Goal: Transaction & Acquisition: Purchase product/service

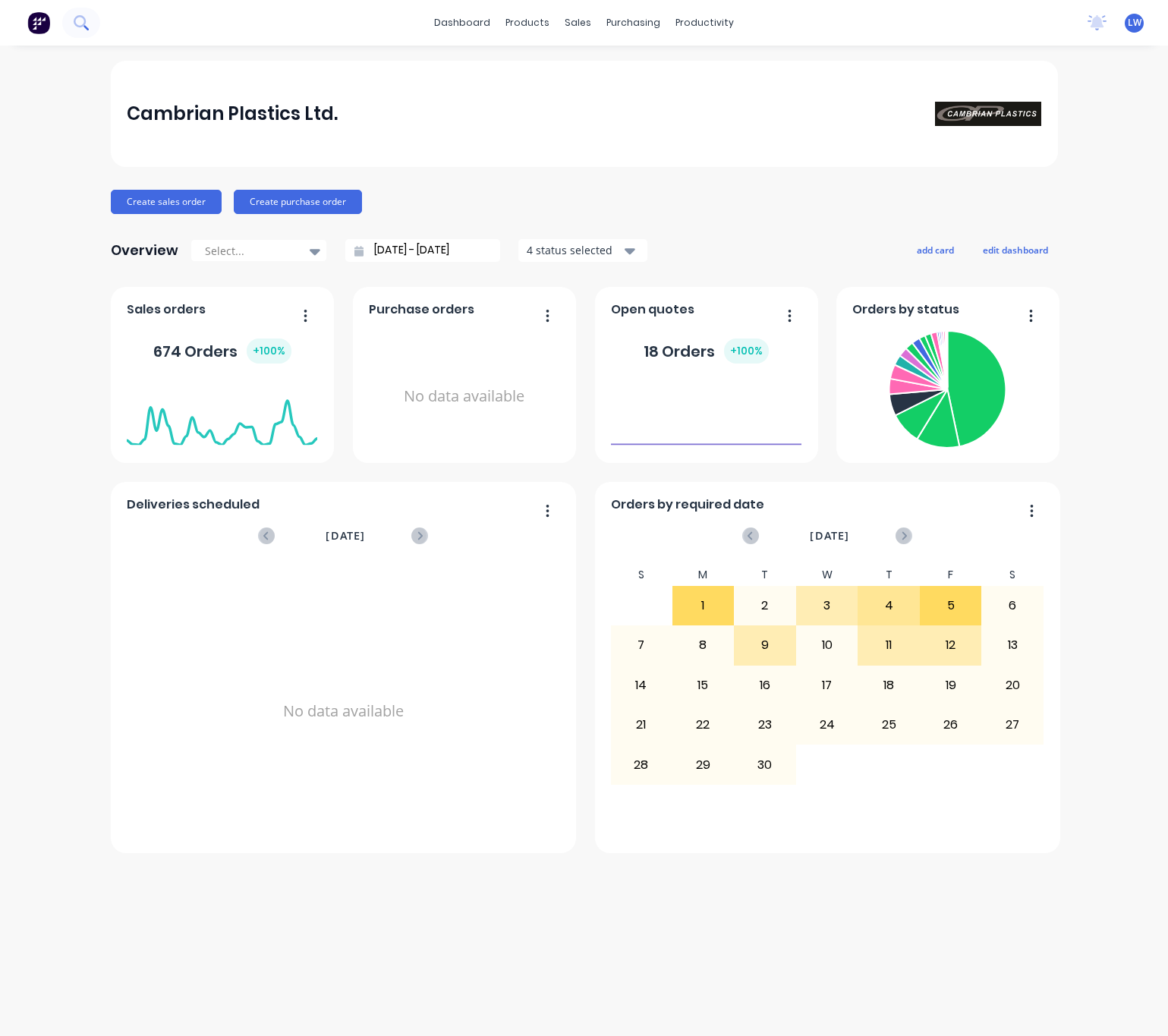
click at [92, 18] on button at bounding box center [80, 23] width 38 height 30
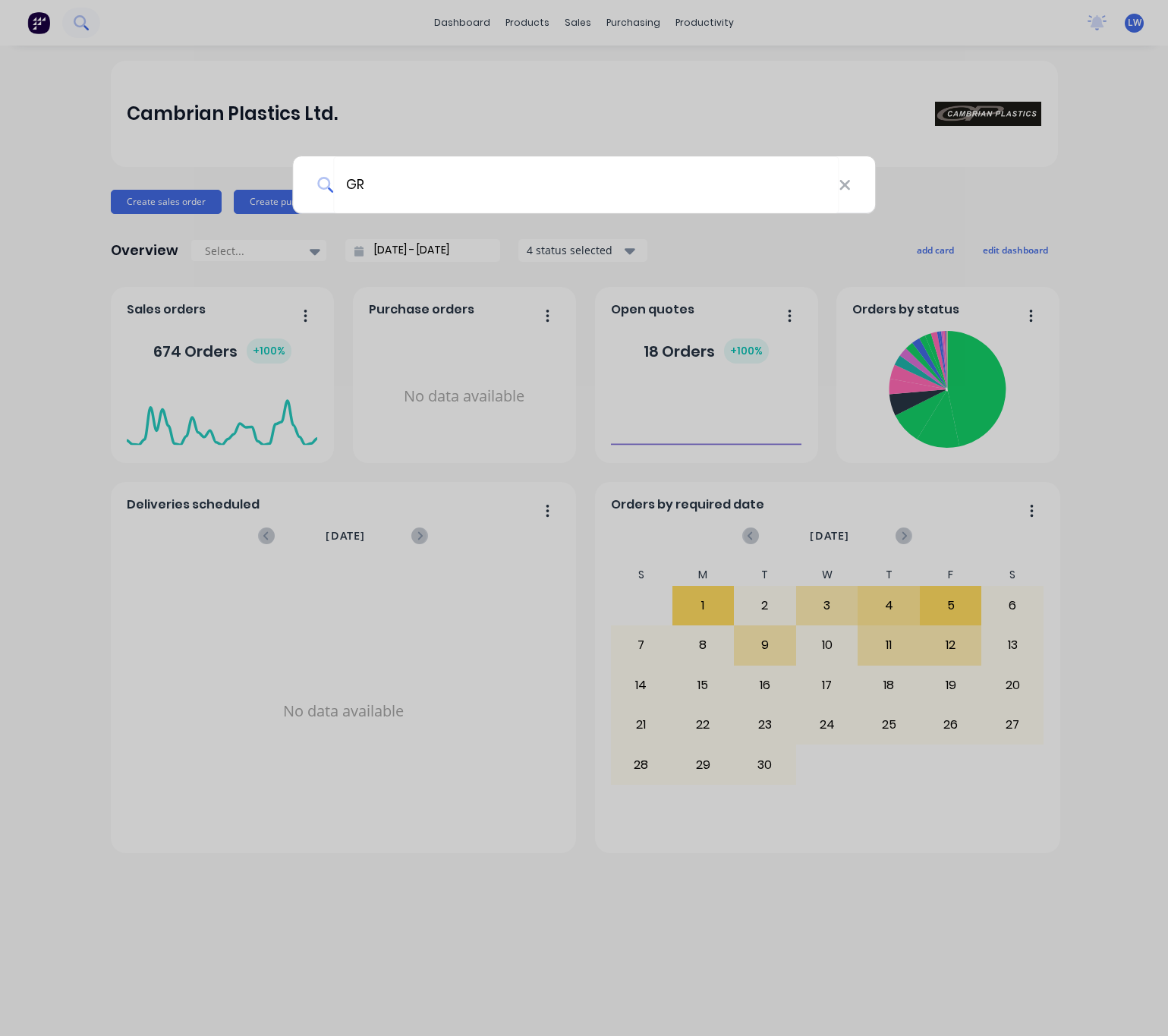
type input "G"
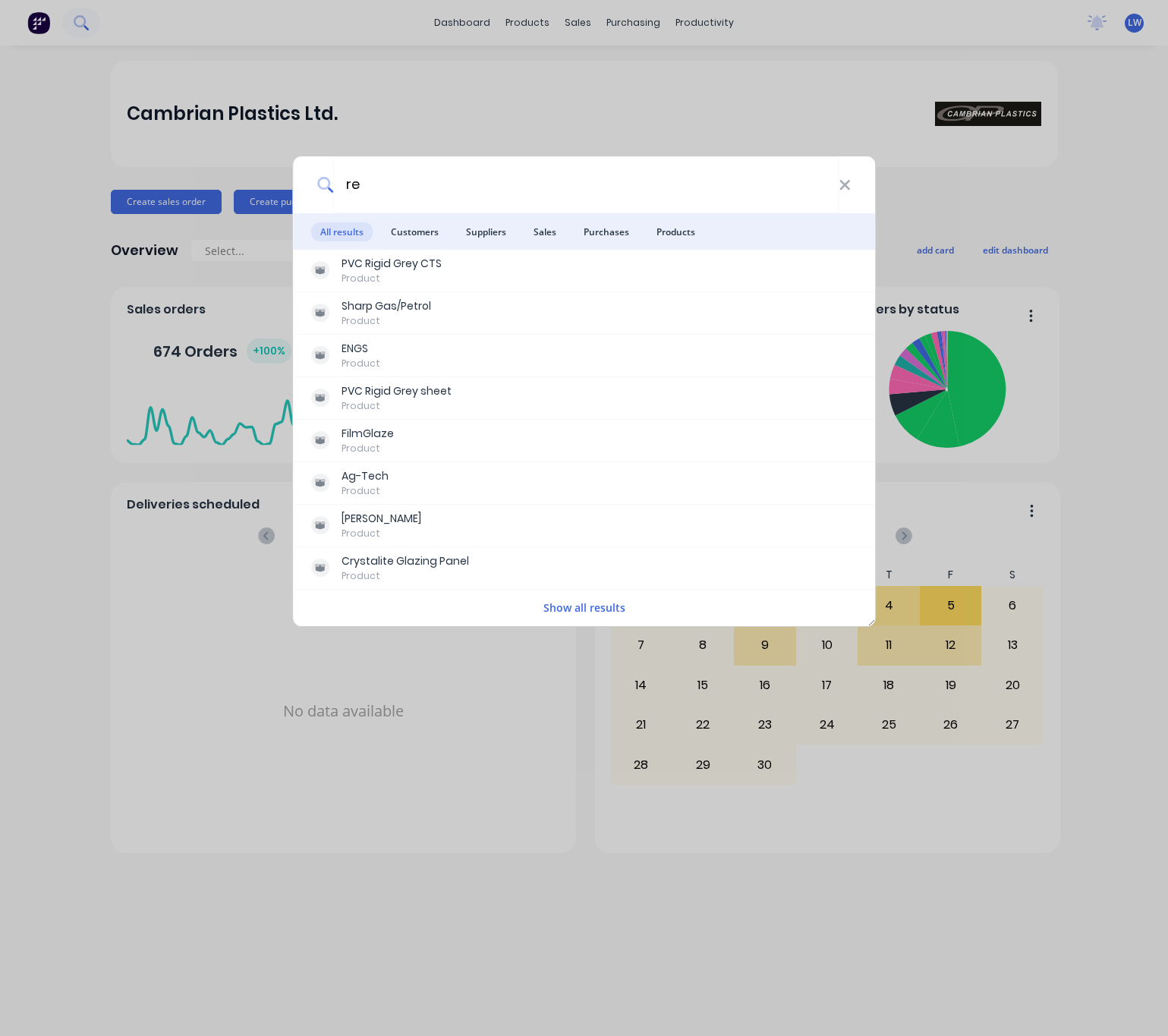
type input "r"
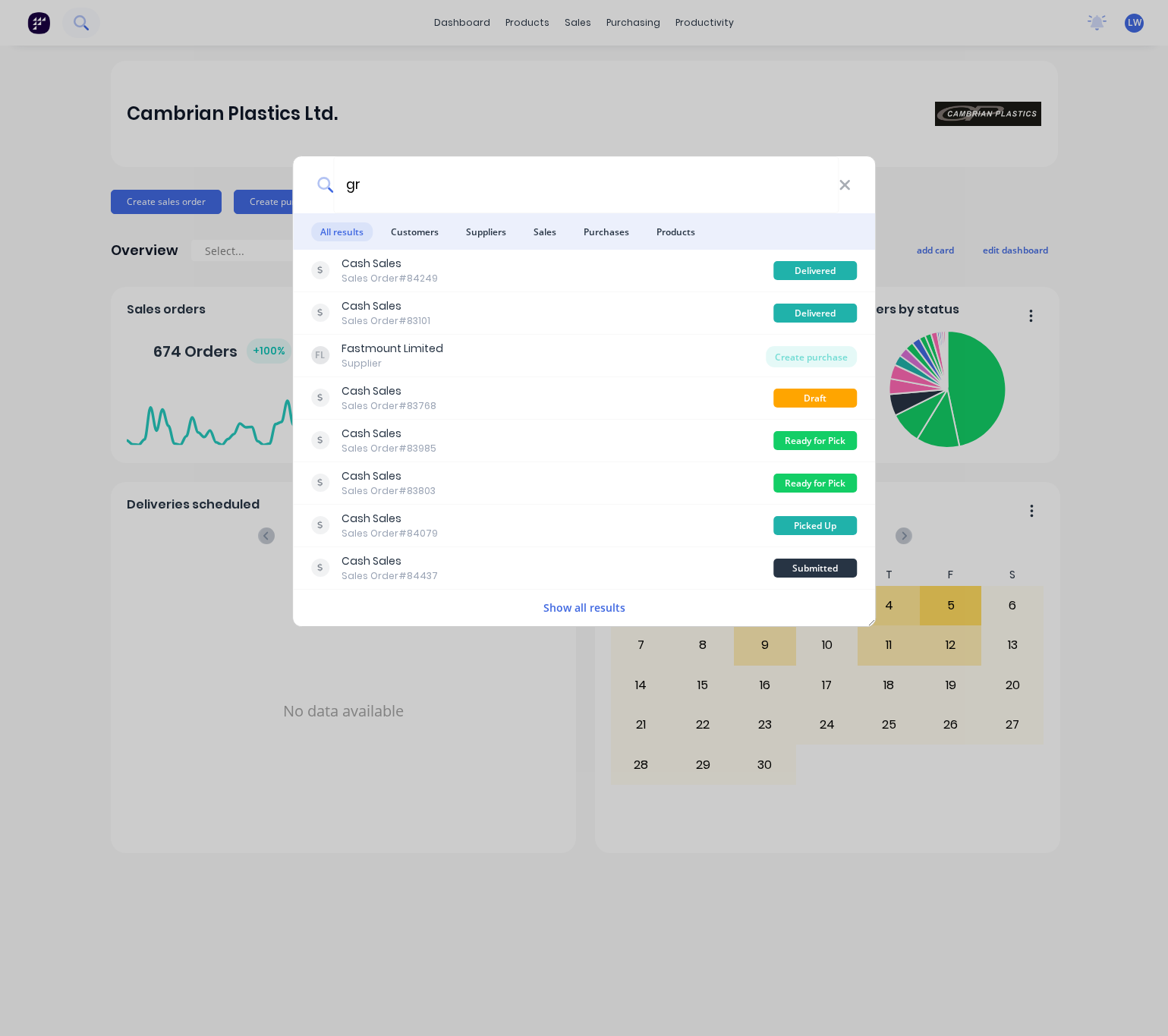
type input "g"
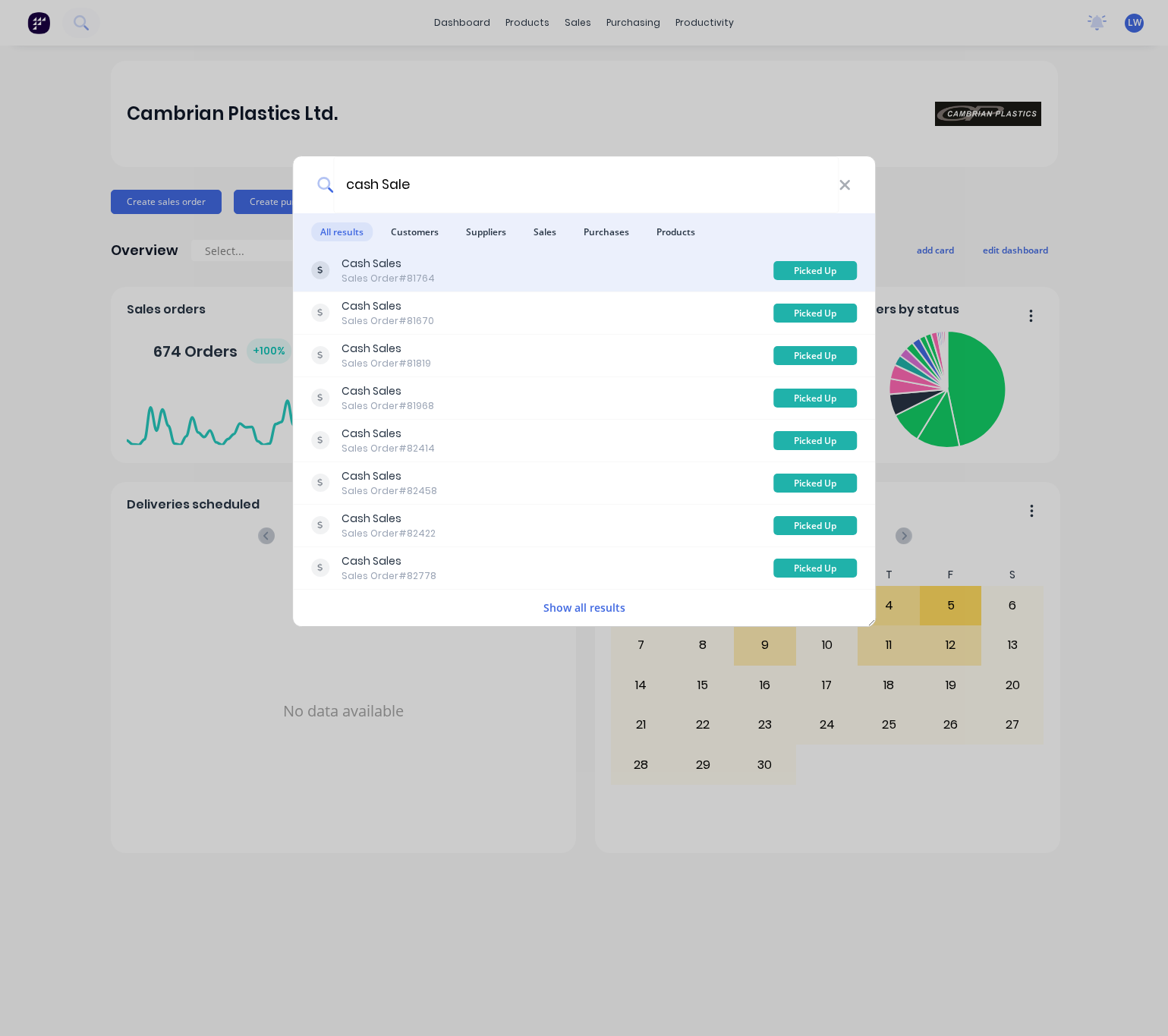
type input "cash Sale"
click at [524, 267] on div "Cash Sales Sales Order #81764" at bounding box center [543, 270] width 463 height 29
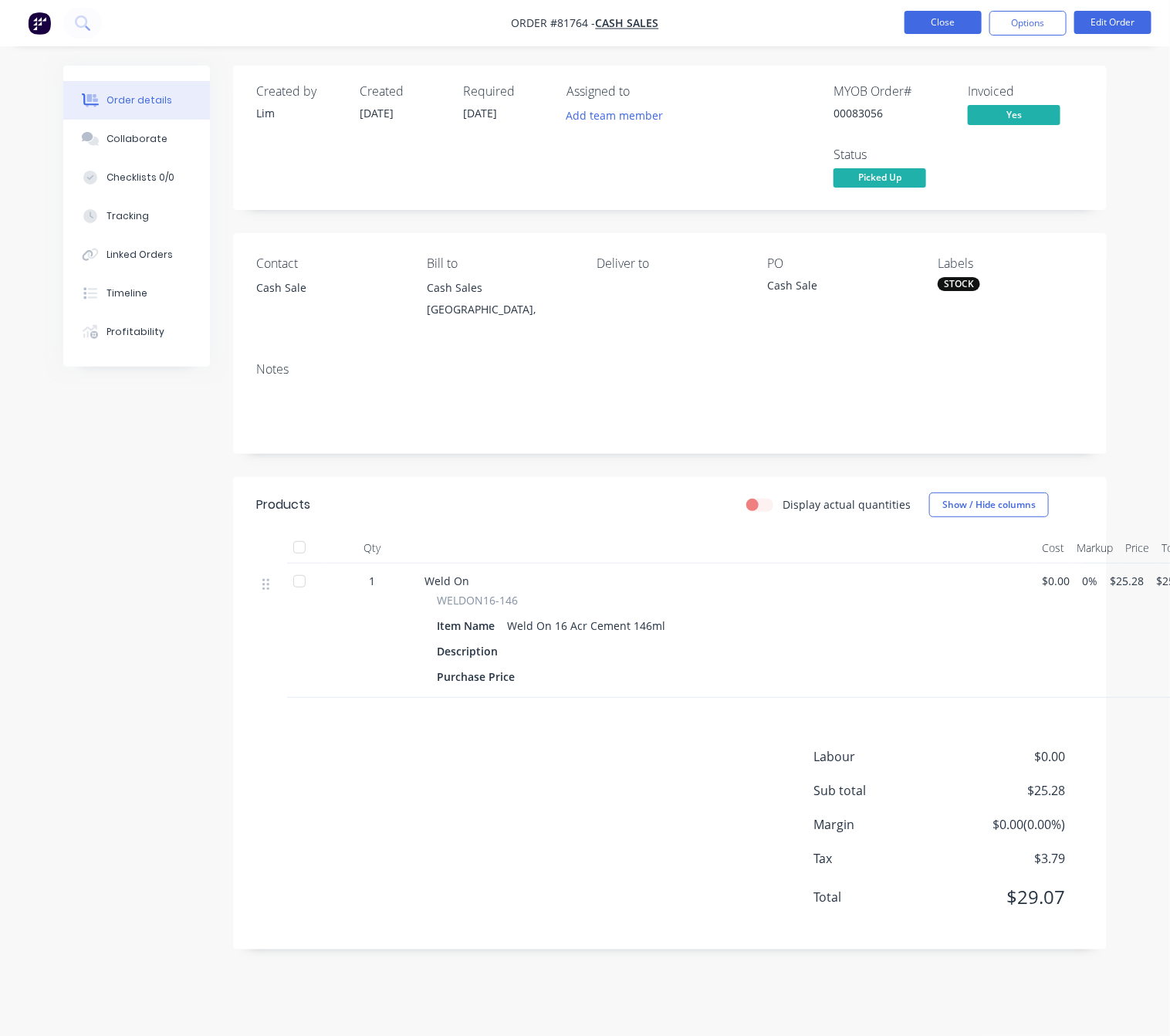
click at [961, 14] on button "Close" at bounding box center [942, 22] width 77 height 23
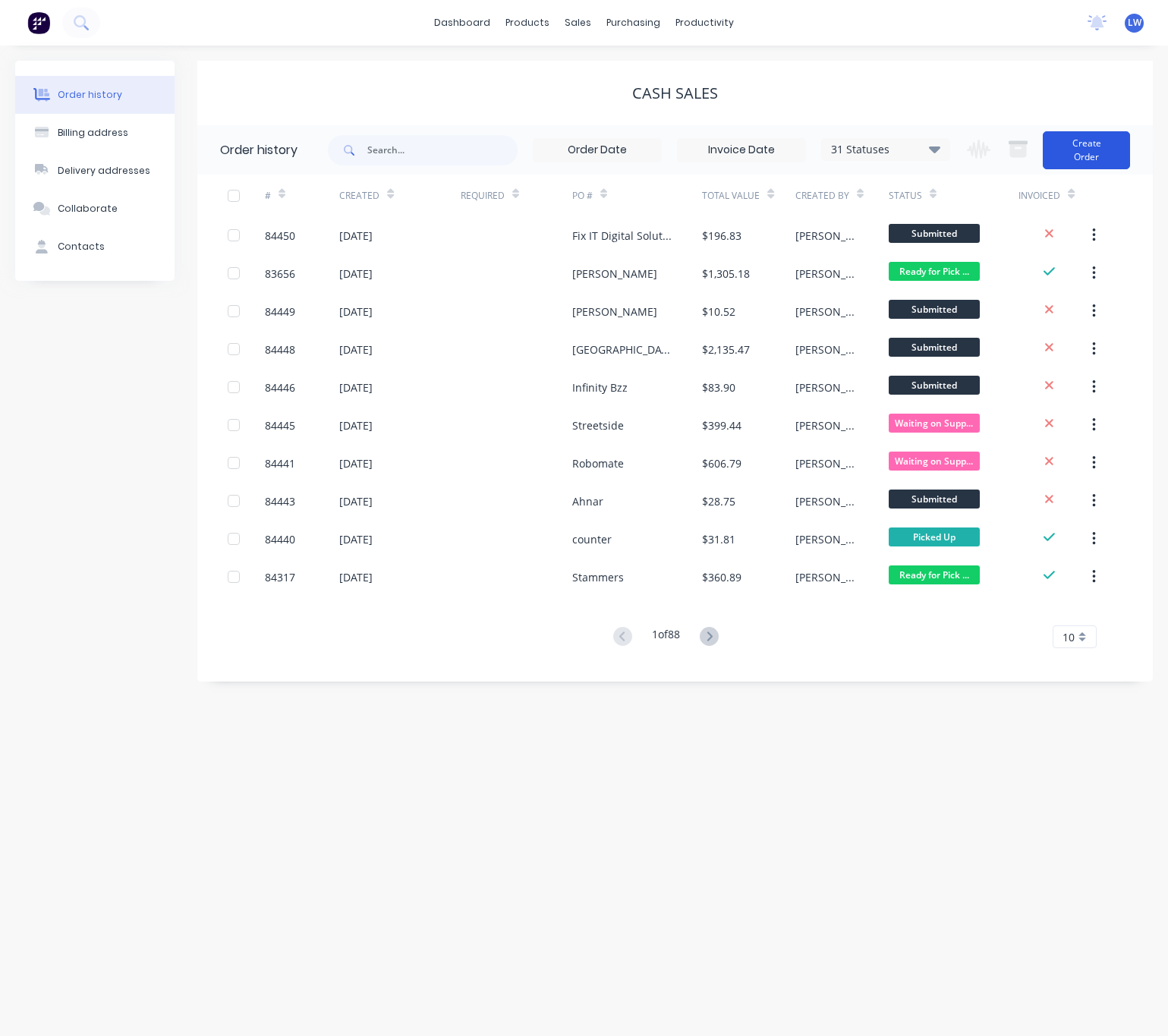
click at [1110, 151] on button "Create Order" at bounding box center [1086, 150] width 87 height 38
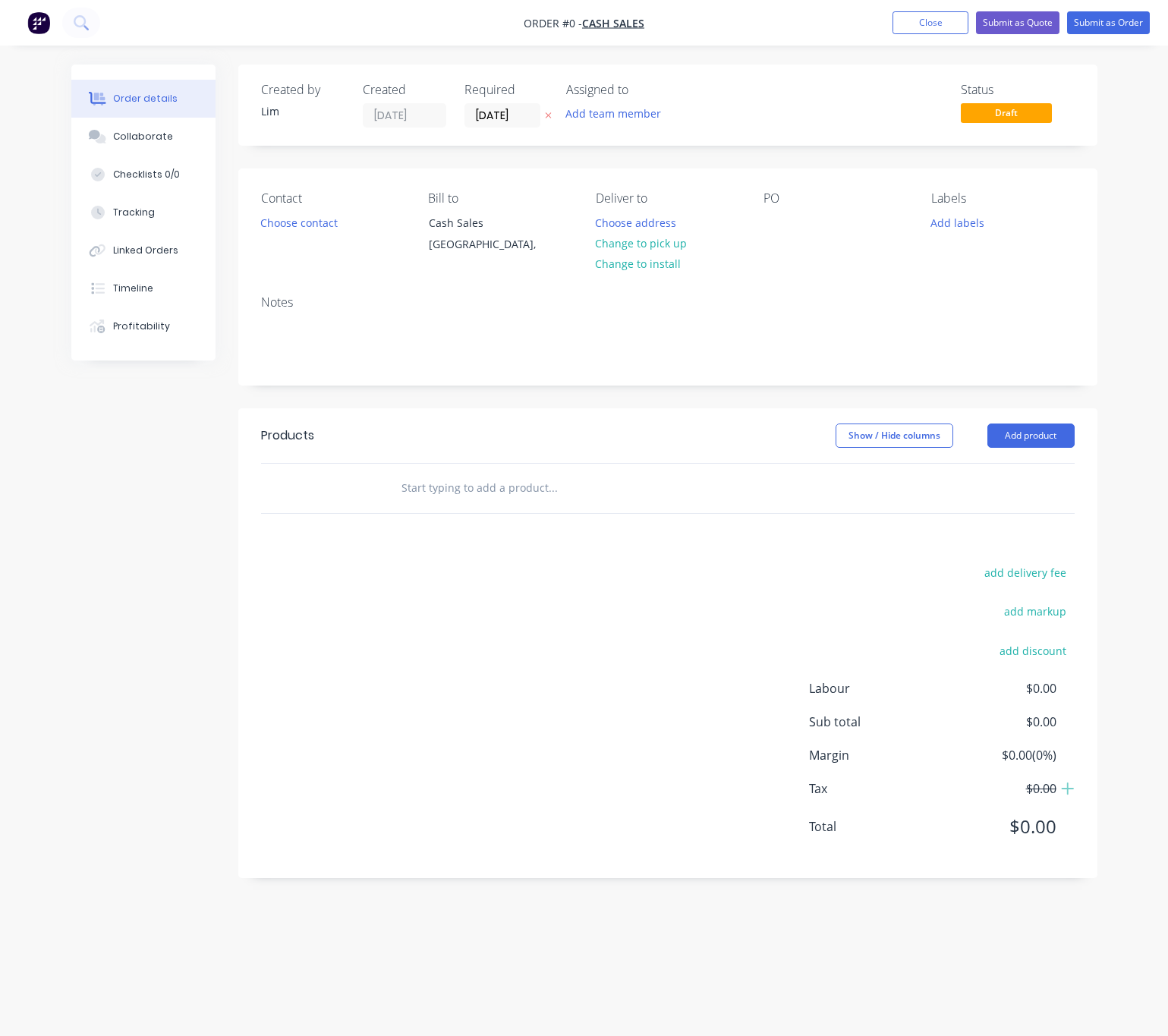
click at [545, 114] on icon at bounding box center [548, 115] width 7 height 9
click at [317, 224] on button "Choose contact" at bounding box center [298, 222] width 94 height 21
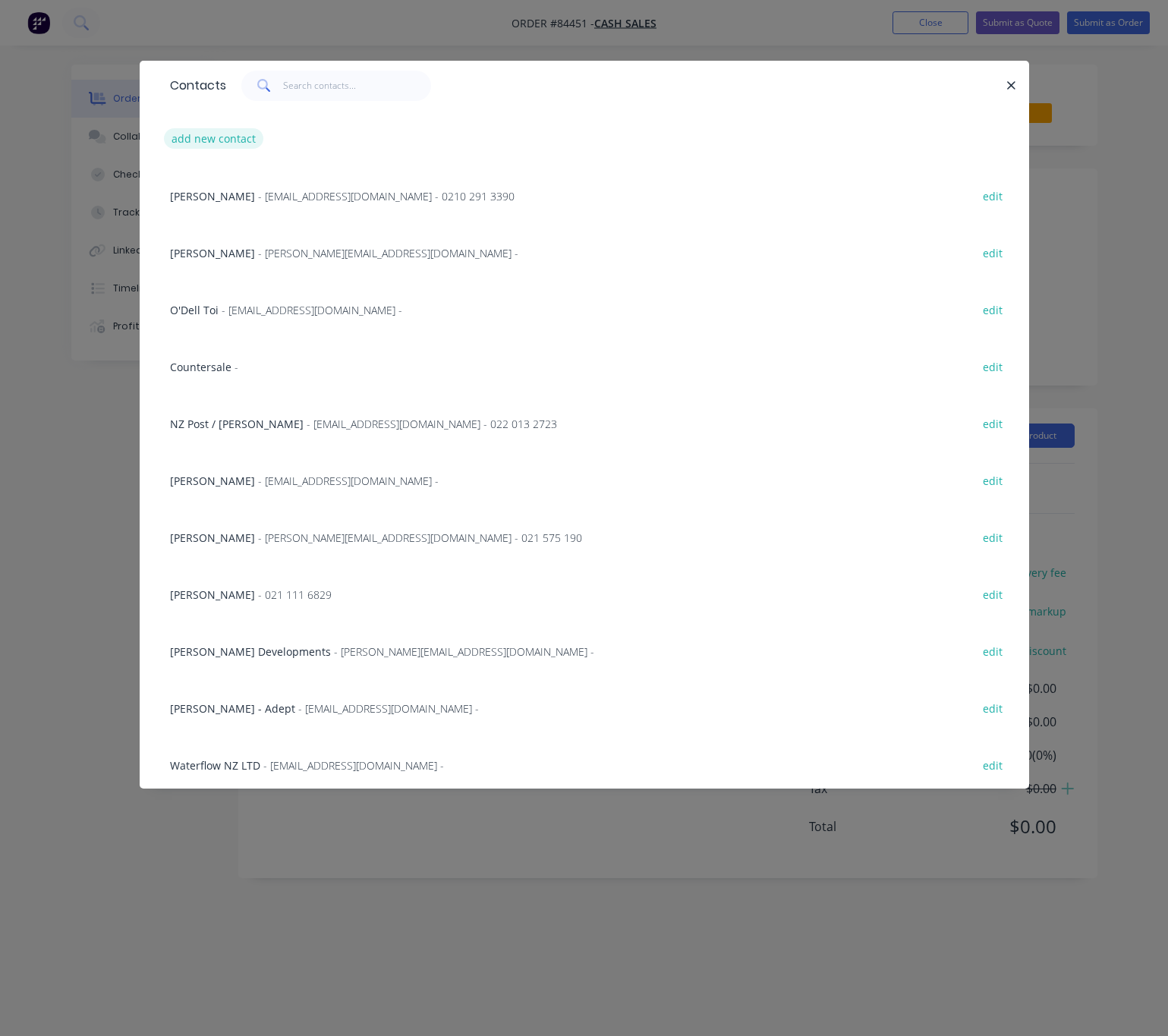
click at [231, 144] on button "add new contact" at bounding box center [214, 138] width 100 height 21
select select "NZ"
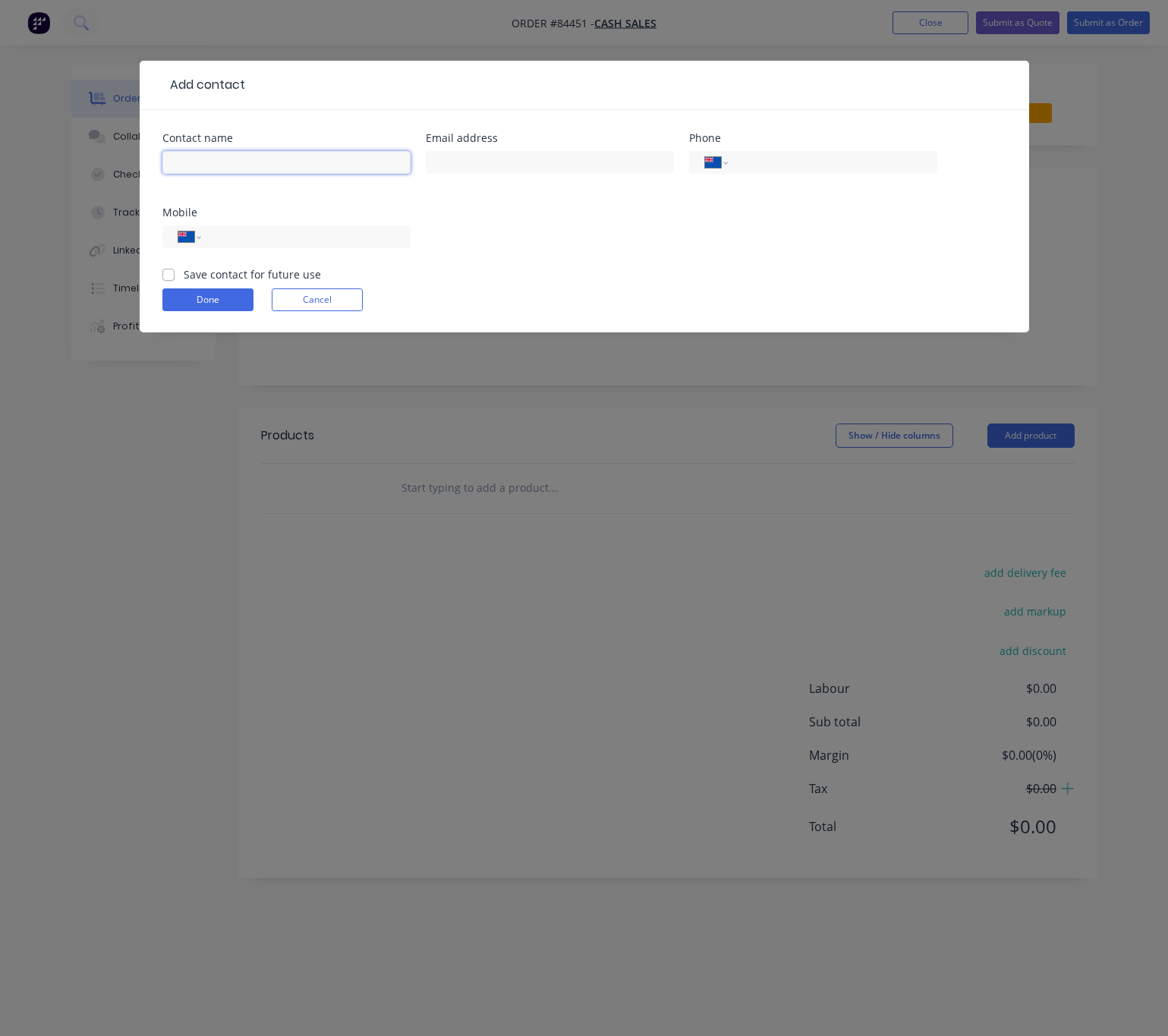
click at [226, 171] on input "text" at bounding box center [286, 162] width 248 height 23
type input "Robin Dunn"
click at [494, 162] on input "text" at bounding box center [549, 162] width 248 height 23
type input "rnrdunn@xtra.co.nz"
click at [326, 242] on input "tel" at bounding box center [303, 237] width 182 height 18
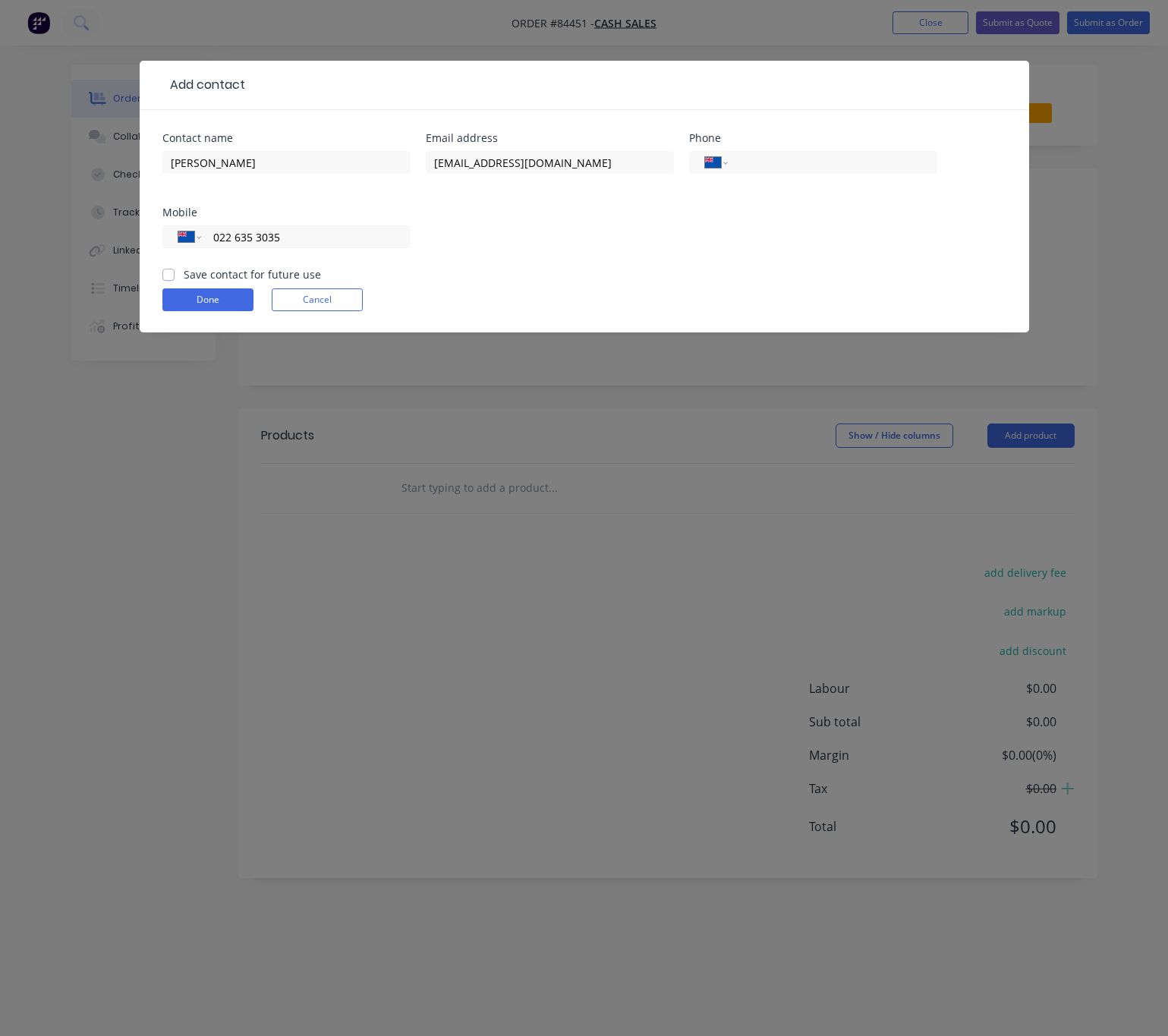
type input "022 635 3035"
click at [184, 271] on label "Save contact for future use" at bounding box center [252, 274] width 137 height 16
click at [167, 271] on input "Save contact for future use" at bounding box center [168, 273] width 13 height 14
checkbox input "true"
click at [226, 297] on button "Done" at bounding box center [207, 299] width 91 height 23
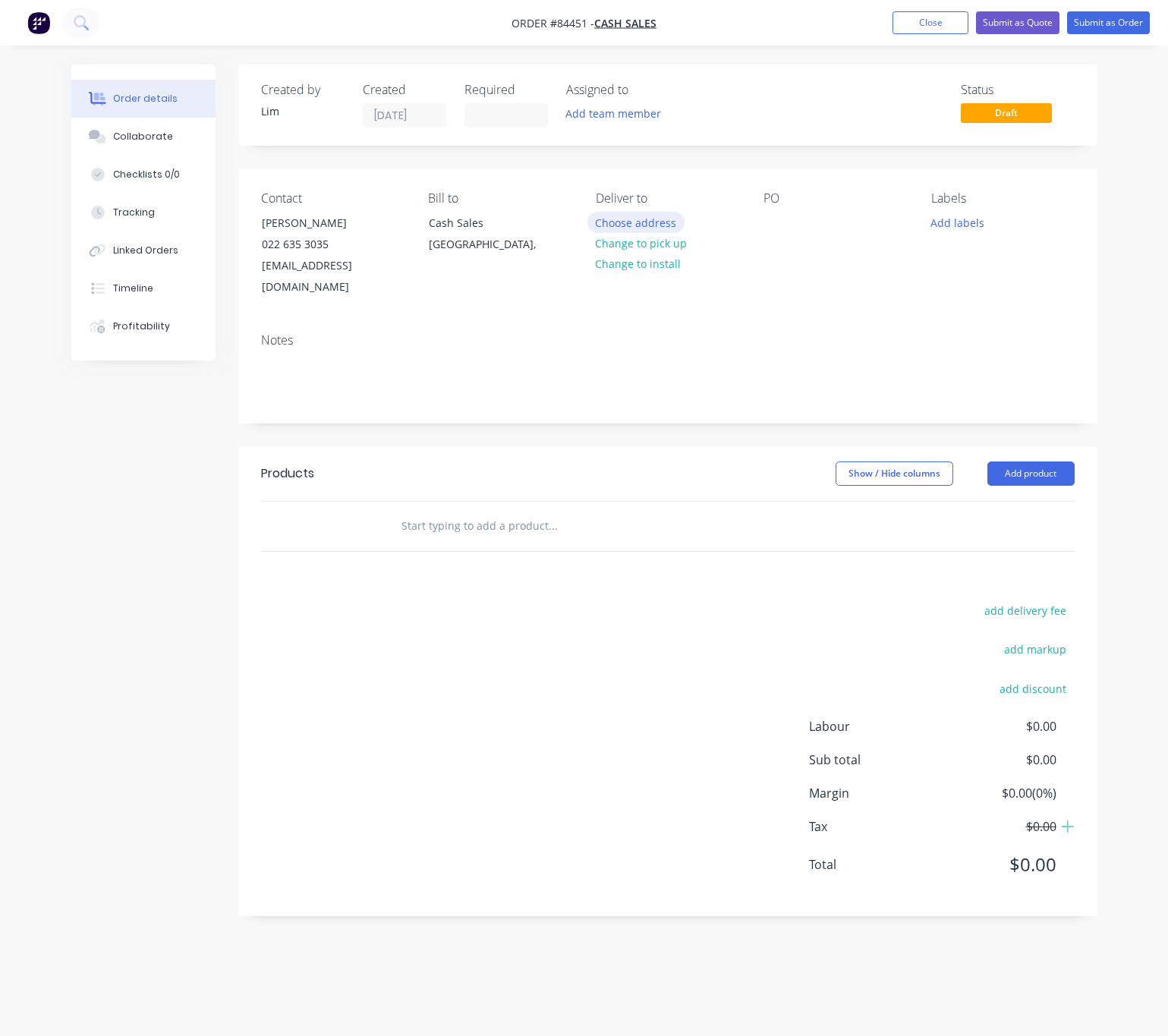
click at [655, 219] on button "Choose address" at bounding box center [635, 222] width 97 height 21
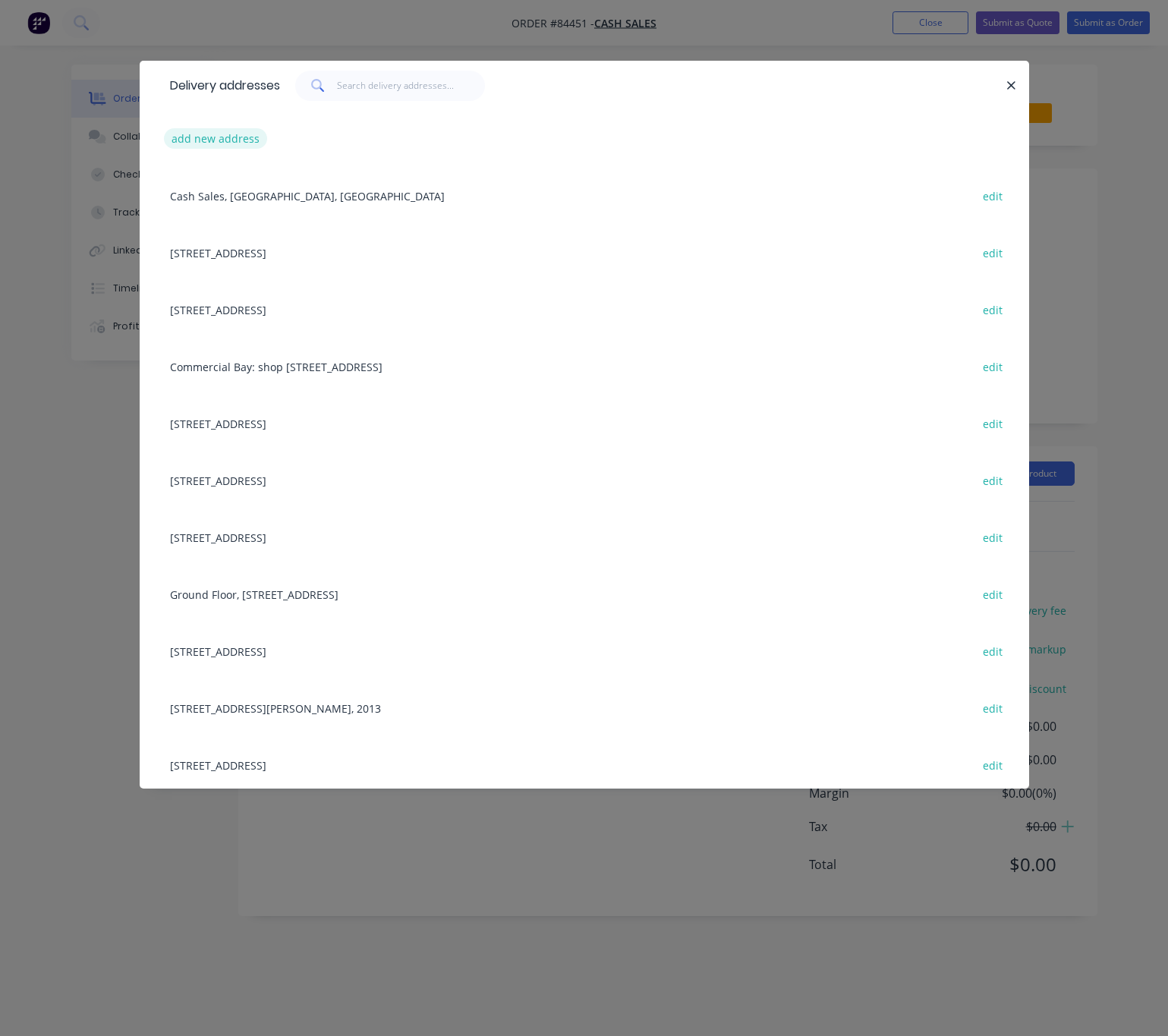
click at [228, 136] on button "add new address" at bounding box center [216, 138] width 104 height 21
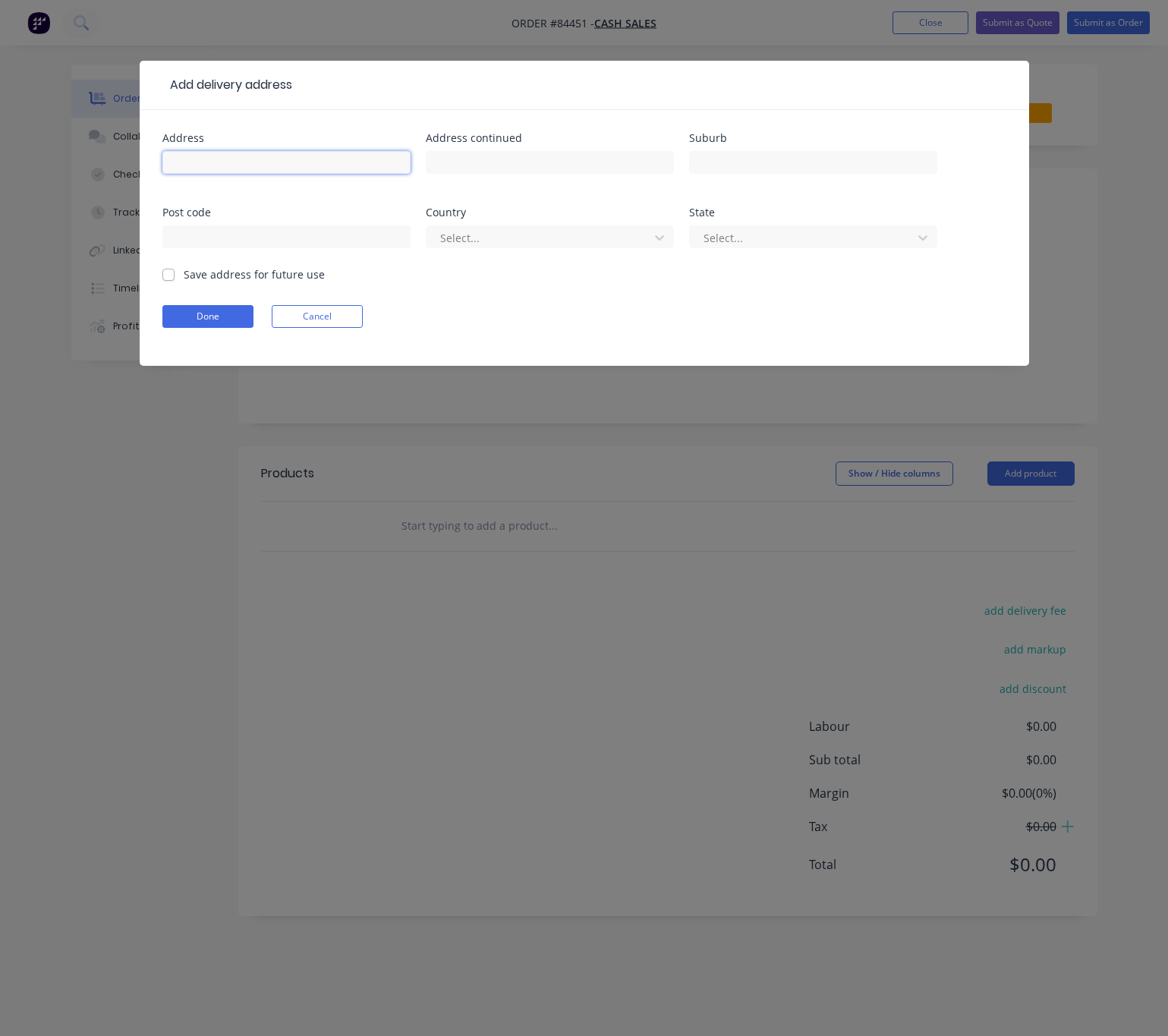
click at [255, 156] on input "text" at bounding box center [286, 162] width 248 height 23
type input "108 Dip Road"
click at [504, 171] on input "text" at bounding box center [549, 162] width 248 height 23
type input "RD6"
click at [880, 160] on input "text" at bounding box center [813, 162] width 248 height 23
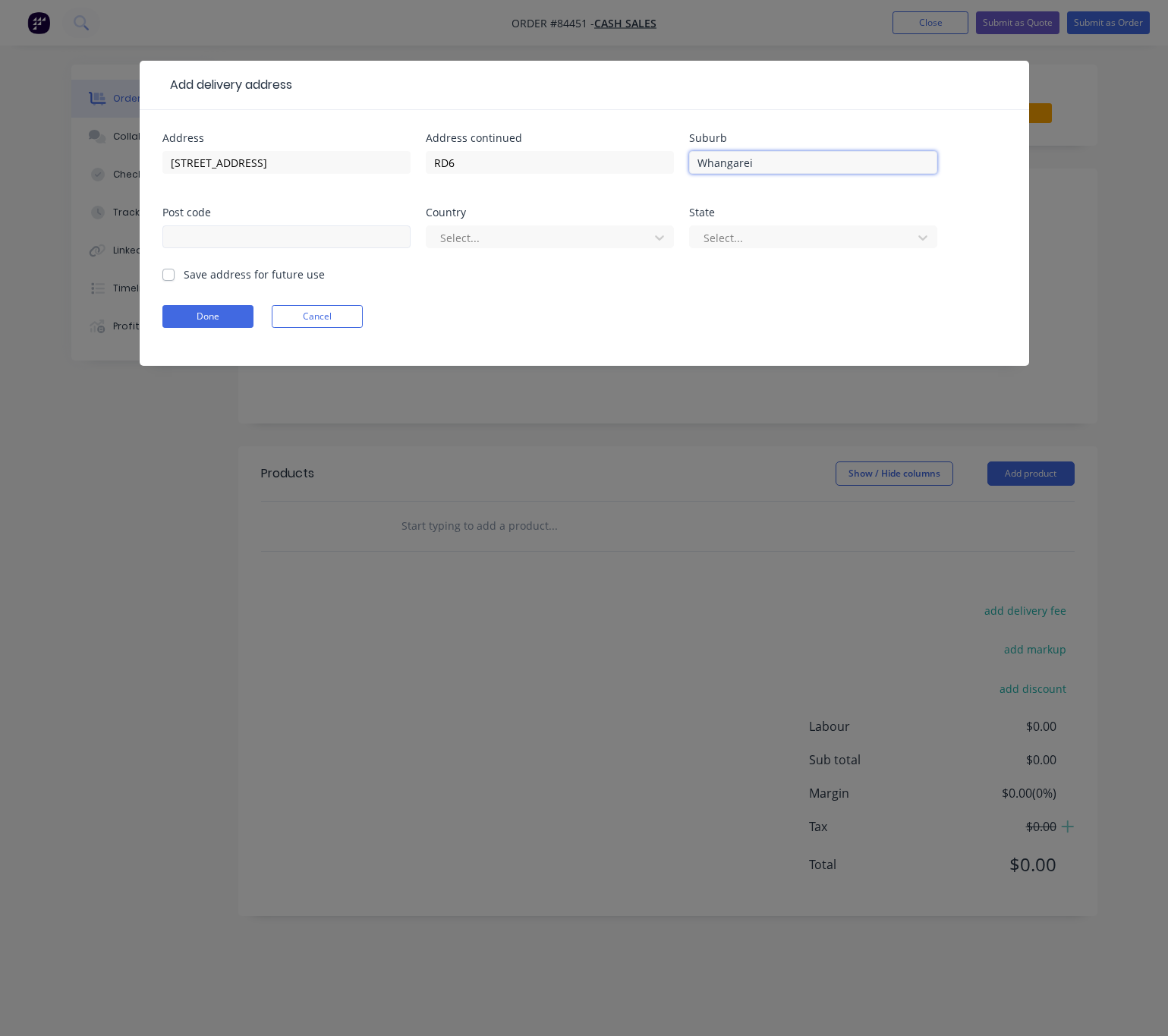
type input "Whangarei"
click at [360, 233] on input "text" at bounding box center [286, 237] width 248 height 23
type input "0176"
click at [609, 230] on div at bounding box center [539, 237] width 202 height 19
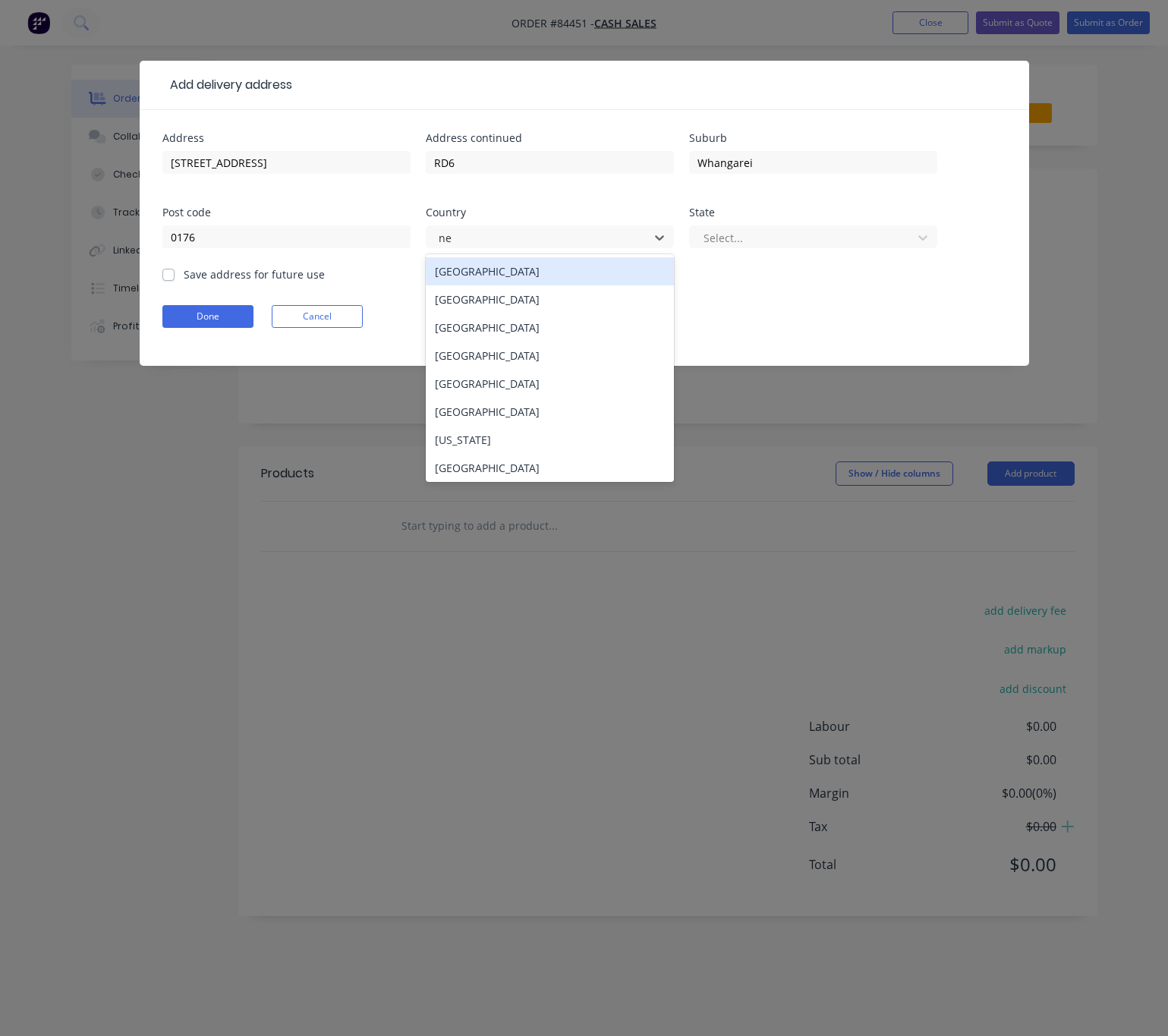
type input "new"
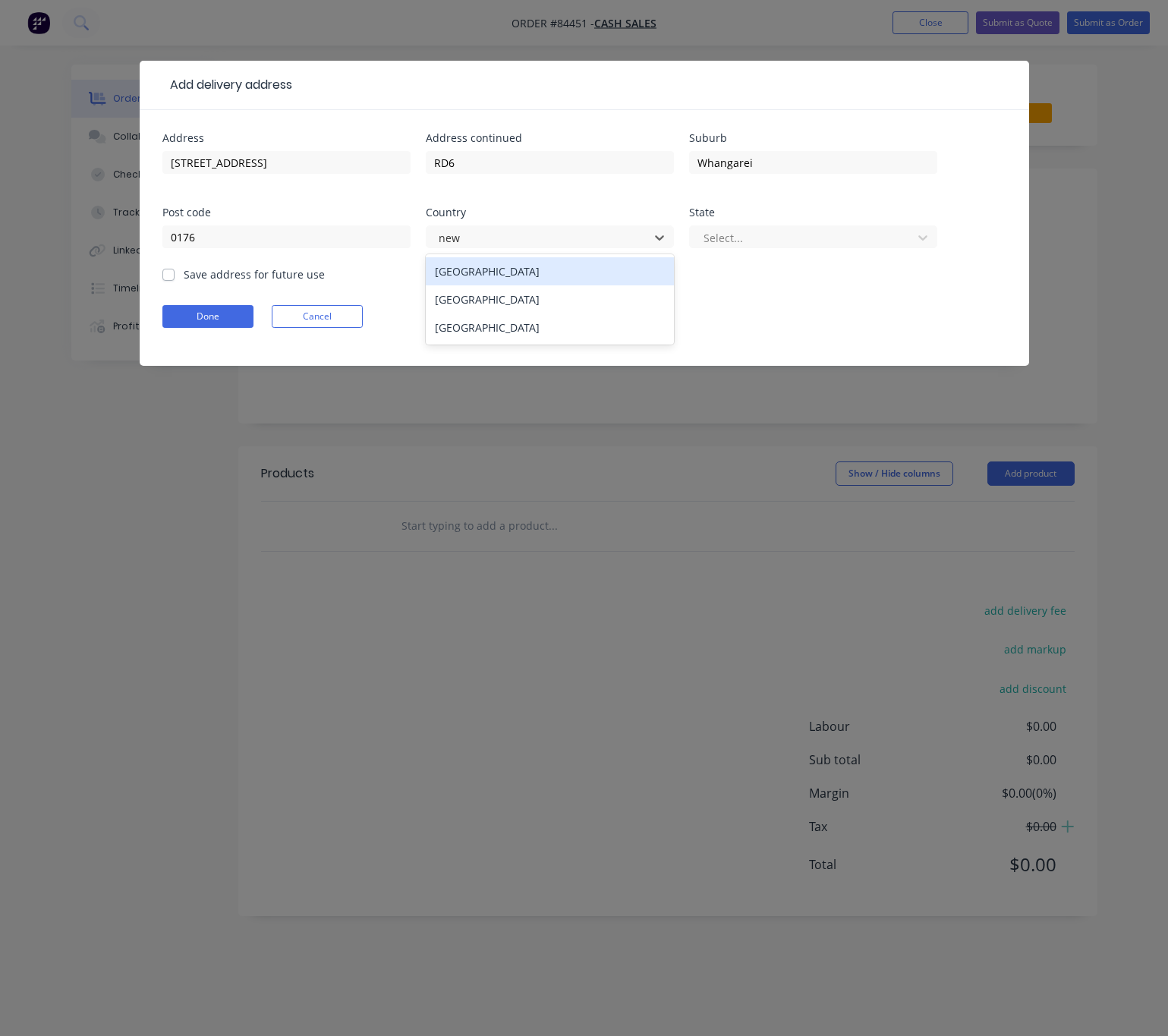
drag, startPoint x: 599, startPoint y: 293, endPoint x: 625, endPoint y: 287, distance: 26.7
click at [601, 294] on div "New Zealand" at bounding box center [549, 299] width 248 height 28
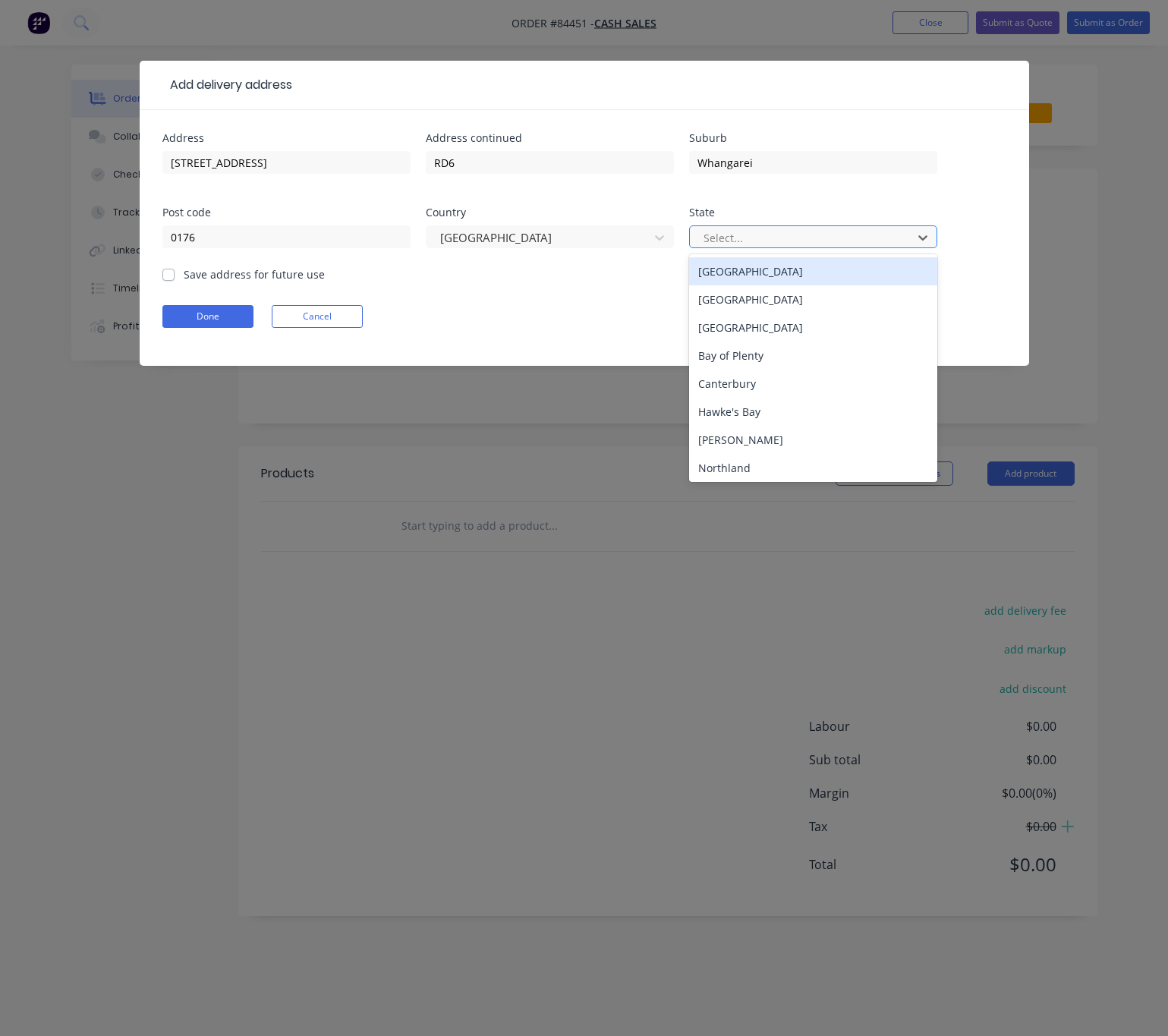
click at [758, 228] on div at bounding box center [803, 237] width 202 height 19
click at [765, 272] on div "North Island" at bounding box center [813, 272] width 248 height 28
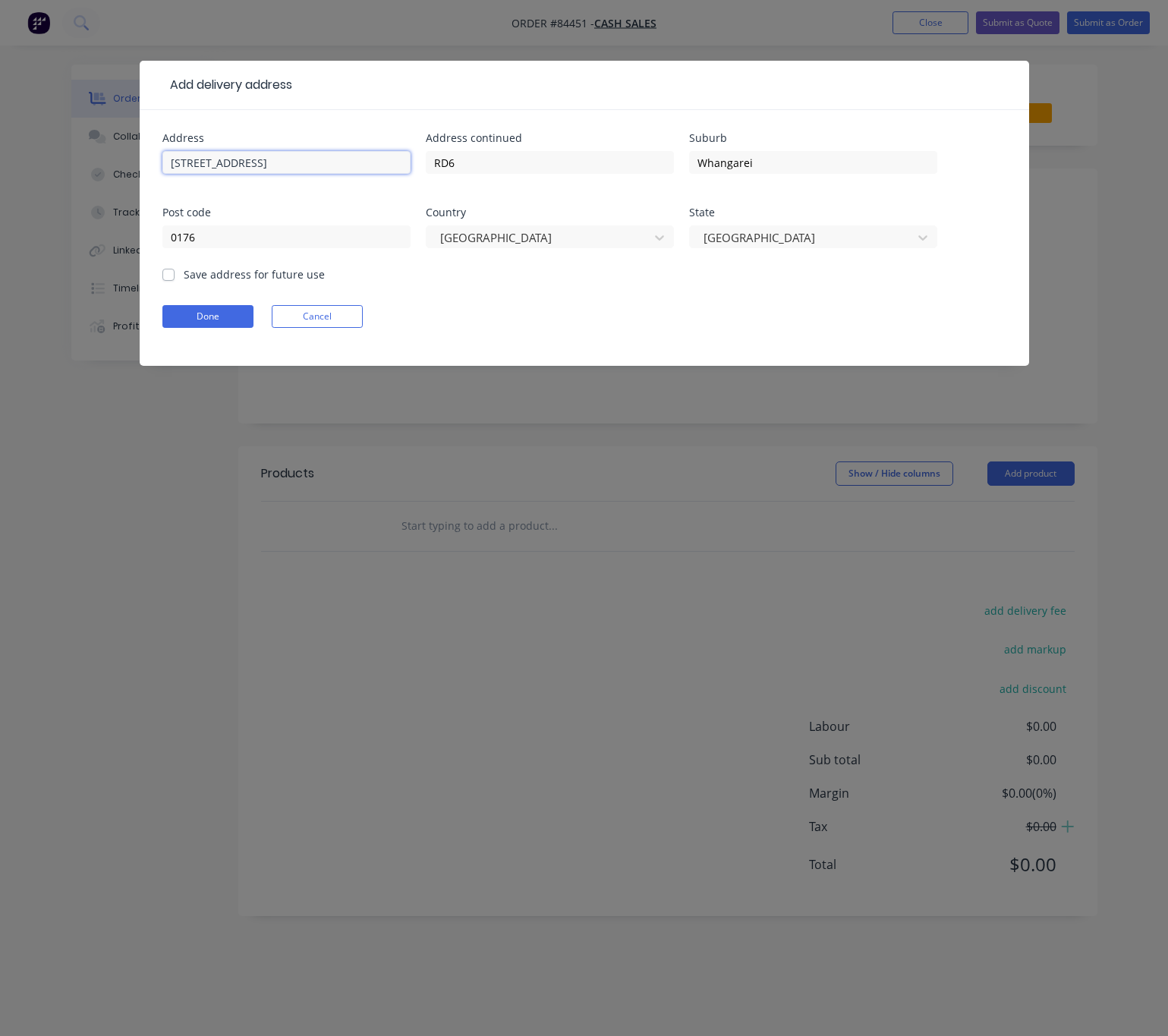
drag, startPoint x: 250, startPoint y: 166, endPoint x: 166, endPoint y: 160, distance: 84.2
click at [166, 160] on input "108 Dip Road" at bounding box center [286, 162] width 248 height 23
drag, startPoint x: 171, startPoint y: 268, endPoint x: 182, endPoint y: 308, distance: 41.5
click at [184, 272] on label "Save address for future use" at bounding box center [254, 274] width 141 height 16
click at [171, 272] on input "Save address for future use" at bounding box center [168, 273] width 13 height 14
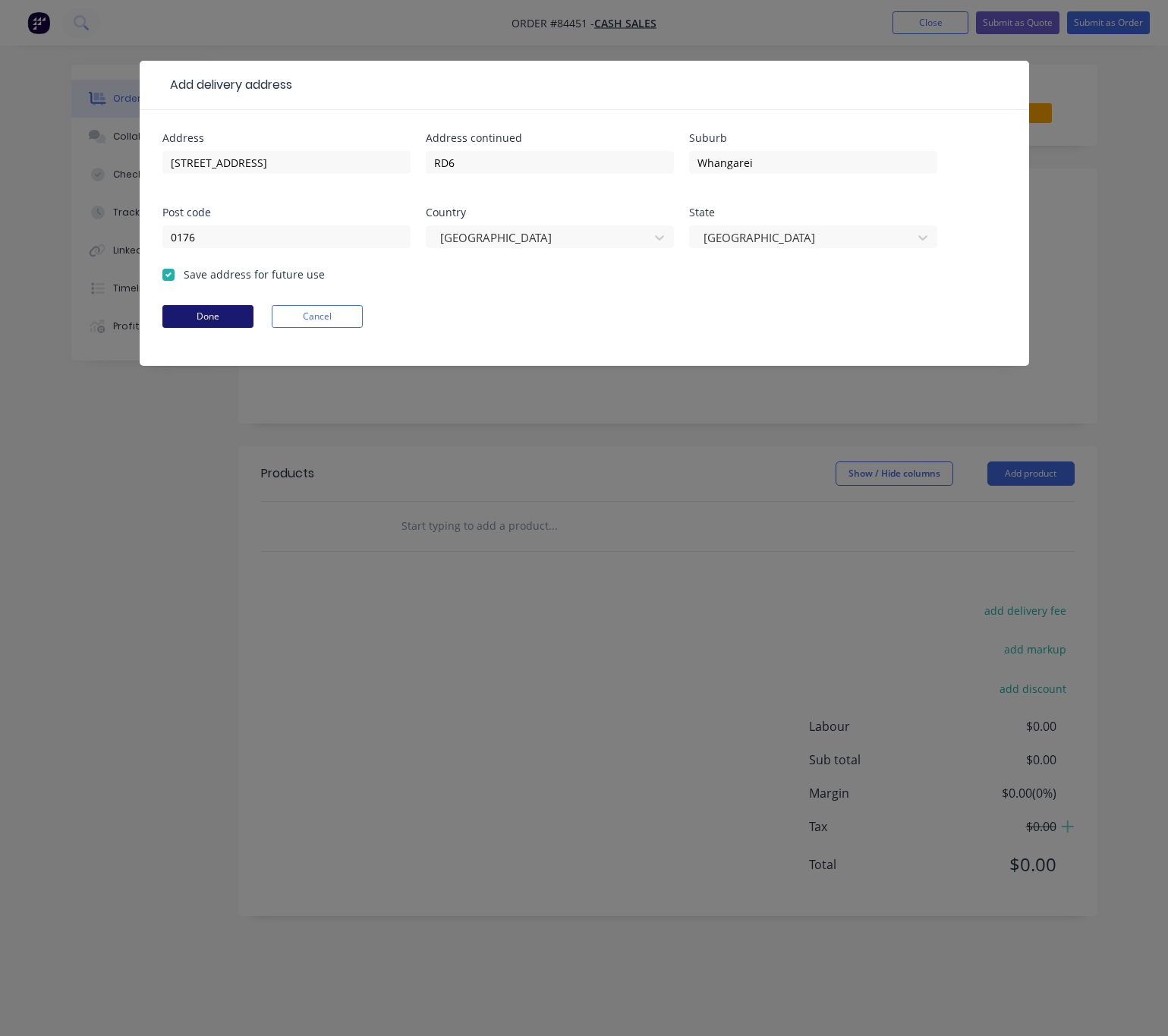
checkbox input "true"
click at [192, 314] on button "Done" at bounding box center [207, 316] width 91 height 23
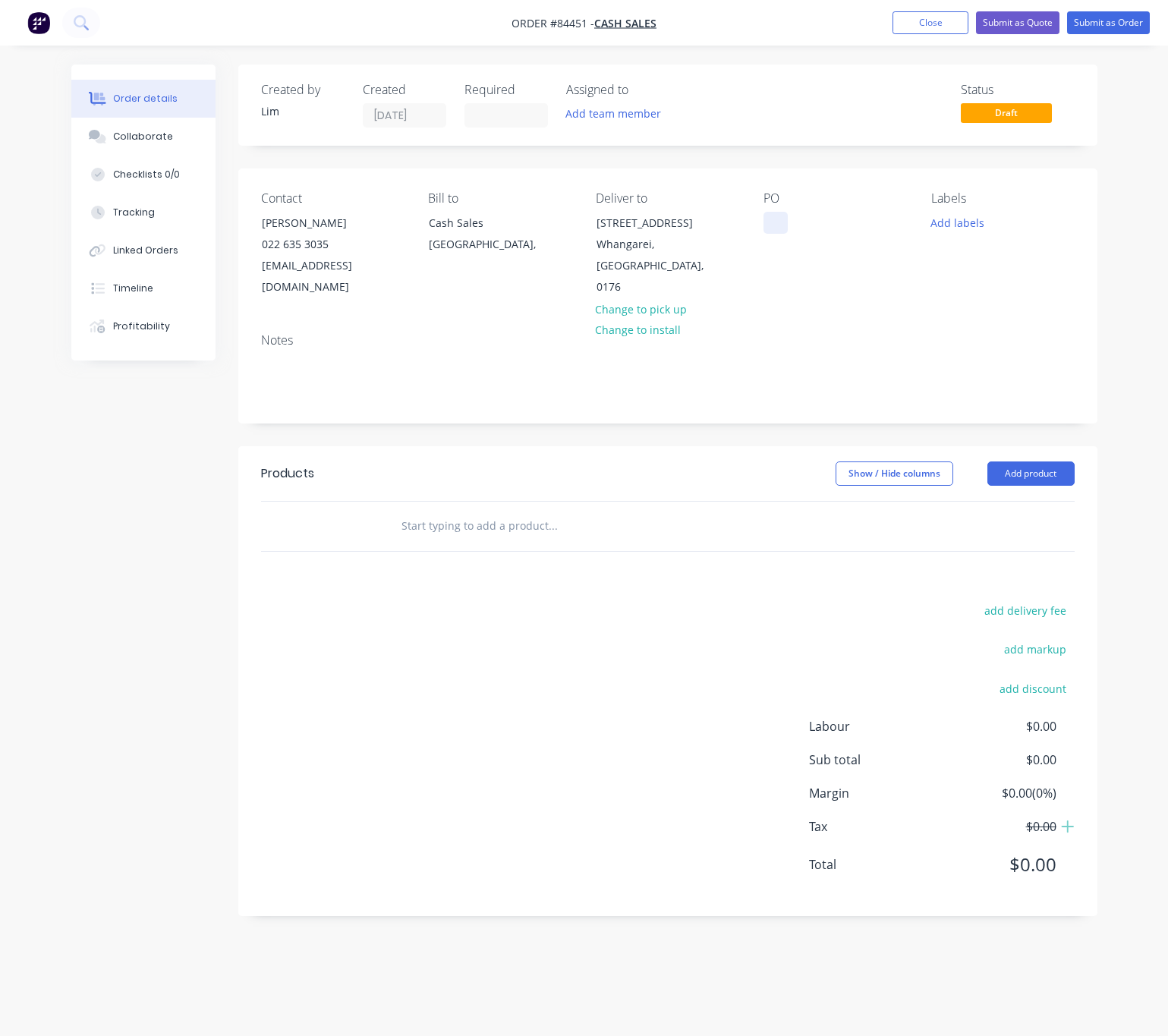
click at [785, 226] on div at bounding box center [775, 222] width 24 height 22
click at [958, 217] on button "Add labels" at bounding box center [956, 222] width 69 height 21
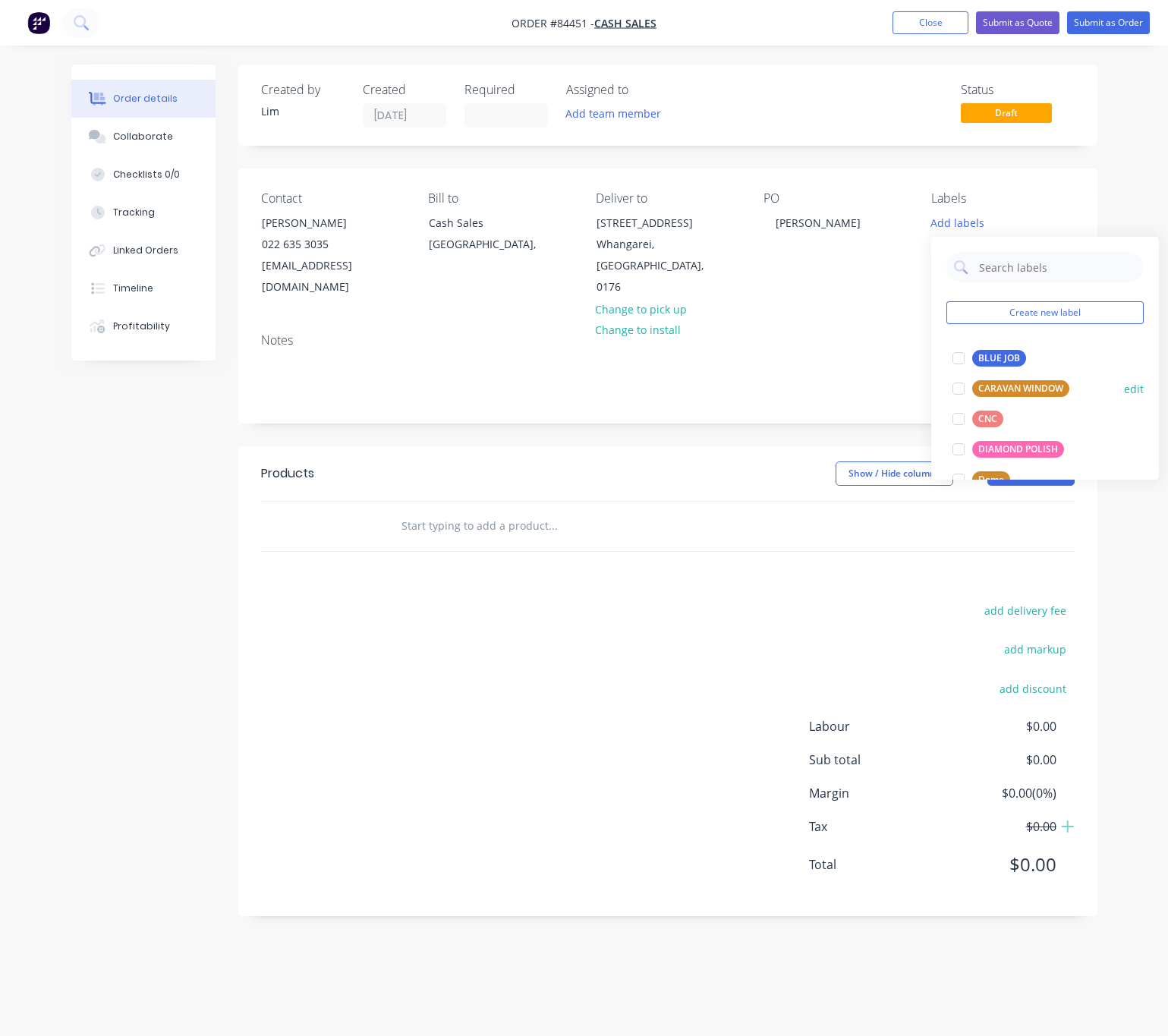
drag, startPoint x: 1002, startPoint y: 362, endPoint x: 990, endPoint y: 373, distance: 16.3
click at [1002, 363] on div "BLUE JOB" at bounding box center [998, 358] width 54 height 17
click at [706, 447] on header "Products Show / Hide columns Add product" at bounding box center [667, 473] width 859 height 54
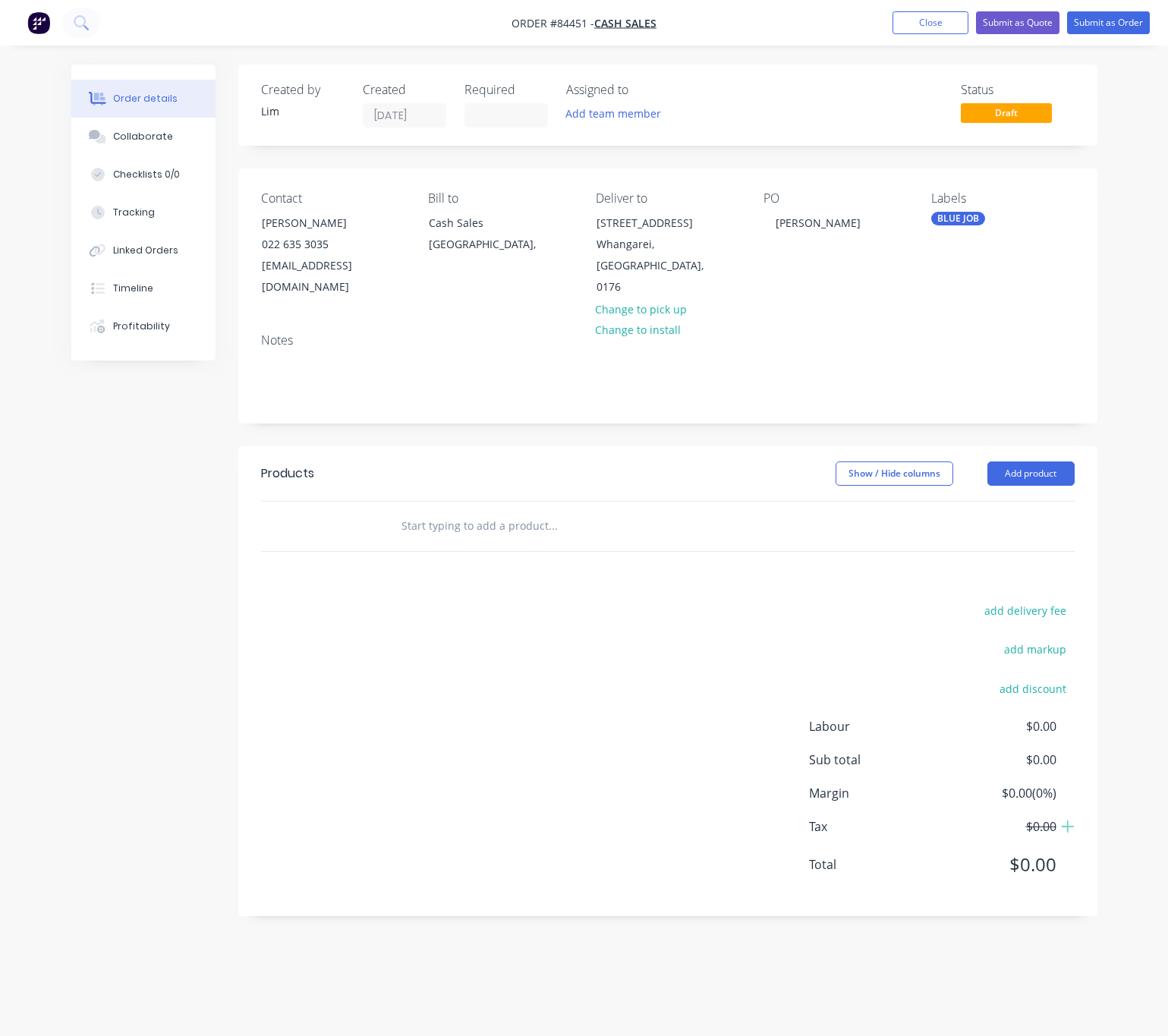
click at [494, 511] on input "text" at bounding box center [552, 526] width 303 height 30
type input "u"
type input "UHMWPE"
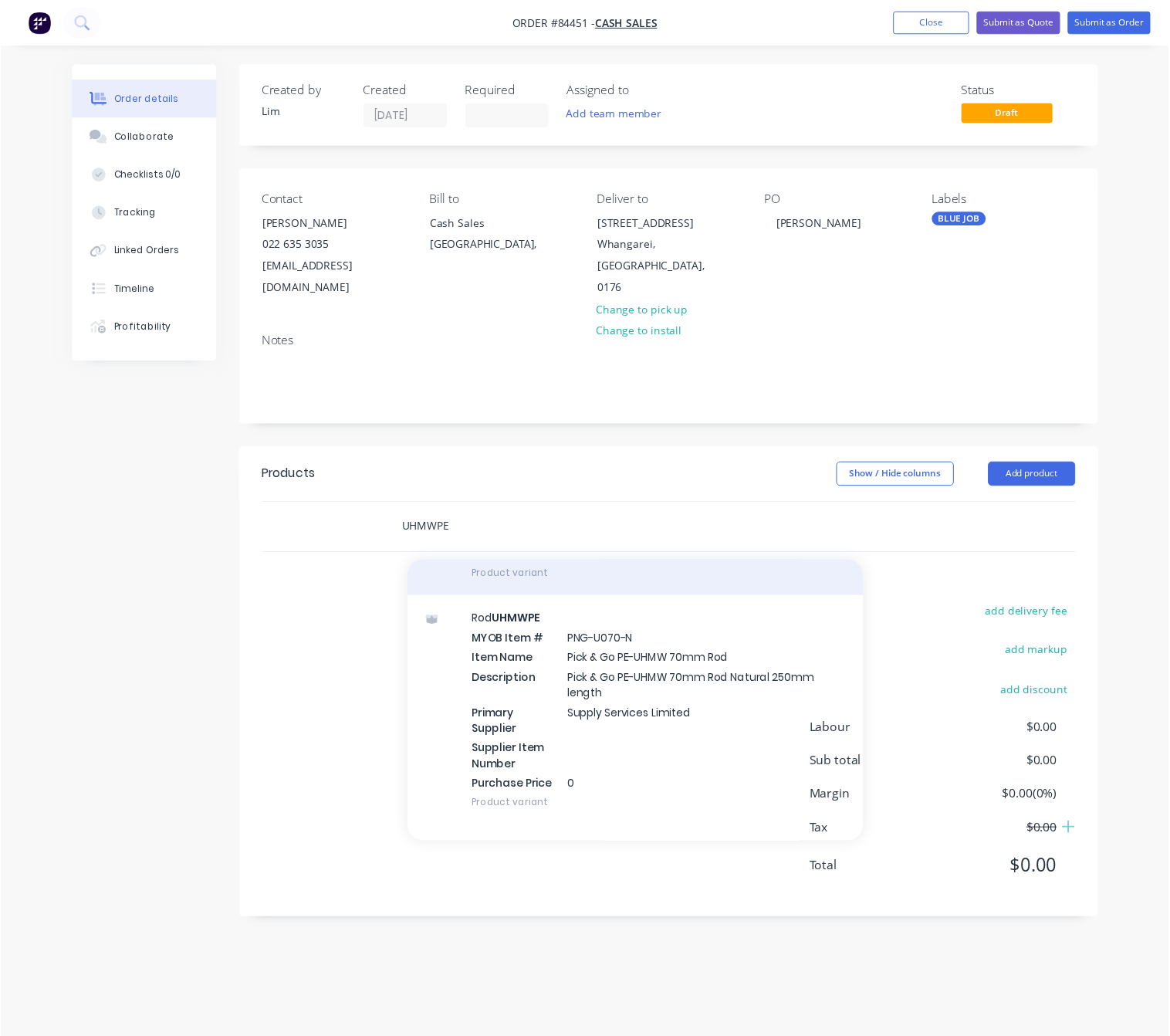
scroll to position [1273, 0]
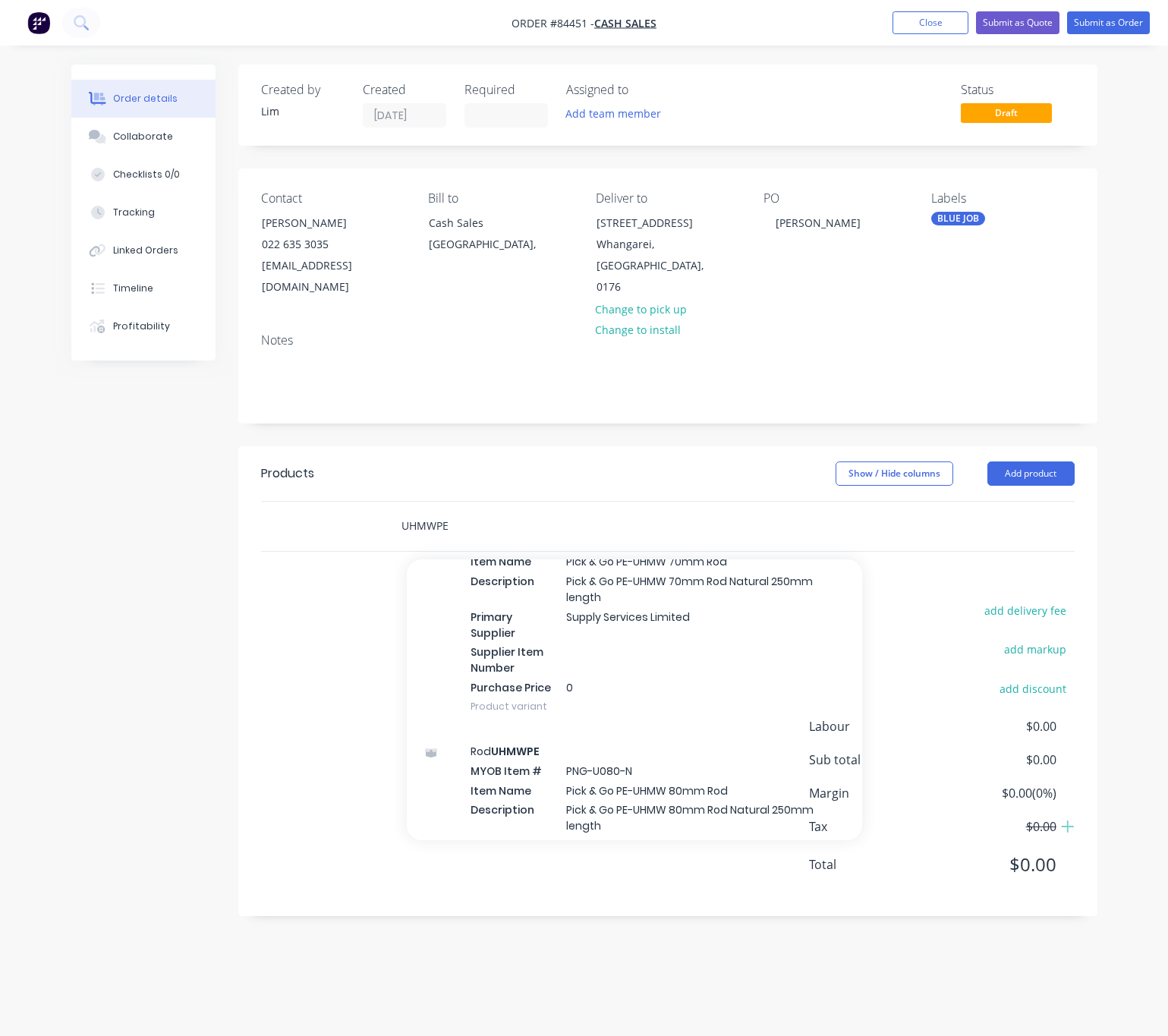
drag, startPoint x: 410, startPoint y: 503, endPoint x: 383, endPoint y: 501, distance: 27.1
click at [385, 502] on div "UHMWPE Add UHMWPE to order Rod UHMWPE MYOB Item # PNG-U020-N Item Name Pick & G…" at bounding box center [655, 526] width 546 height 49
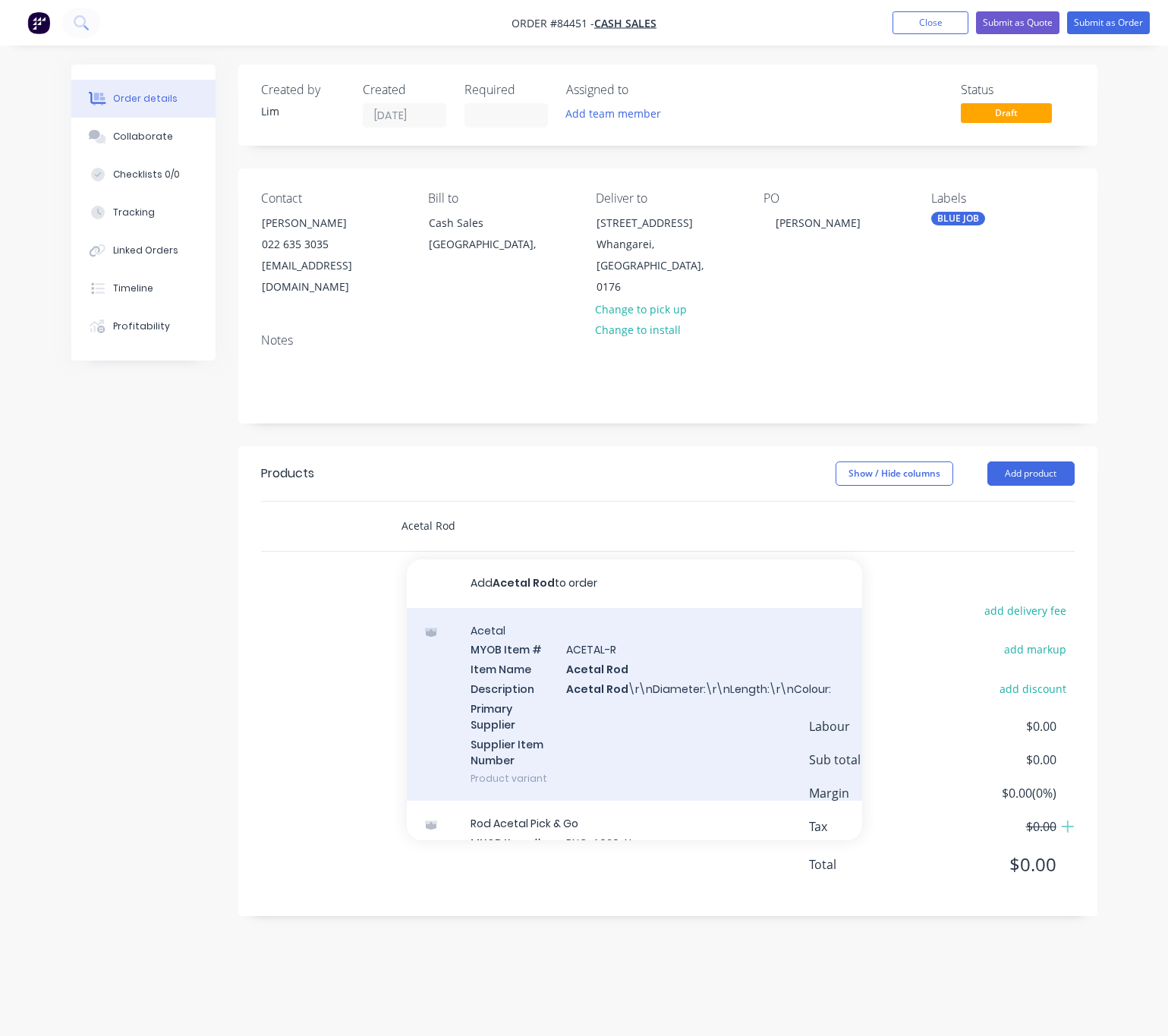
type input "Acetal Rod"
click at [634, 707] on div "Acetal MYOB Item # ACETAL-R Item Name Acetal Rod Description Acetal Rod \r\nDia…" at bounding box center [634, 704] width 455 height 193
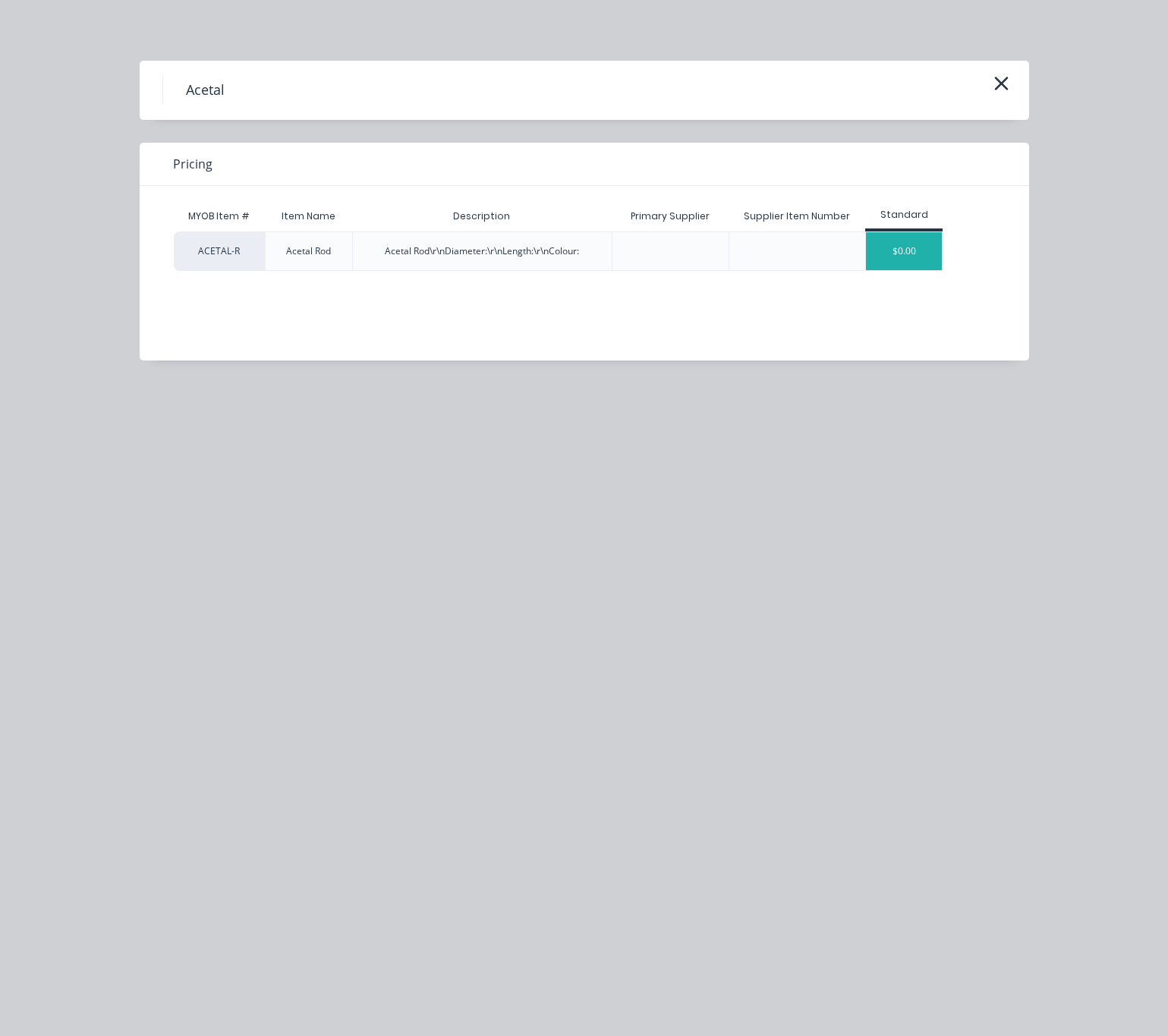
click at [915, 243] on div "$0.00" at bounding box center [903, 251] width 76 height 38
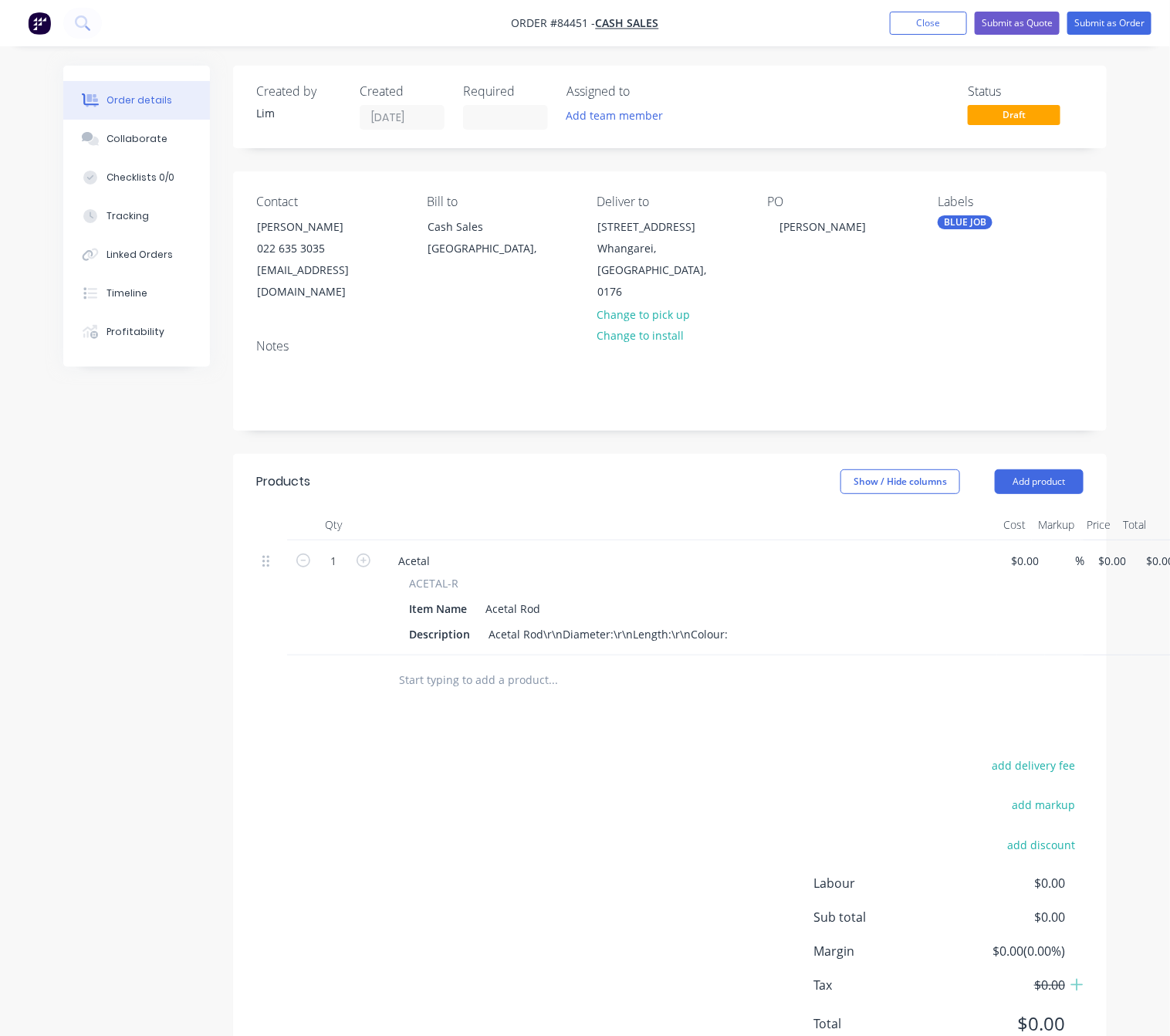
scroll to position [0, 48]
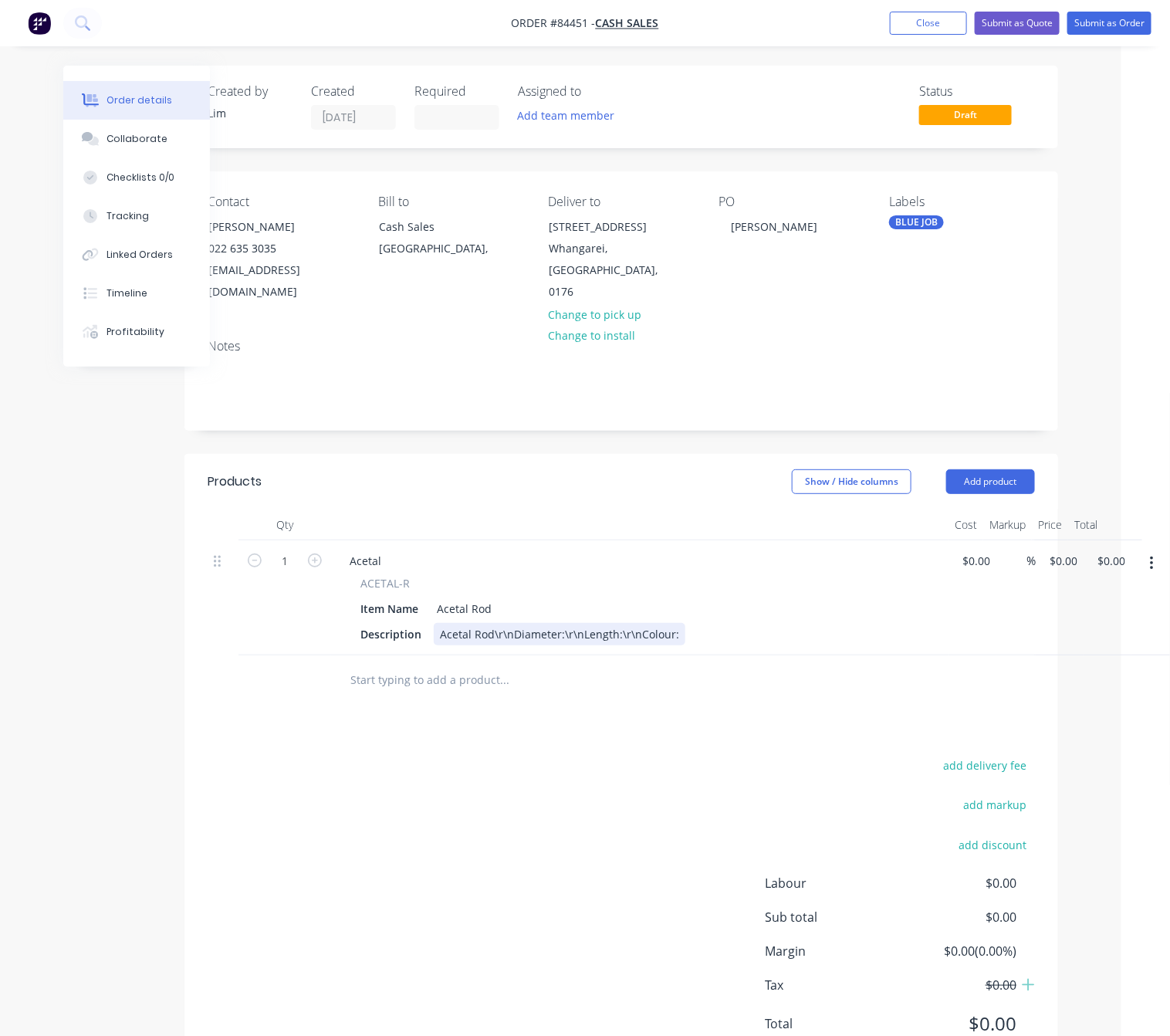
click at [509, 623] on div "Acetal Rod\r\nDiameter:\r\nLength:\r\nColour:" at bounding box center [559, 634] width 252 height 22
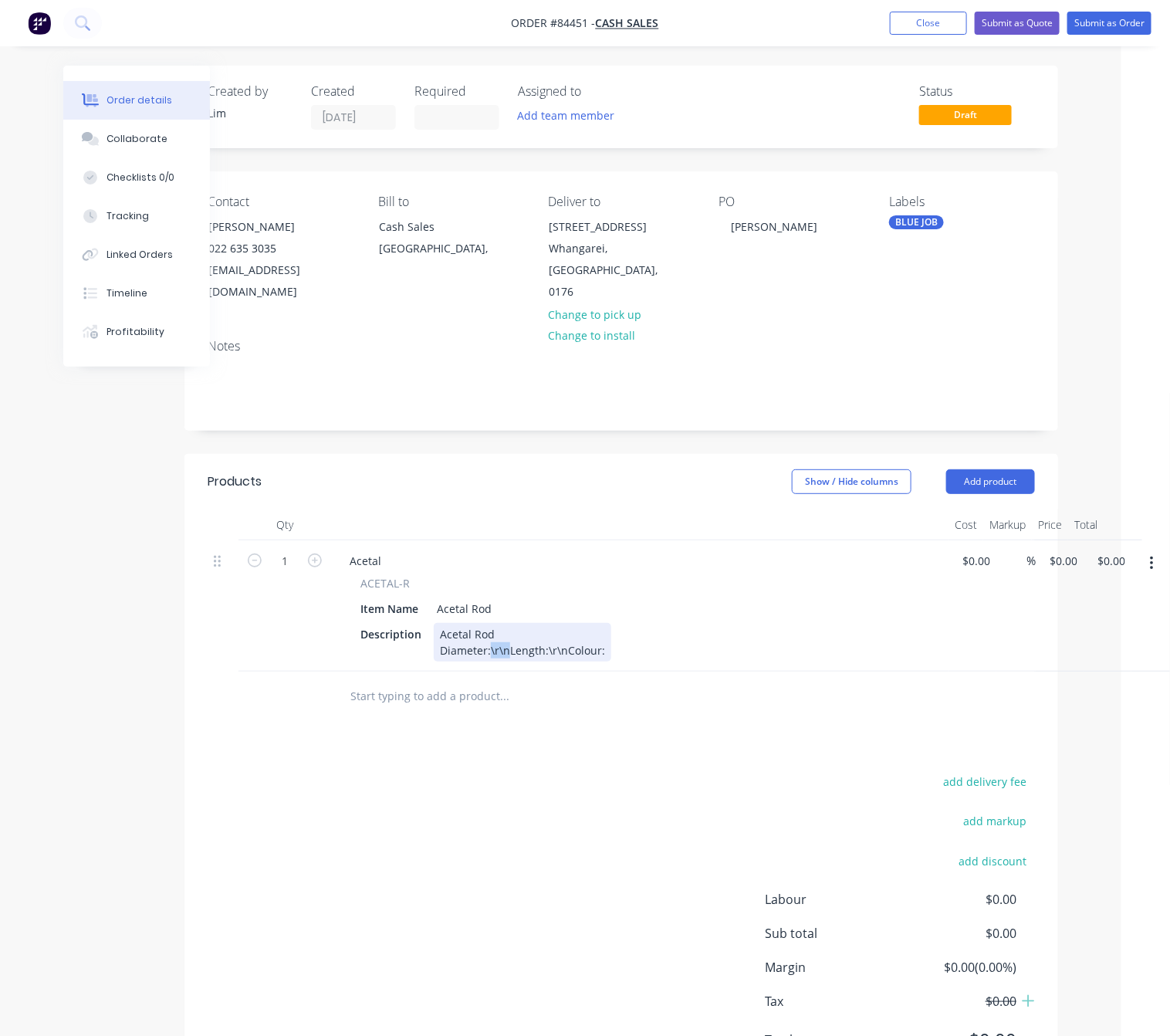
drag, startPoint x: 507, startPoint y: 629, endPoint x: 489, endPoint y: 626, distance: 18.2
click at [489, 626] on div "Acetal Rod Diameter:\r\nLength:\r\nColour:" at bounding box center [522, 641] width 178 height 38
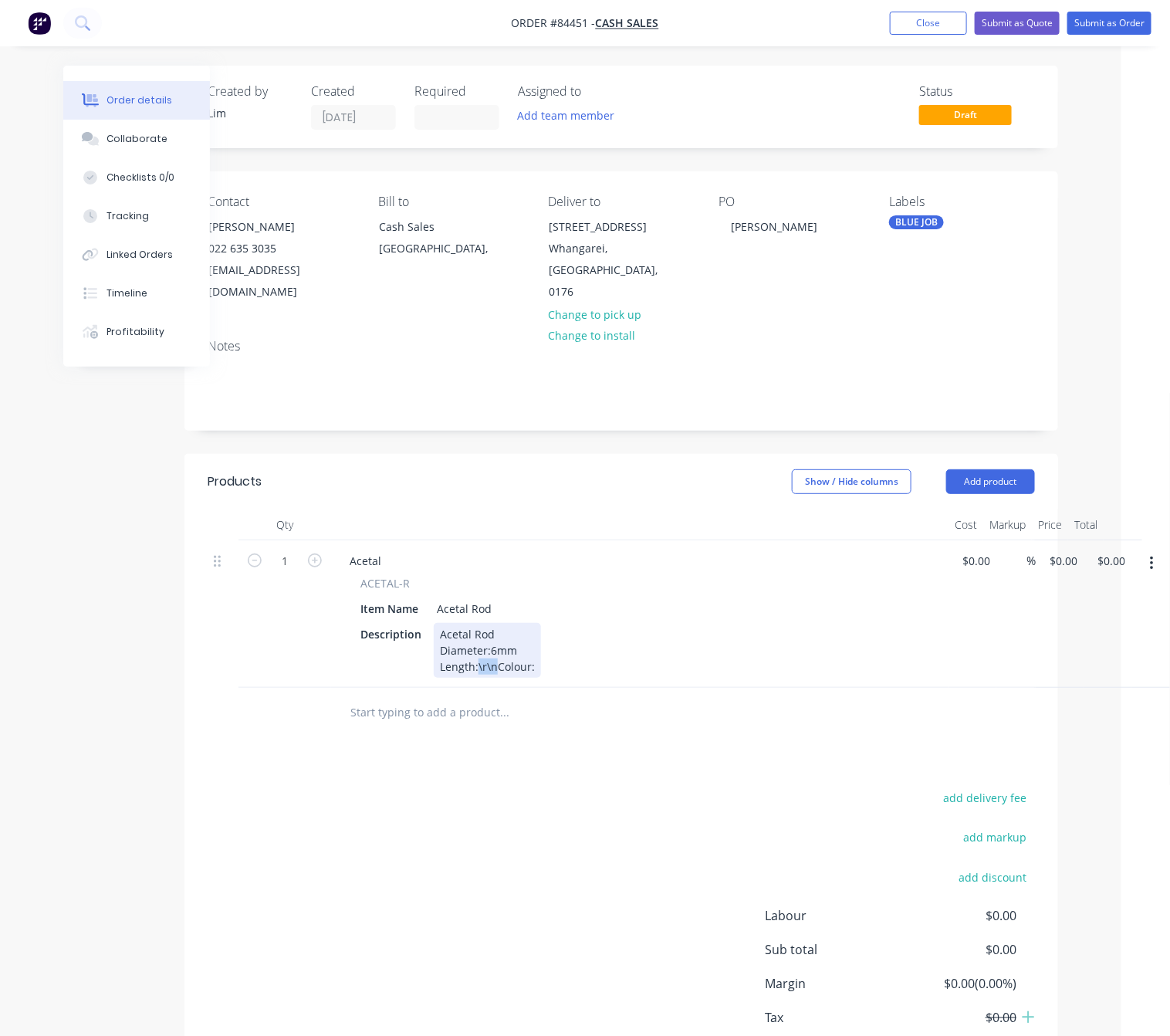
drag, startPoint x: 497, startPoint y: 649, endPoint x: 477, endPoint y: 645, distance: 20.4
click at [477, 645] on div "Acetal Rod Diameter:6mm Length:\r\nColour:" at bounding box center [487, 650] width 107 height 54
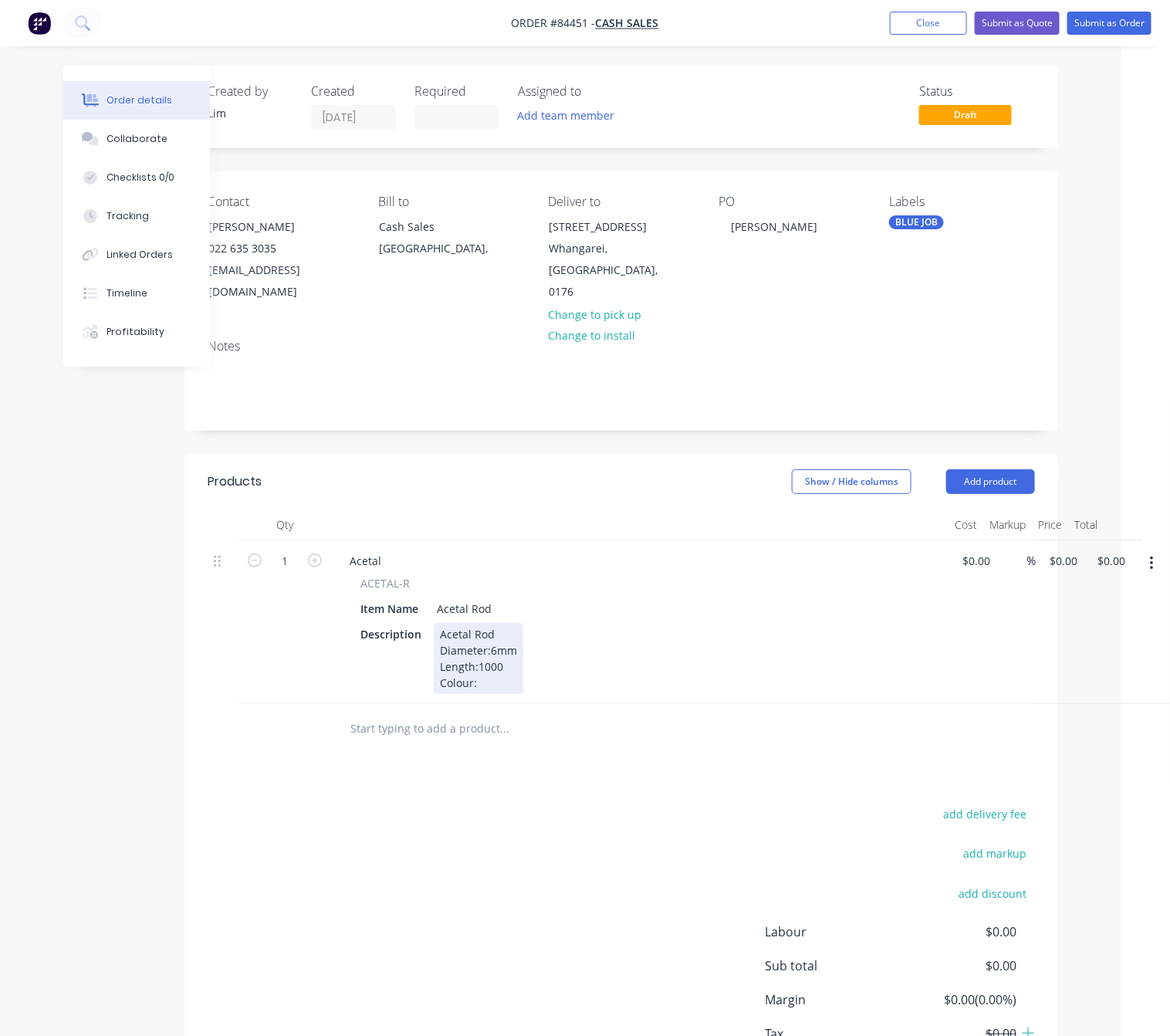
click at [496, 661] on div "Acetal Rod Diameter:6mm Length:1000 Colour:" at bounding box center [478, 657] width 89 height 71
click at [477, 644] on div "Acetal Rod Diameter:6mm Length:1000 Colour:" at bounding box center [478, 657] width 89 height 71
click at [503, 651] on div "Acetal Rod Diameter:6mm Length: 1000 Colour:" at bounding box center [478, 657] width 89 height 71
click at [504, 661] on div "Acetal Rod Diameter:6mm Length: 1000mm Colour:" at bounding box center [483, 657] width 99 height 71
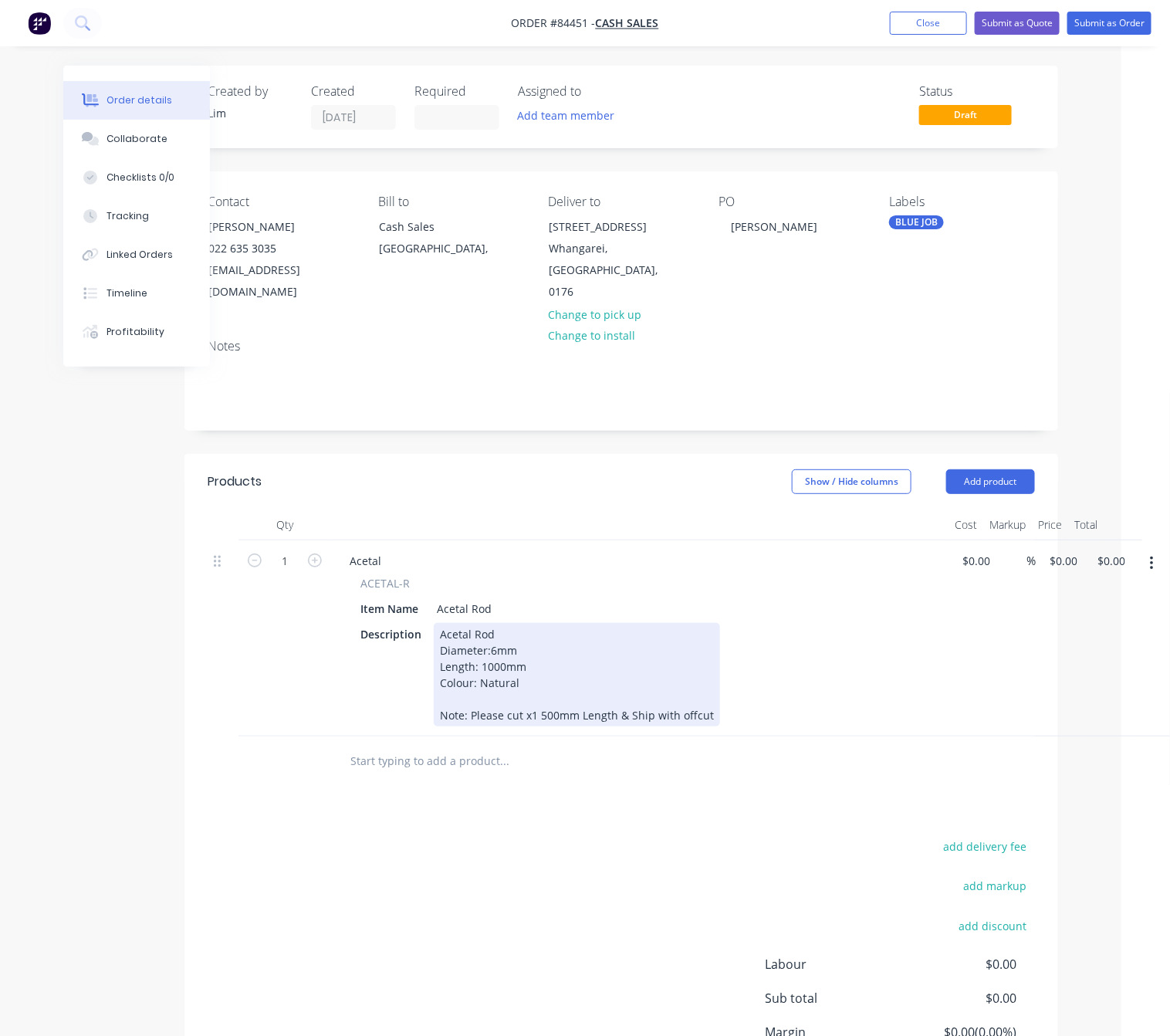
click at [657, 688] on div "Acetal Rod Diameter:6mm Length: 1000mm Colour: Natural Note: Please cut x1 500m…" at bounding box center [576, 675] width 287 height 104
click at [681, 696] on div "Acetal Rod Diameter:6mm Length: 1000mm Colour: Natural Note: Please cut x1 500m…" at bounding box center [577, 675] width 287 height 104
click at [711, 693] on div "Acetal Rod Diameter:6mm Length: 1000mm Colour: Natural Note: Please cut x1 500m…" at bounding box center [578, 675] width 290 height 104
click at [507, 693] on div "Acetal Rod Diameter:6mm Length: 1000mm Colour: Natural Note: Please cut x1 500m…" at bounding box center [603, 675] width 338 height 104
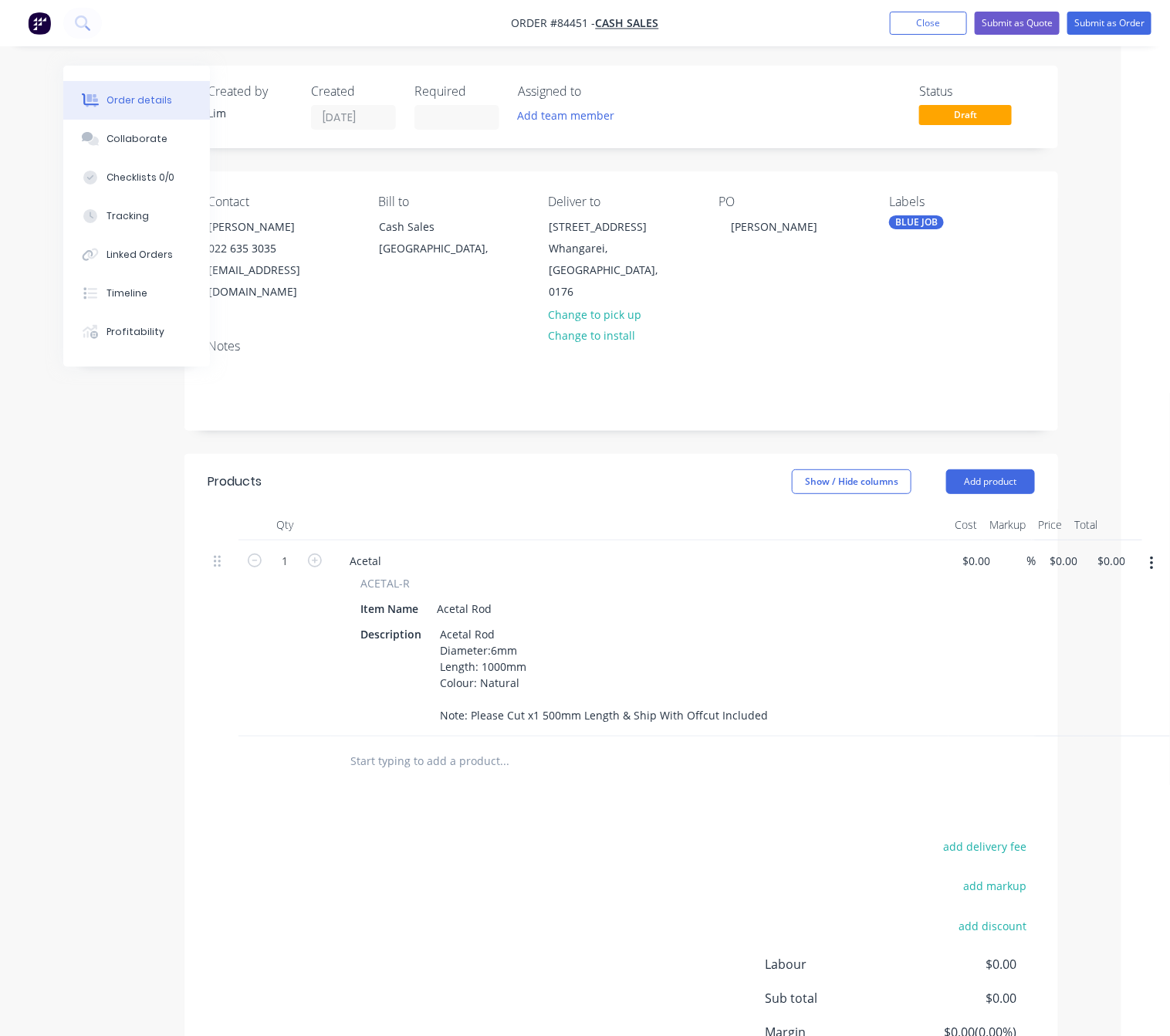
drag, startPoint x: 579, startPoint y: 862, endPoint x: 600, endPoint y: 857, distance: 21.6
click at [581, 862] on div "add delivery fee add markup add discount Labour $0.00 Sub total $0.00 Margin $0…" at bounding box center [621, 985] width 827 height 298
click at [1061, 549] on div "0 $0.00" at bounding box center [1062, 561] width 42 height 22
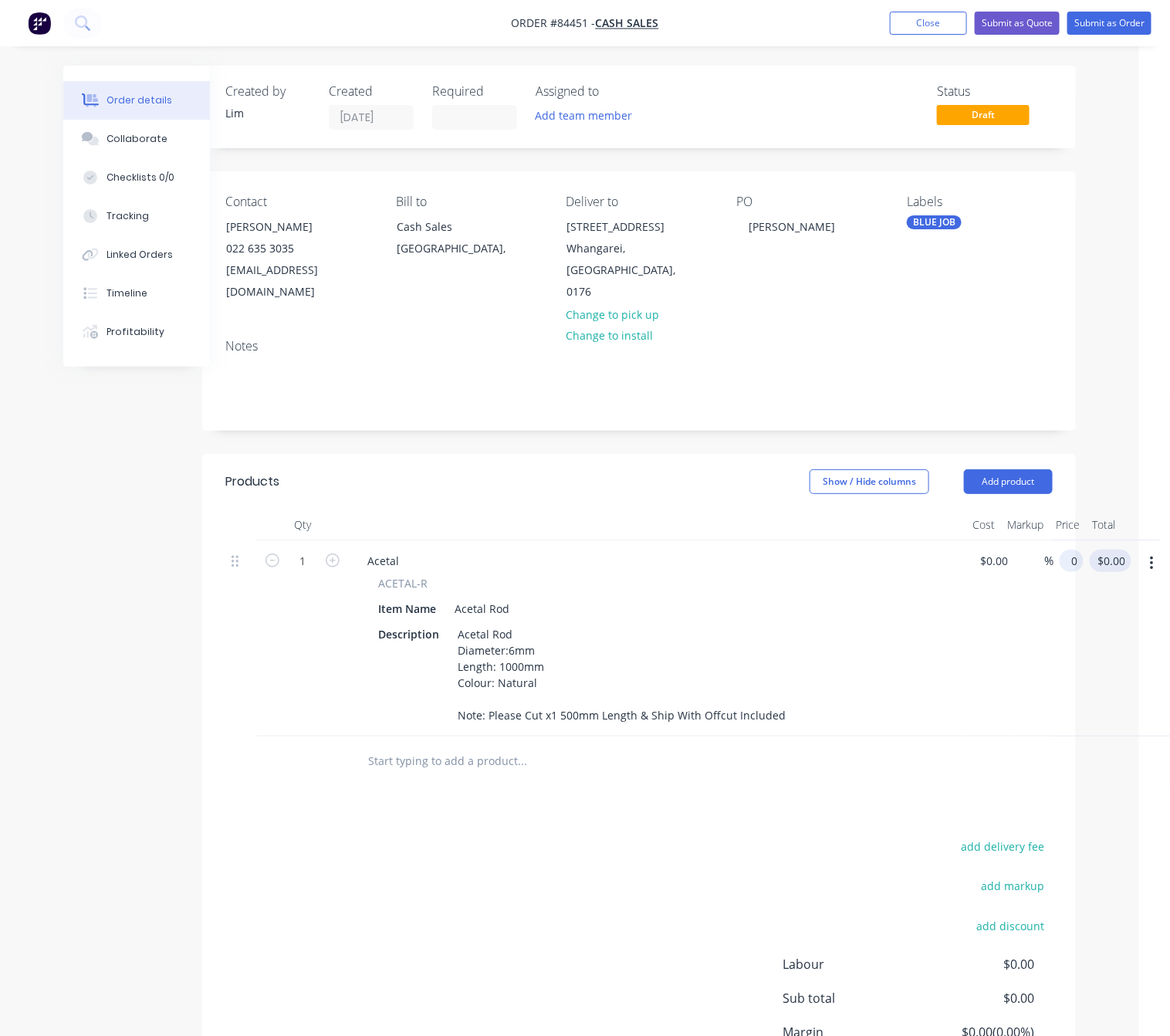
scroll to position [0, 31]
type input "$10.00"
click at [389, 897] on div "add delivery fee add markup add discount Labour $0.00 Sub total $0.00 Margin $0…" at bounding box center [639, 985] width 827 height 298
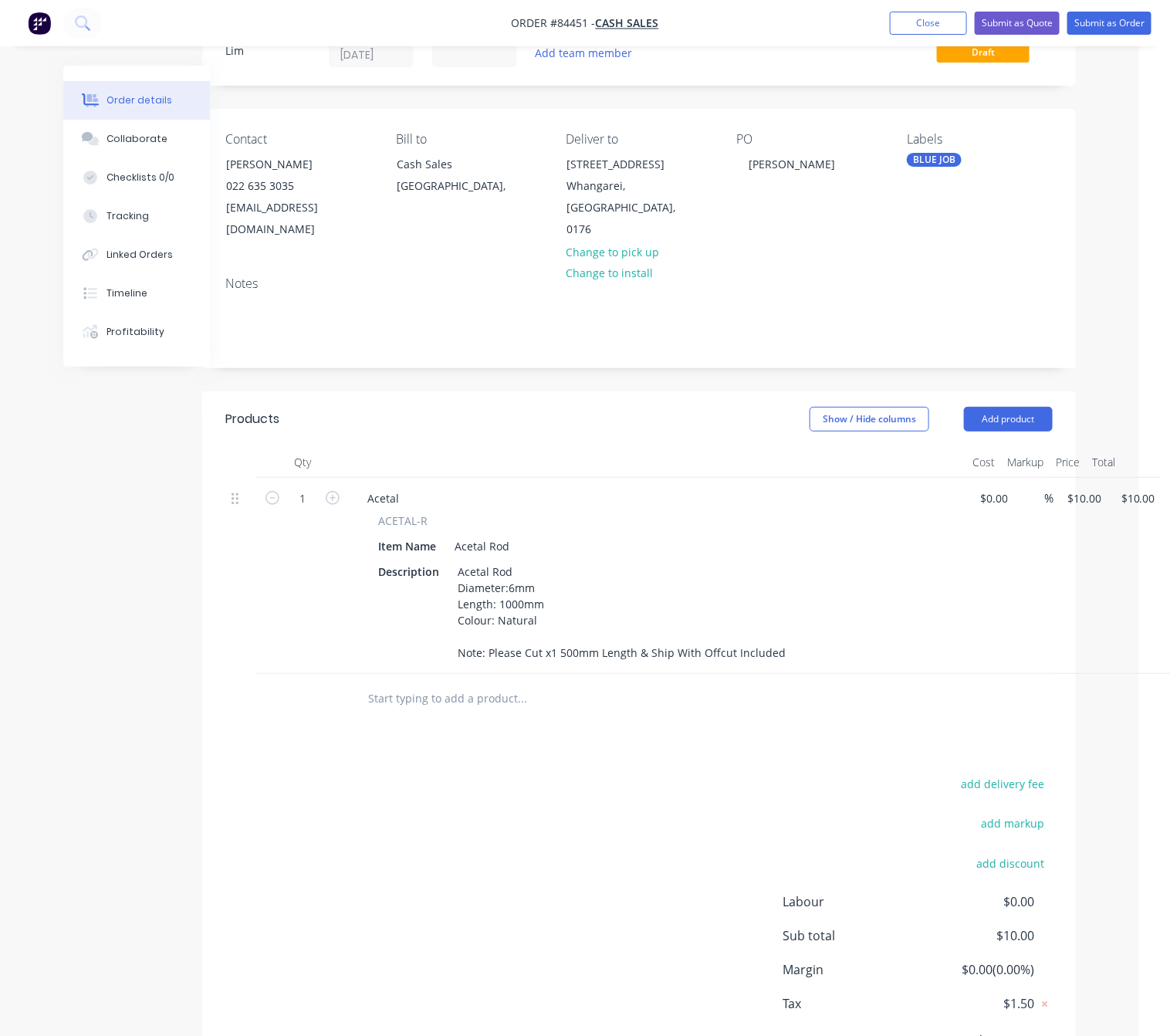
scroll to position [116, 31]
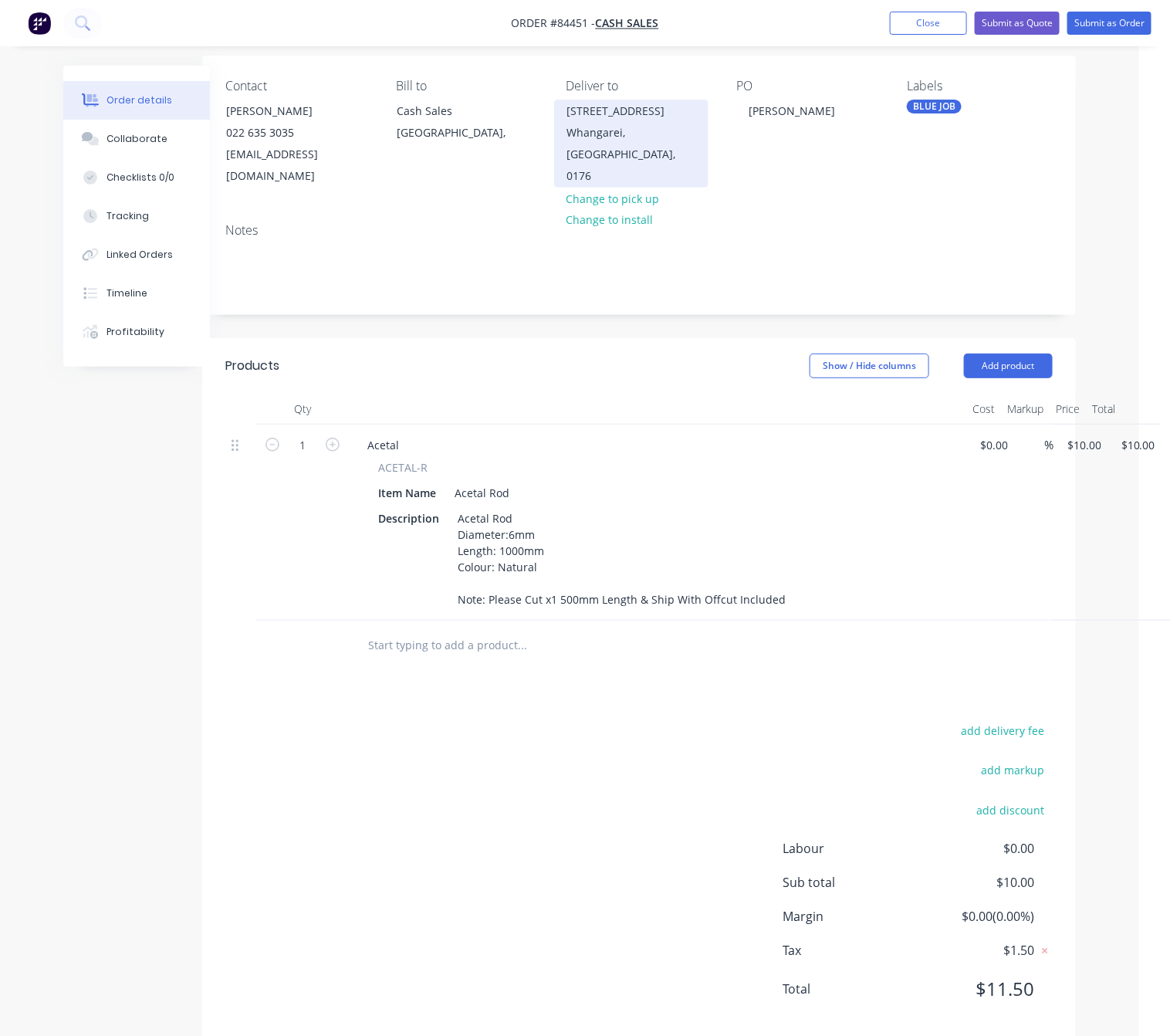
drag, startPoint x: 563, startPoint y: 113, endPoint x: 690, endPoint y: 111, distance: 127.0
click at [690, 111] on div "108 Dip Road RD6 Whangarei, North Island, 0176" at bounding box center [631, 143] width 154 height 88
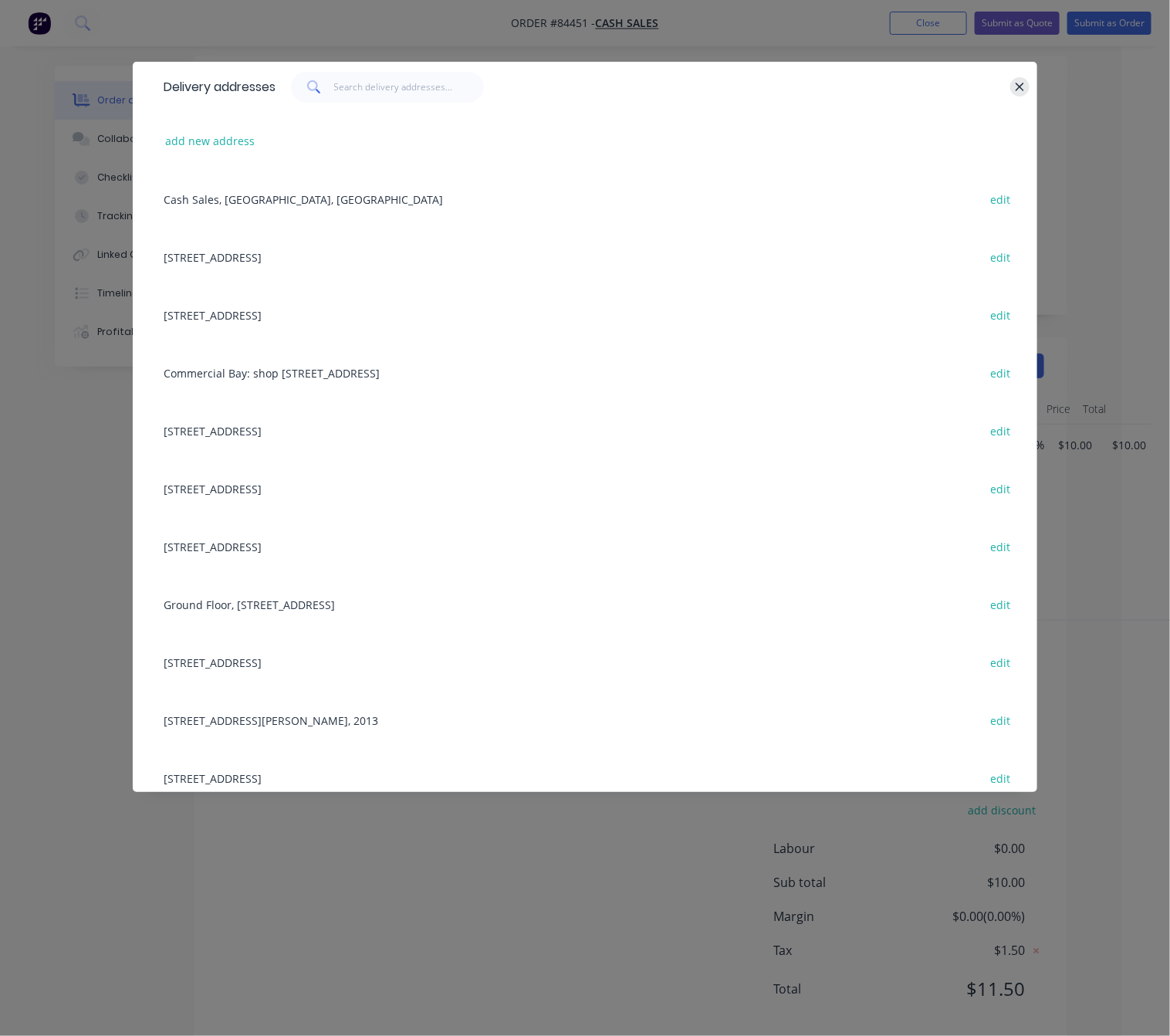
click at [1026, 87] on button "button" at bounding box center [1019, 87] width 20 height 20
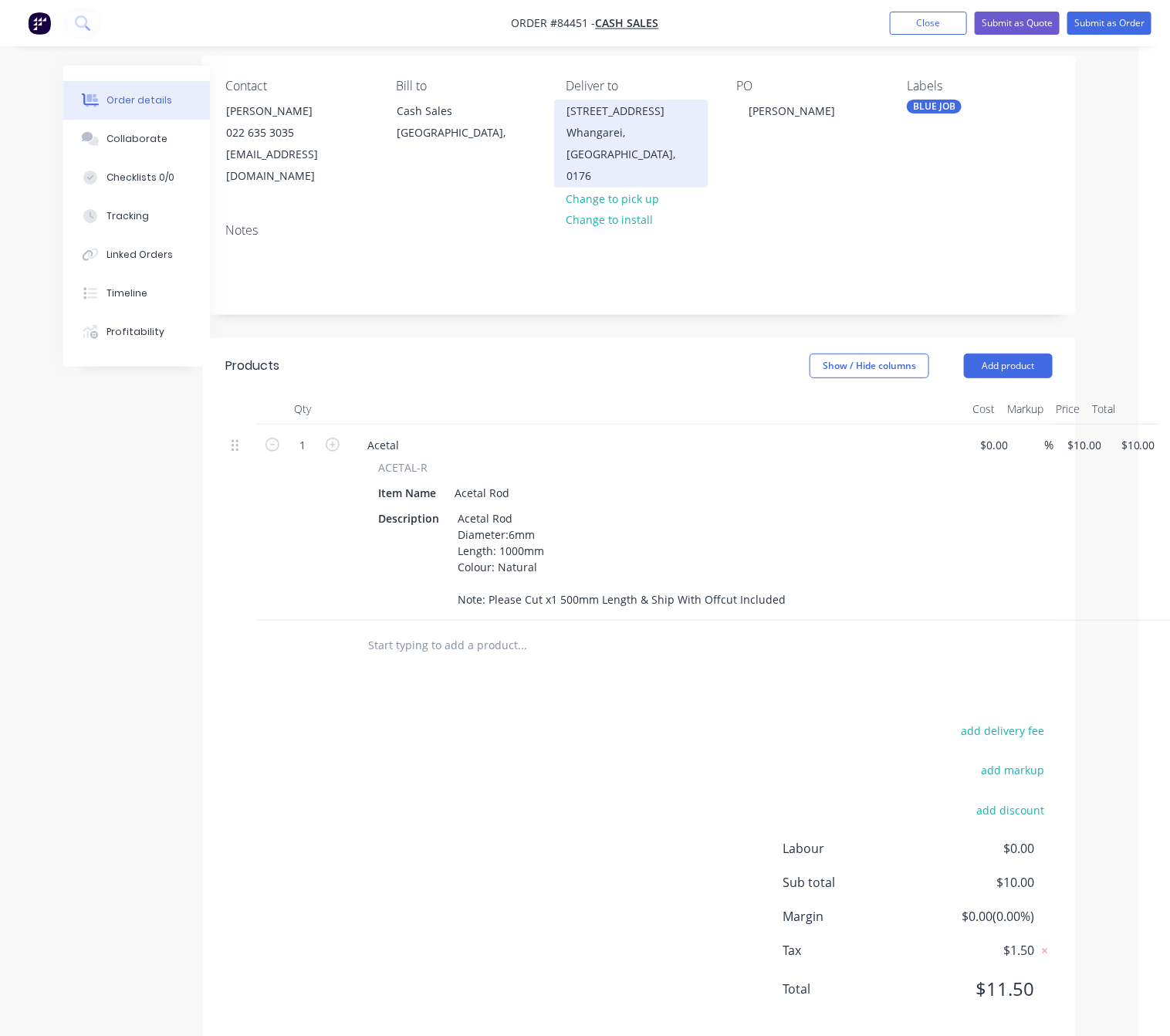
copy div "108 Dip Road RD6"
click at [1028, 720] on button "add delivery fee" at bounding box center [1002, 731] width 99 height 21
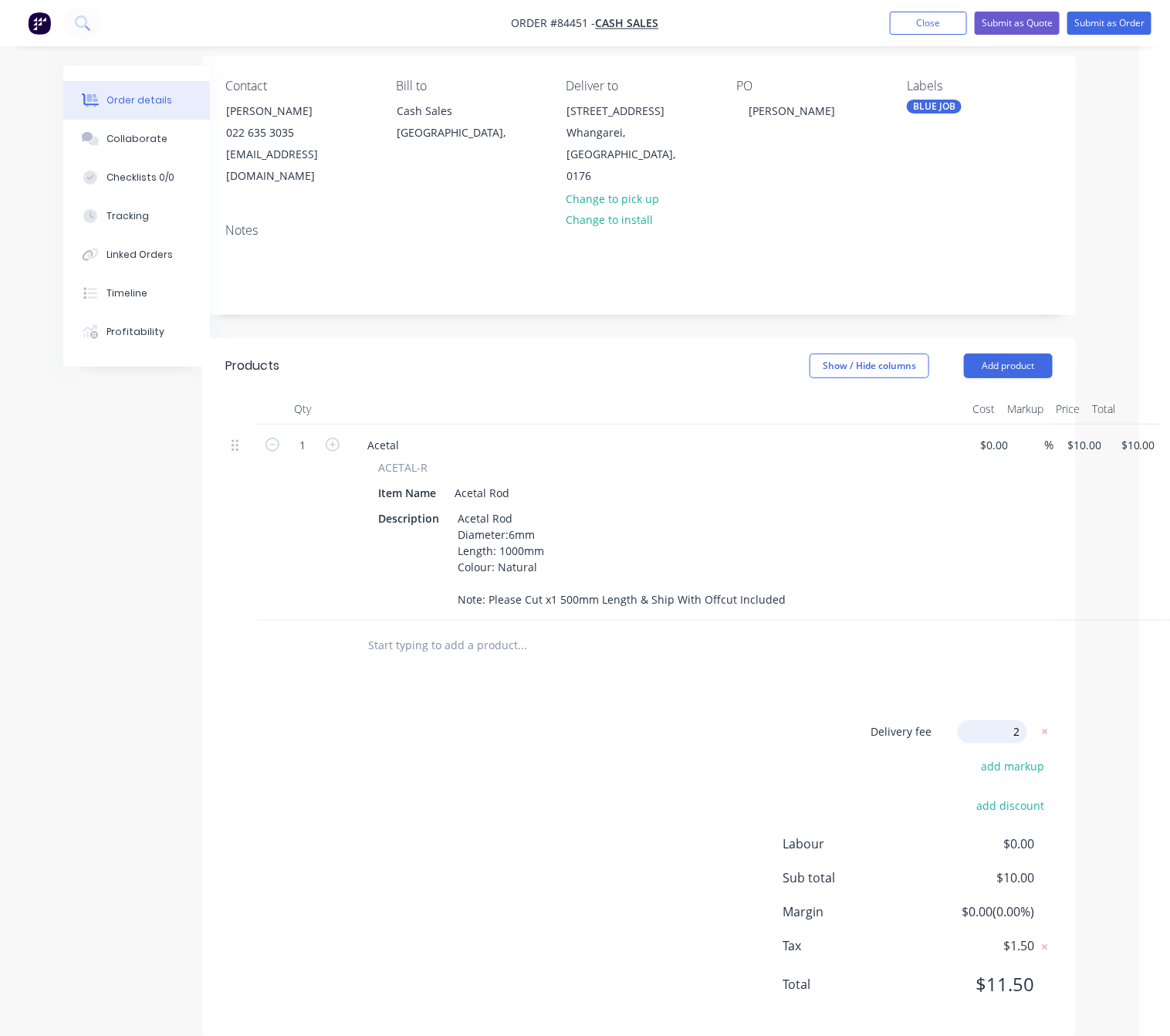
type input "20"
click at [653, 754] on div "Delivery fee Delivery fee Delivery fee name (Optional) 20 20 $0 add markup add …" at bounding box center [639, 868] width 827 height 294
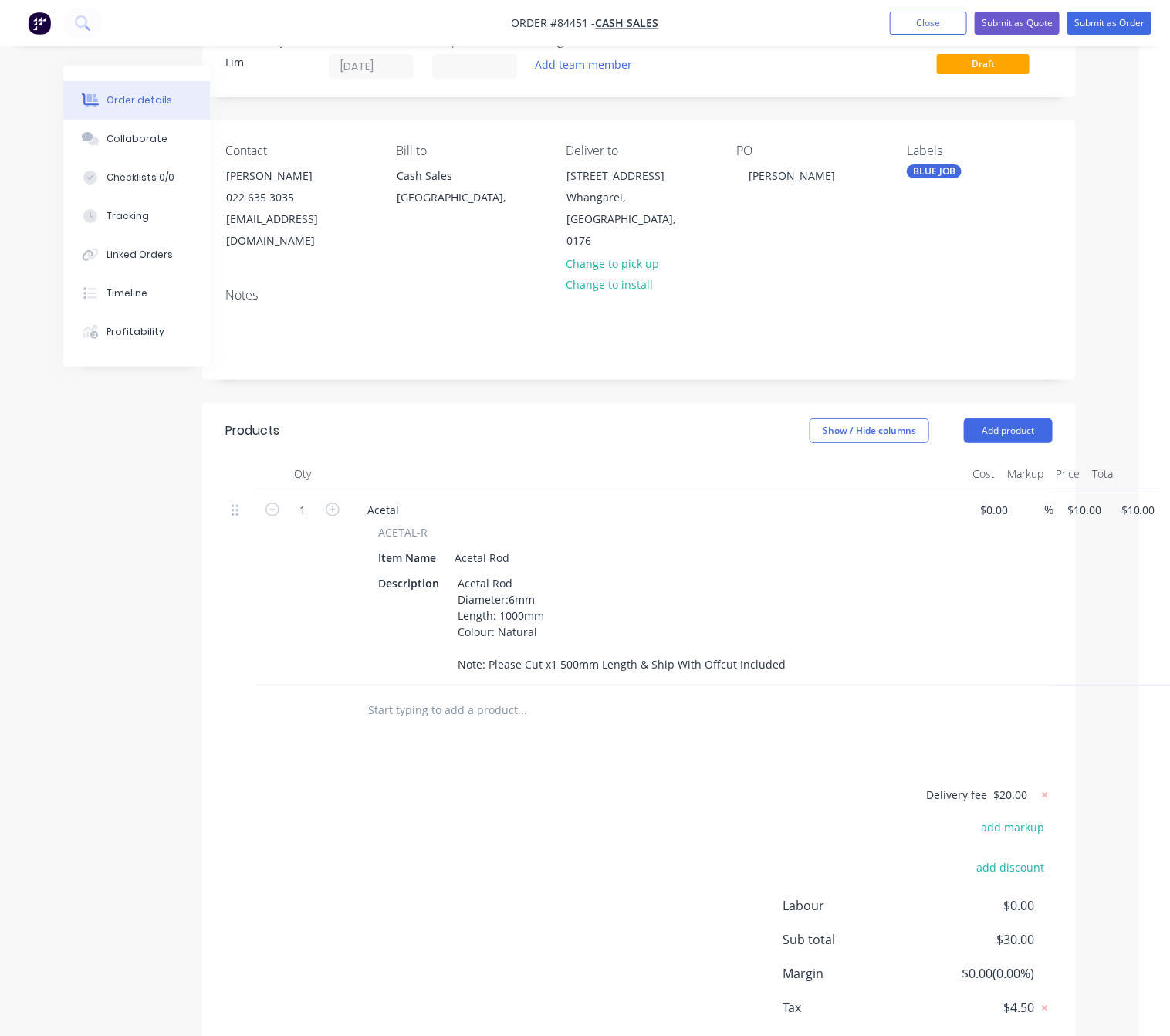
scroll to position [0, 31]
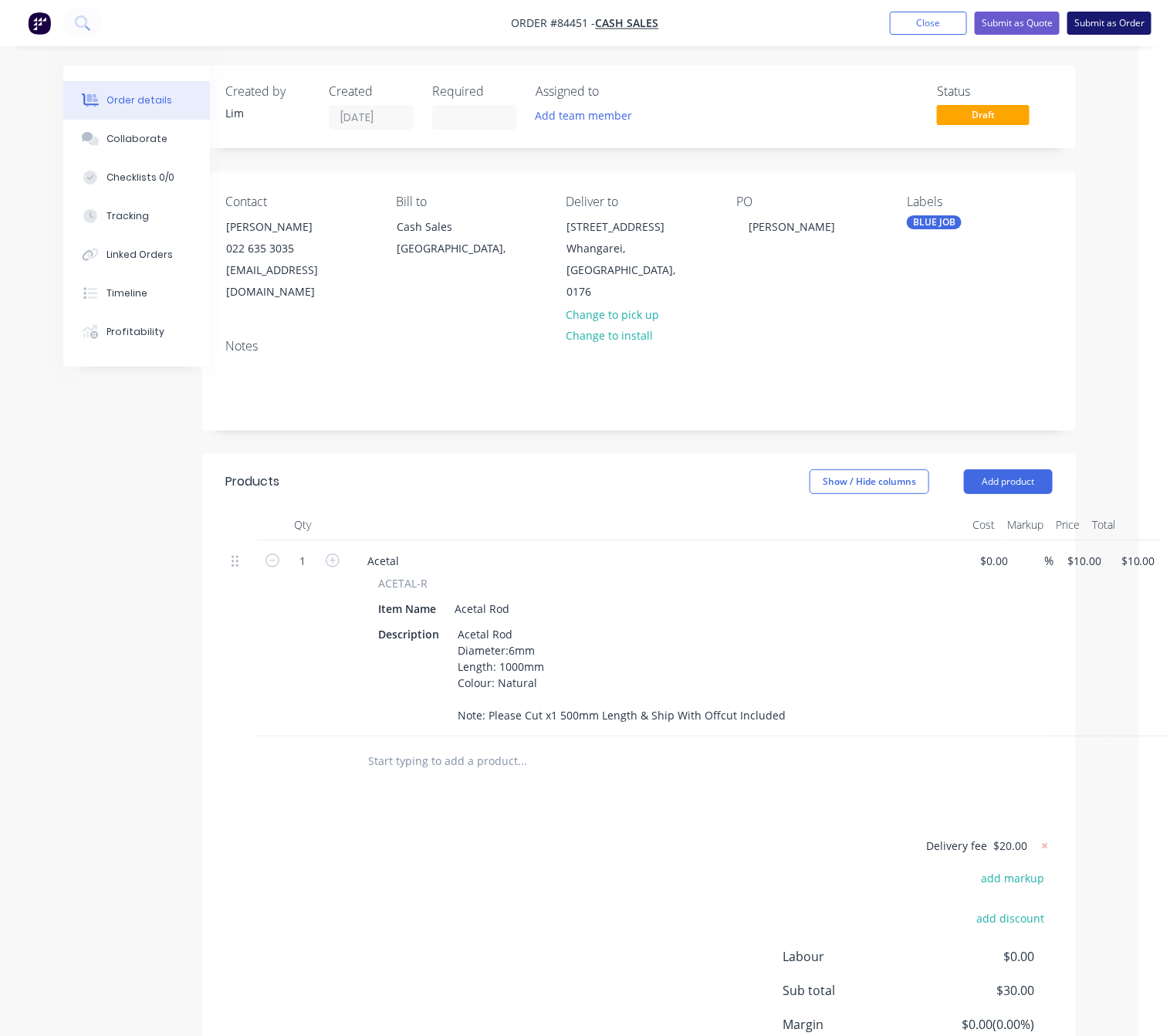
click at [1106, 14] on button "Submit as Order" at bounding box center [1109, 23] width 84 height 23
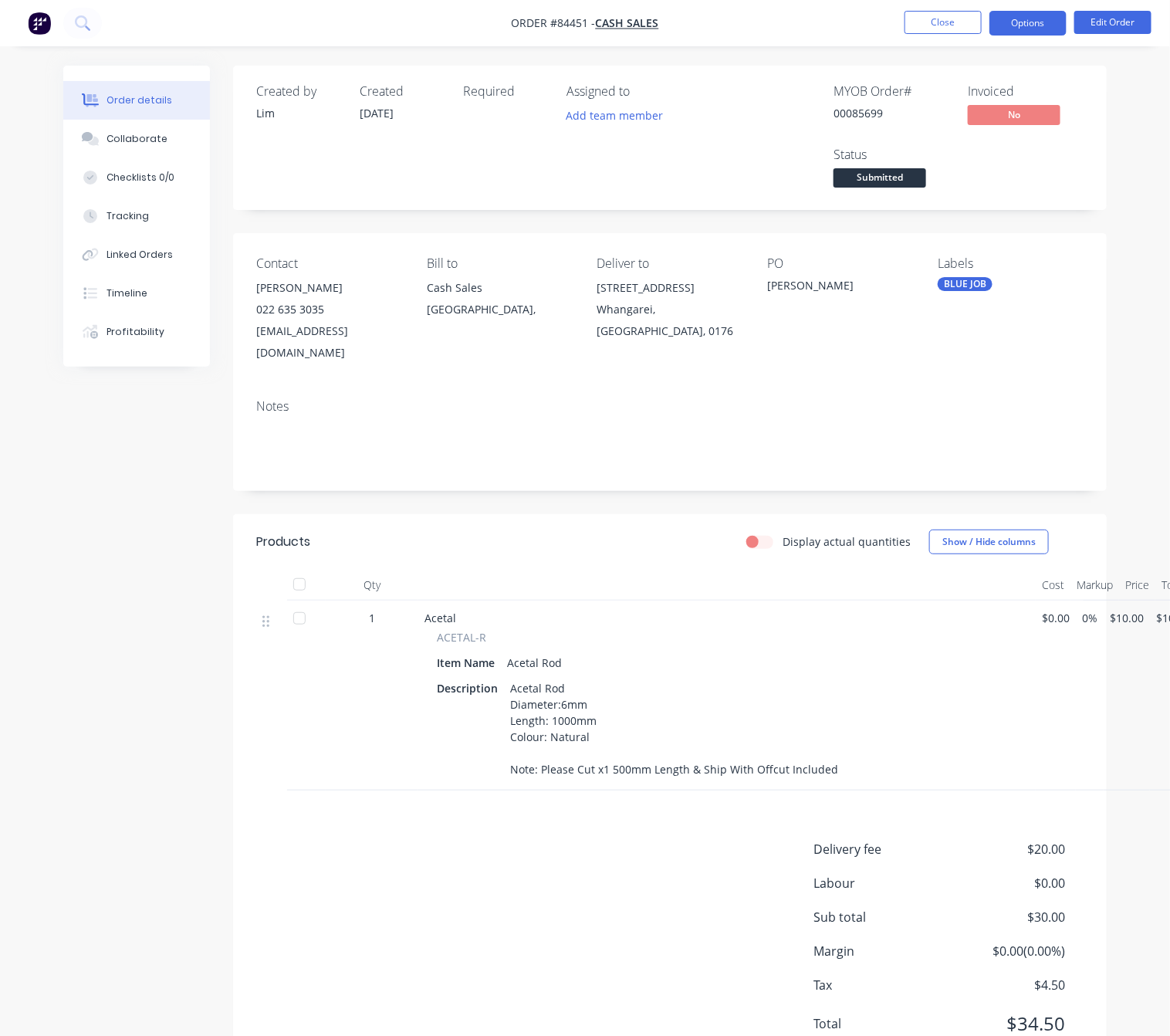
click at [1036, 20] on button "Options" at bounding box center [1027, 23] width 77 height 25
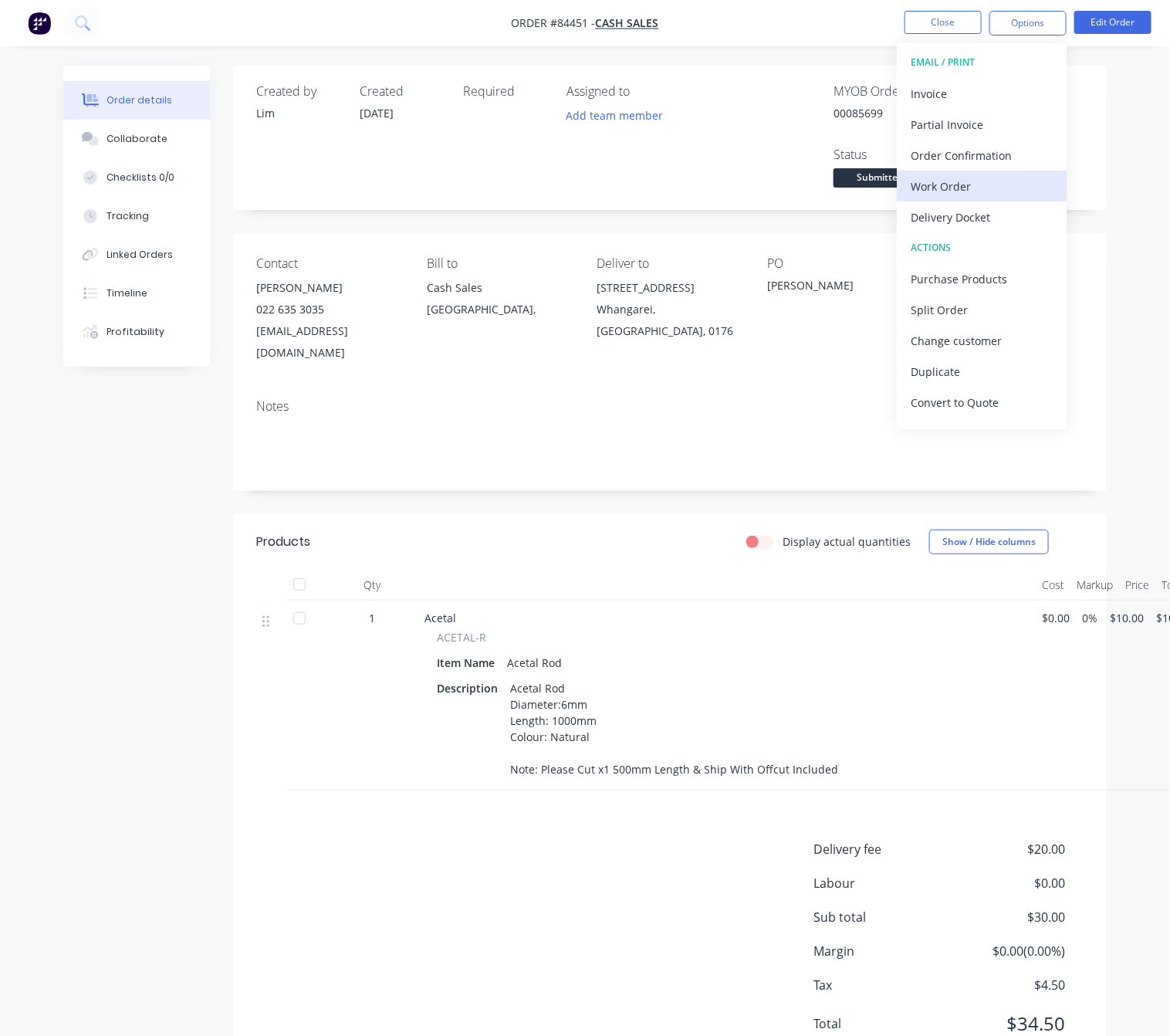
click at [989, 179] on div "Work Order" at bounding box center [981, 186] width 142 height 22
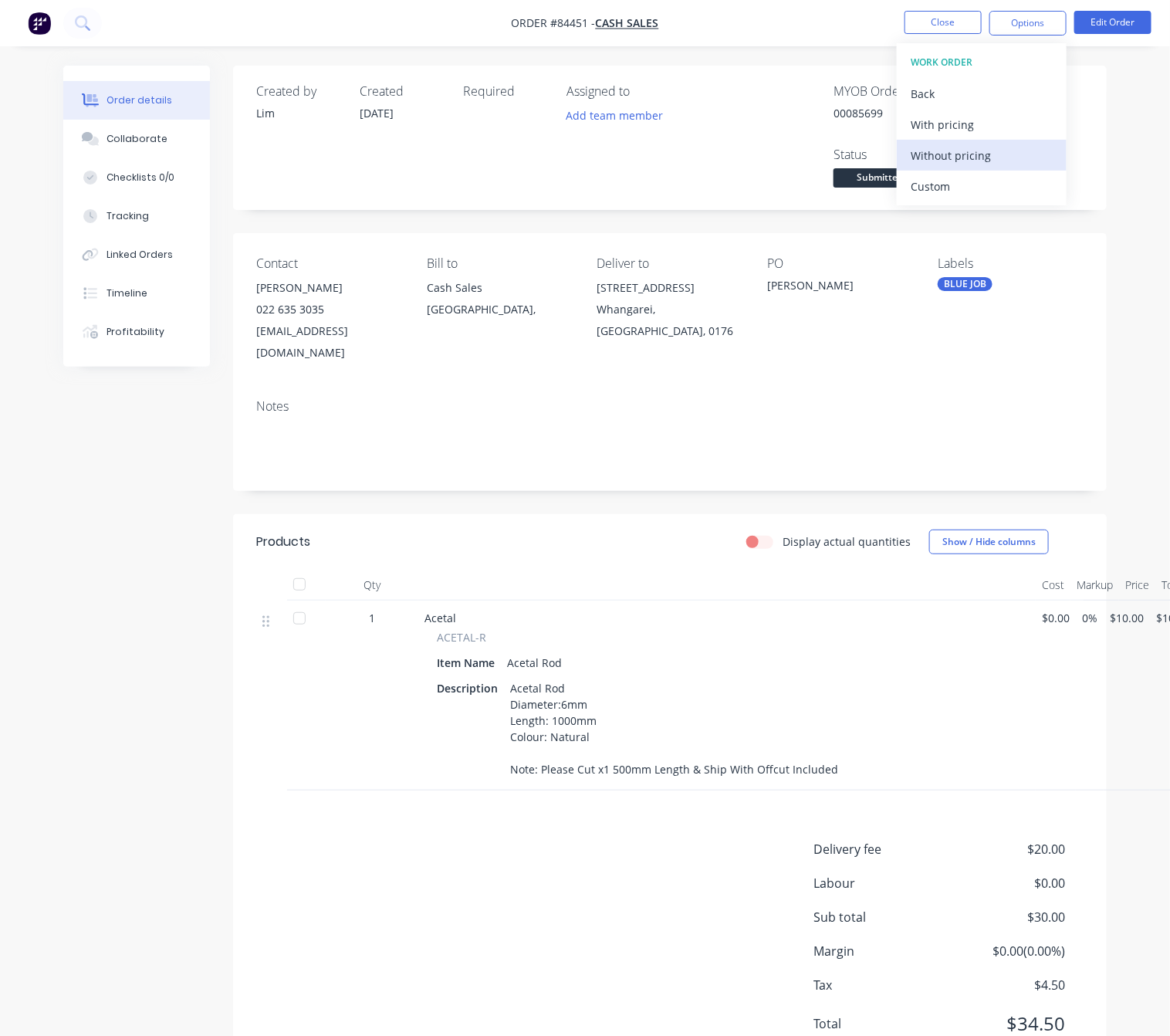
click at [985, 162] on div "Without pricing" at bounding box center [981, 156] width 142 height 22
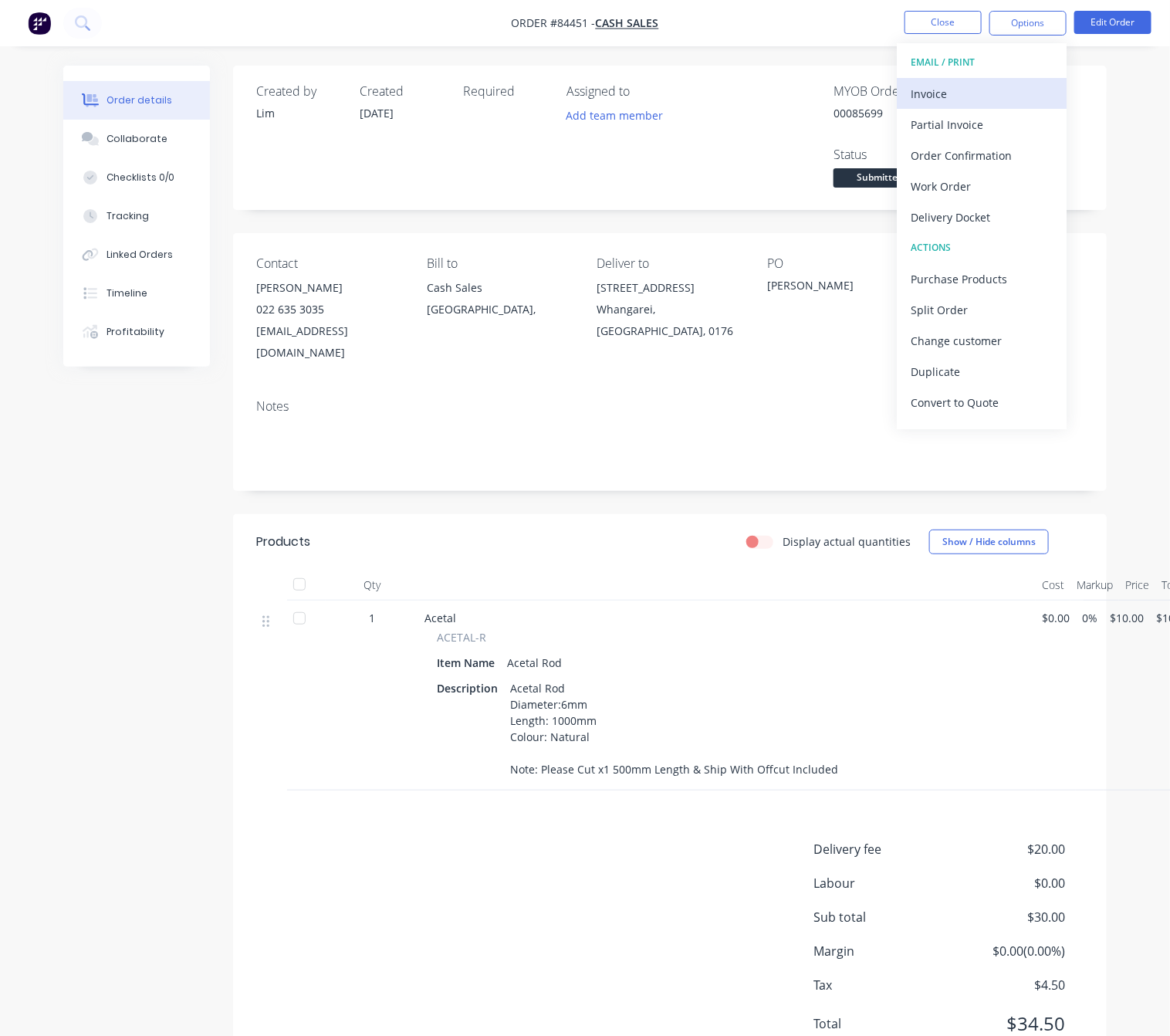
click at [1019, 79] on button "Invoice" at bounding box center [981, 94] width 170 height 31
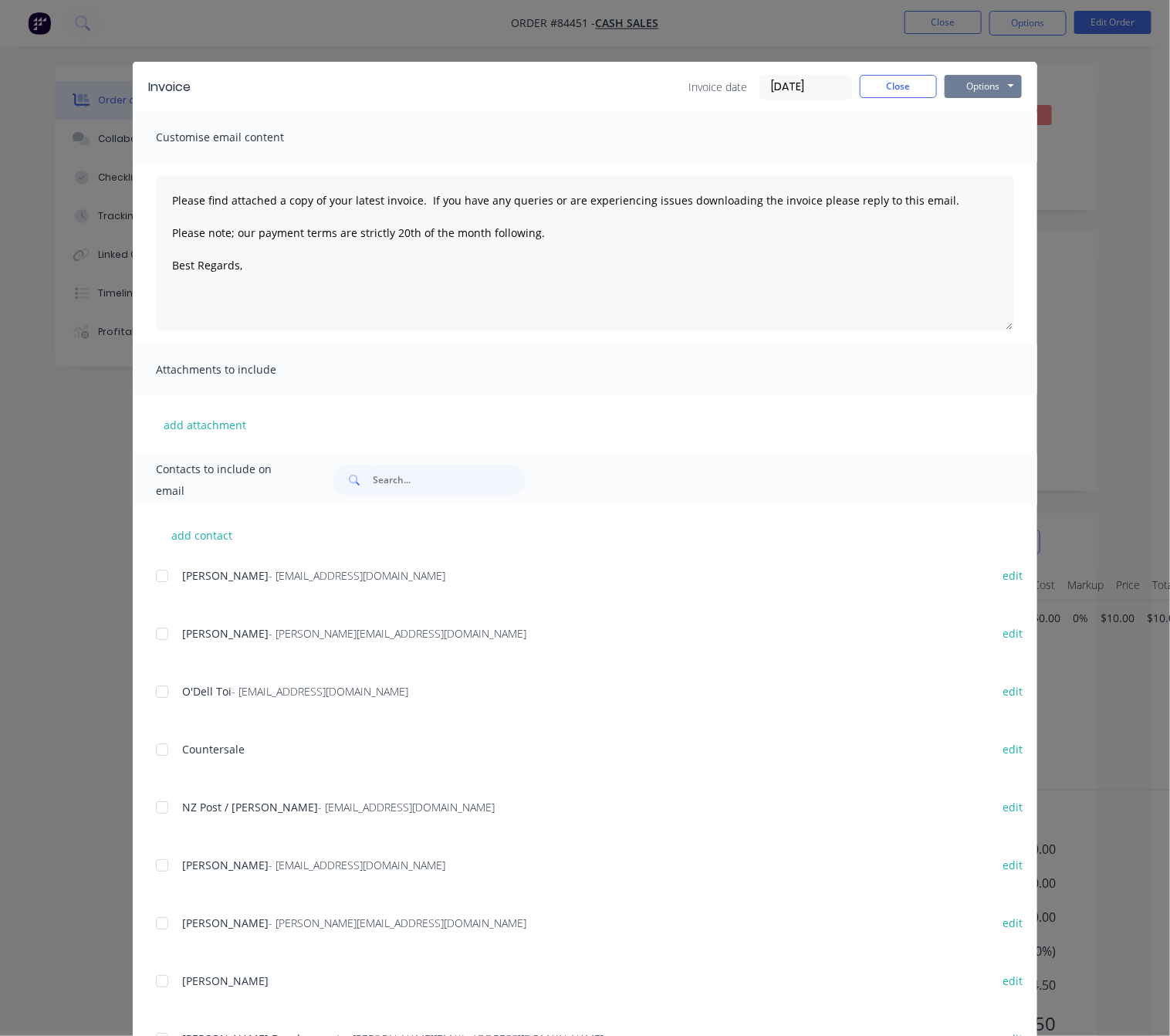
click at [1007, 88] on button "Options" at bounding box center [983, 86] width 77 height 23
click at [1003, 106] on button "Preview" at bounding box center [994, 114] width 99 height 26
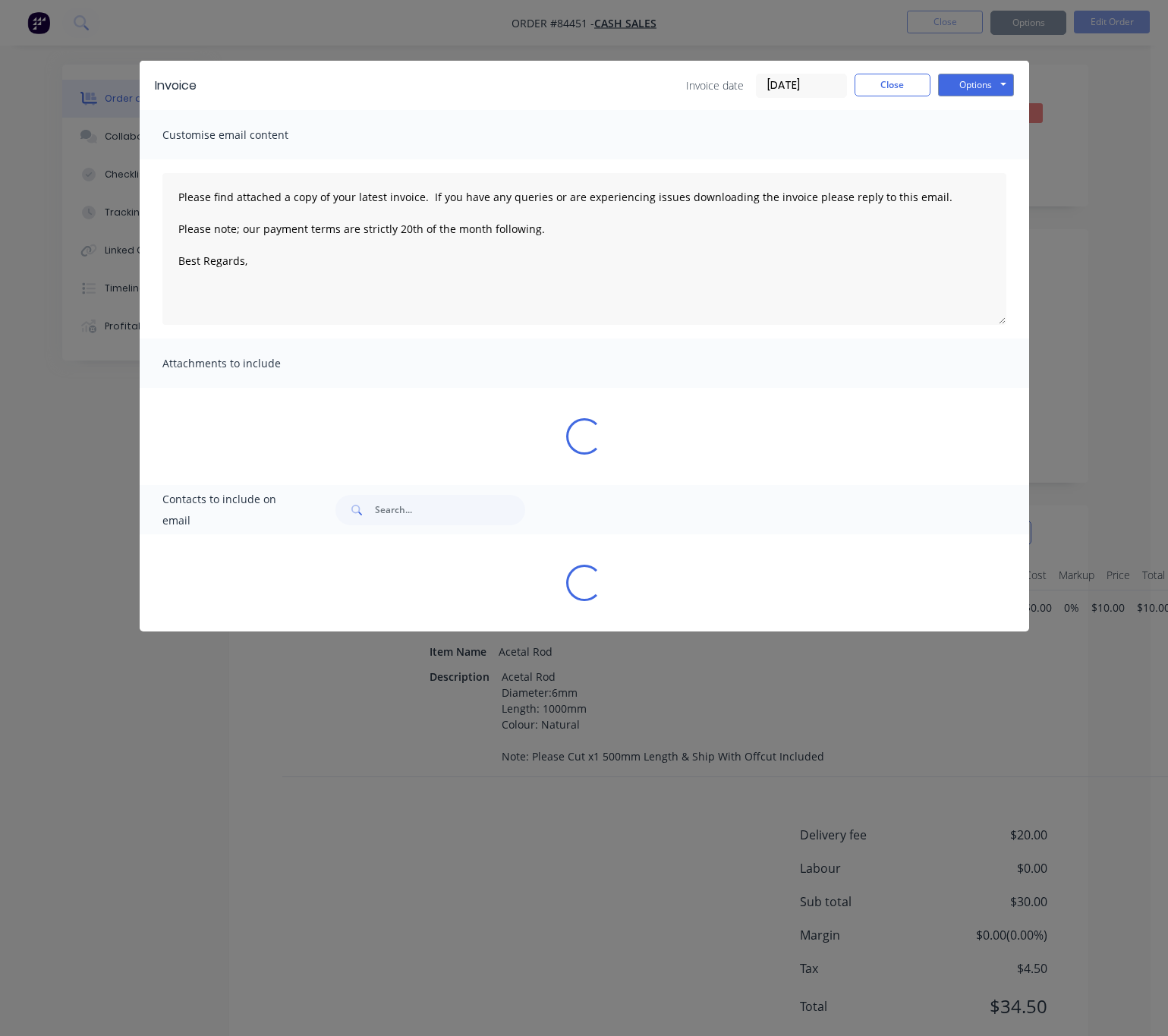
type textarea "Please find attached a copy of your latest invoice. If you have any queries or …"
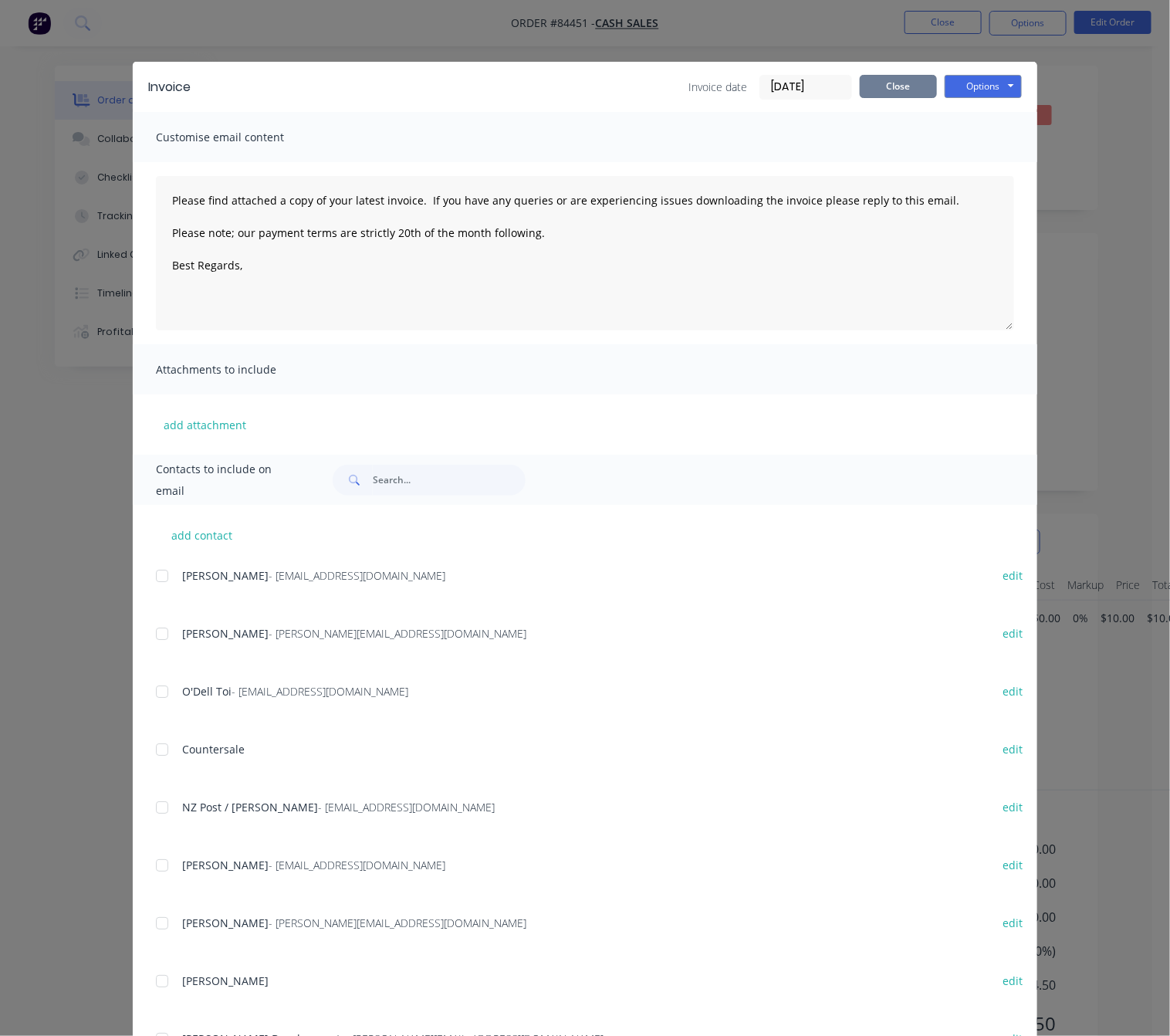
click at [869, 90] on button "Close" at bounding box center [898, 86] width 77 height 23
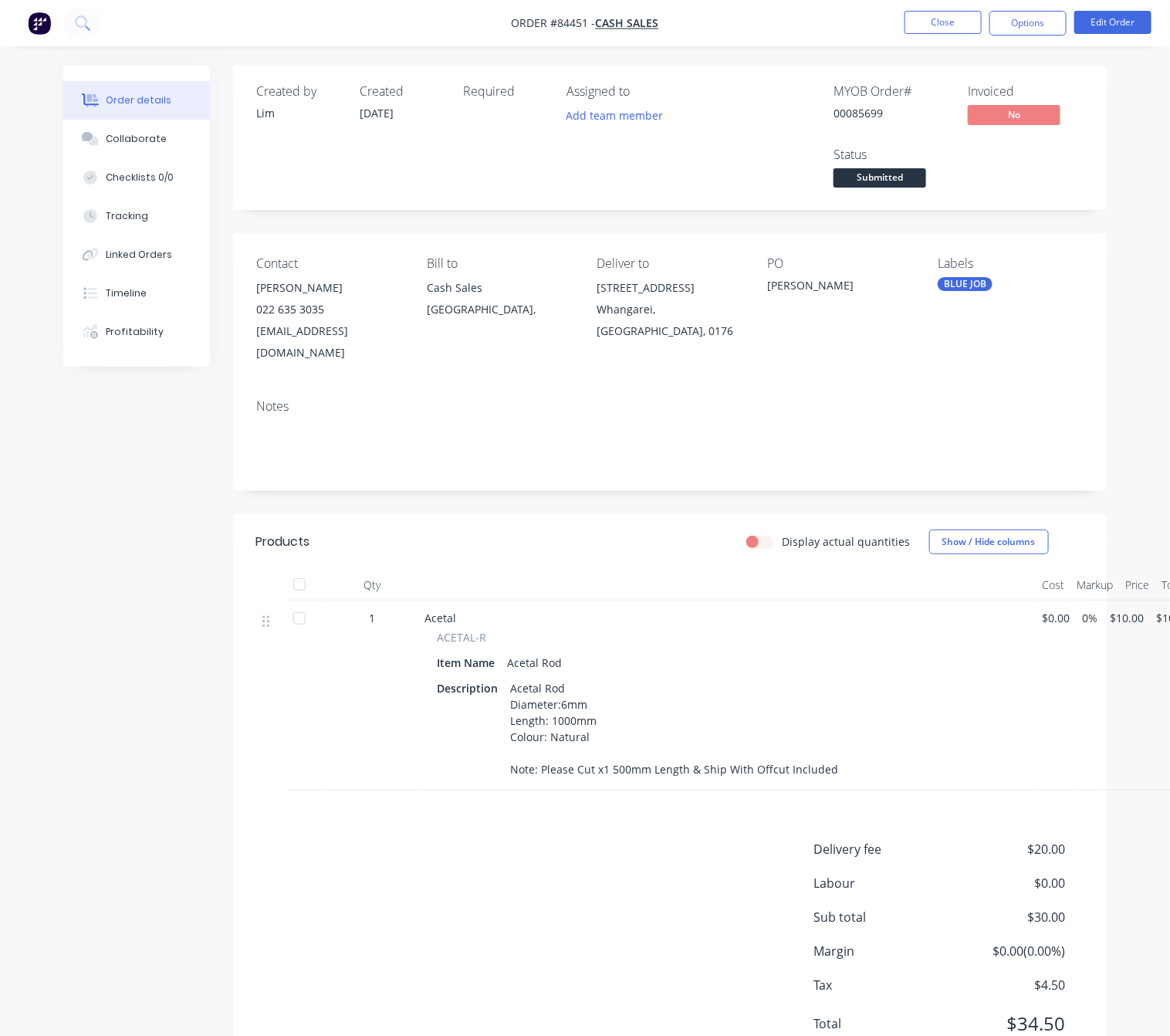
click at [923, 35] on li "Close" at bounding box center [942, 23] width 77 height 25
click at [954, 23] on button "Close" at bounding box center [942, 22] width 77 height 23
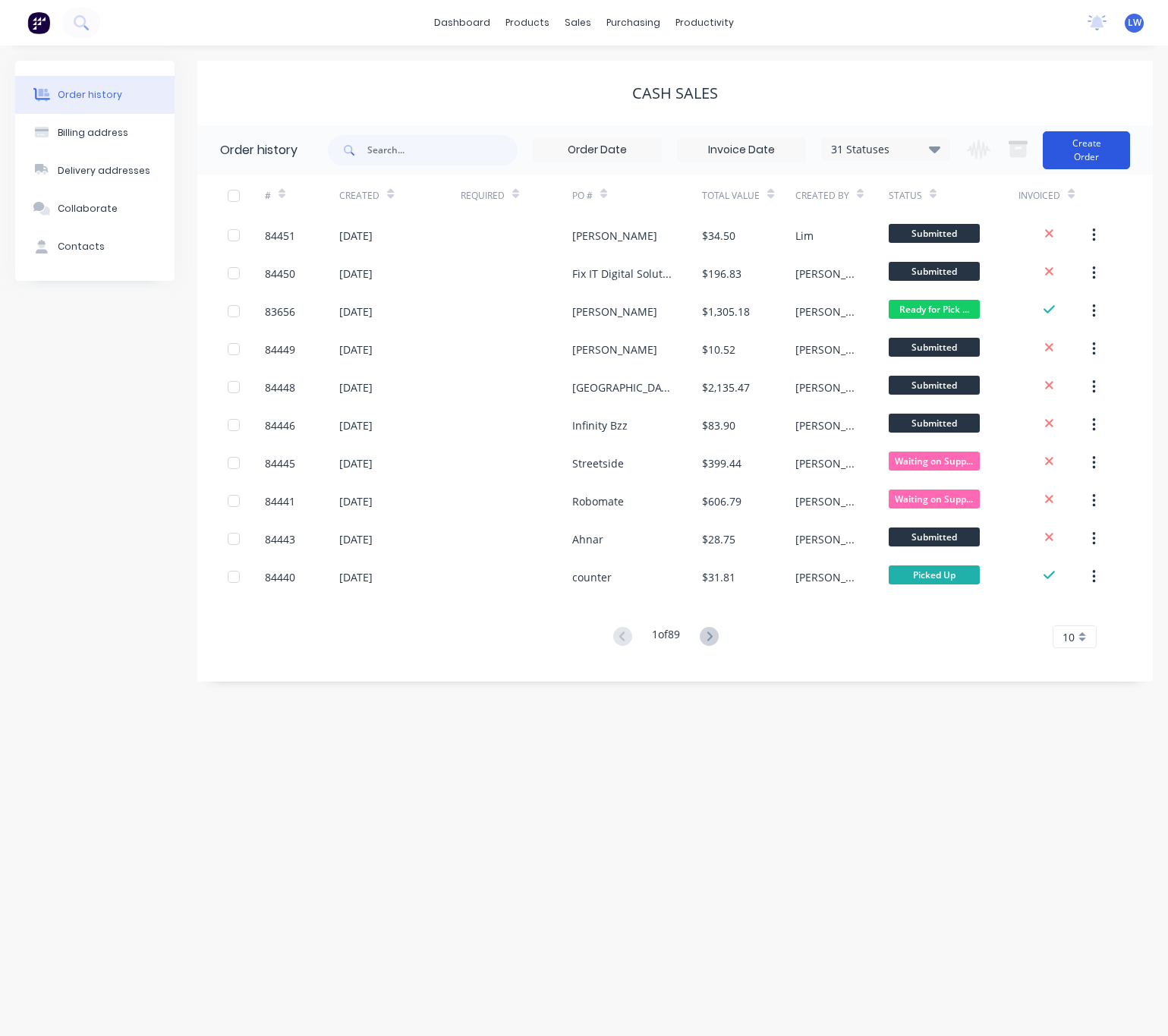
click at [1084, 144] on button "Create Order" at bounding box center [1086, 150] width 87 height 38
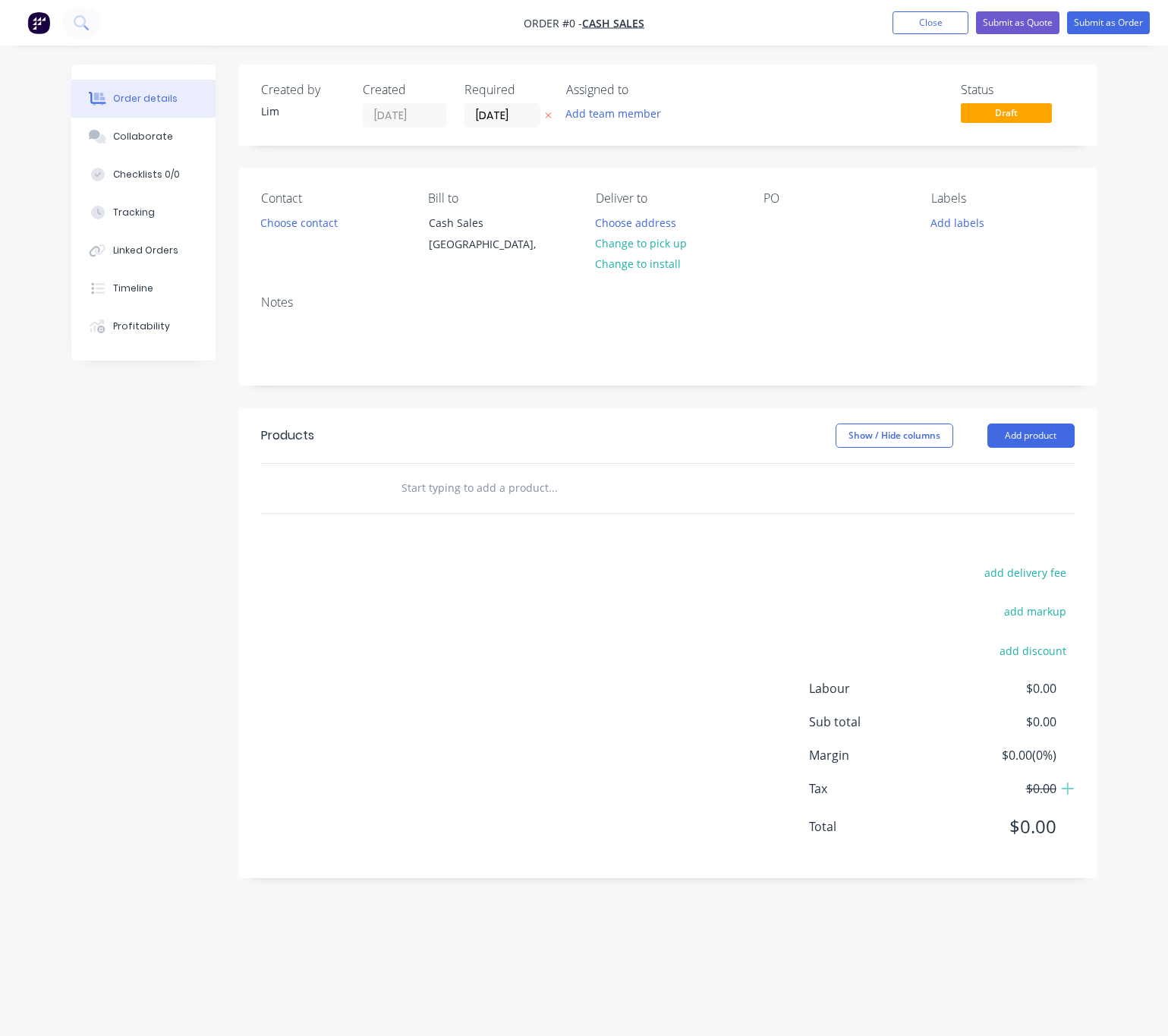
click at [552, 119] on button at bounding box center [548, 115] width 16 height 18
click at [300, 226] on button "Choose contact" at bounding box center [298, 222] width 94 height 21
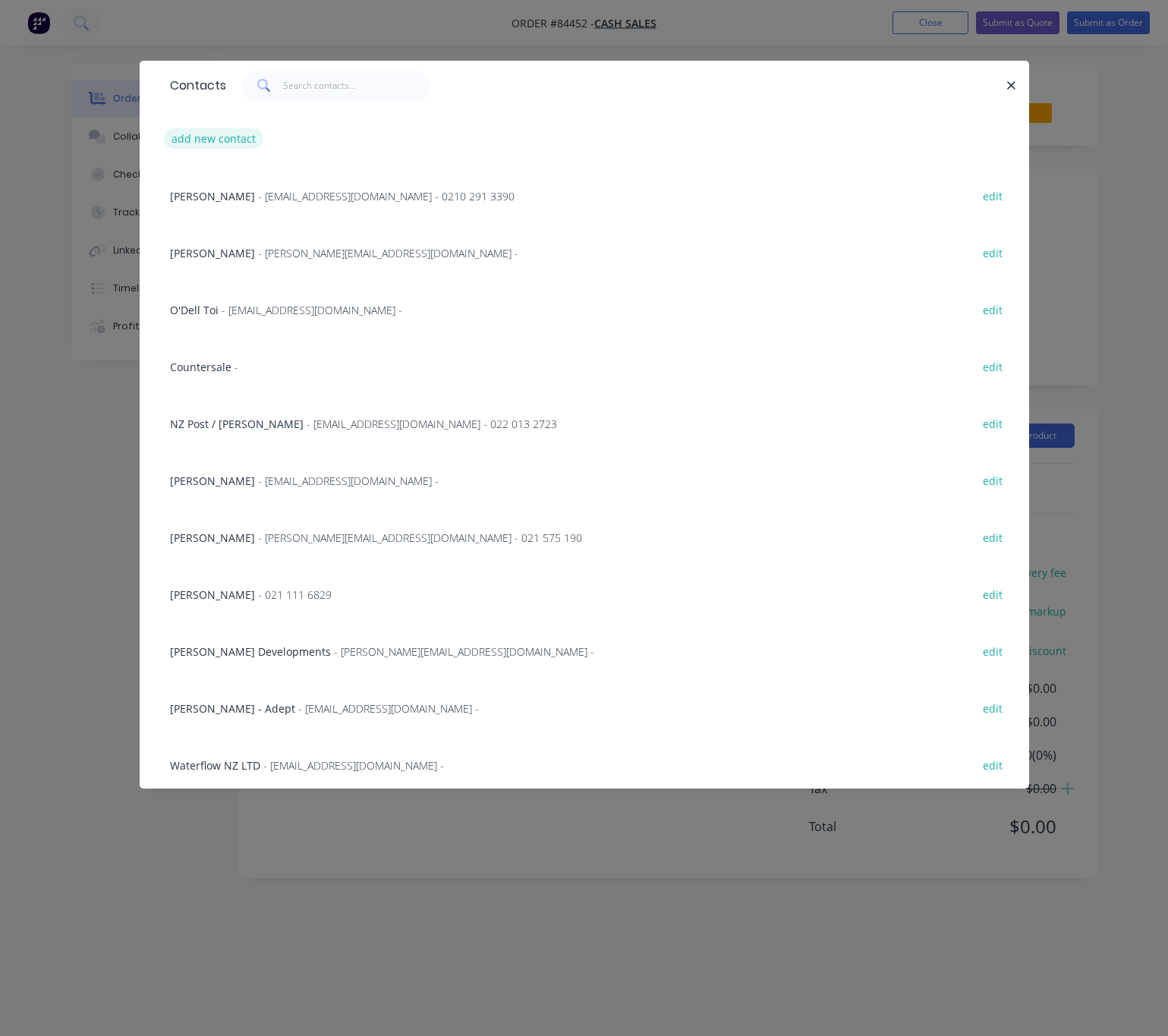
click at [217, 141] on button "add new contact" at bounding box center [214, 138] width 100 height 21
select select "NZ"
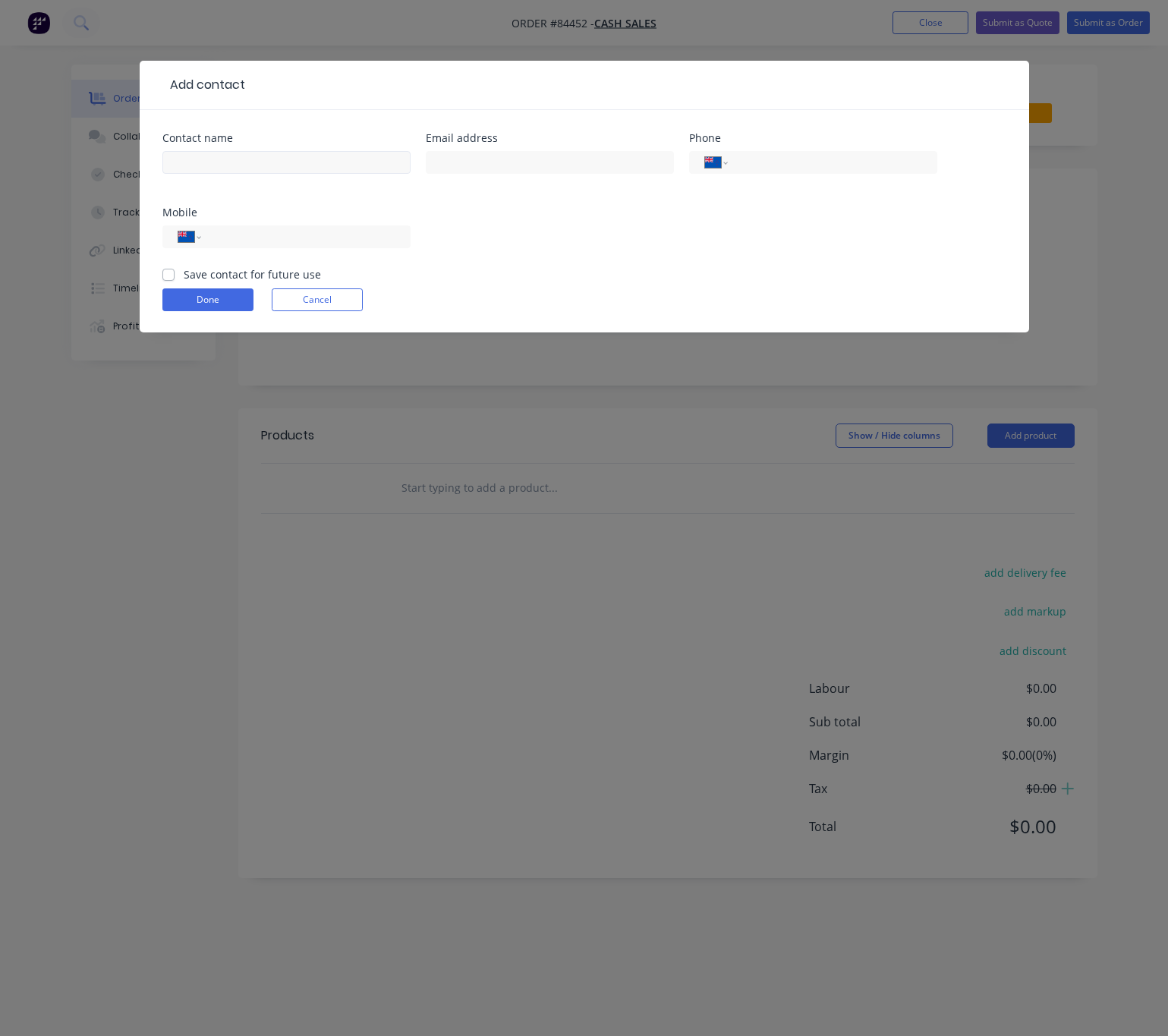
drag, startPoint x: 255, startPoint y: 141, endPoint x: 267, endPoint y: 158, distance: 20.8
click at [256, 142] on div "Contact name" at bounding box center [286, 138] width 248 height 11
click at [268, 160] on input "text" at bounding box center [286, 162] width 248 height 23
type input "Paul Walker"
click at [462, 161] on input "text" at bounding box center [549, 162] width 248 height 23
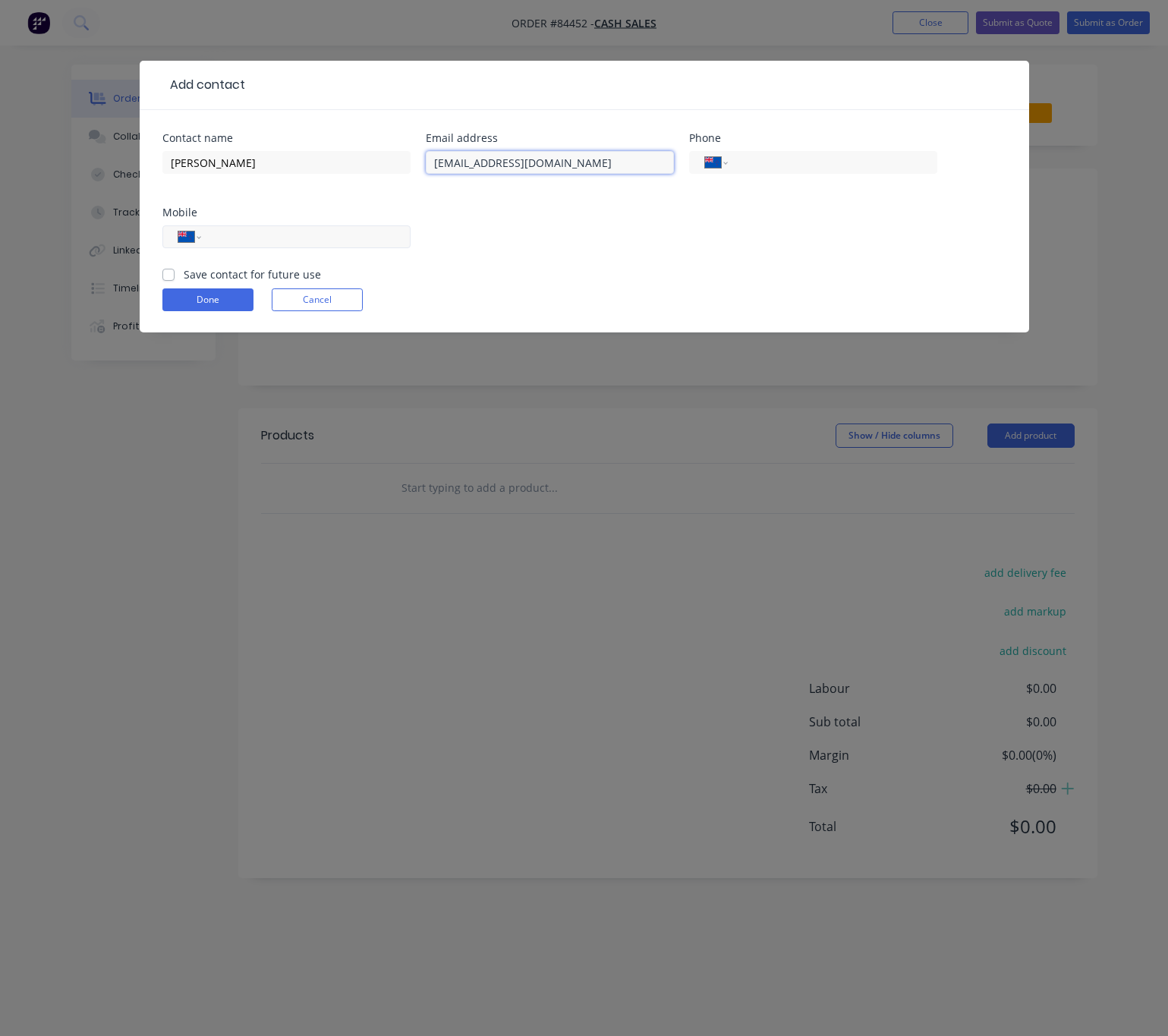
type input "pazzaandmable@gmail.com"
click at [349, 231] on input "tel" at bounding box center [303, 237] width 182 height 18
type input "06 758 4183"
drag, startPoint x: 169, startPoint y: 274, endPoint x: 177, endPoint y: 288, distance: 16.1
click at [184, 274] on label "Save contact for future use" at bounding box center [252, 274] width 137 height 16
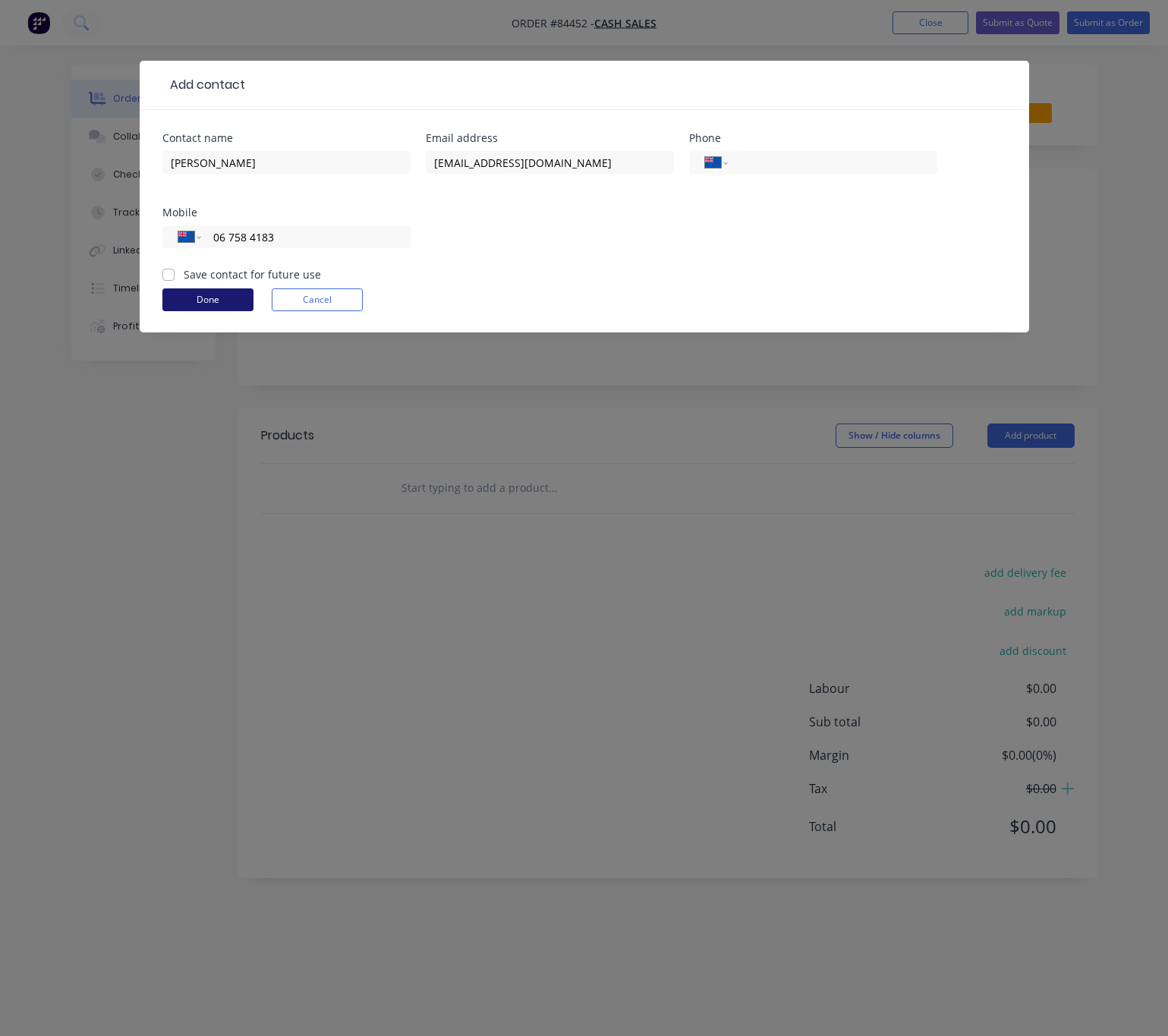
click at [171, 274] on input "Save contact for future use" at bounding box center [168, 273] width 13 height 14
checkbox input "true"
click at [194, 299] on button "Done" at bounding box center [207, 299] width 91 height 23
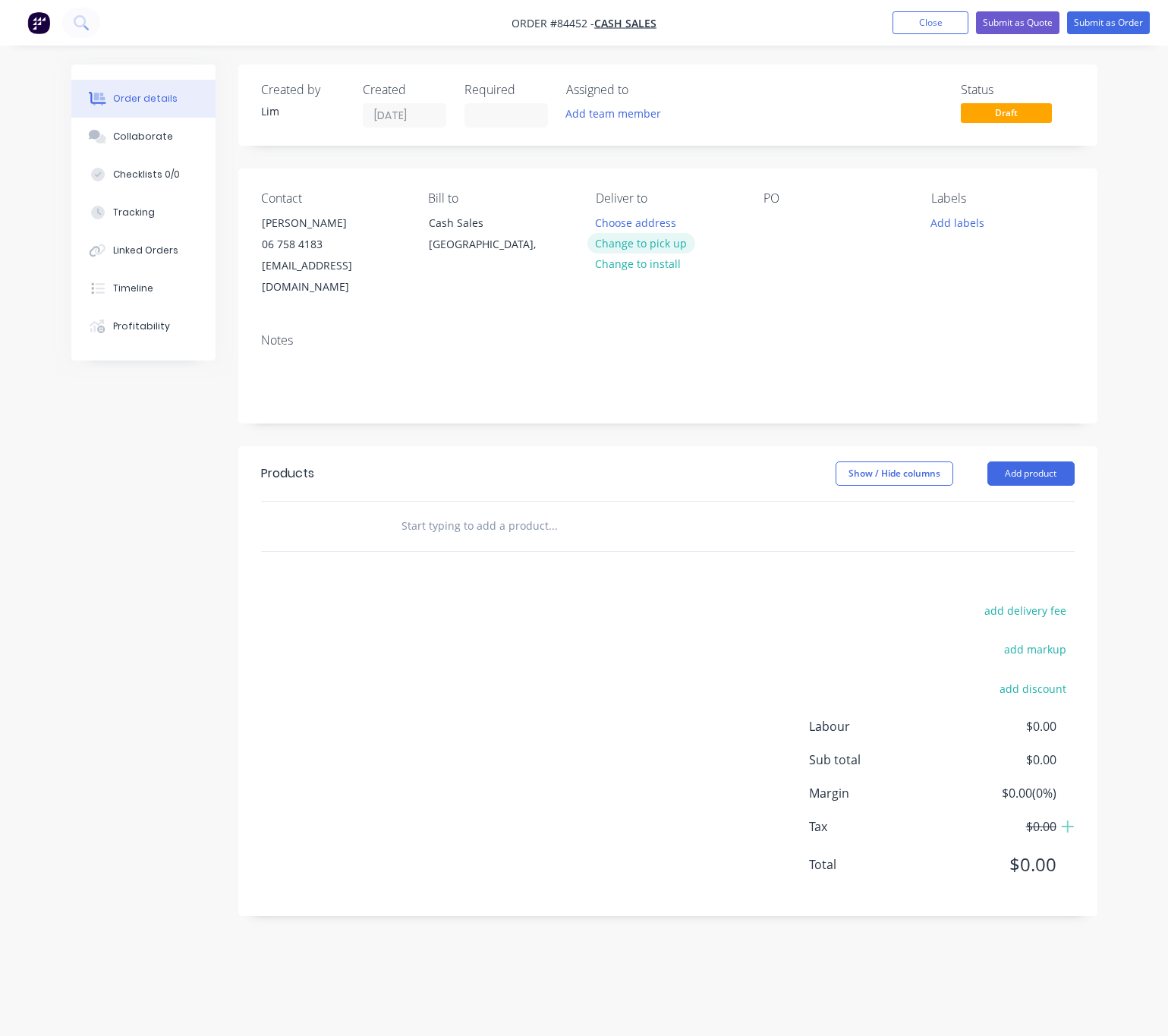
click at [671, 246] on button "Change to pick up" at bounding box center [640, 243] width 108 height 21
click at [660, 248] on button "Change to delivery" at bounding box center [642, 243] width 110 height 21
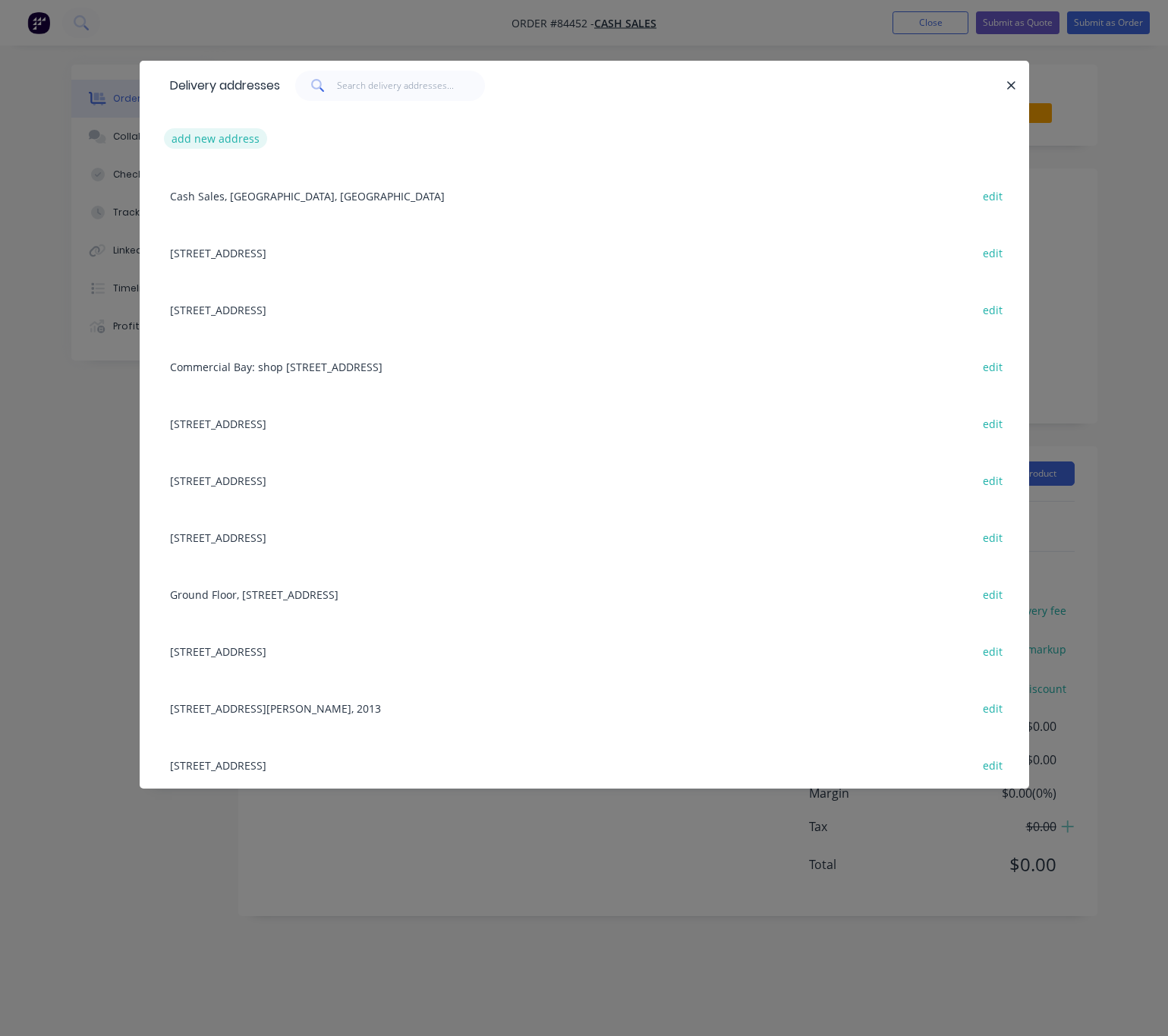
click at [217, 142] on button "add new address" at bounding box center [216, 138] width 104 height 21
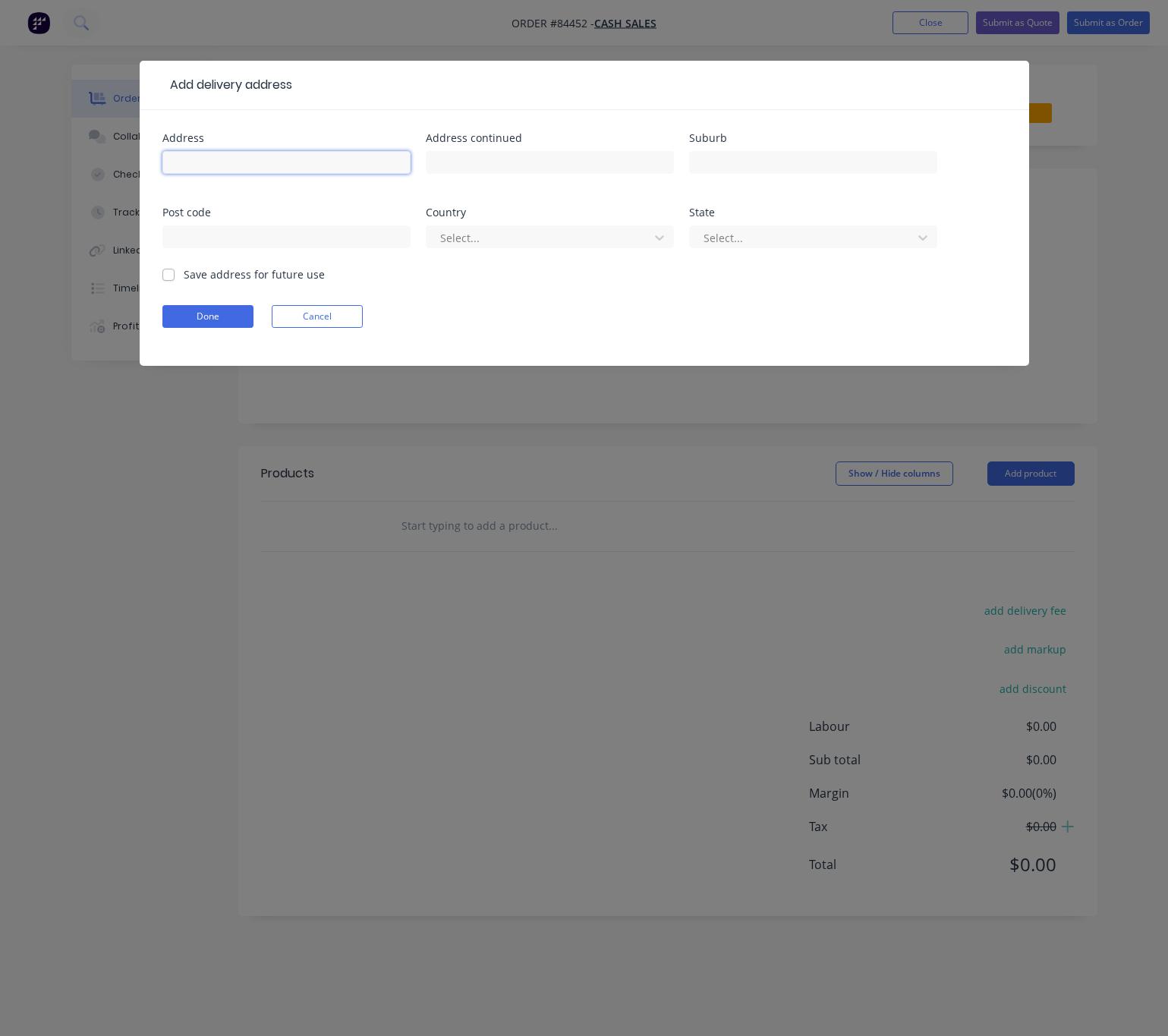
click at [249, 160] on input "text" at bounding box center [286, 162] width 248 height 23
type input "186 Courtenay St"
click at [510, 166] on input "text" at bounding box center [549, 162] width 248 height 23
drag, startPoint x: 264, startPoint y: 160, endPoint x: 132, endPoint y: 164, distance: 132.1
click at [132, 164] on div "Add delivery address Address 186 Courtenay St Address continued Suburb Post cod…" at bounding box center [584, 518] width 1168 height 1036
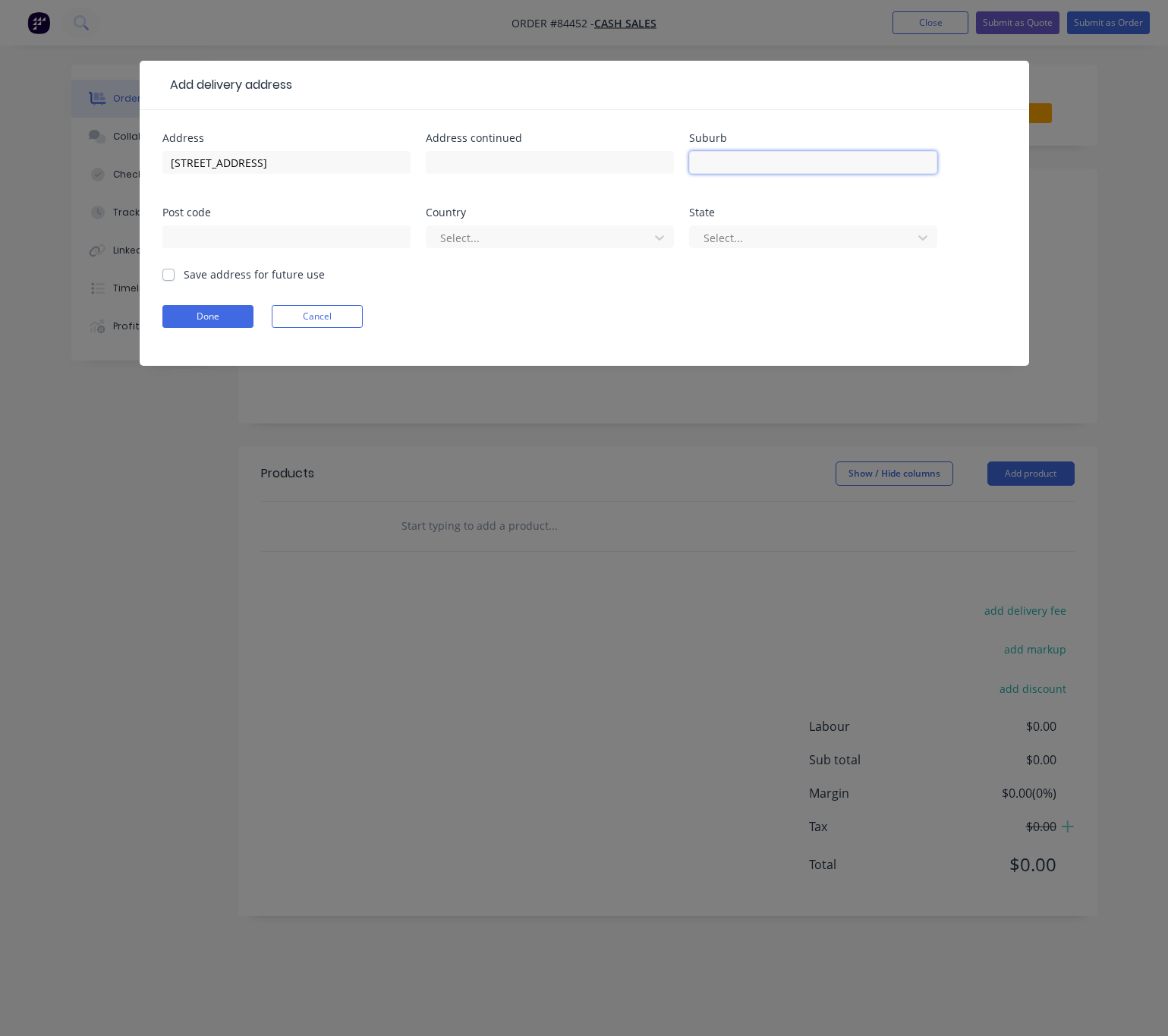
click at [840, 164] on input "text" at bounding box center [813, 162] width 248 height 23
paste input "New Plymouth Central, New Plymouth 4312"
drag, startPoint x: 914, startPoint y: 161, endPoint x: 890, endPoint y: 160, distance: 24.0
click at [890, 160] on input "New Plymouth Central, New Plymouth 4312" at bounding box center [813, 162] width 248 height 23
type input "New Plymouth Central, New Plymouth"
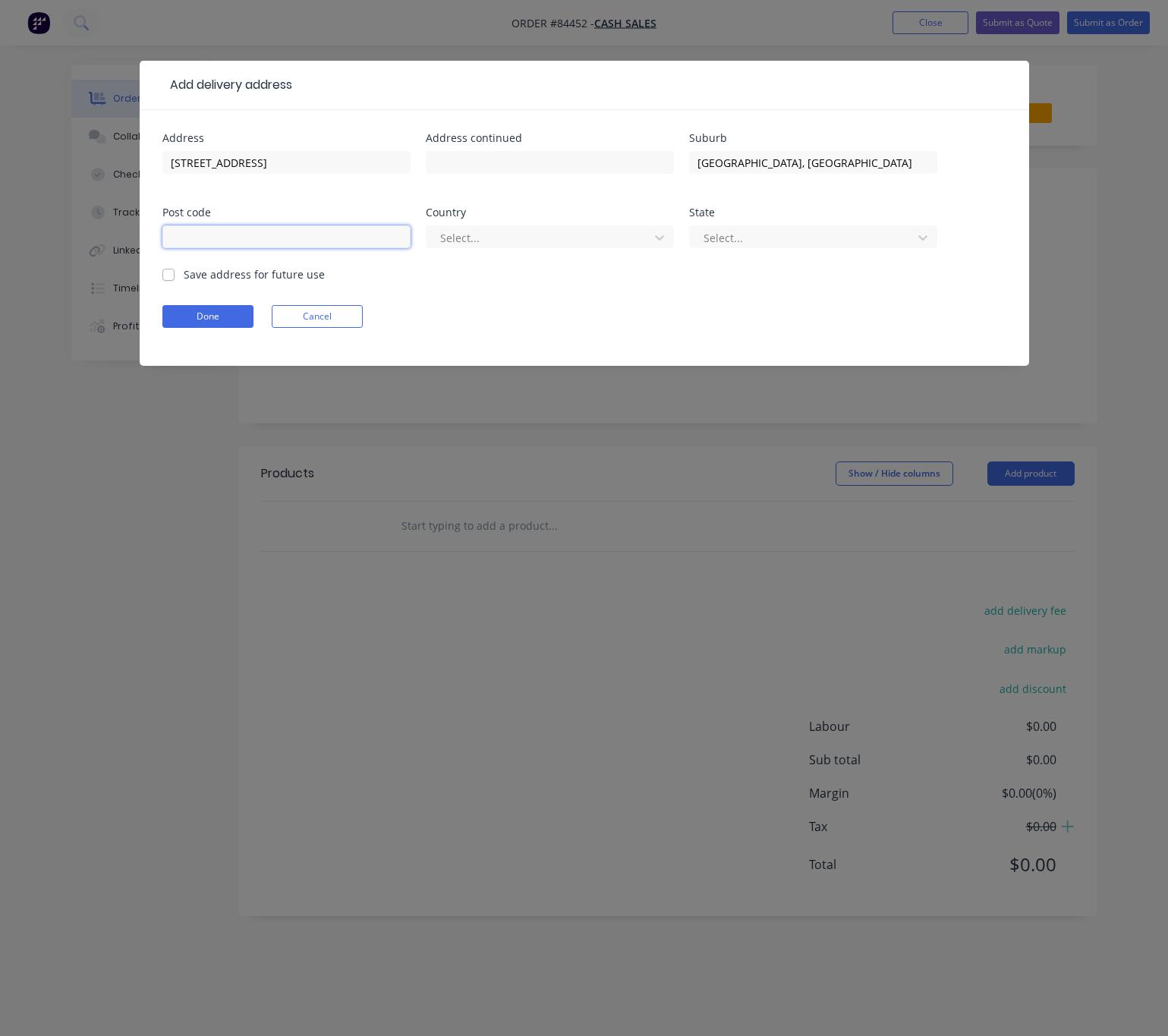
click at [235, 235] on input "text" at bounding box center [286, 237] width 248 height 23
paste input "4312"
type input "4312"
click at [526, 237] on div at bounding box center [539, 237] width 202 height 19
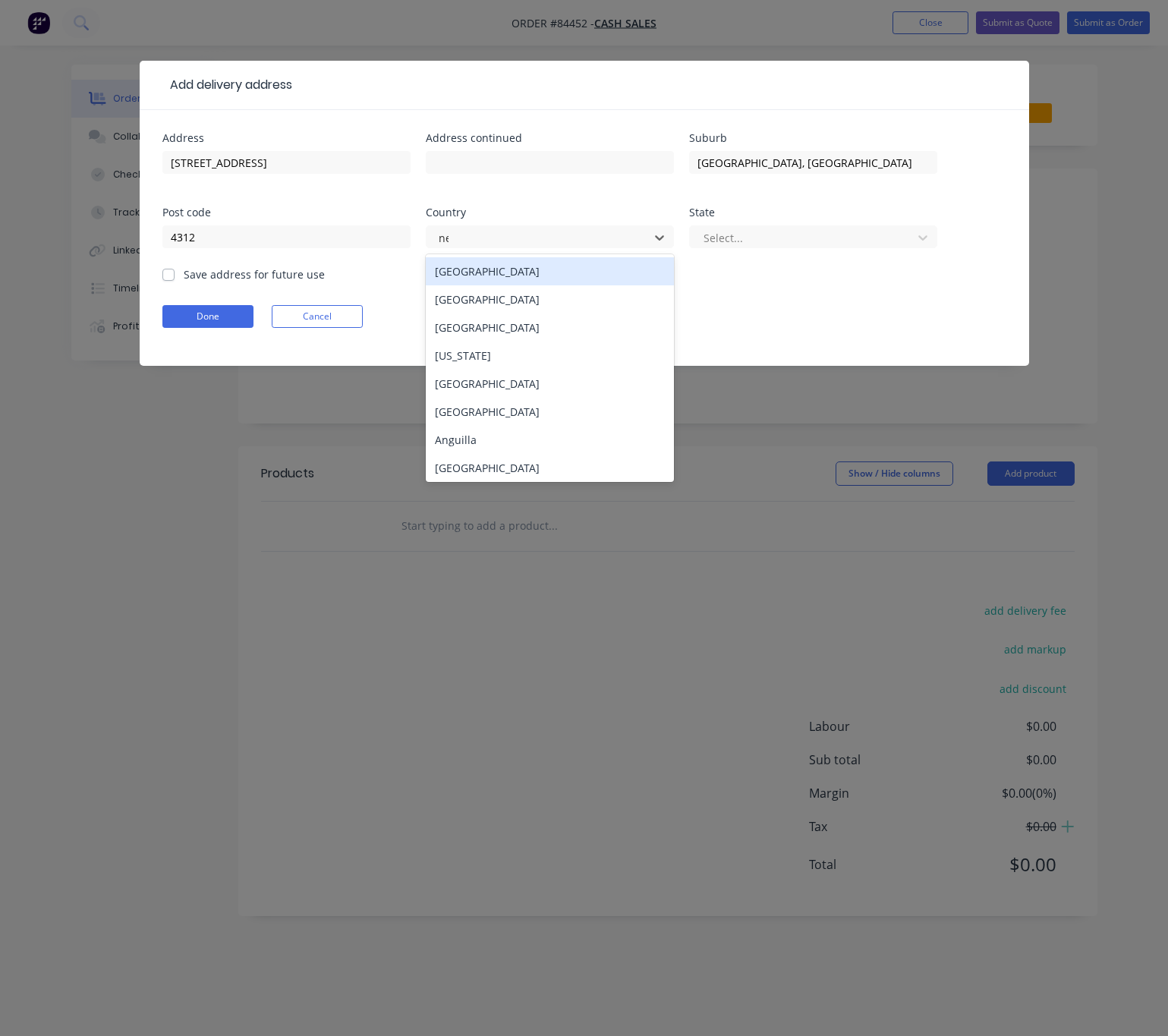
type input "new"
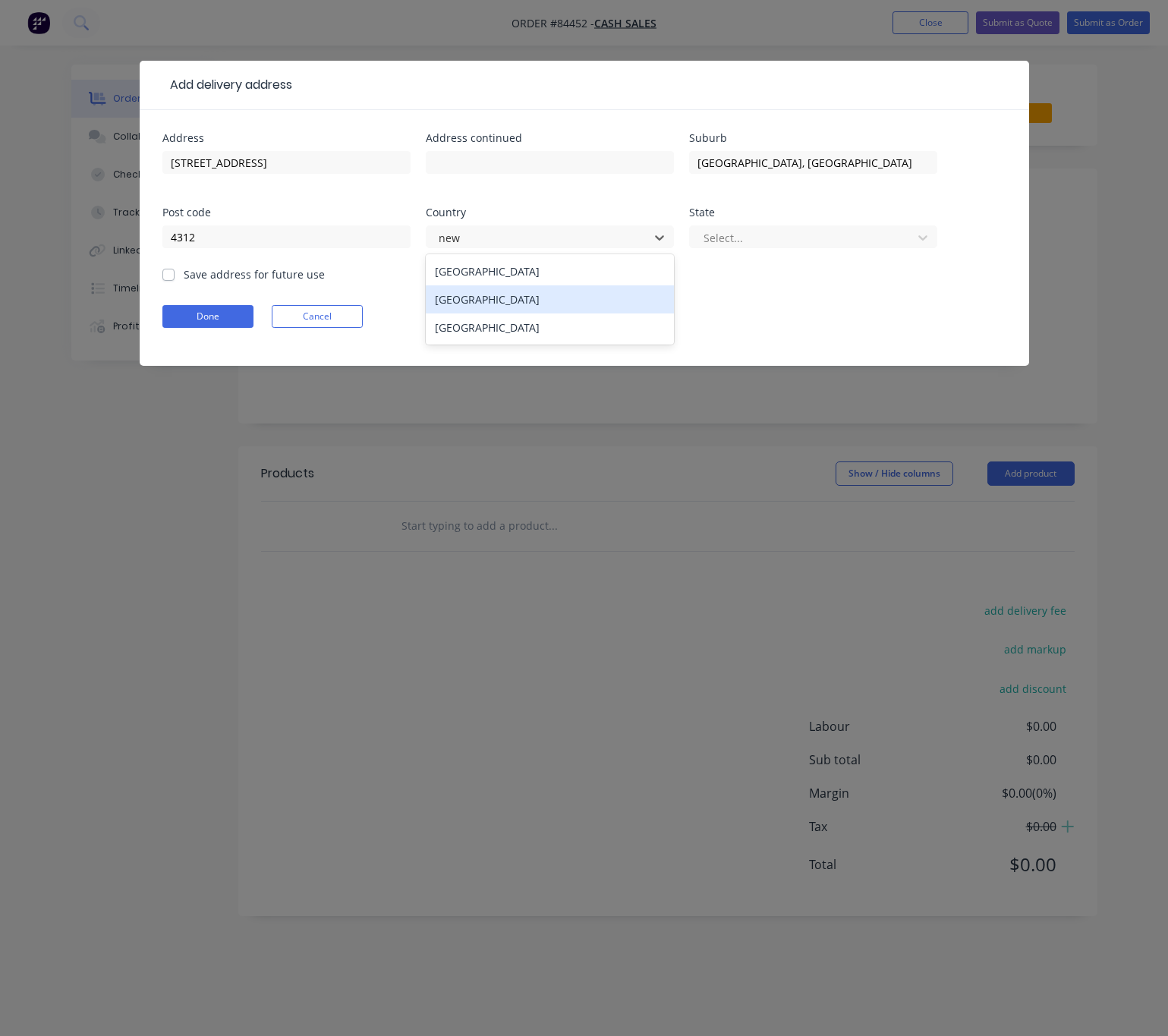
click at [517, 303] on div "New Zealand" at bounding box center [549, 299] width 248 height 28
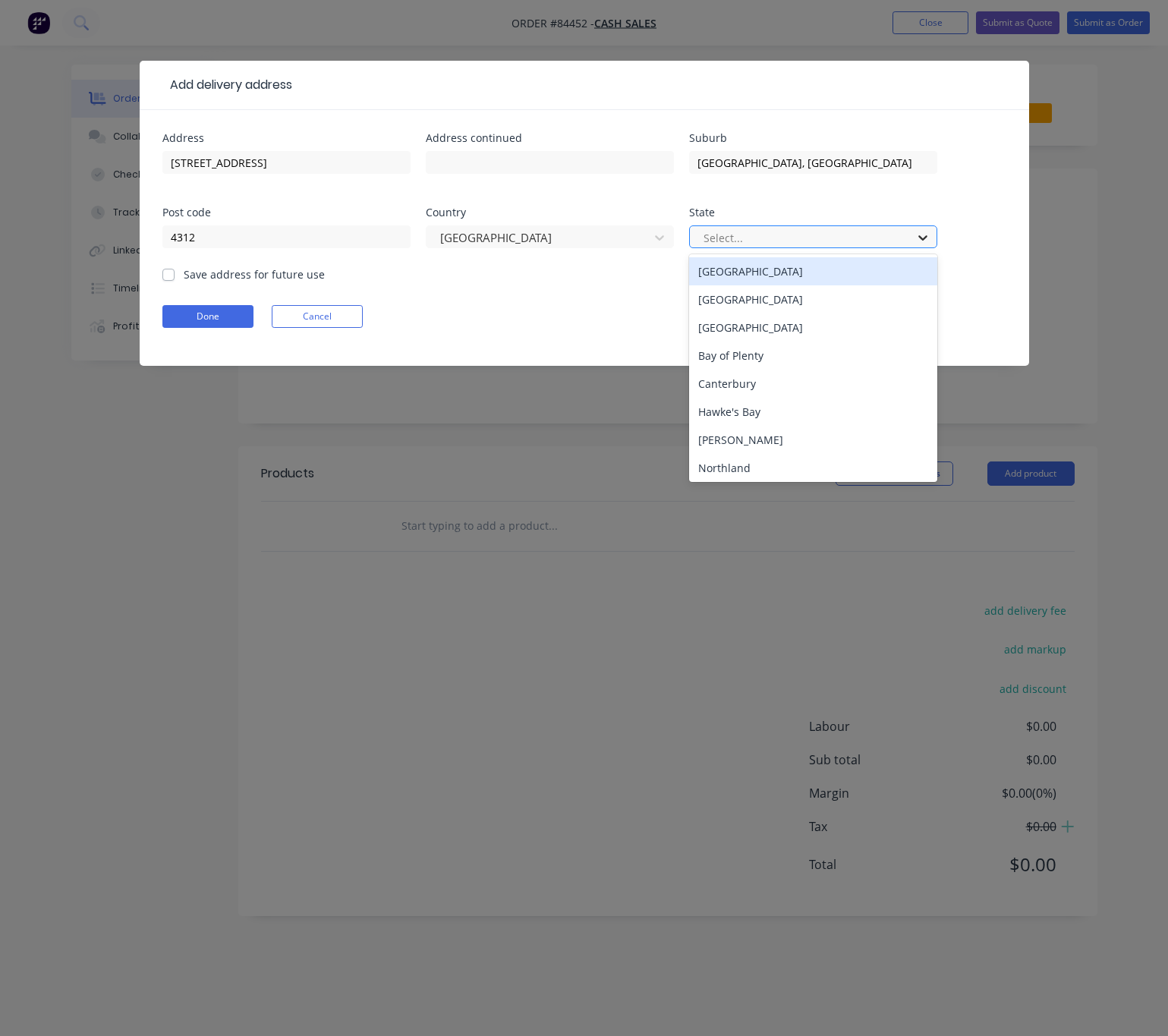
click at [911, 235] on div at bounding box center [922, 237] width 28 height 24
click at [820, 273] on div "North Island" at bounding box center [813, 272] width 248 height 28
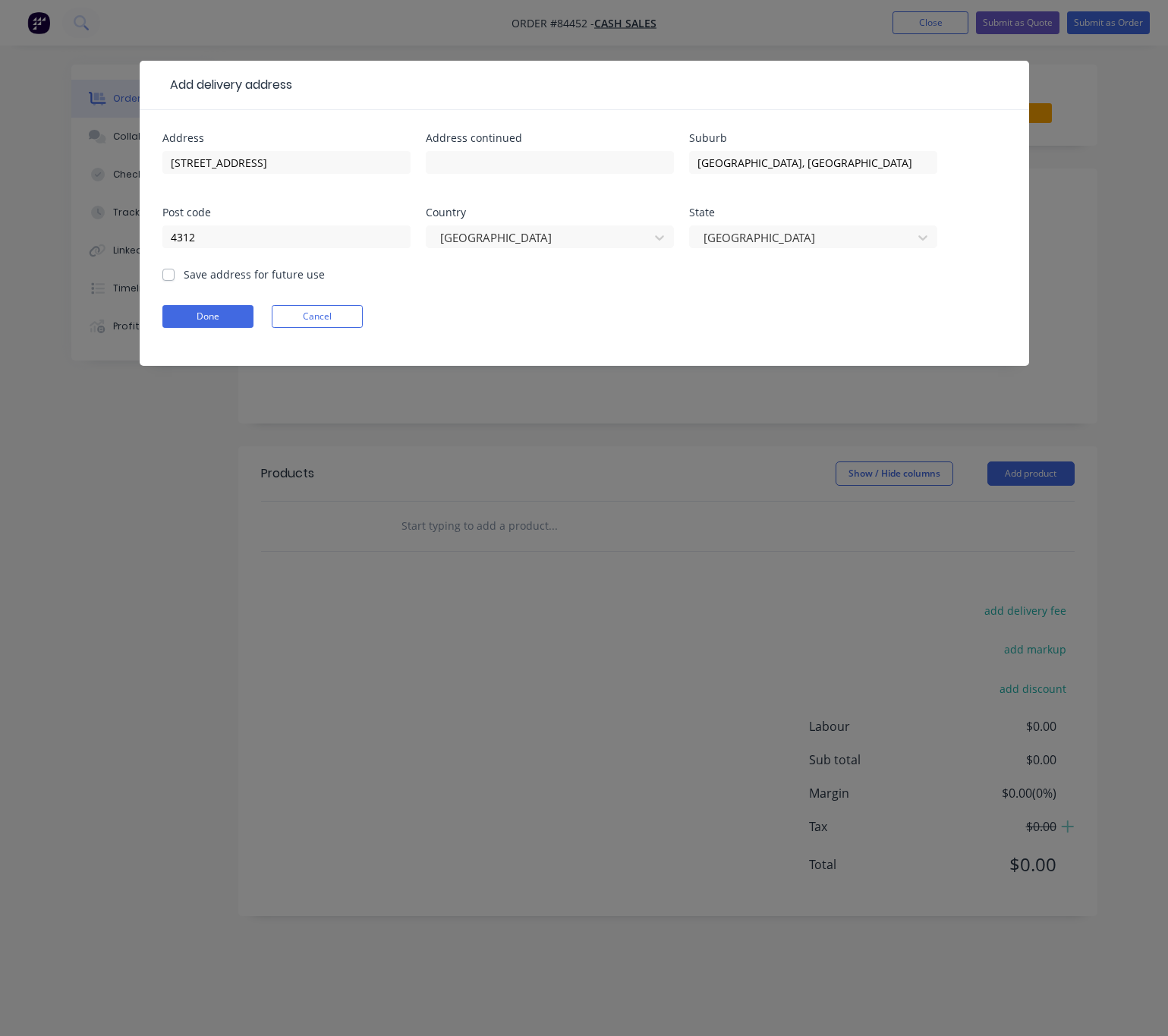
click at [184, 278] on label "Save address for future use" at bounding box center [254, 274] width 141 height 16
click at [162, 278] on input "Save address for future use" at bounding box center [168, 273] width 13 height 14
checkbox input "true"
click at [193, 316] on button "Done" at bounding box center [207, 316] width 91 height 23
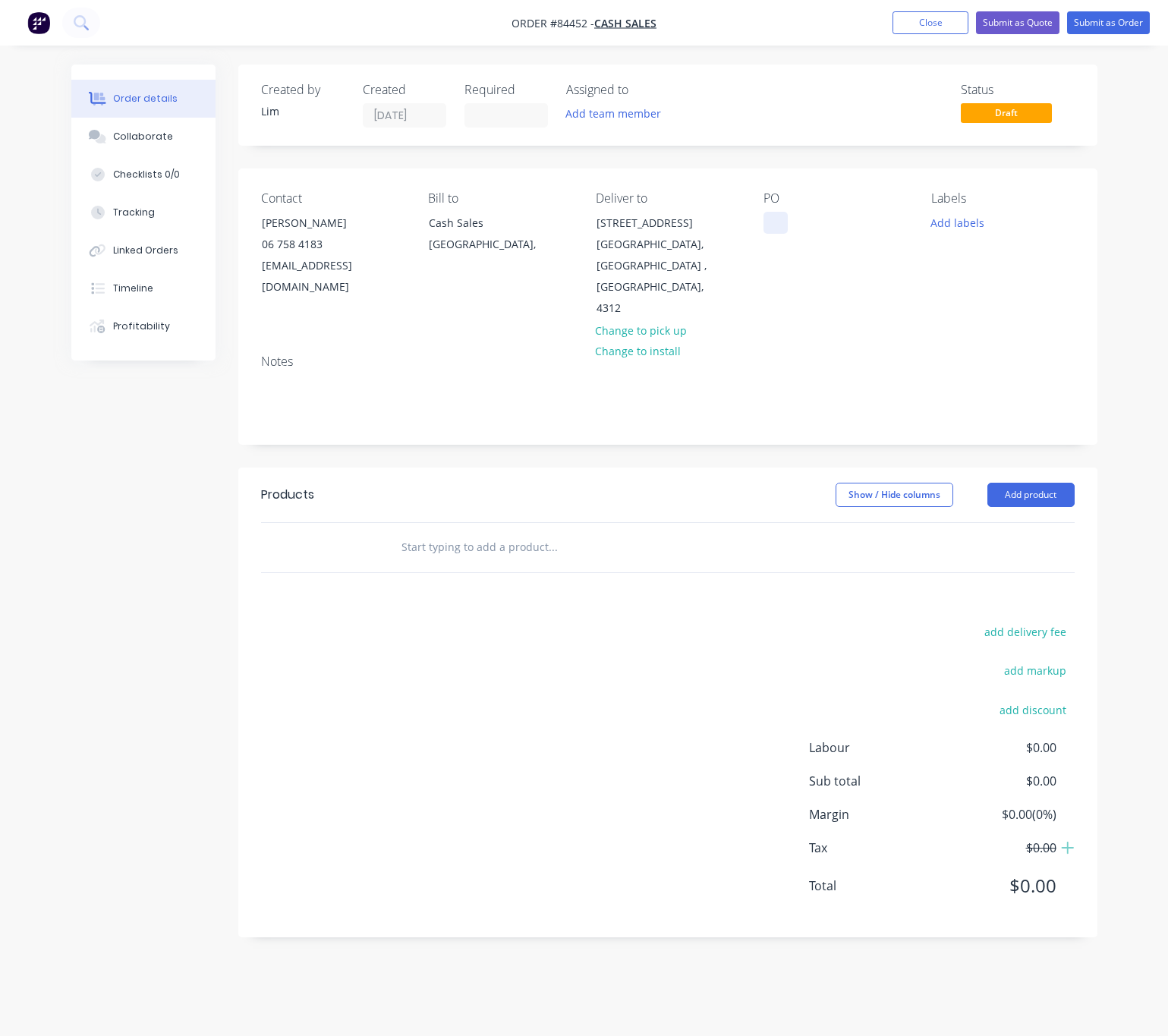
click at [776, 223] on div at bounding box center [775, 222] width 24 height 22
click at [795, 217] on div "Pau lWalker" at bounding box center [818, 222] width 110 height 22
click at [947, 219] on button "Add labels" at bounding box center [956, 222] width 69 height 21
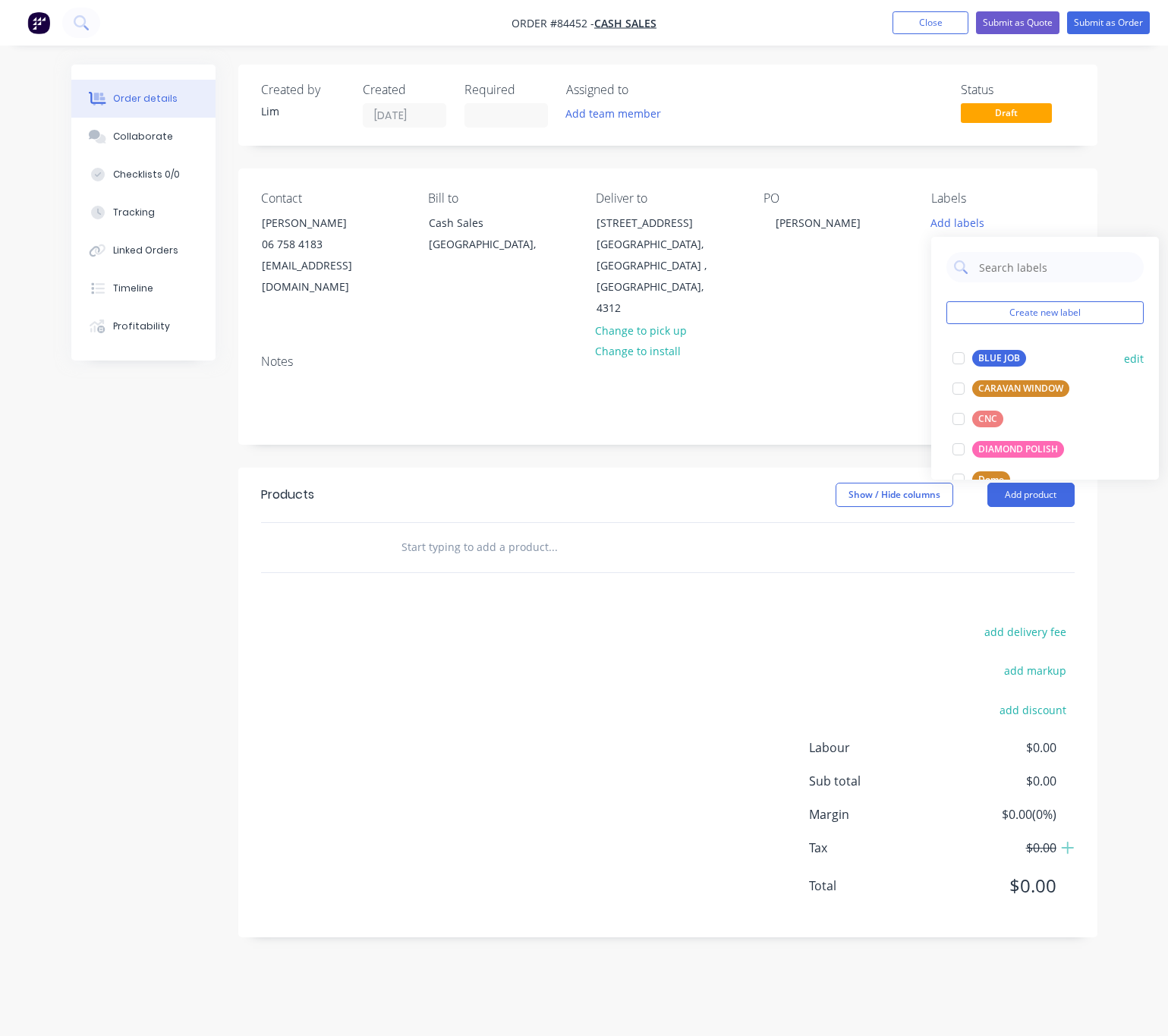
click at [999, 353] on div "BLUE JOB" at bounding box center [998, 358] width 54 height 17
drag, startPoint x: 654, startPoint y: 461, endPoint x: 843, endPoint y: 478, distance: 189.8
click at [658, 467] on header "Products Show / Hide columns Add product" at bounding box center [667, 494] width 859 height 54
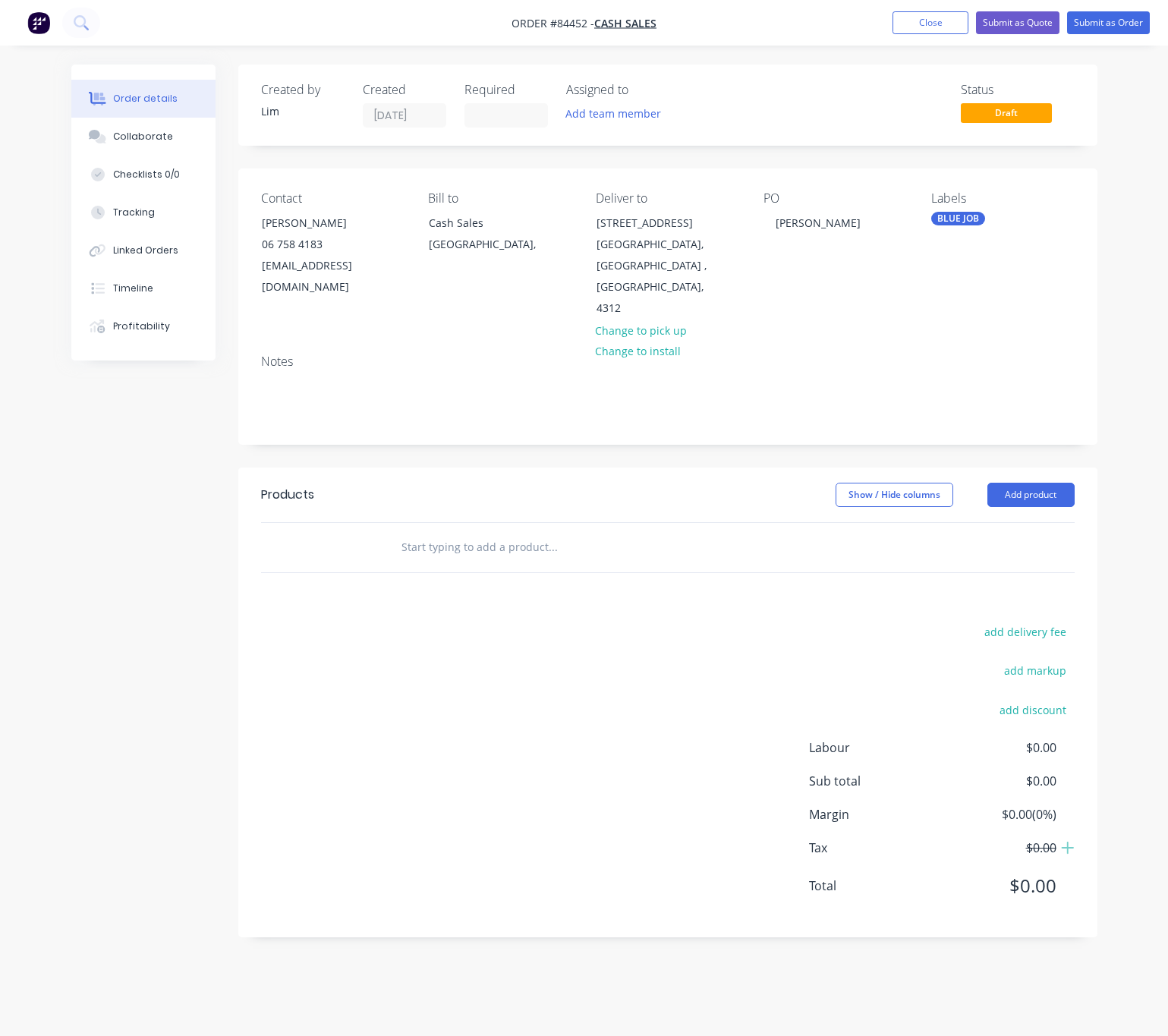
click at [497, 532] on input "text" at bounding box center [552, 547] width 303 height 30
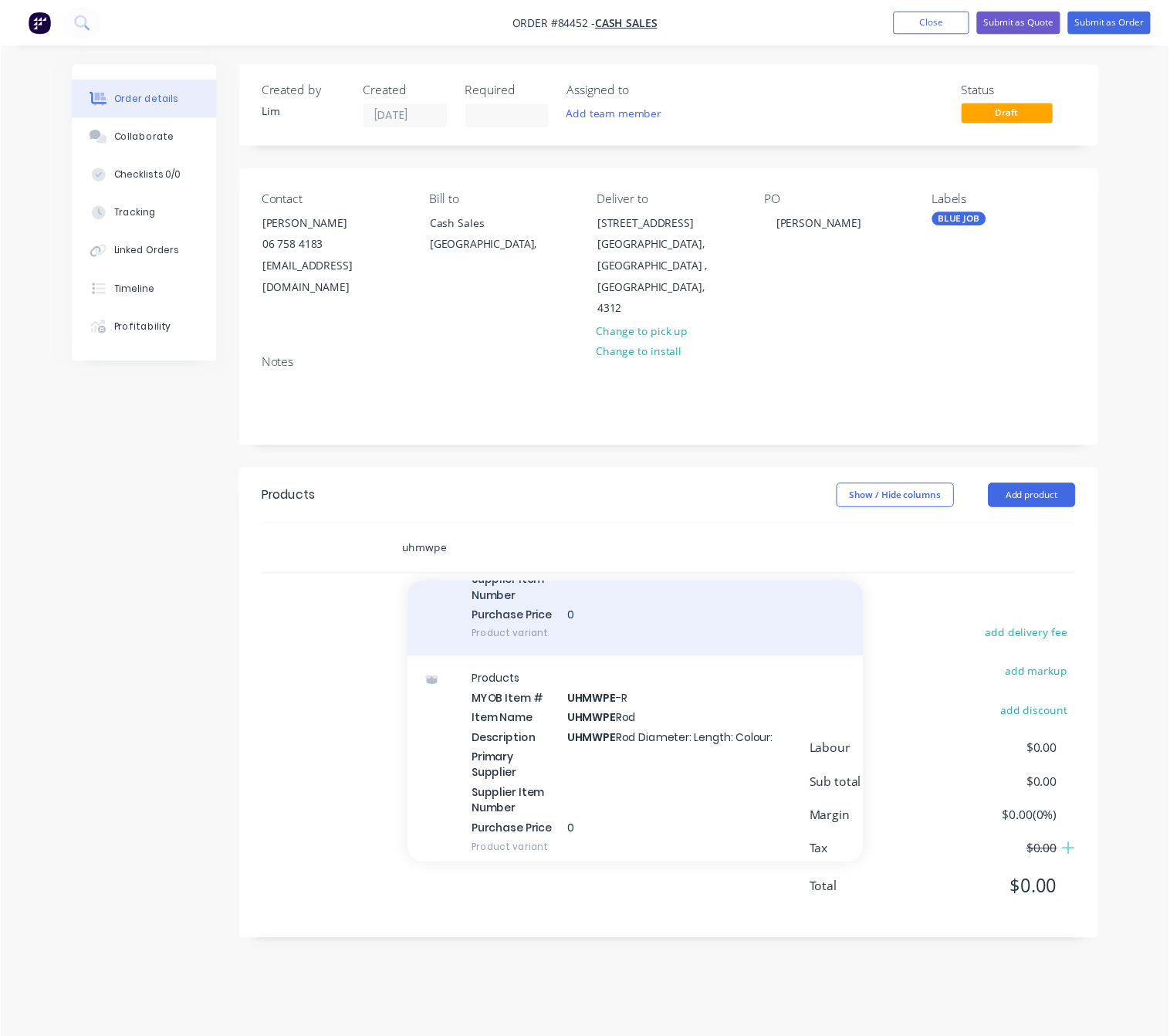
scroll to position [3136, 0]
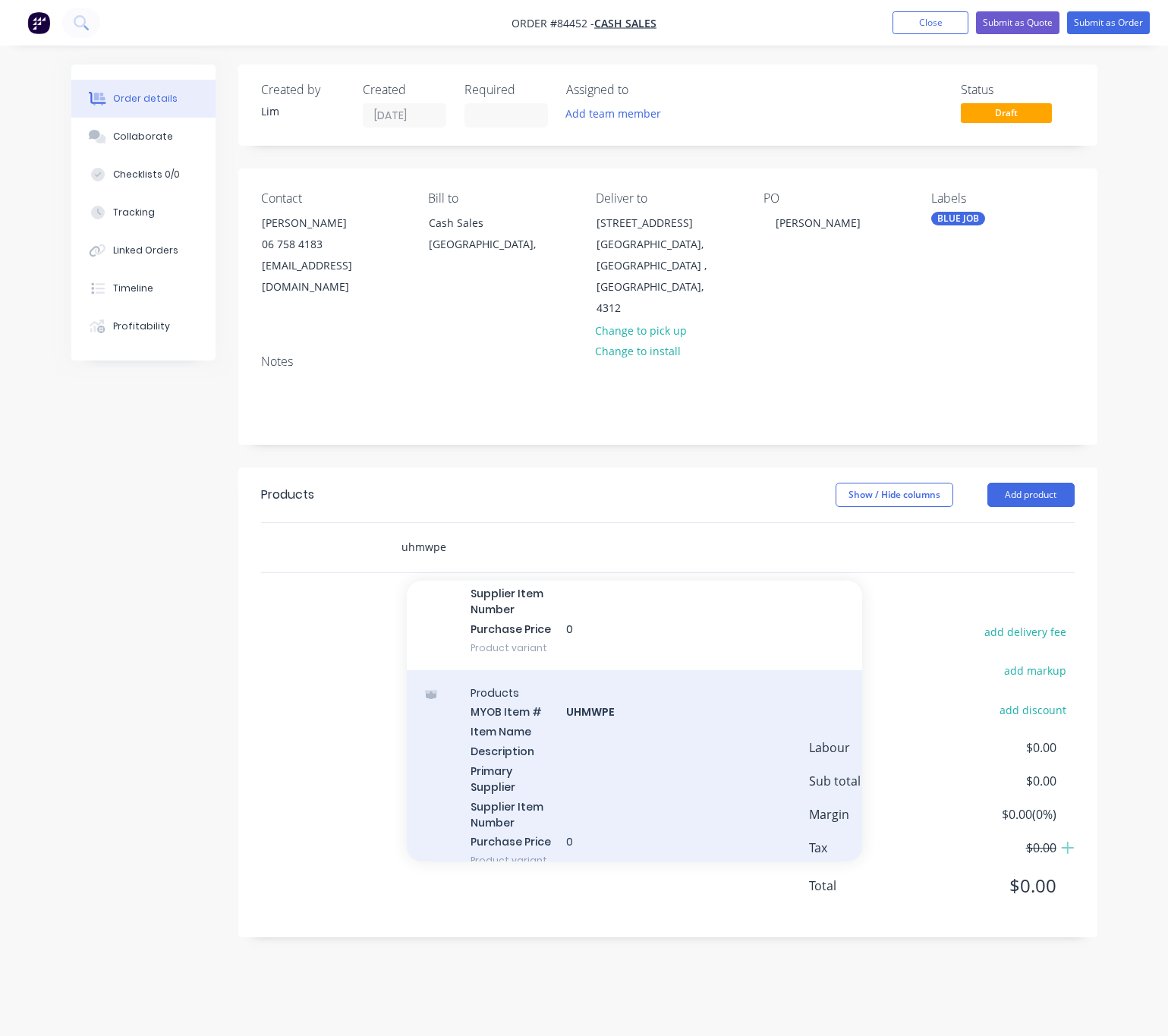
type input "uhmwpe"
click at [690, 736] on div "Products MYOB Item # UHMWPE Item Name Description Primary Supplier Supplier Ite…" at bounding box center [634, 776] width 455 height 213
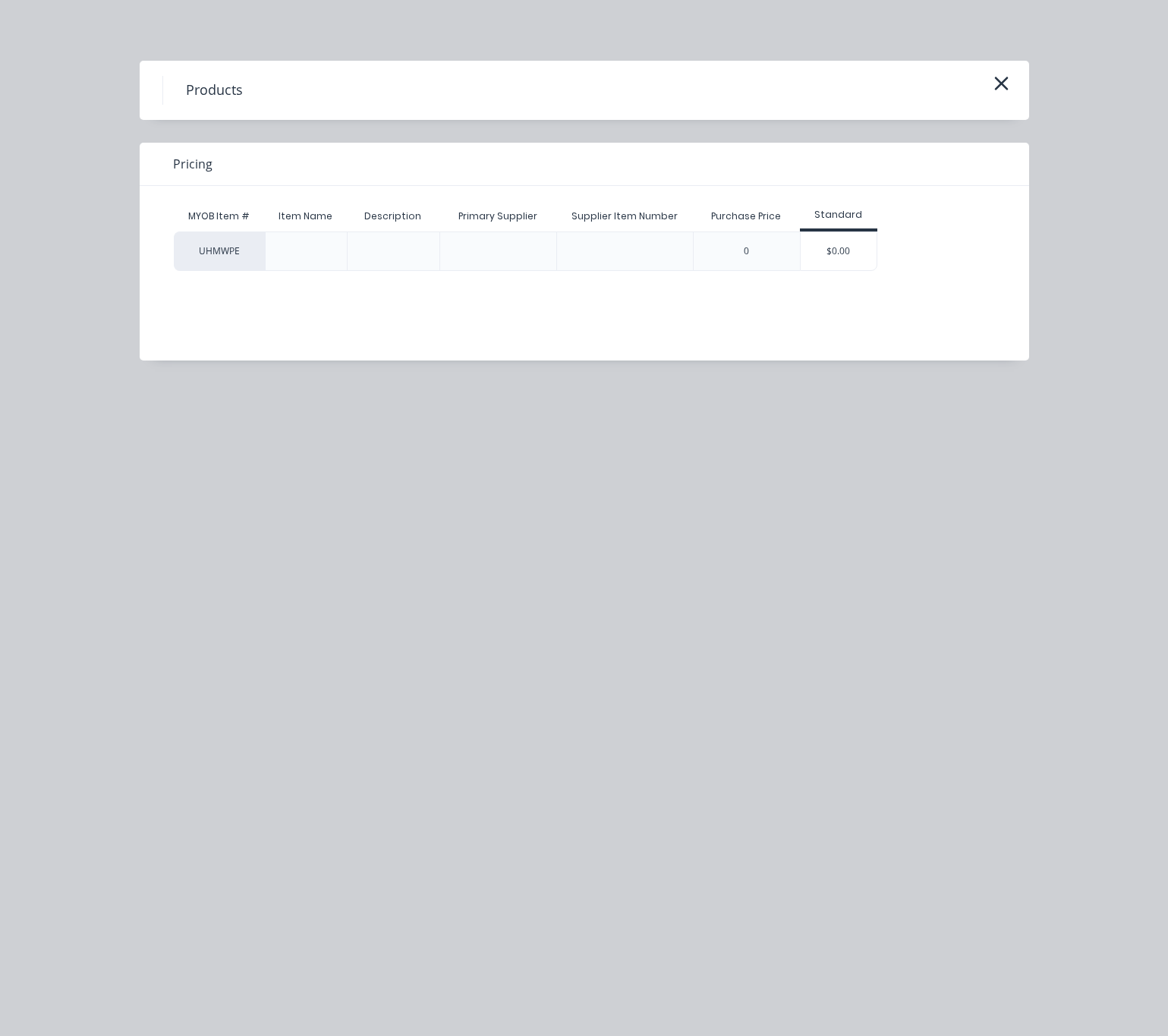
click at [851, 248] on div "$0.00" at bounding box center [838, 251] width 76 height 38
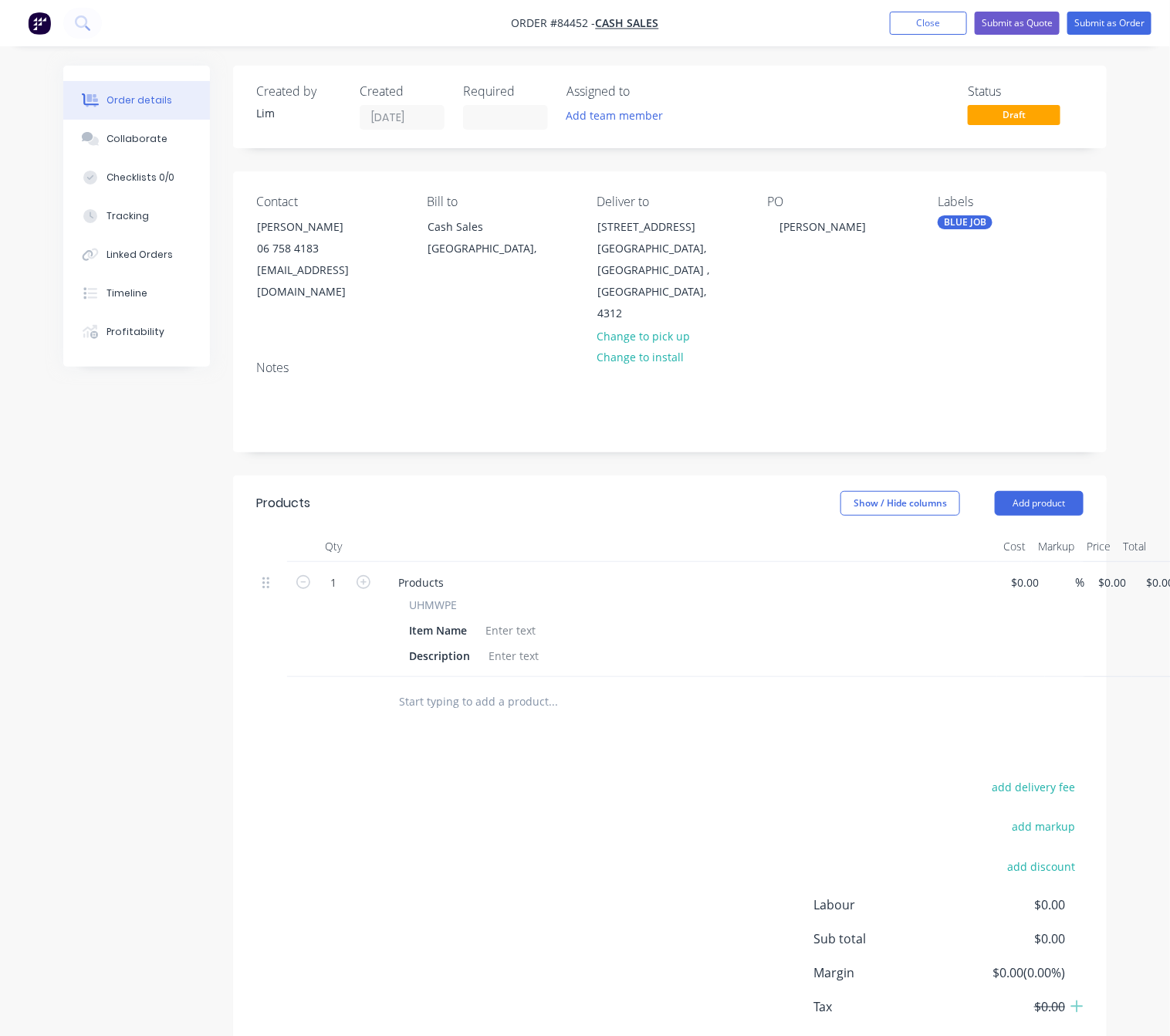
scroll to position [0, 48]
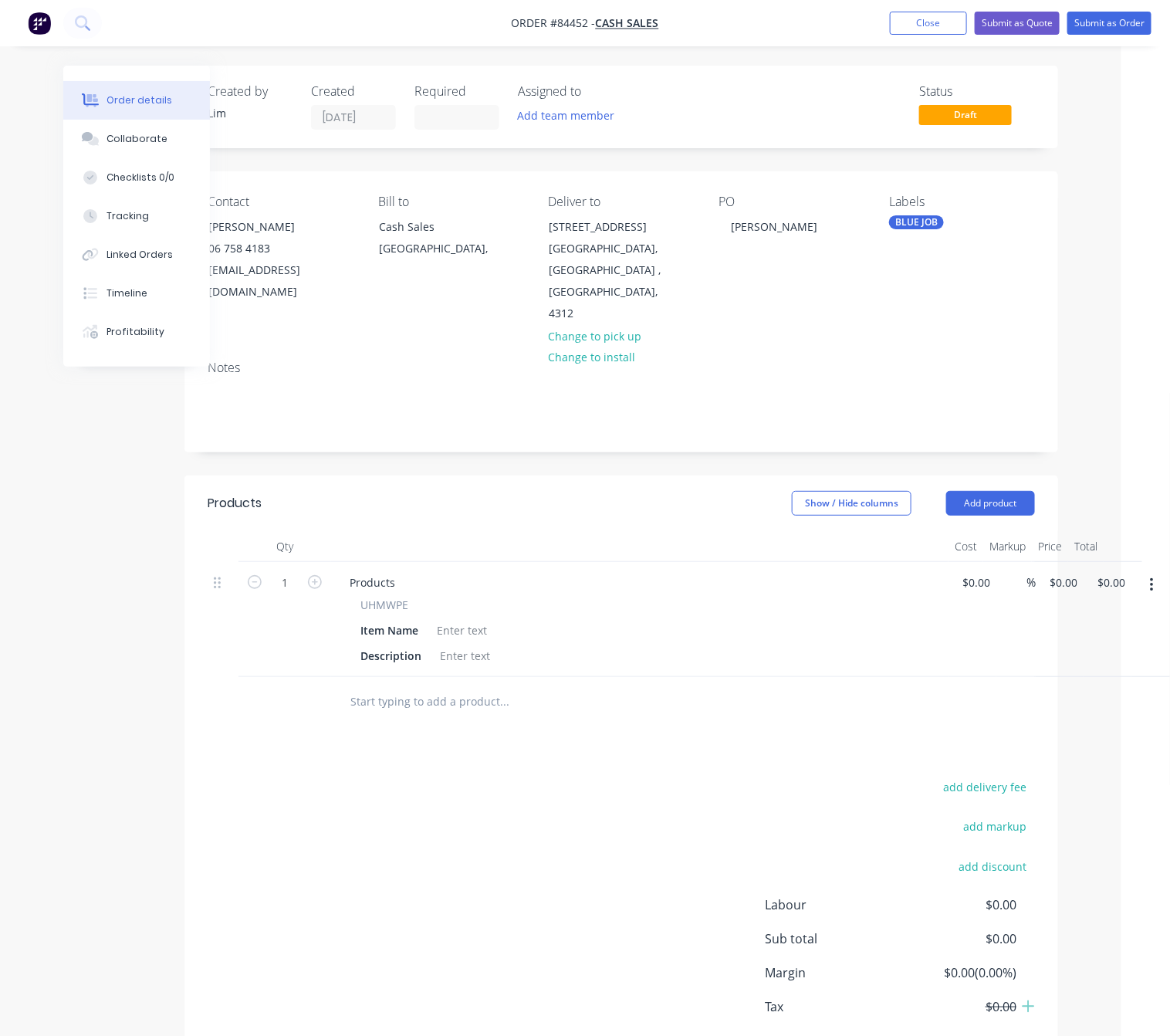
drag, startPoint x: 1155, startPoint y: 559, endPoint x: 1156, endPoint y: 586, distance: 27.0
click at [1156, 571] on button "button" at bounding box center [1151, 584] width 37 height 28
drag, startPoint x: 641, startPoint y: 737, endPoint x: 469, endPoint y: 661, distance: 188.0
click at [637, 737] on div "Products Show / Hide columns Add product Qty Cost Markup Price Total 1 Products…" at bounding box center [621, 786] width 873 height 622
click at [472, 619] on div at bounding box center [462, 630] width 63 height 22
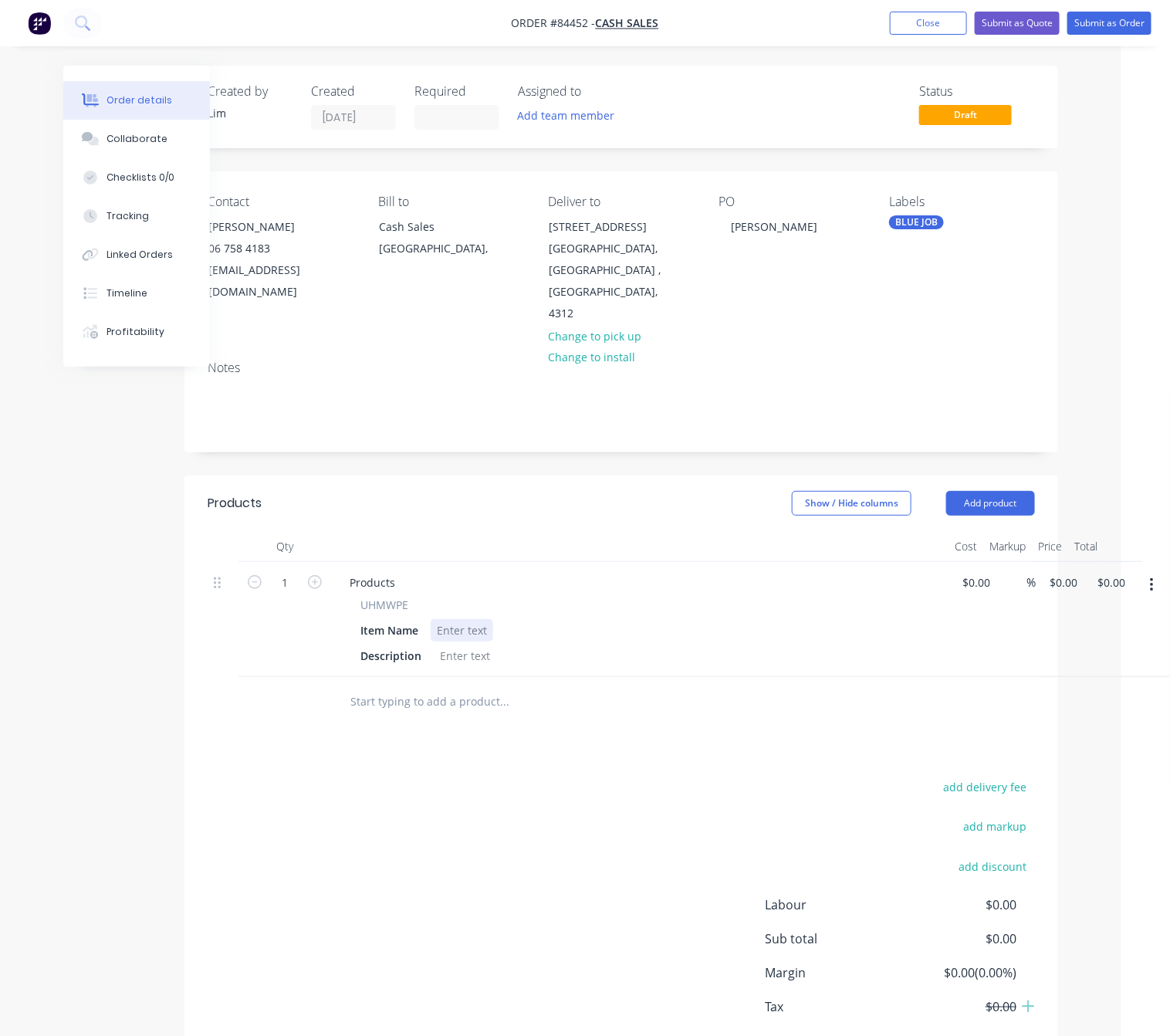
click at [457, 619] on div at bounding box center [462, 630] width 63 height 22
paste div
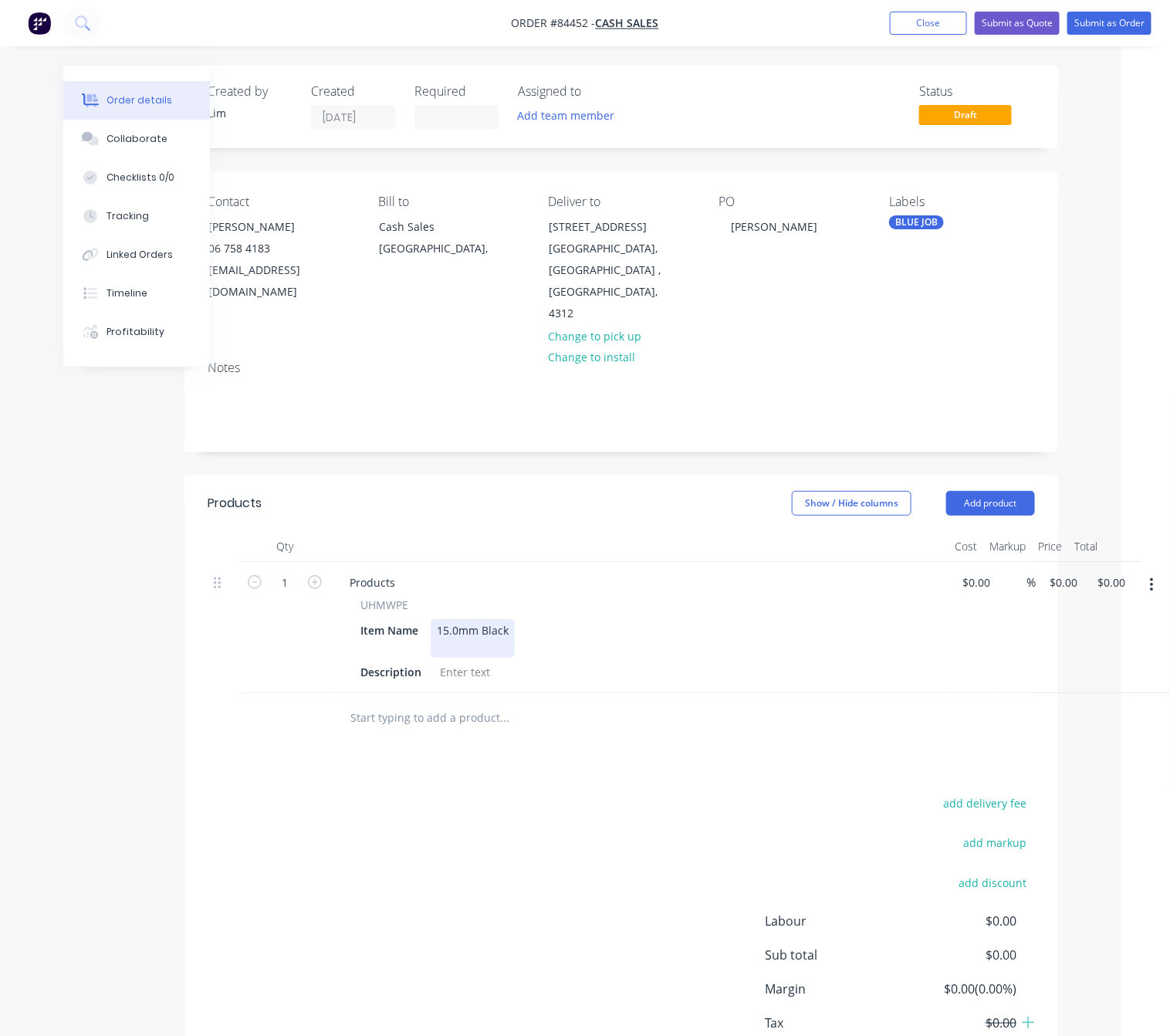
click at [443, 638] on div at bounding box center [473, 646] width 71 height 16
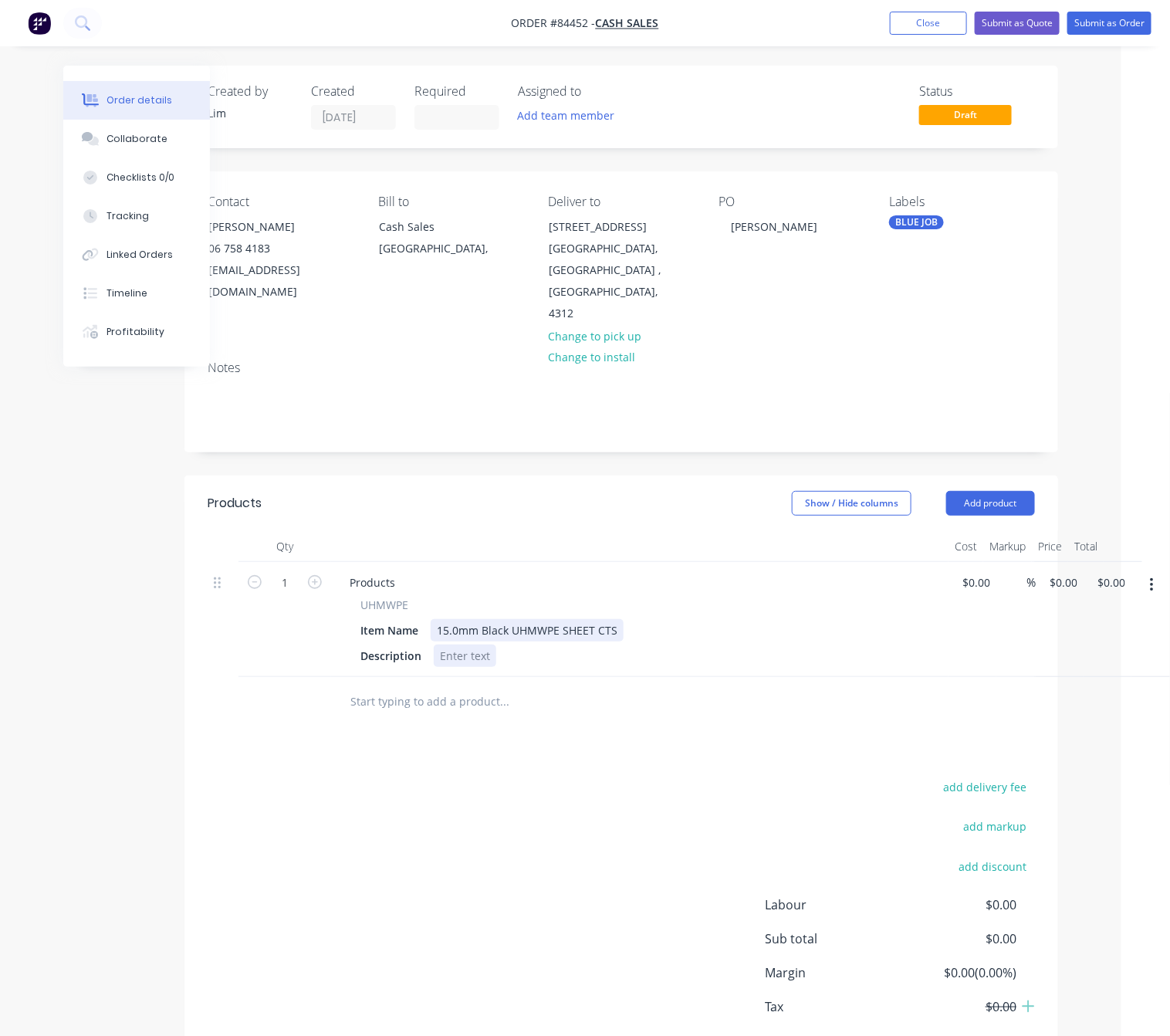
click at [454, 645] on div at bounding box center [465, 656] width 63 height 22
click at [626, 837] on div "add delivery fee add markup add discount Labour $0.00 Sub total $0.00 Margin $0…" at bounding box center [621, 925] width 827 height 298
click at [1056, 563] on div "$0.00 $0.00" at bounding box center [1059, 619] width 48 height 115
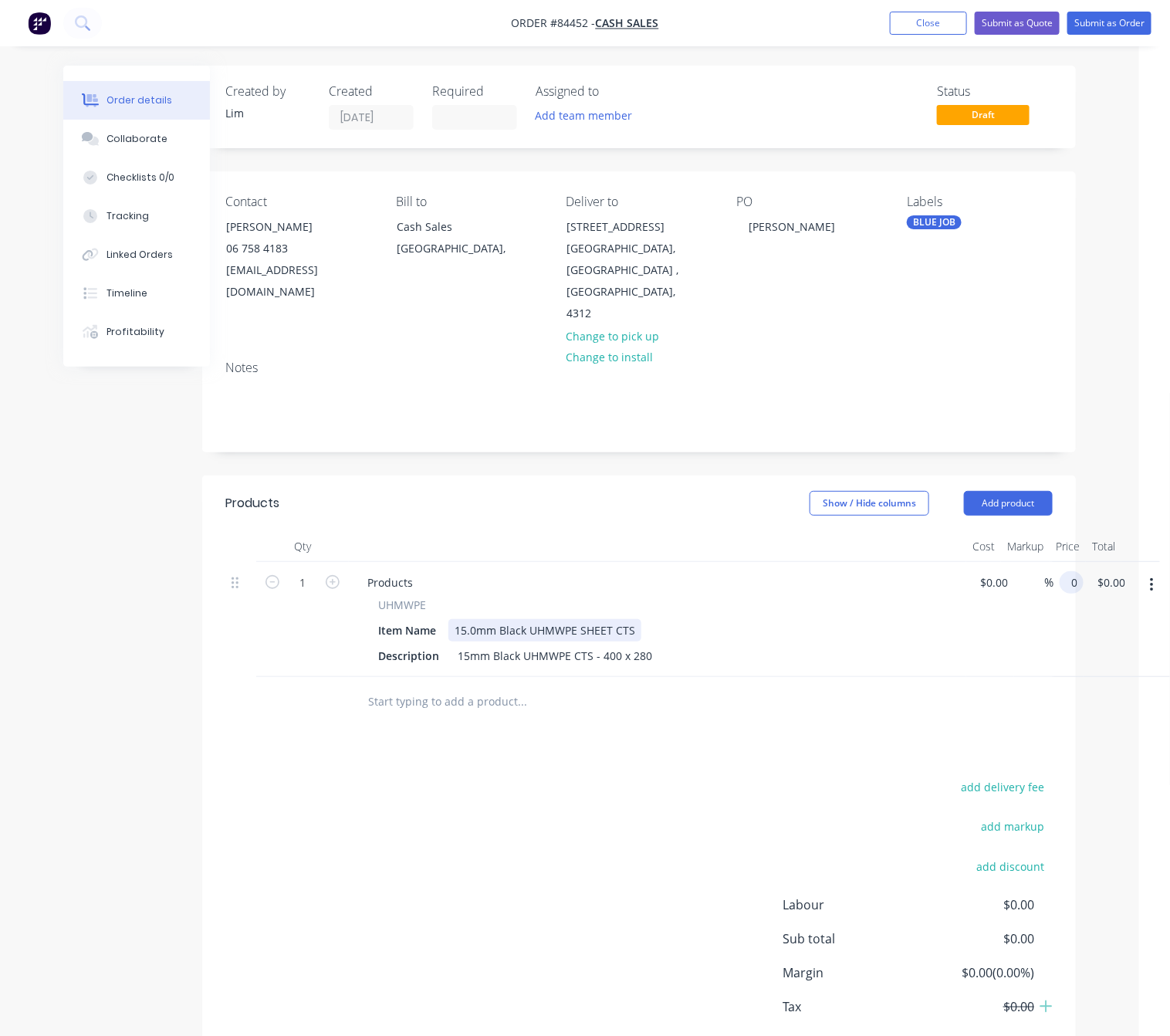
scroll to position [0, 31]
click at [625, 734] on div "Products Show / Hide columns Add product Qty Cost Markup Price Total 1 Products…" at bounding box center [639, 786] width 873 height 622
type input "$39.86"
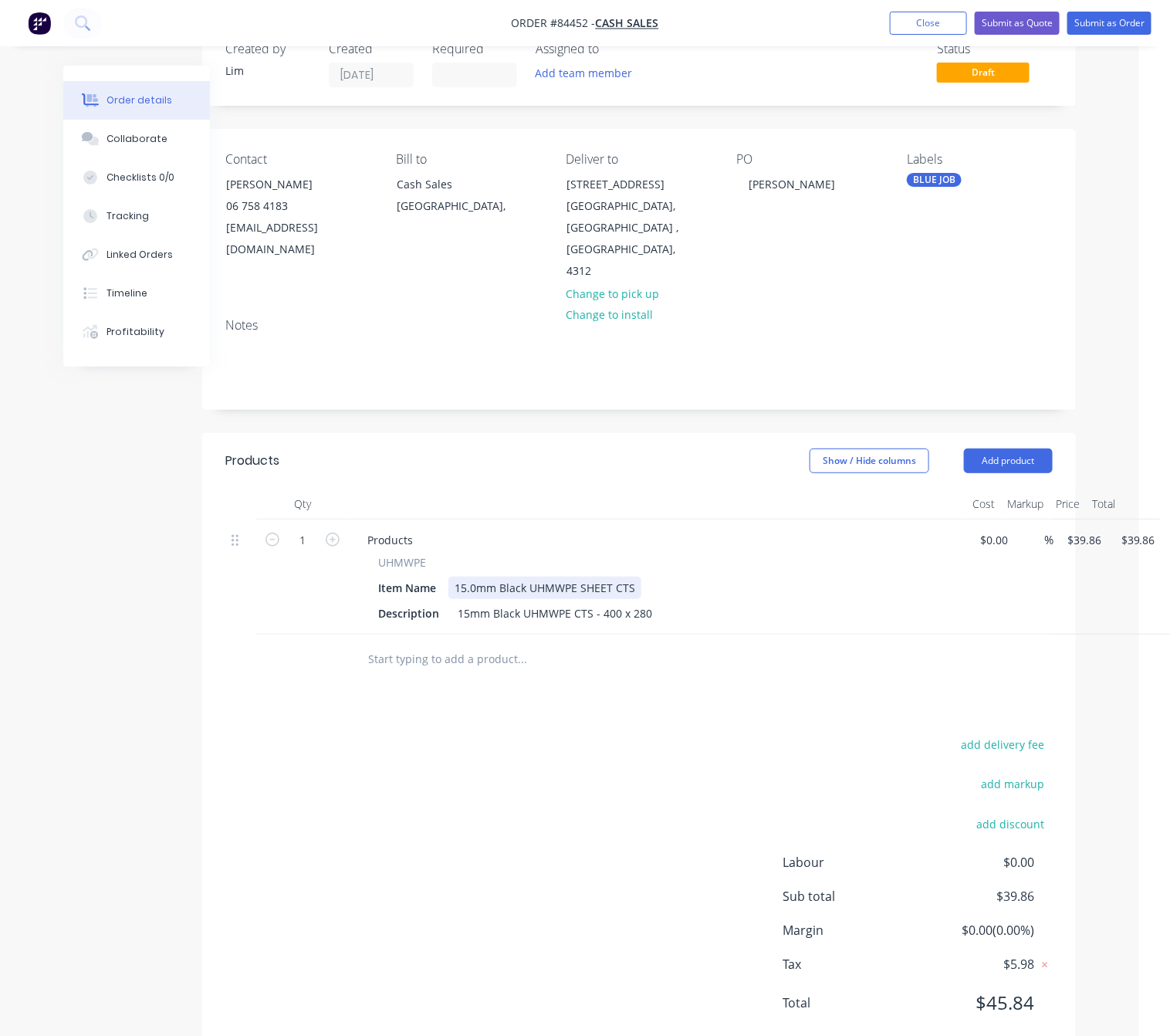
scroll to position [65, 31]
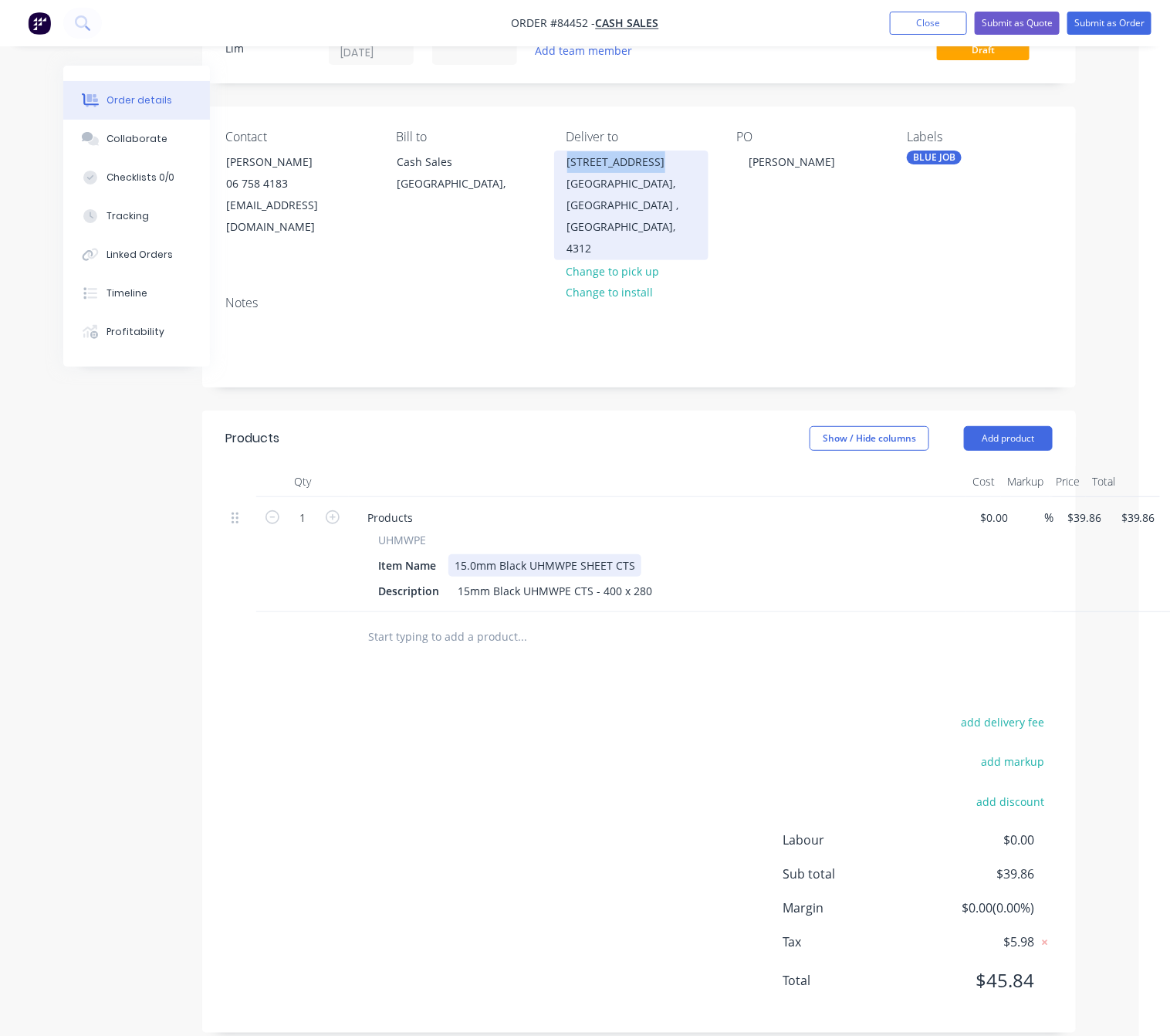
drag, startPoint x: 565, startPoint y: 160, endPoint x: 670, endPoint y: 161, distance: 105.0
click at [670, 161] on div "186 Courtenay St" at bounding box center [631, 162] width 128 height 21
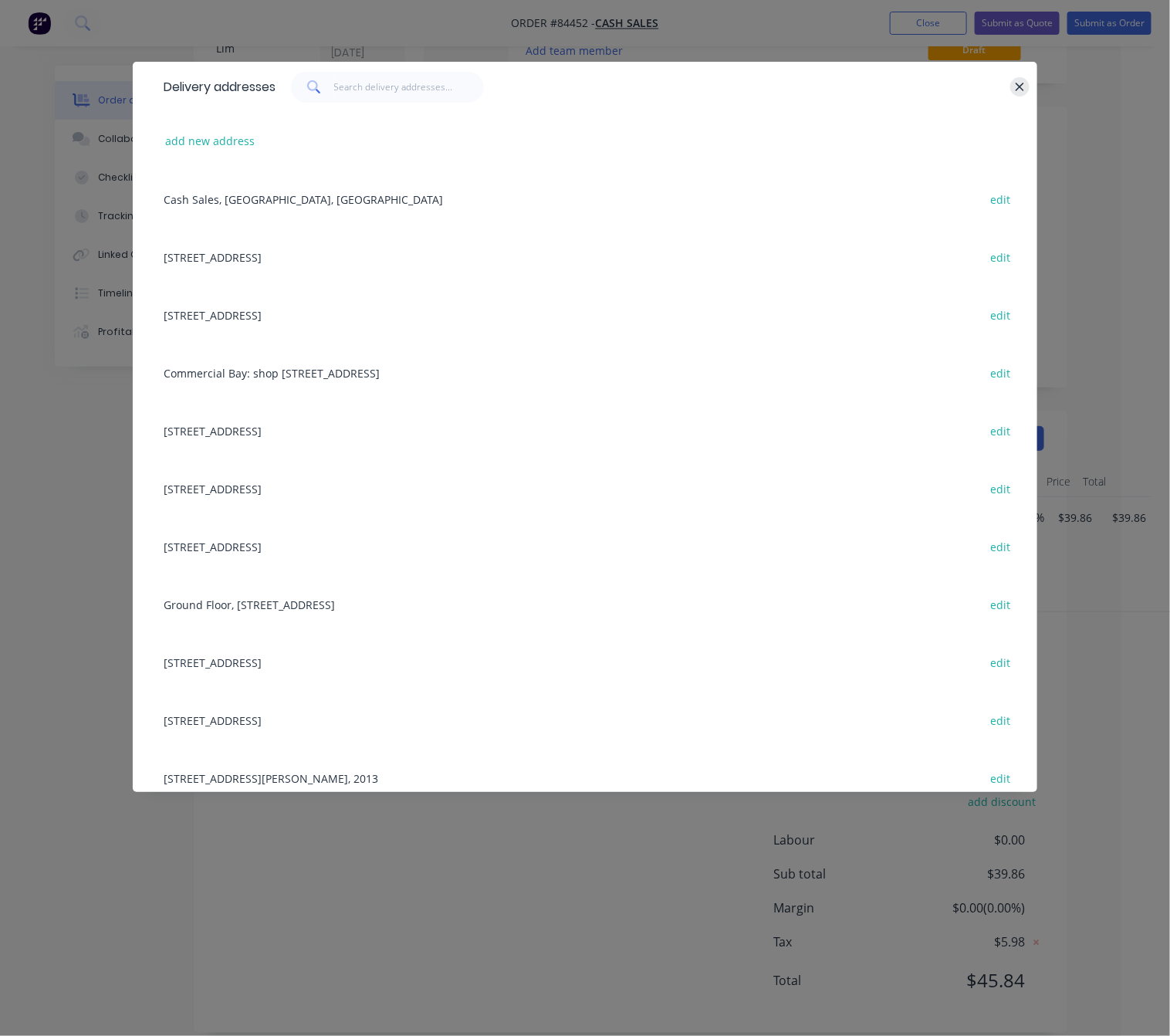
click at [1021, 84] on icon "button" at bounding box center [1019, 87] width 9 height 9
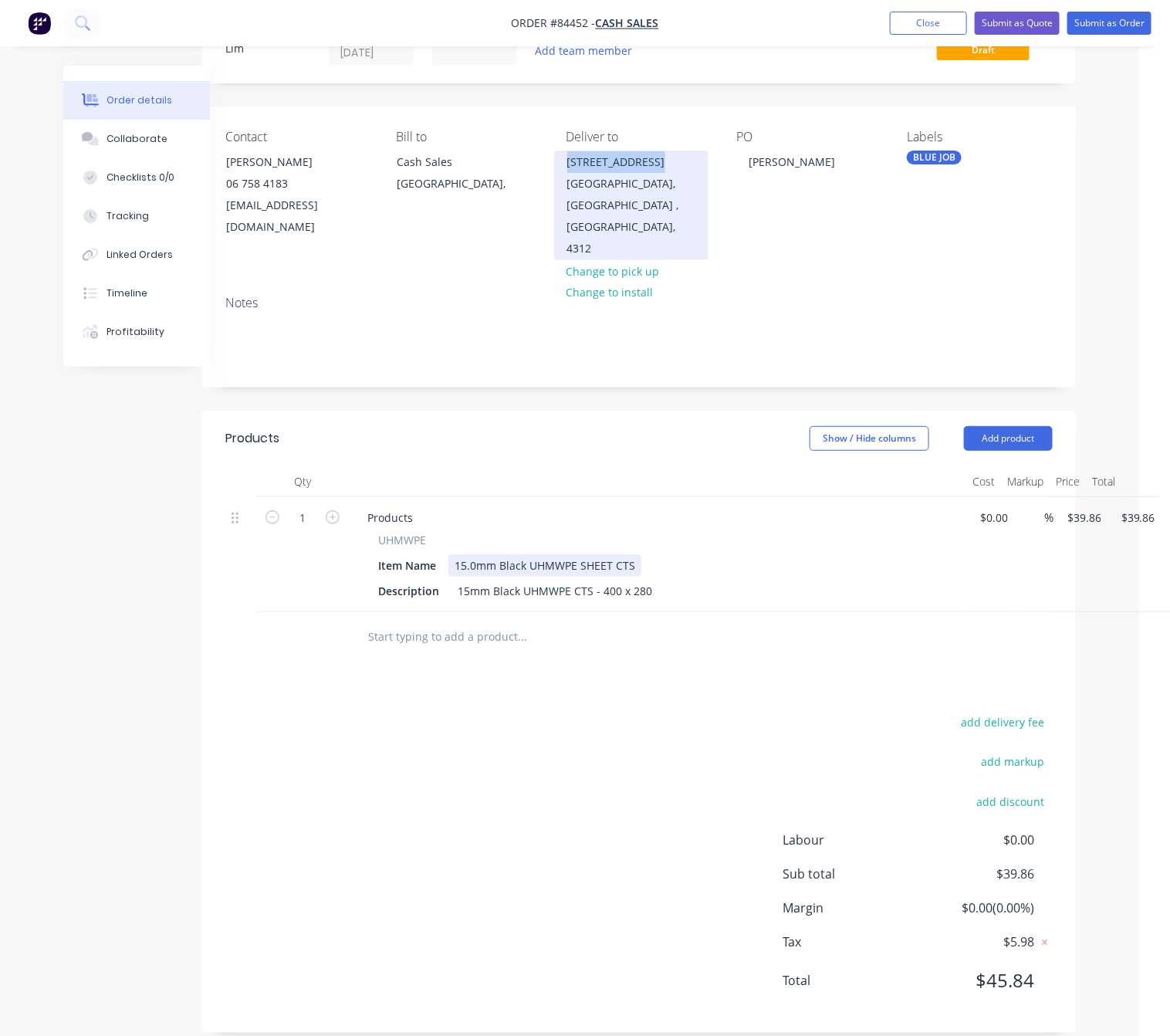
copy div "186 Courtenay St"
click at [1030, 712] on button "add delivery fee" at bounding box center [1002, 722] width 99 height 21
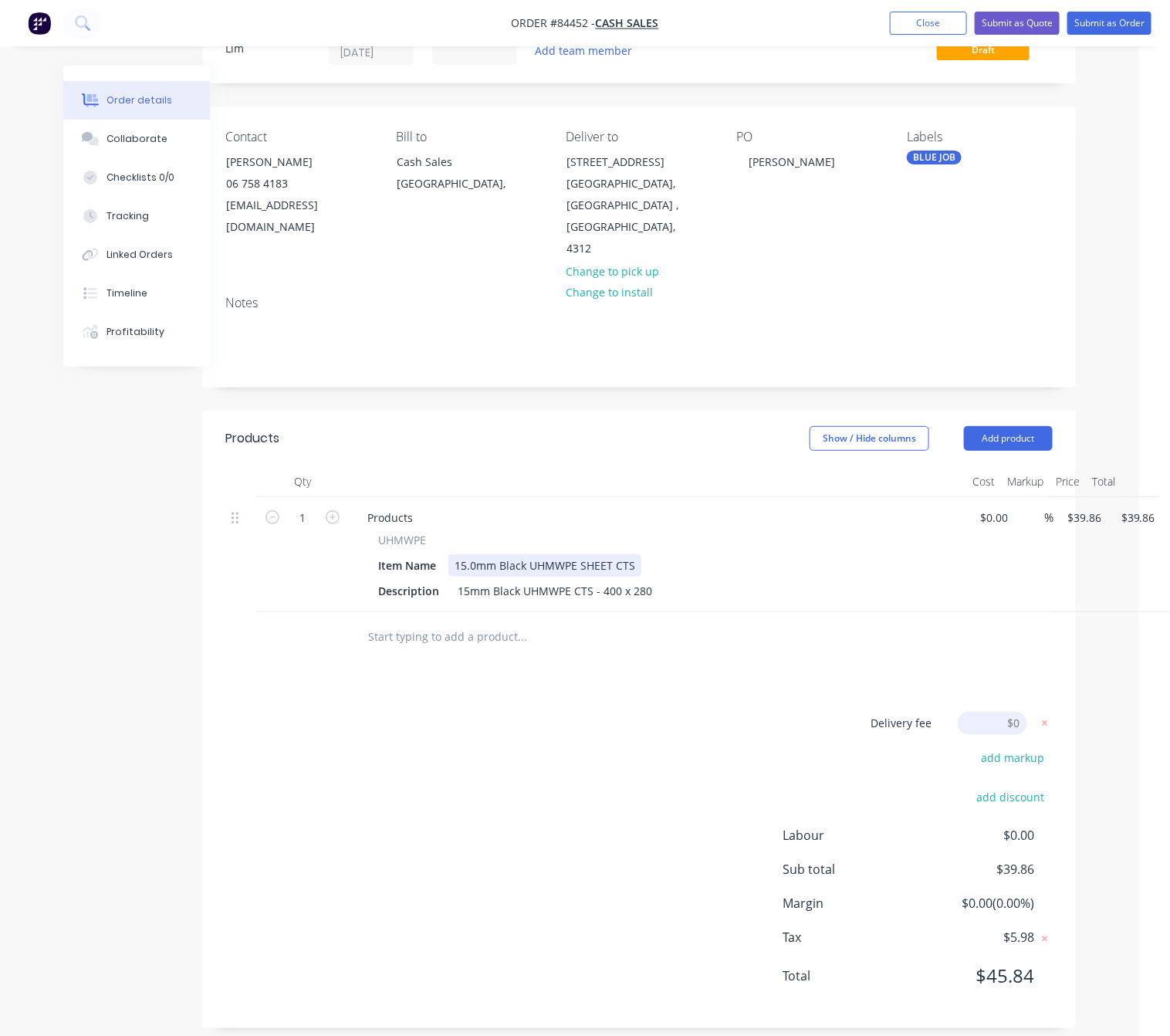
scroll to position [61, 31]
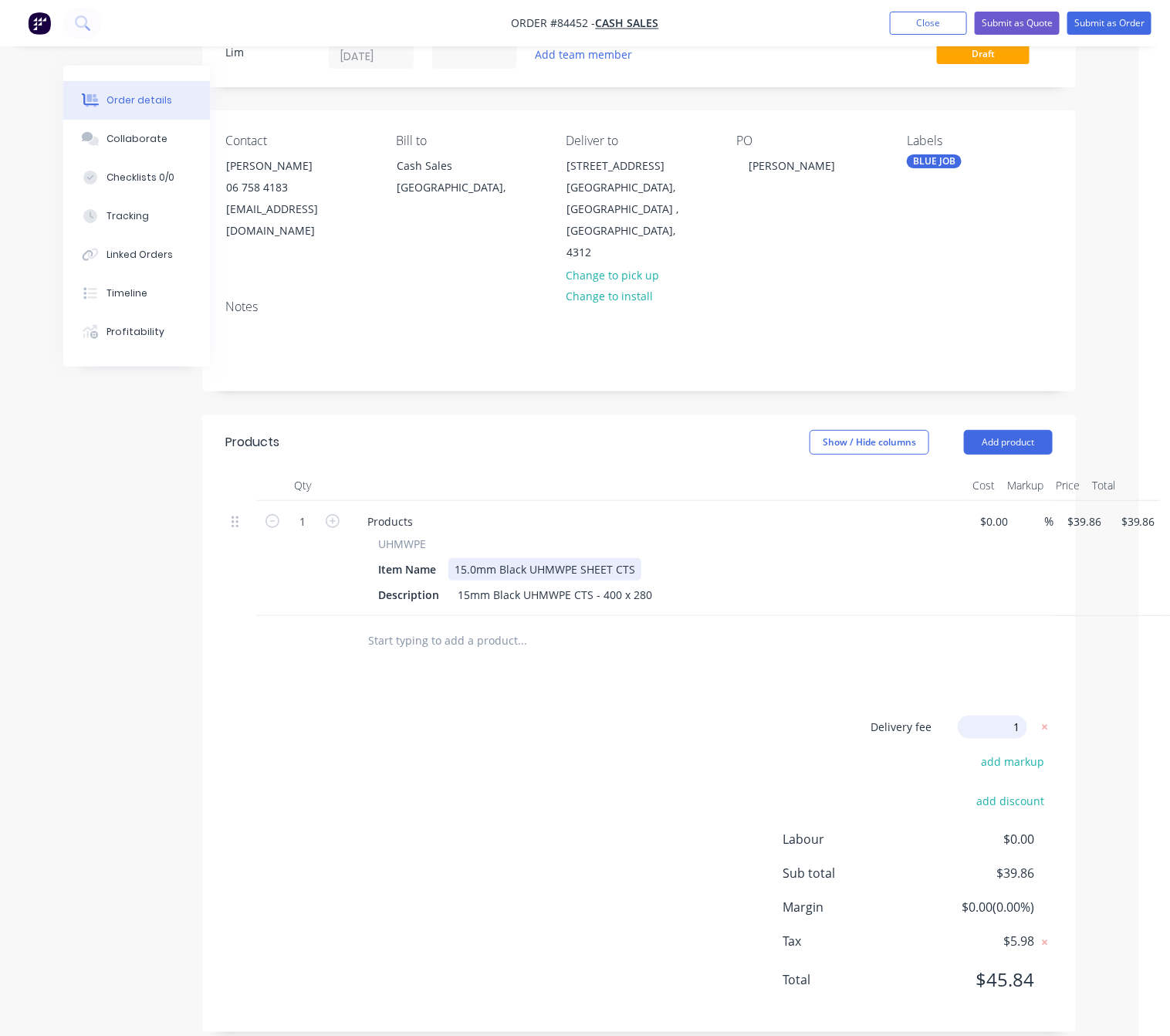
type input "15"
click at [605, 778] on div "Delivery fee Delivery fee Delivery fee name (Optional) 15 15 $0 add markup add …" at bounding box center [639, 862] width 827 height 294
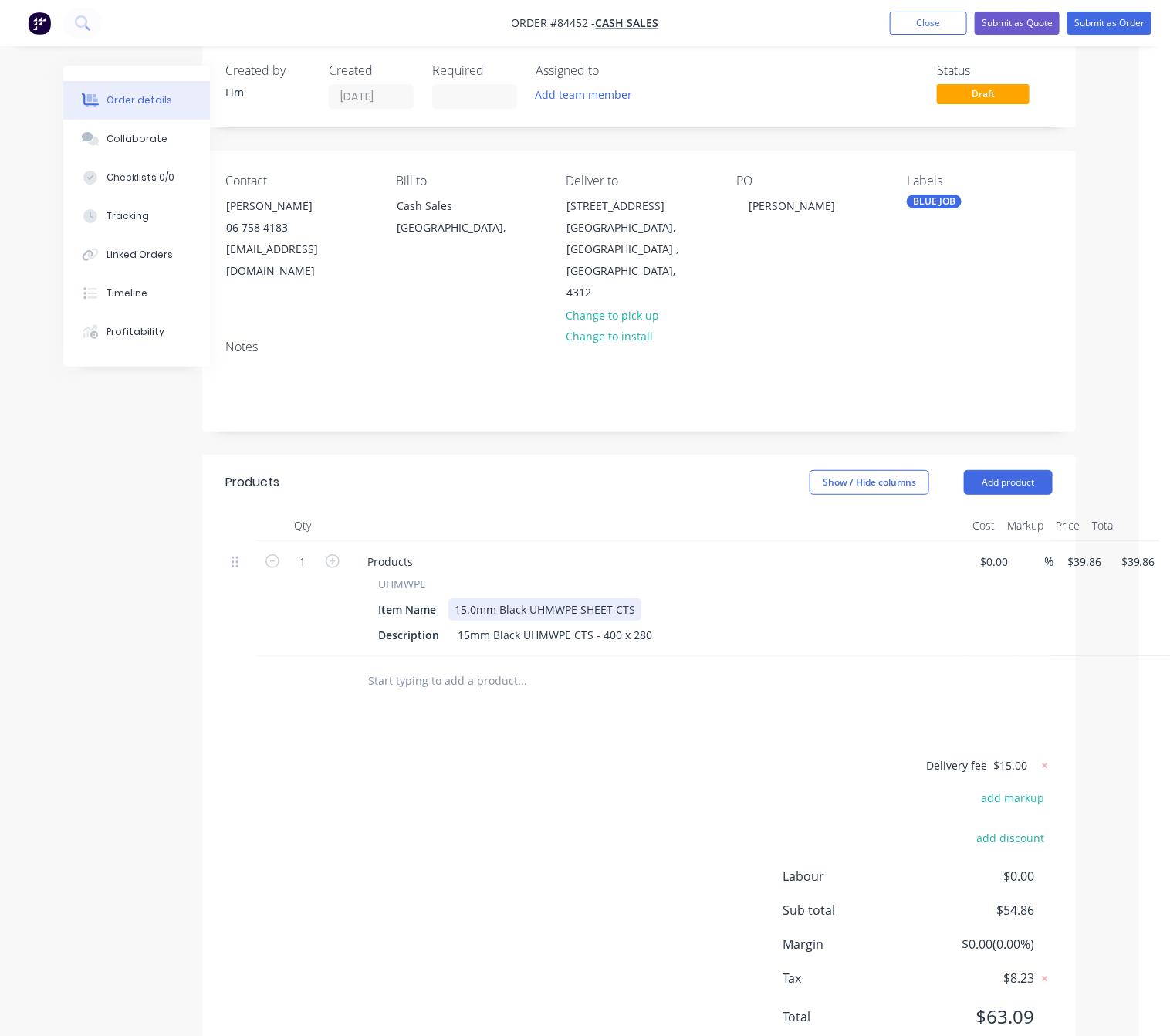
scroll to position [0, 31]
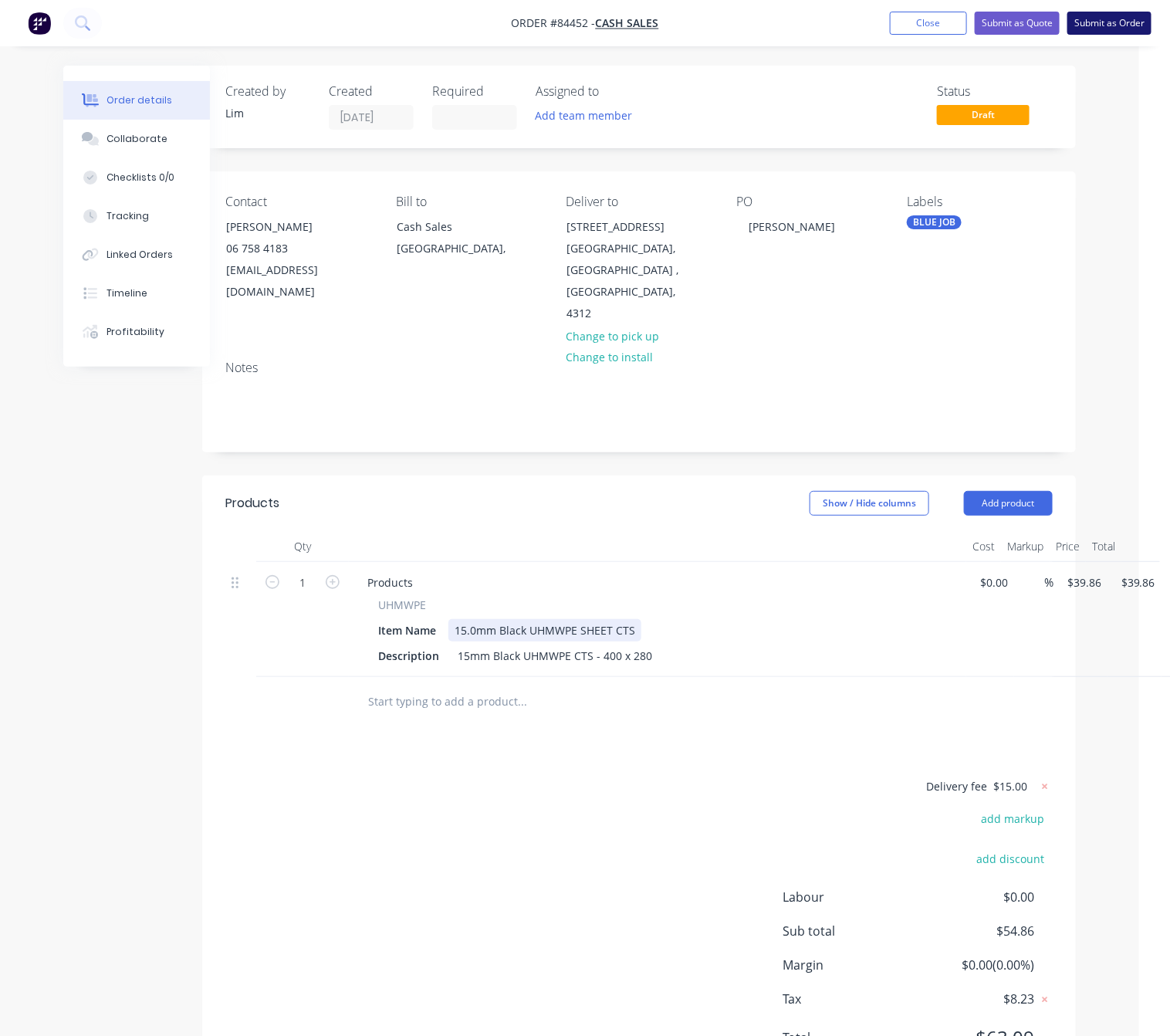
drag, startPoint x: 1123, startPoint y: 16, endPoint x: 1116, endPoint y: 14, distance: 7.3
click at [1122, 16] on button "Submit as Order" at bounding box center [1109, 23] width 84 height 23
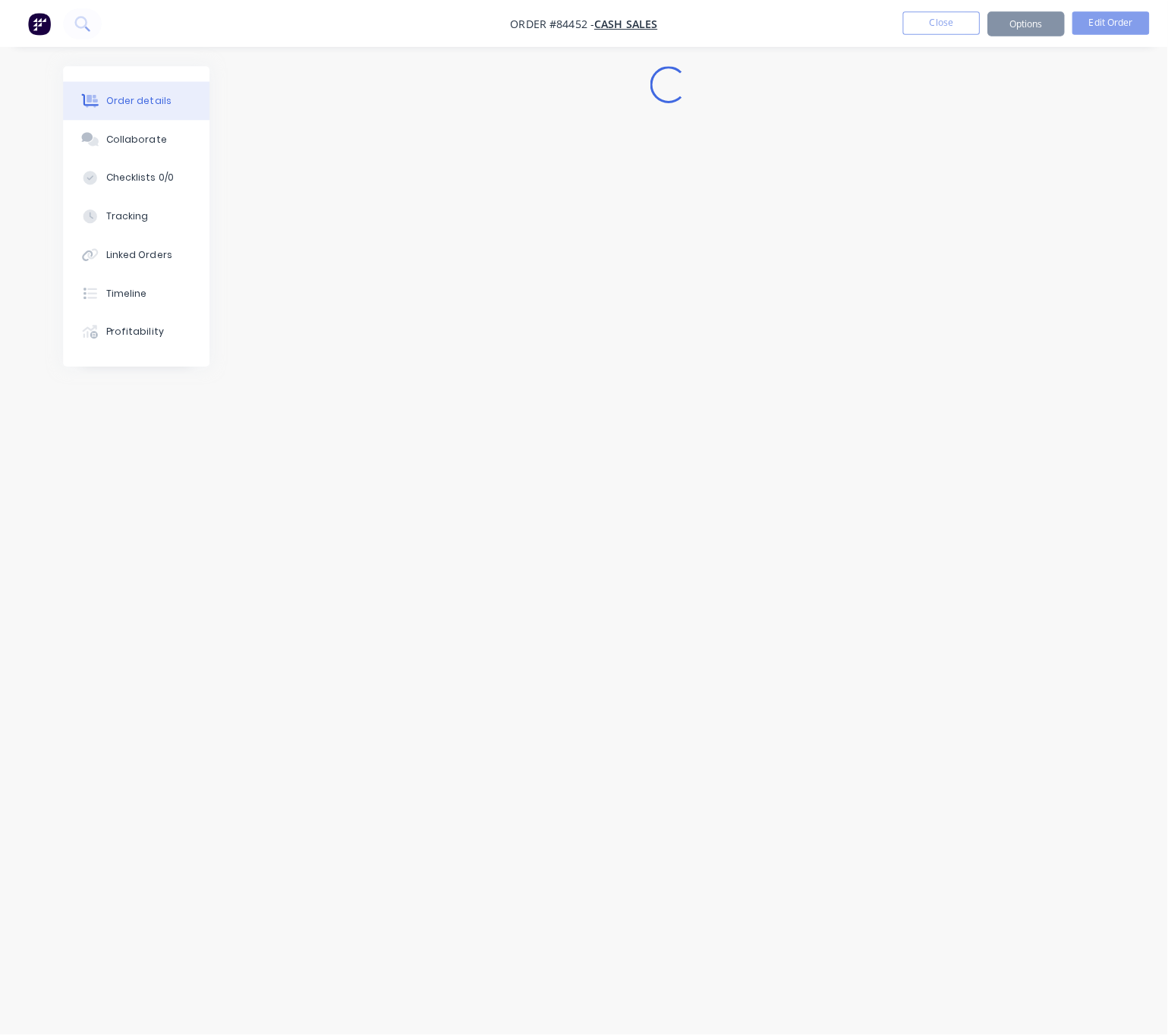
scroll to position [0, 0]
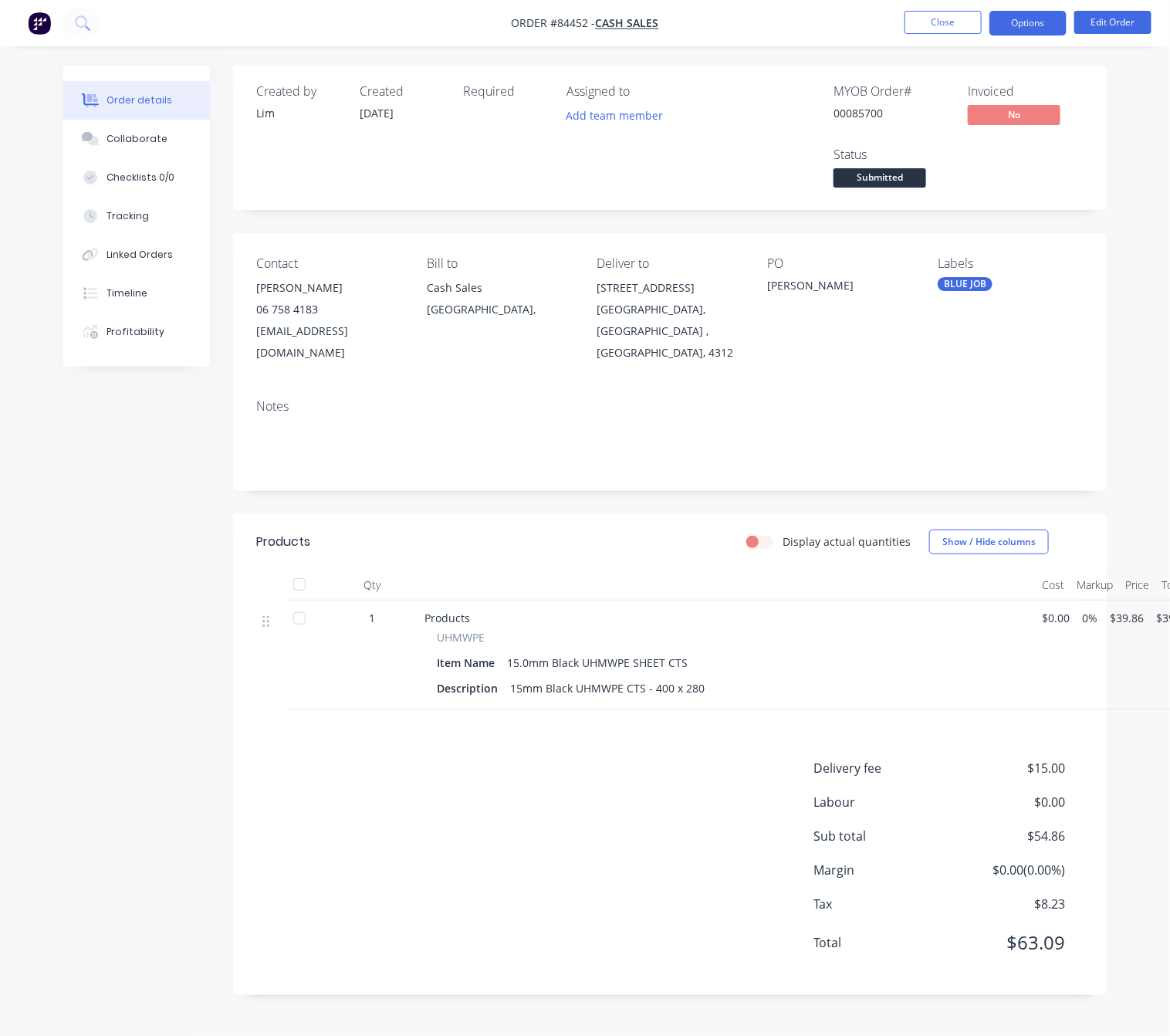
click at [1036, 21] on button "Options" at bounding box center [1027, 23] width 77 height 25
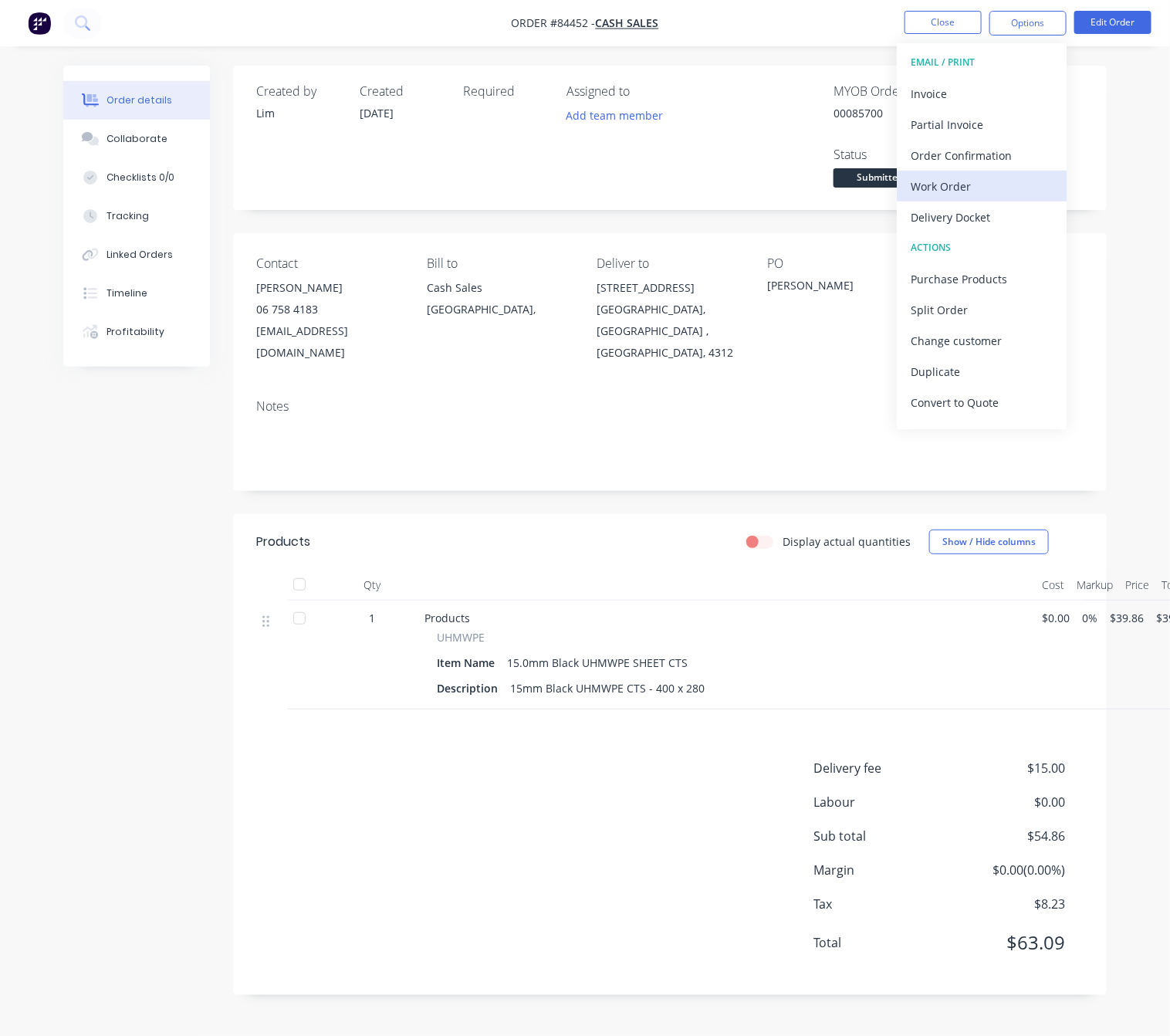
click at [982, 181] on div "Work Order" at bounding box center [981, 186] width 142 height 22
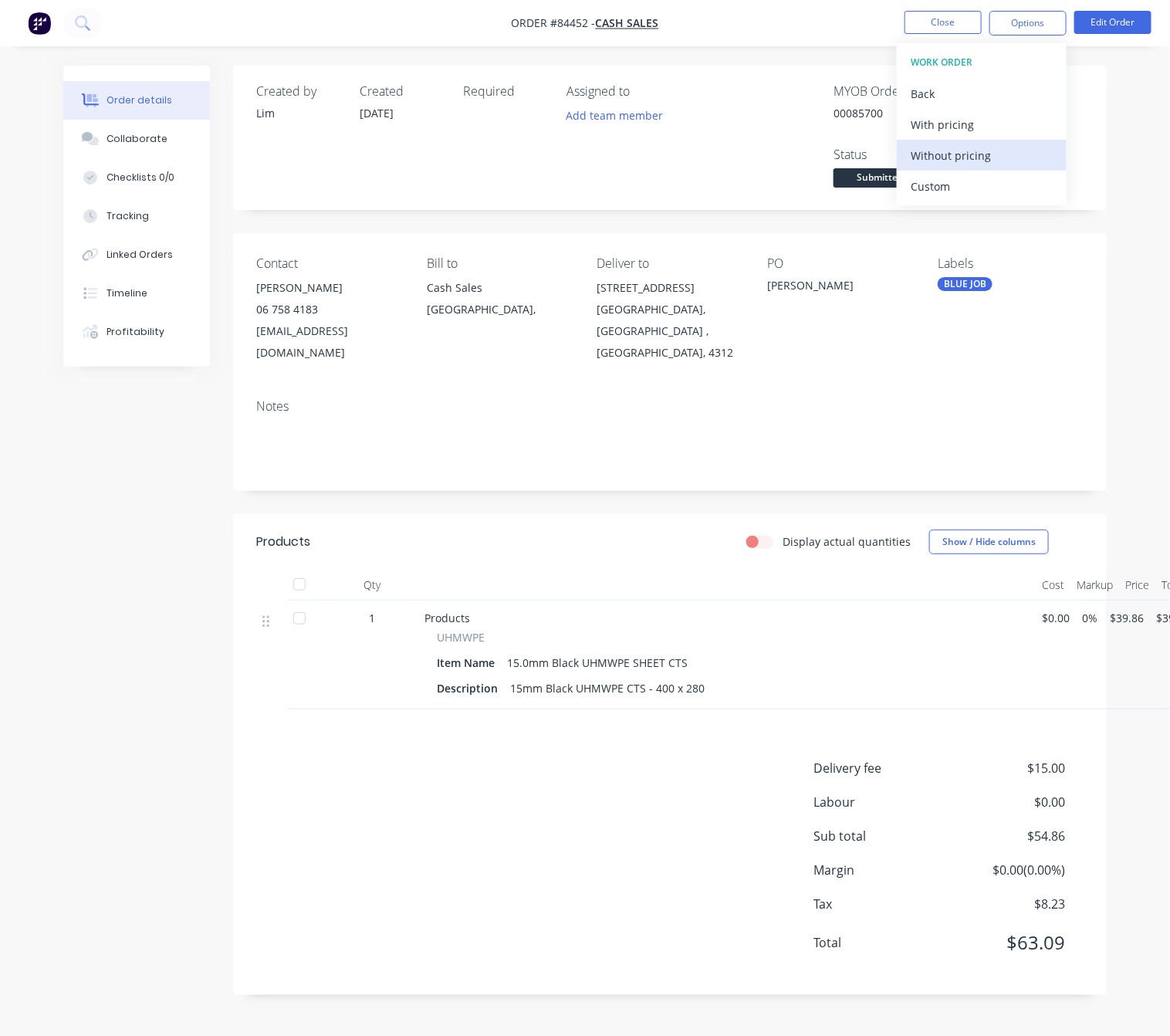
click at [993, 154] on div "Without pricing" at bounding box center [981, 156] width 142 height 22
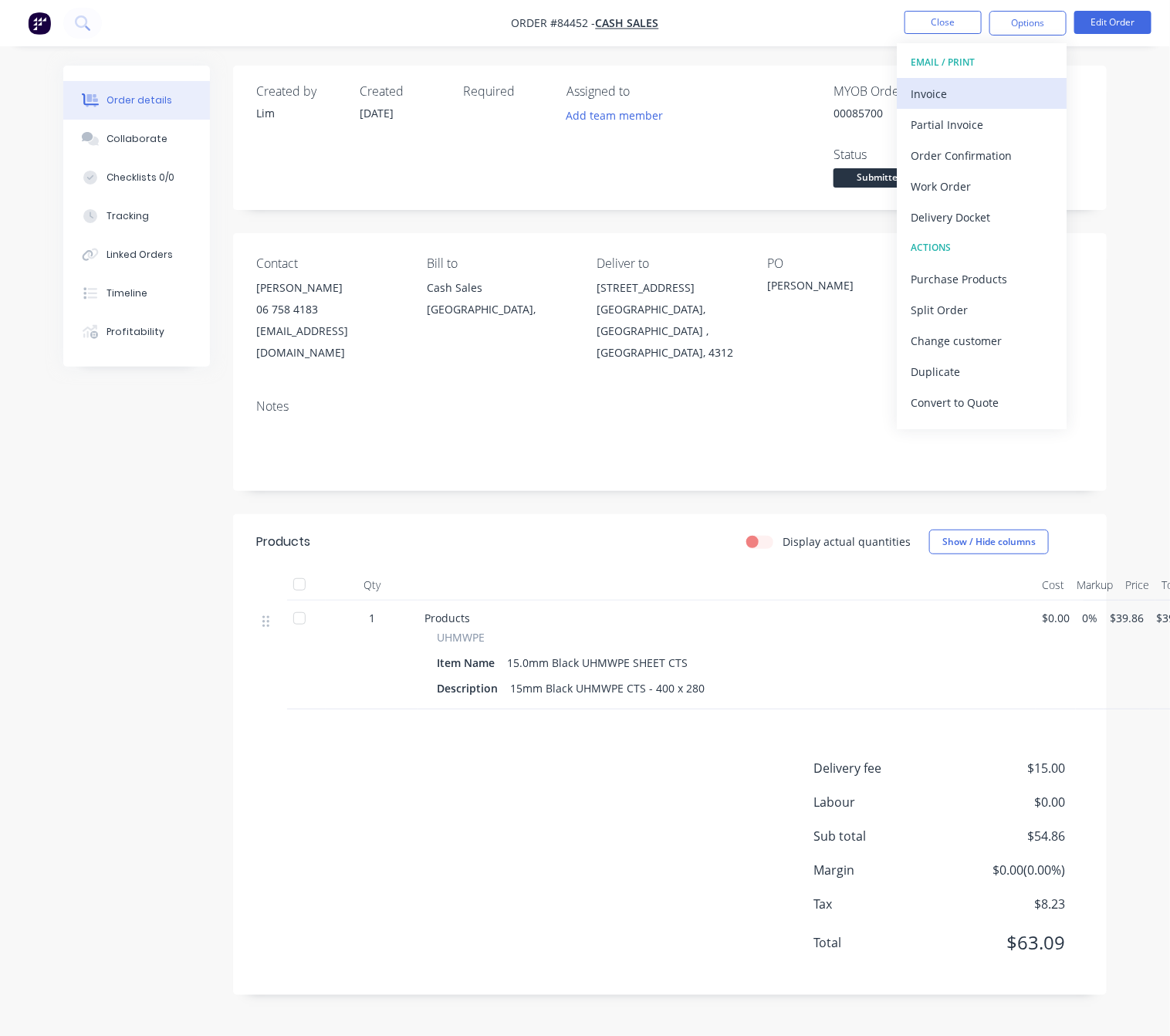
click at [938, 88] on div "Invoice" at bounding box center [981, 94] width 142 height 22
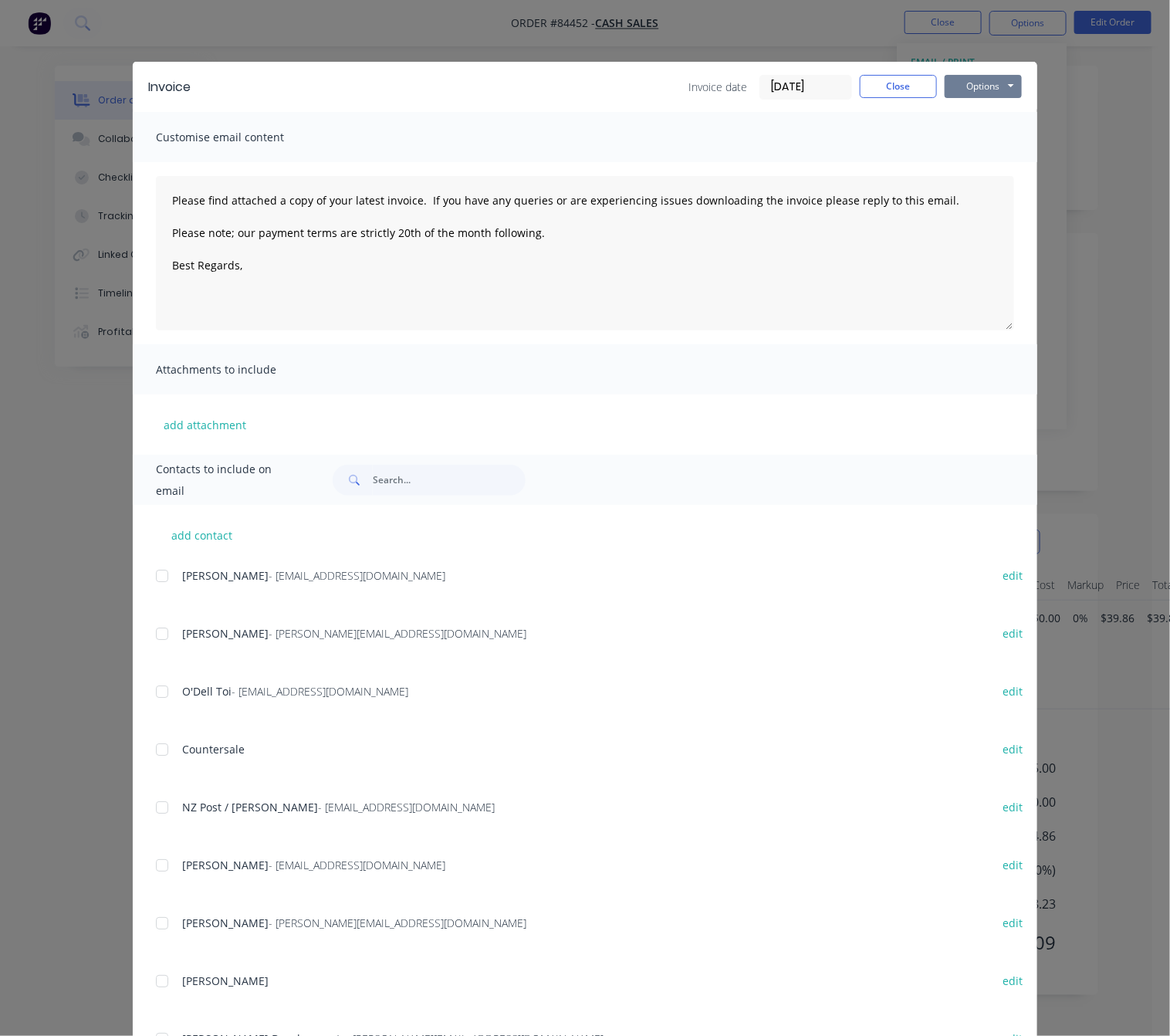
click at [968, 79] on button "Options" at bounding box center [983, 86] width 77 height 23
click at [986, 113] on button "Preview" at bounding box center [994, 114] width 99 height 26
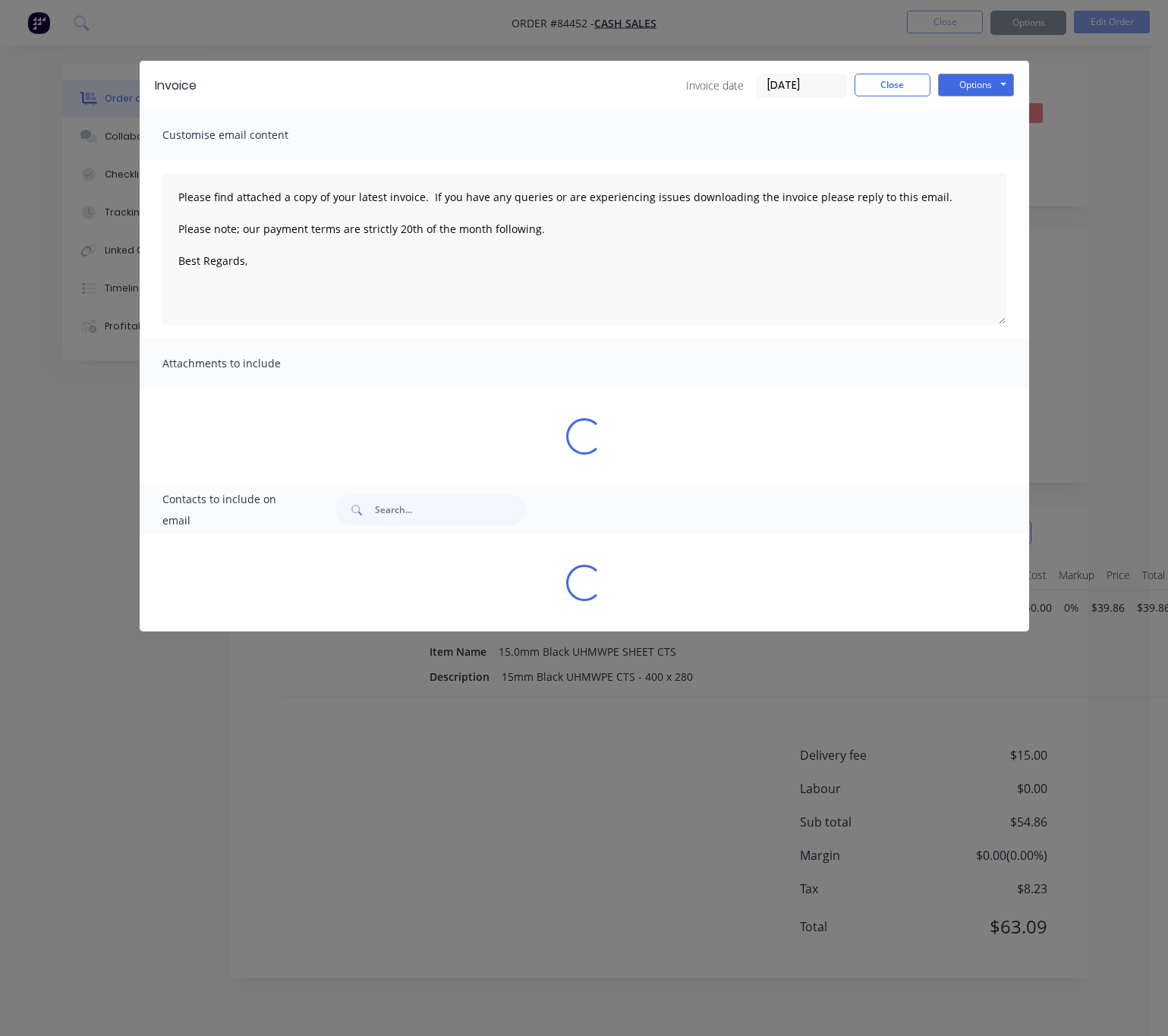
type textarea "Please find attached a copy of your latest invoice. If you have any queries or …"
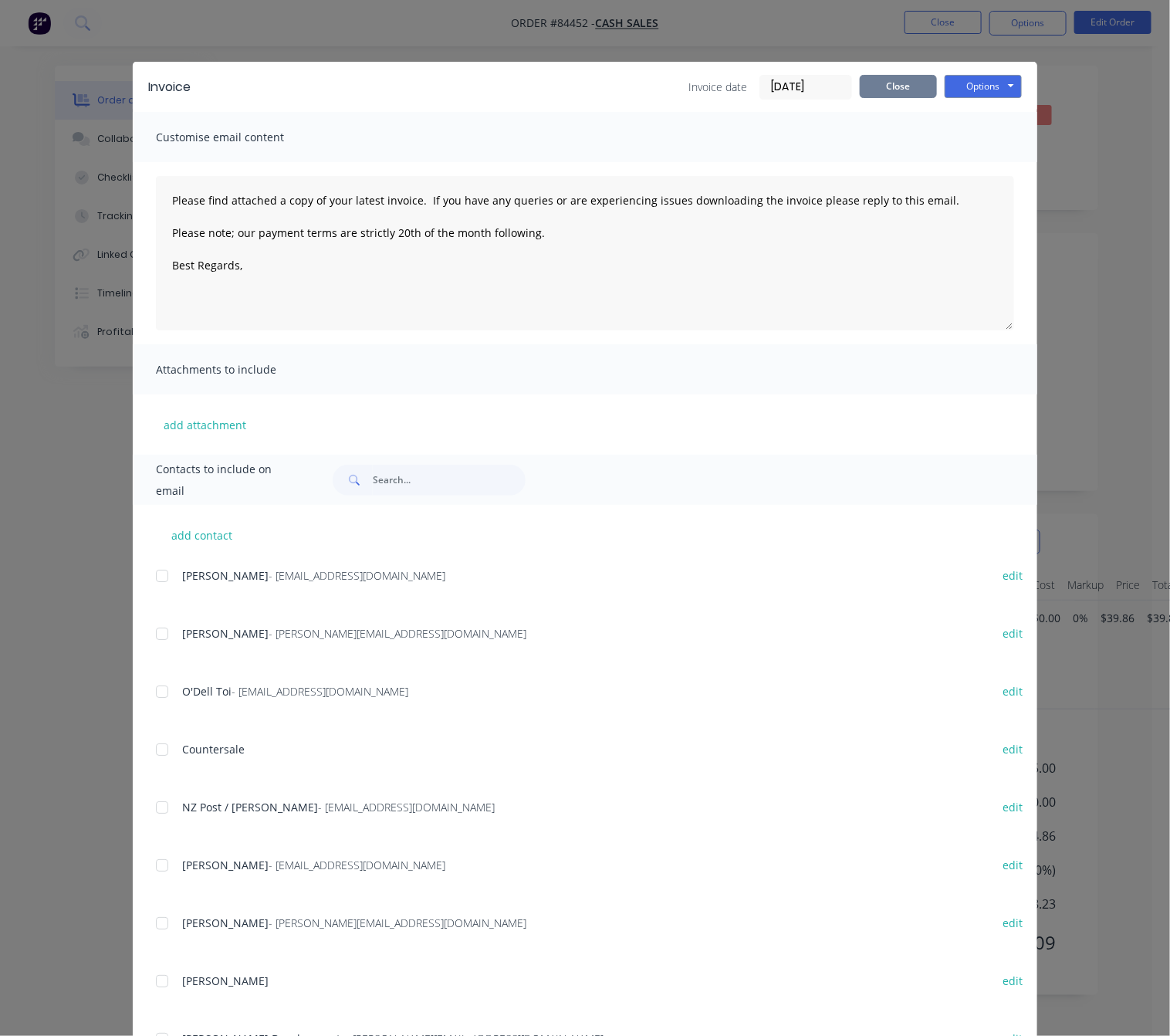
click at [896, 88] on button "Close" at bounding box center [898, 86] width 77 height 23
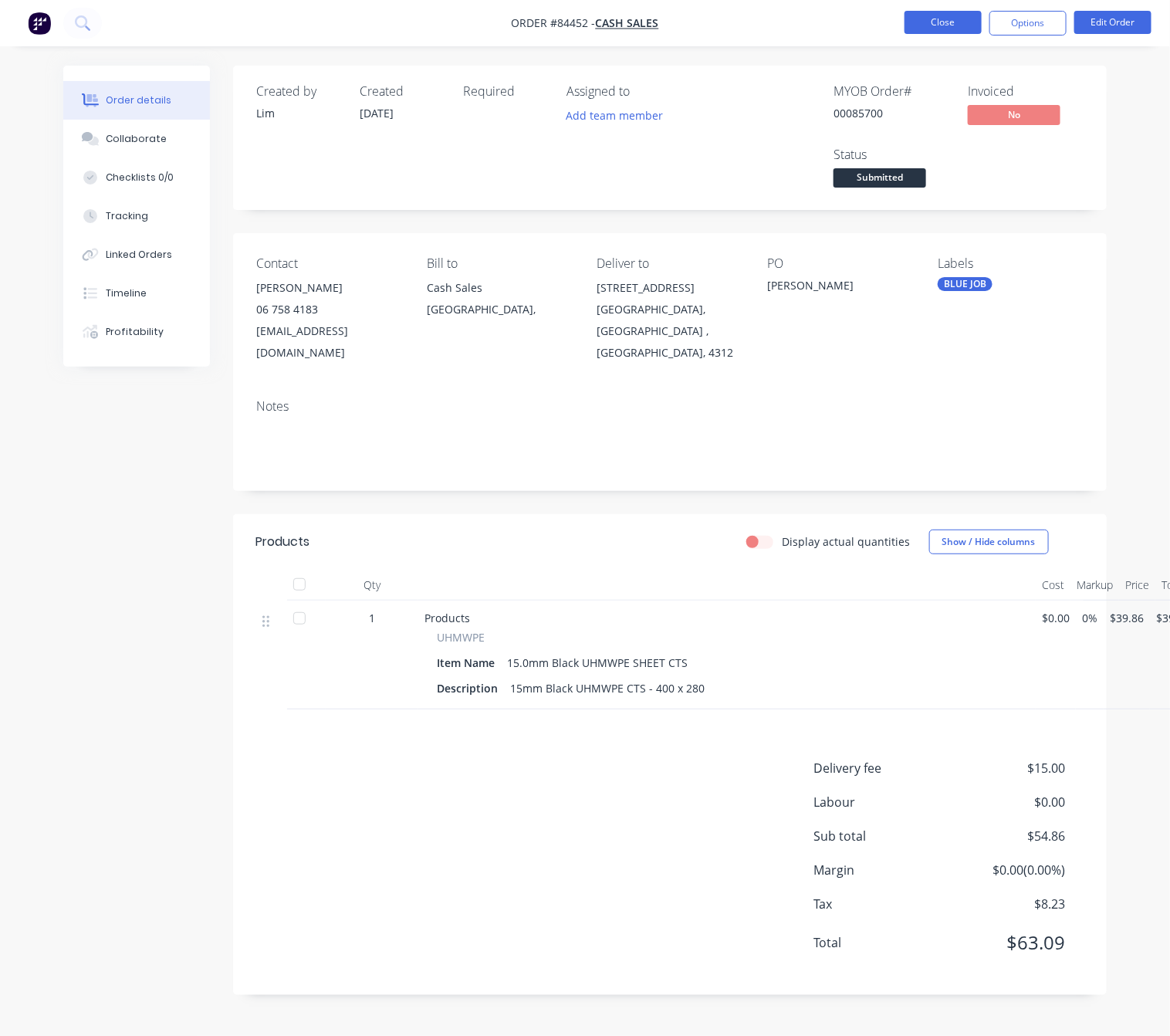
click at [965, 17] on button "Close" at bounding box center [942, 22] width 77 height 23
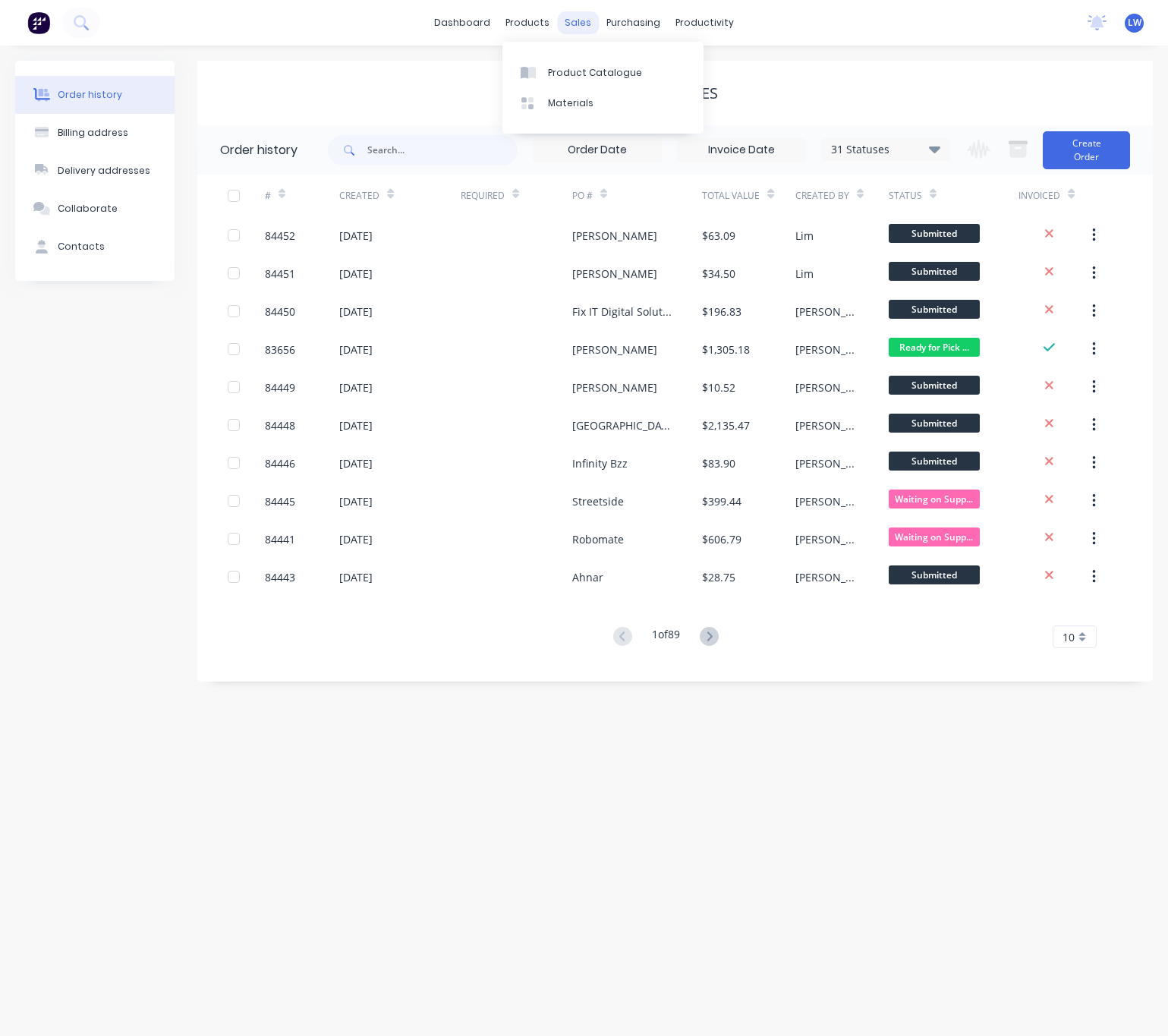
click at [574, 23] on div "sales" at bounding box center [578, 23] width 42 height 23
click at [802, 33] on div "dashboard products sales purchasing productivity dashboard products Product Cat…" at bounding box center [584, 23] width 1168 height 45
click at [1084, 153] on button "Create Order" at bounding box center [1086, 150] width 87 height 38
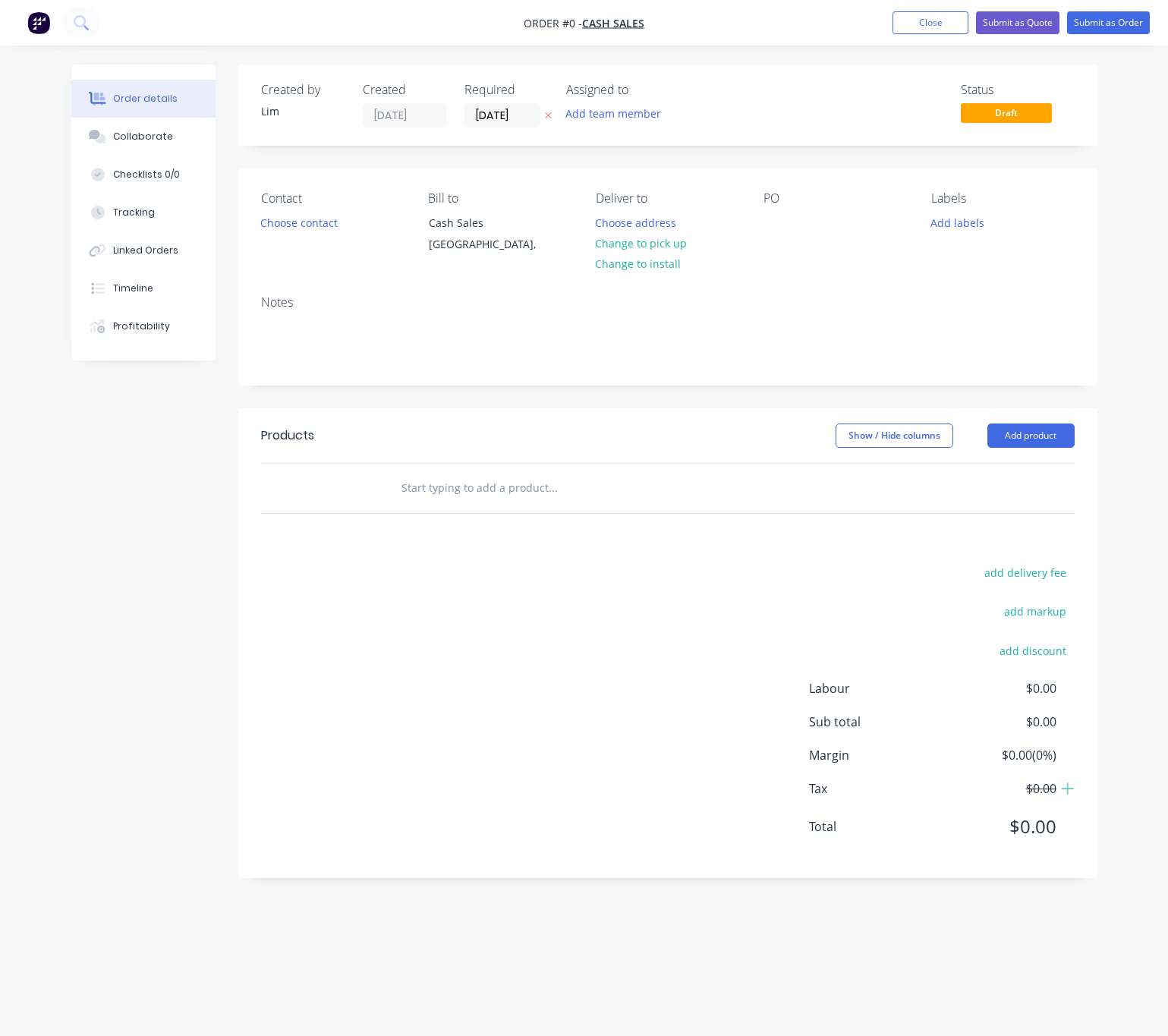
click at [539, 116] on label "[DATE]" at bounding box center [502, 115] width 76 height 24
click at [539, 116] on input "[DATE]" at bounding box center [502, 115] width 74 height 23
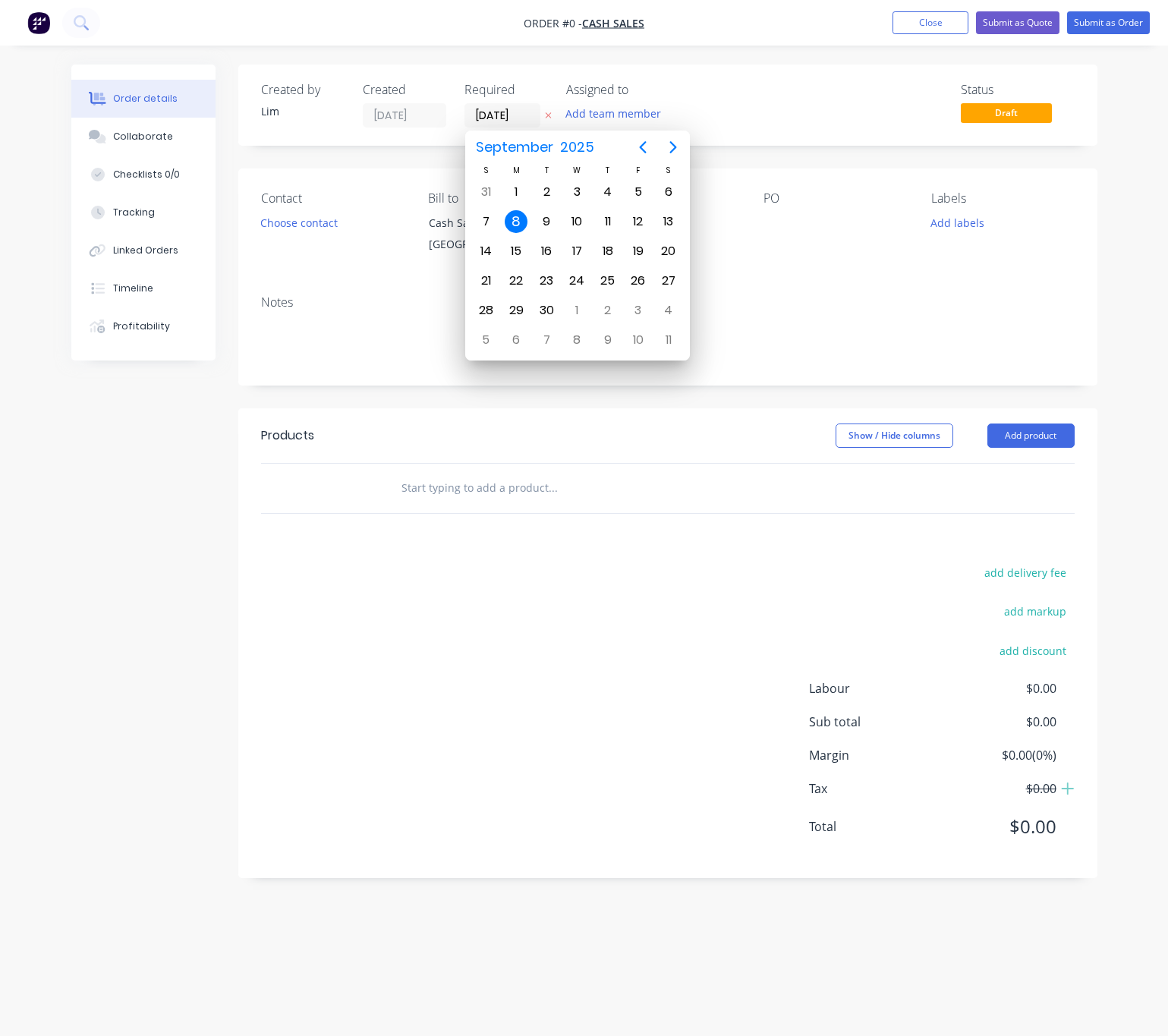
drag, startPoint x: 808, startPoint y: 111, endPoint x: 498, endPoint y: 128, distance: 310.5
click at [803, 111] on div "Status Draft" at bounding box center [895, 105] width 356 height 45
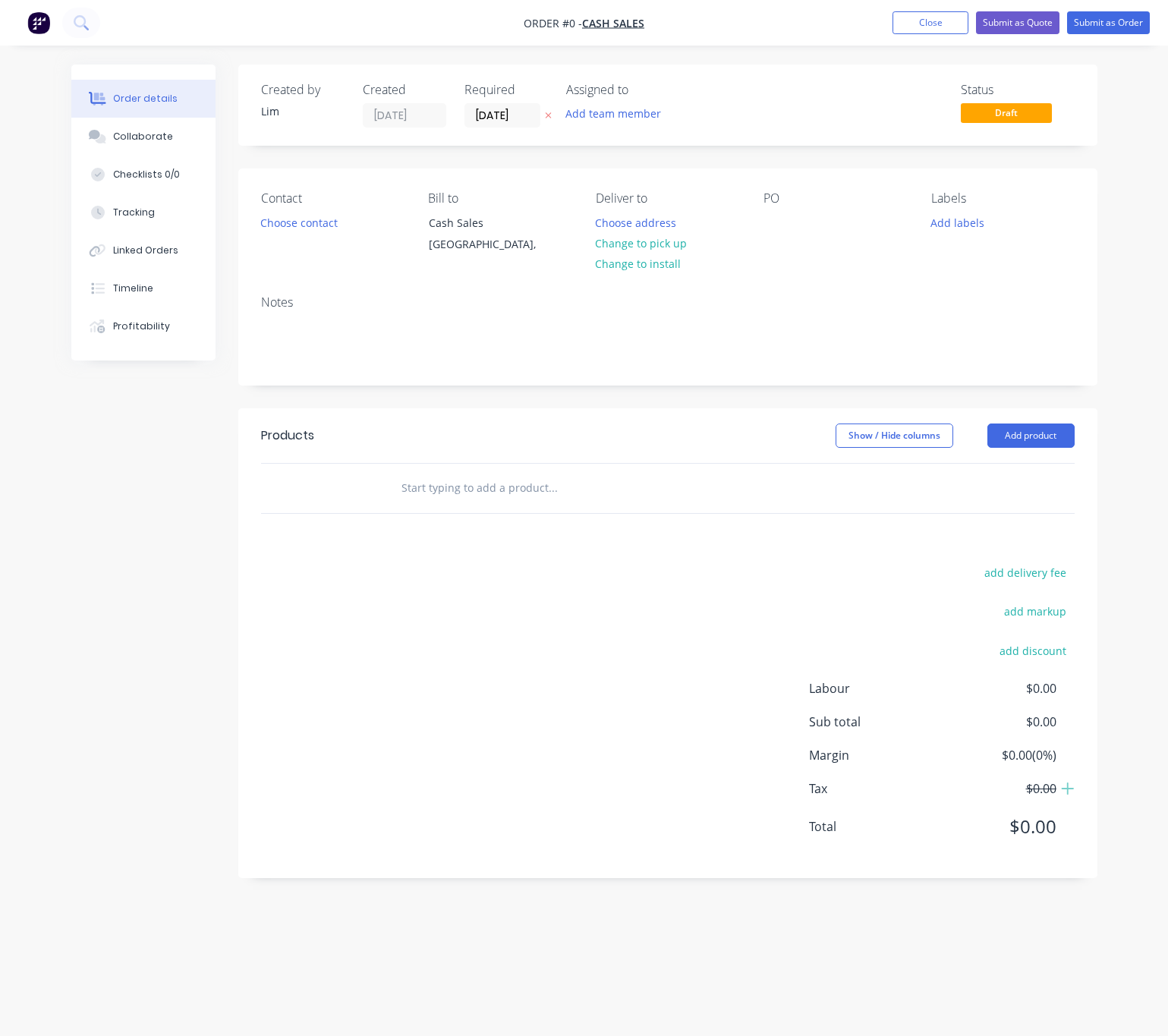
click at [548, 110] on icon at bounding box center [548, 115] width 7 height 9
click at [290, 221] on button "Choose contact" at bounding box center [298, 222] width 94 height 21
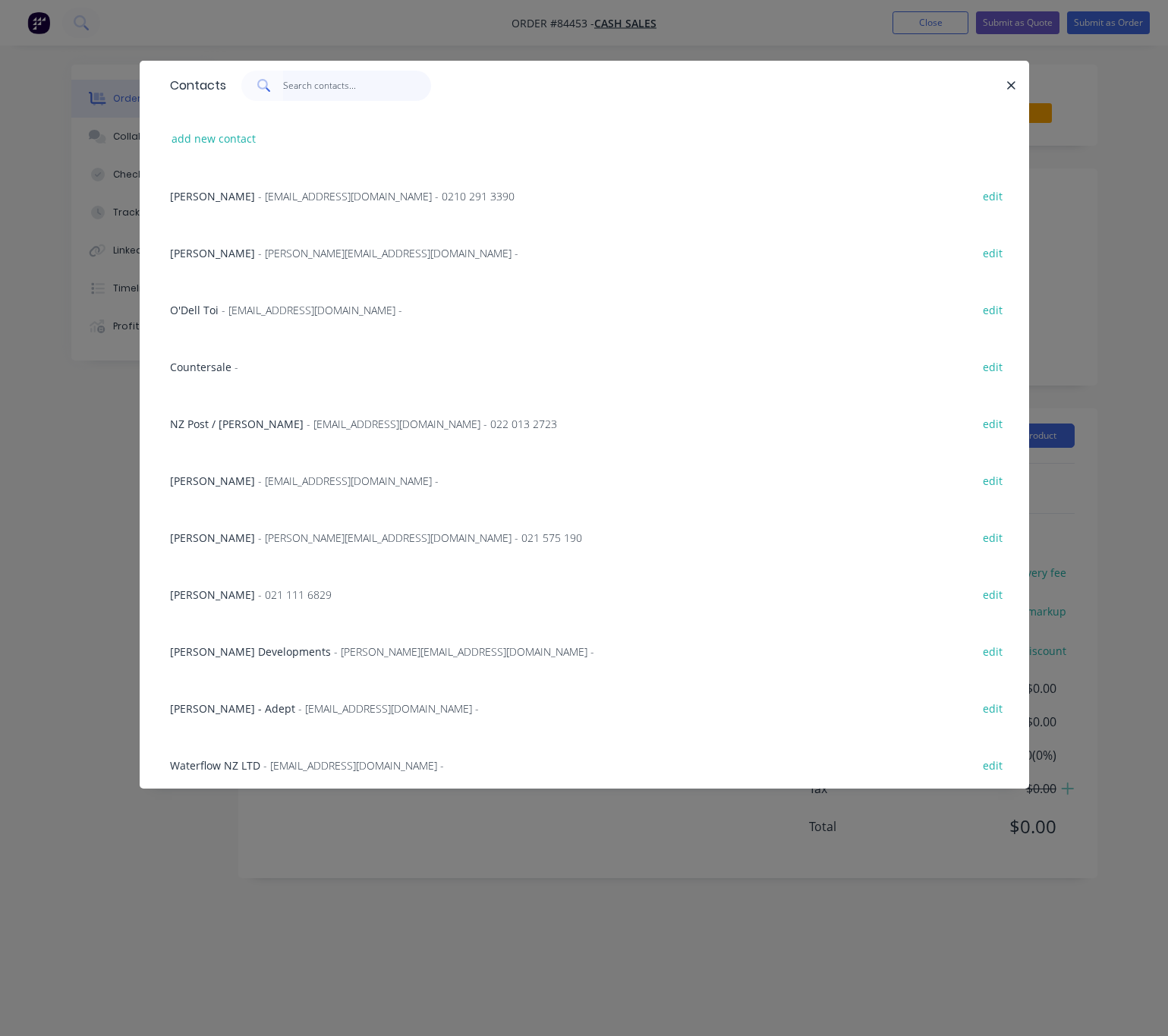
click at [319, 86] on input "text" at bounding box center [356, 85] width 148 height 30
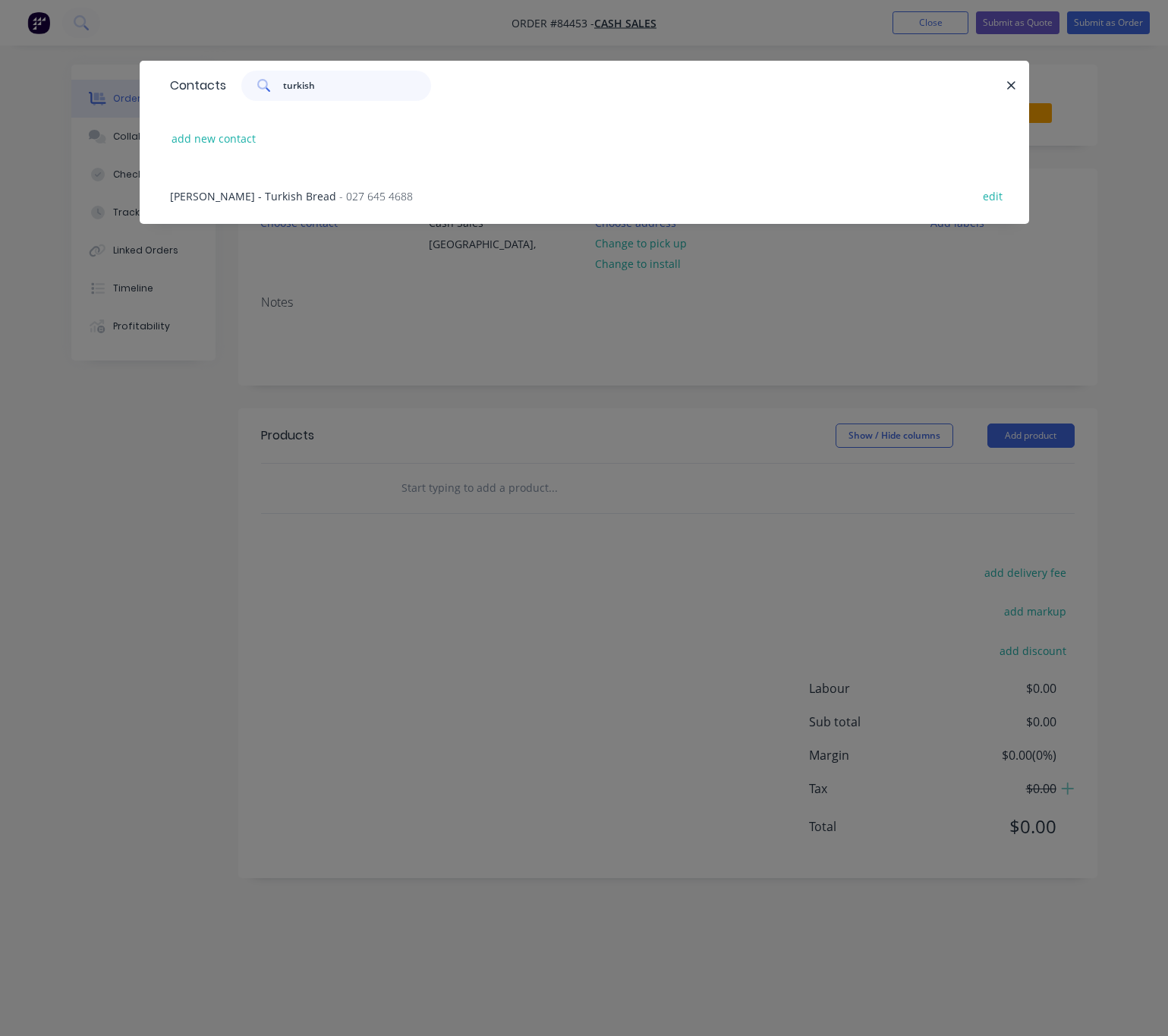
type input "turkish"
click at [339, 193] on span "- 027 645 4688" at bounding box center [376, 196] width 74 height 14
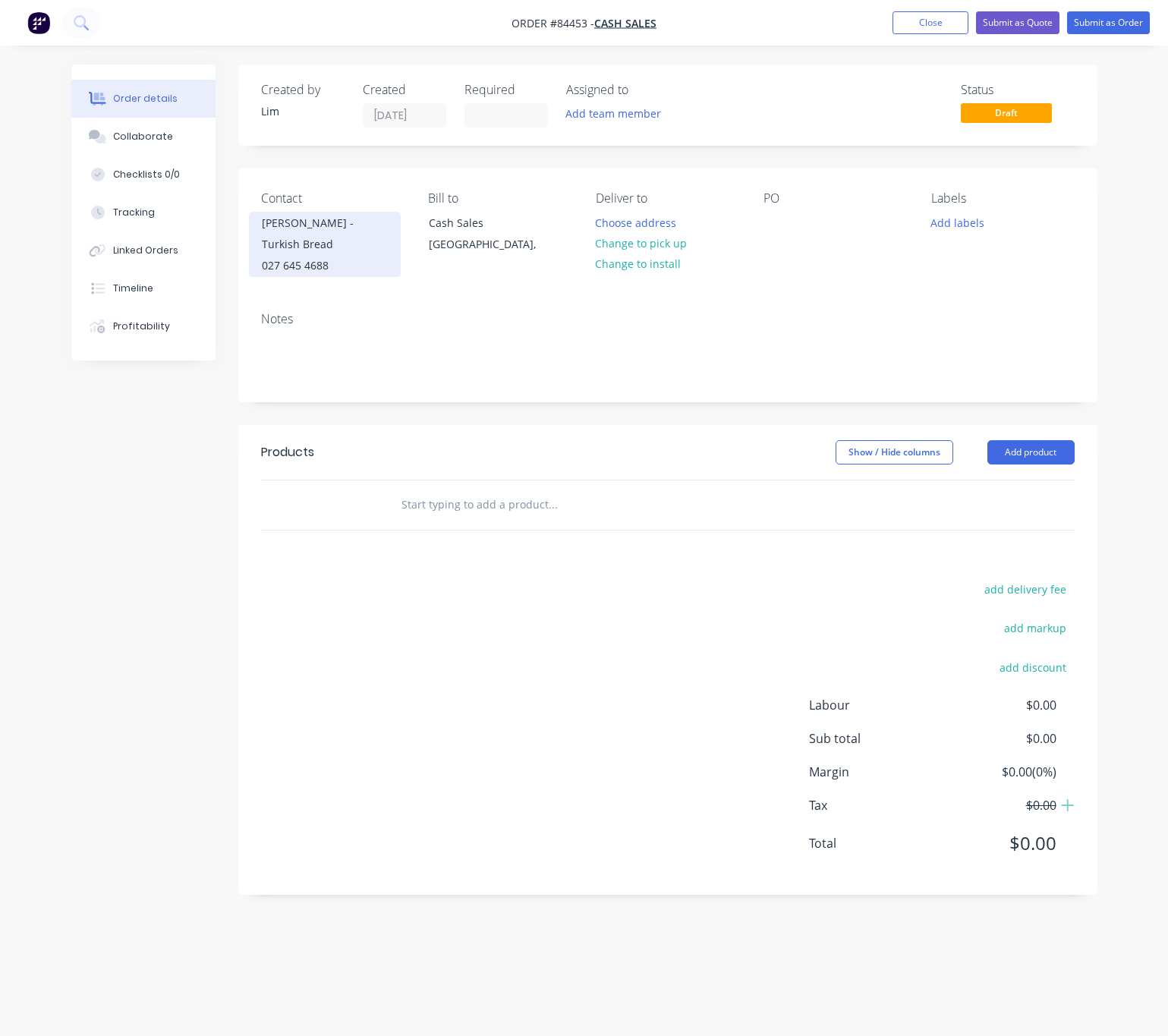
click at [355, 232] on div "Blair - Turkish Bread" at bounding box center [324, 233] width 126 height 43
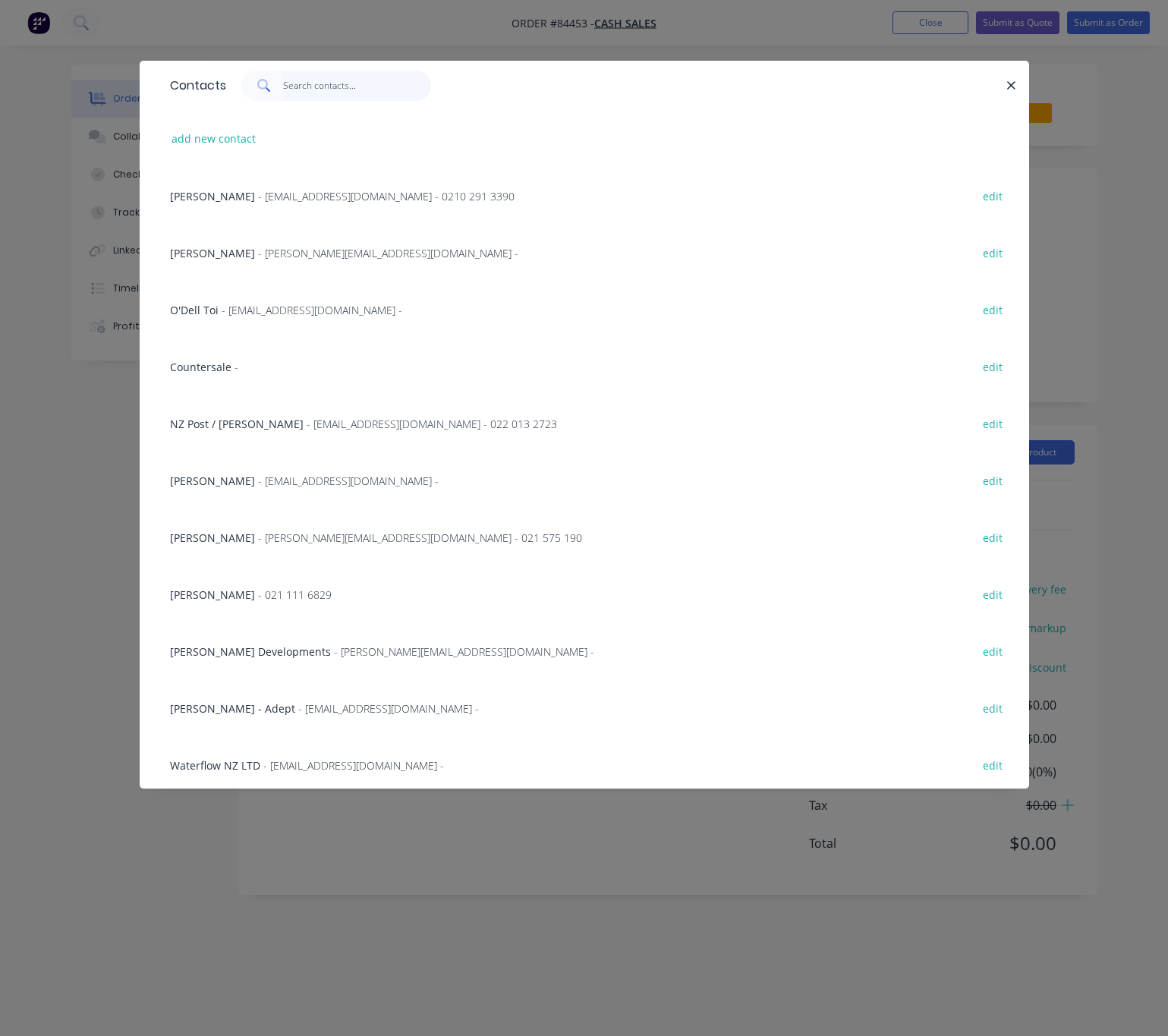
click at [300, 89] on input "text" at bounding box center [356, 85] width 148 height 30
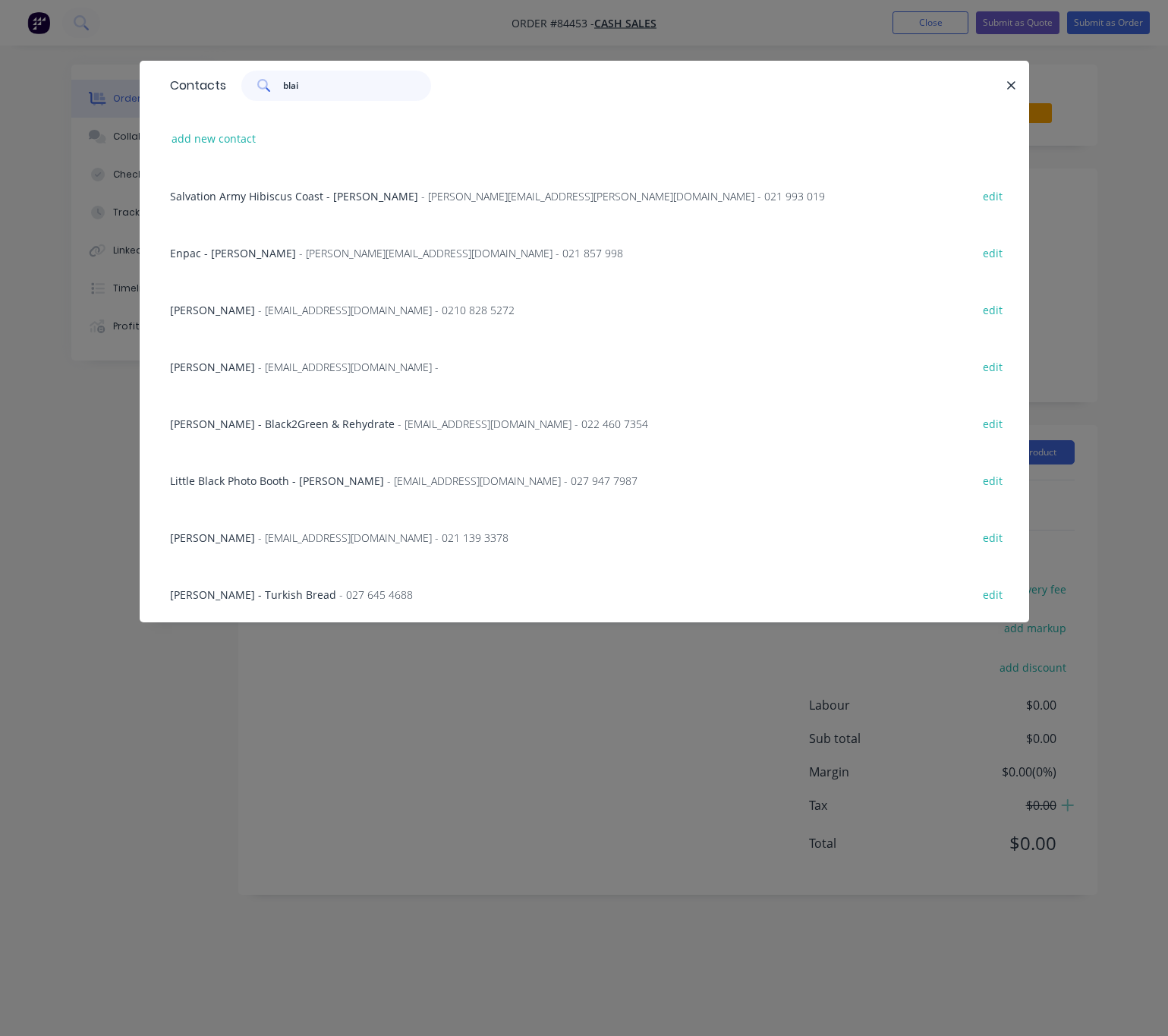
type input "blair"
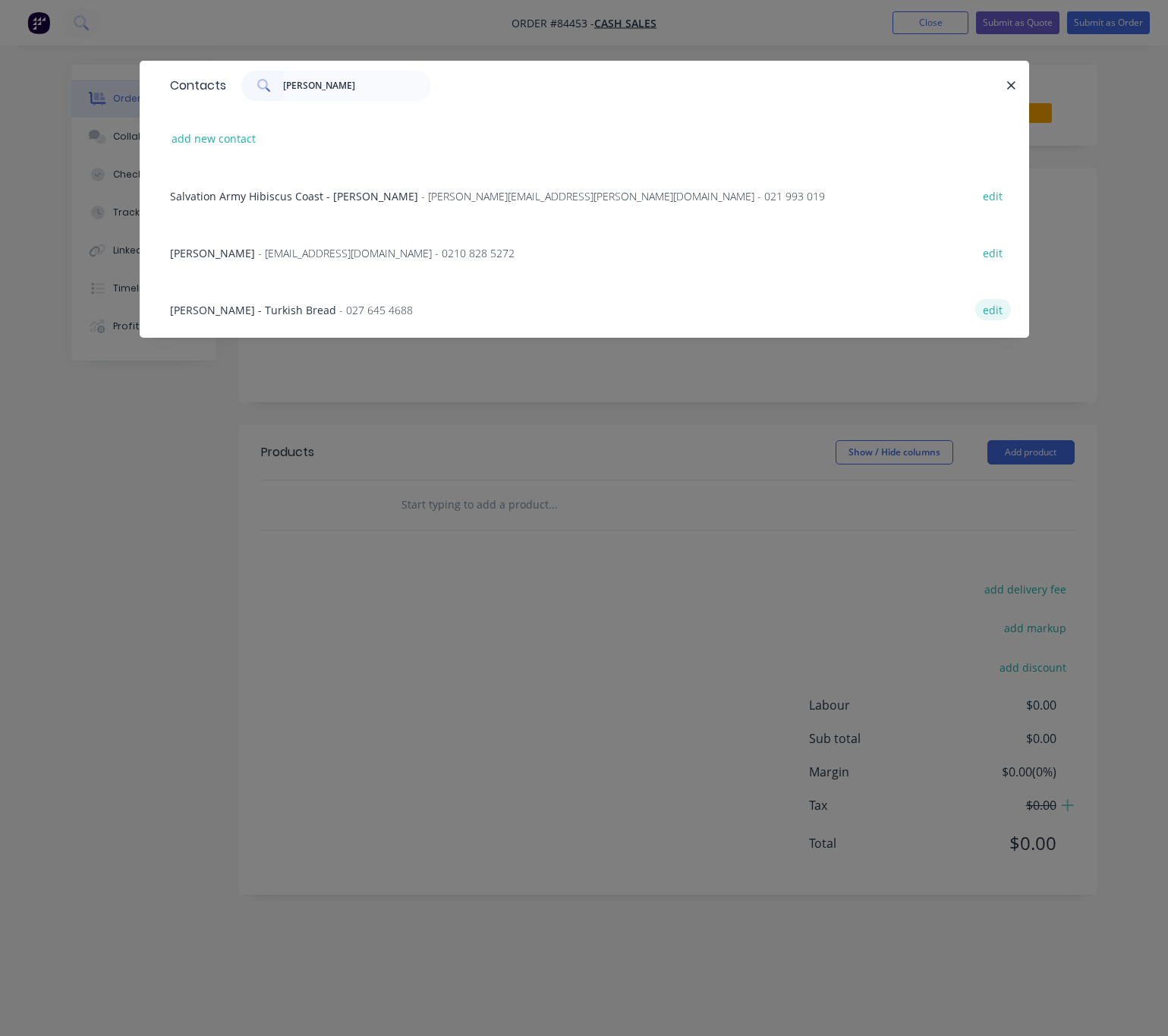
click at [992, 309] on button "edit" at bounding box center [992, 309] width 36 height 21
select select "NZ"
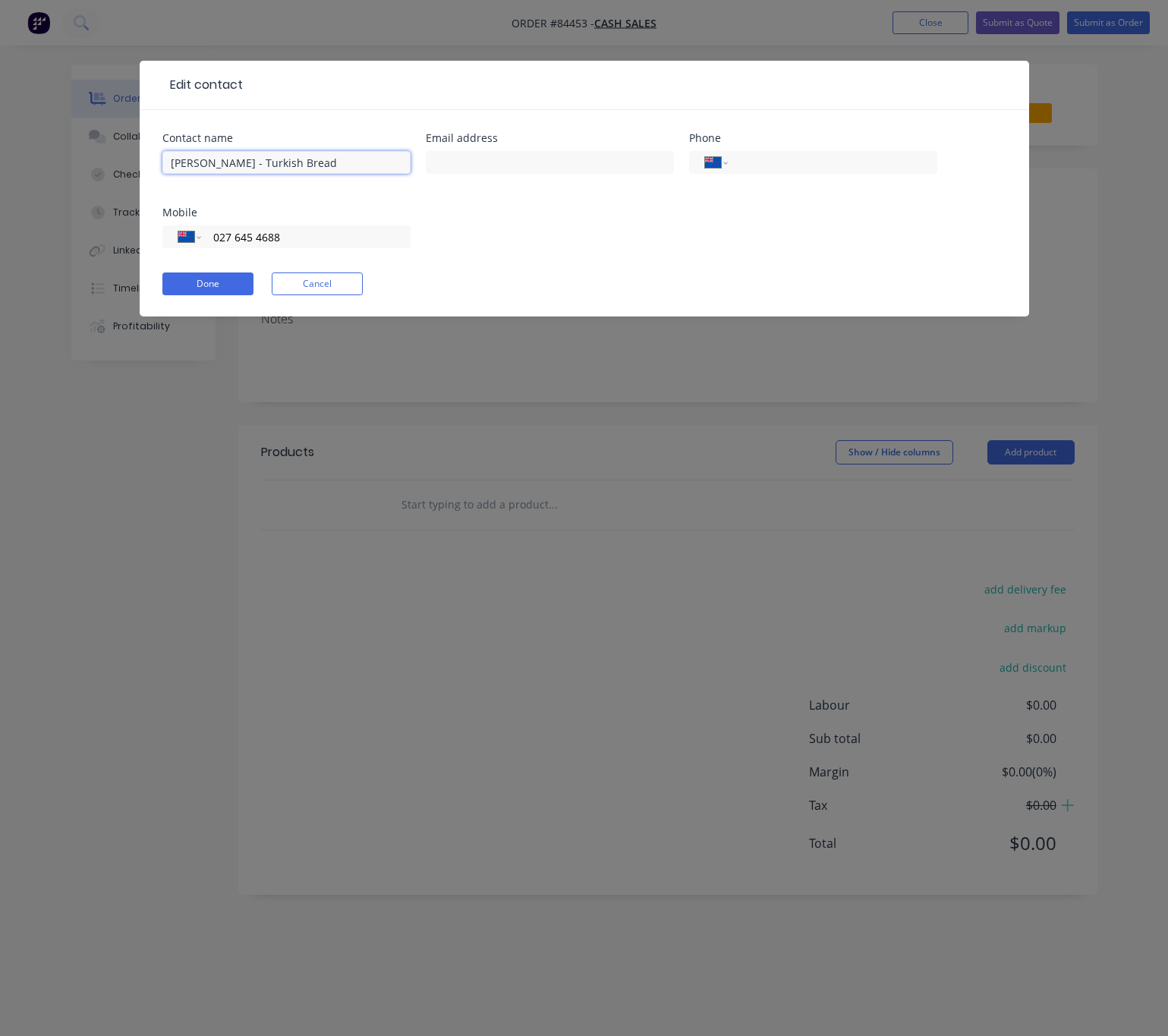
drag, startPoint x: 193, startPoint y: 158, endPoint x: 160, endPoint y: 158, distance: 33.0
click at [160, 158] on div "Contact name Blair - Turkish Bread Email address Phone International Afghanista…" at bounding box center [584, 213] width 889 height 207
type input "Ken - Turkish Bread"
click at [555, 166] on input "text" at bounding box center [549, 162] width 248 height 23
type input "ken@turkishbread.co.nz"
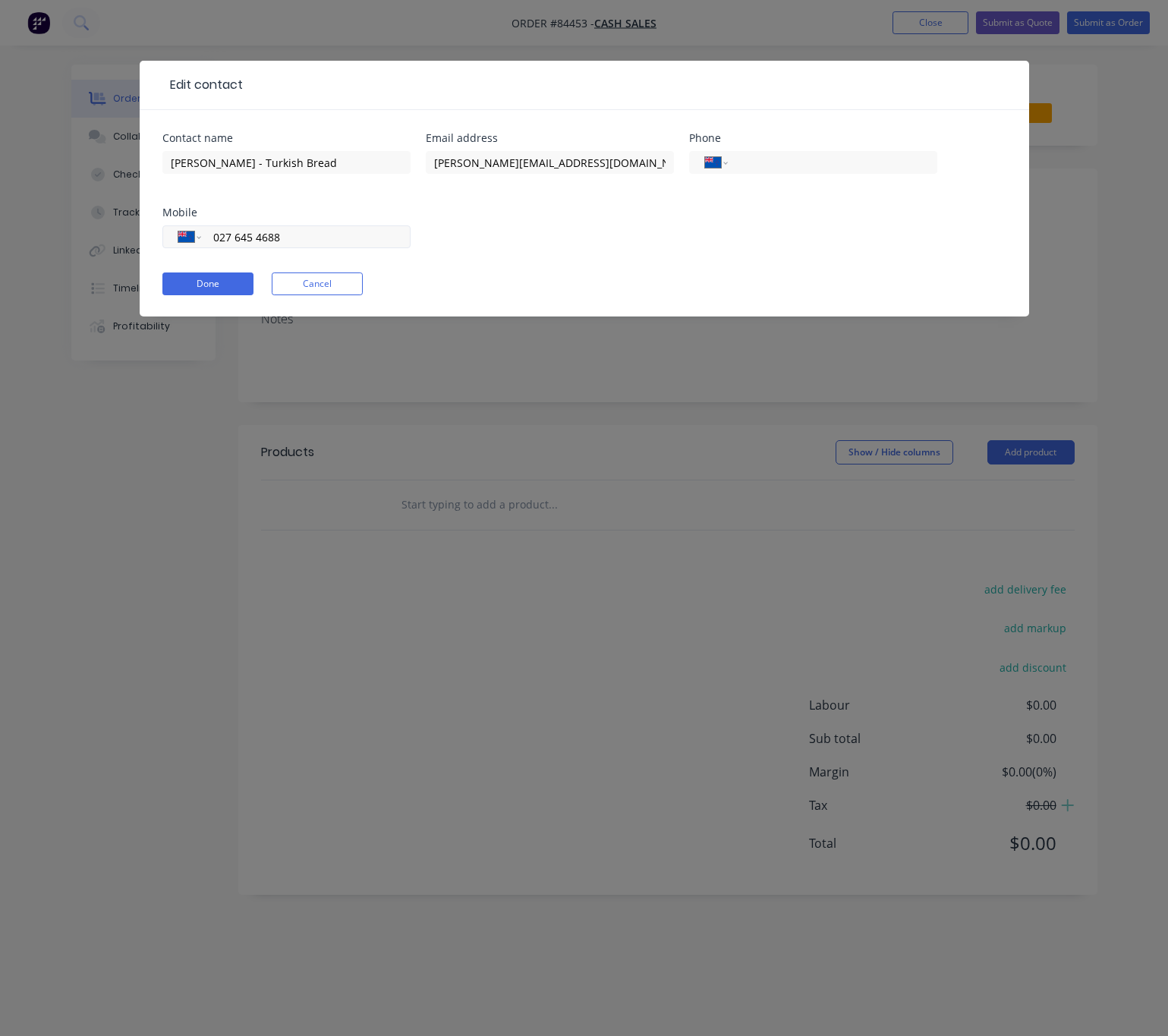
drag, startPoint x: 332, startPoint y: 233, endPoint x: 237, endPoint y: 231, distance: 95.0
click at [237, 231] on input "027 645 4688" at bounding box center [303, 237] width 182 height 18
type input "027 236 1340"
drag, startPoint x: 214, startPoint y: 287, endPoint x: 301, endPoint y: 287, distance: 87.0
click at [215, 287] on button "Done" at bounding box center [207, 283] width 91 height 23
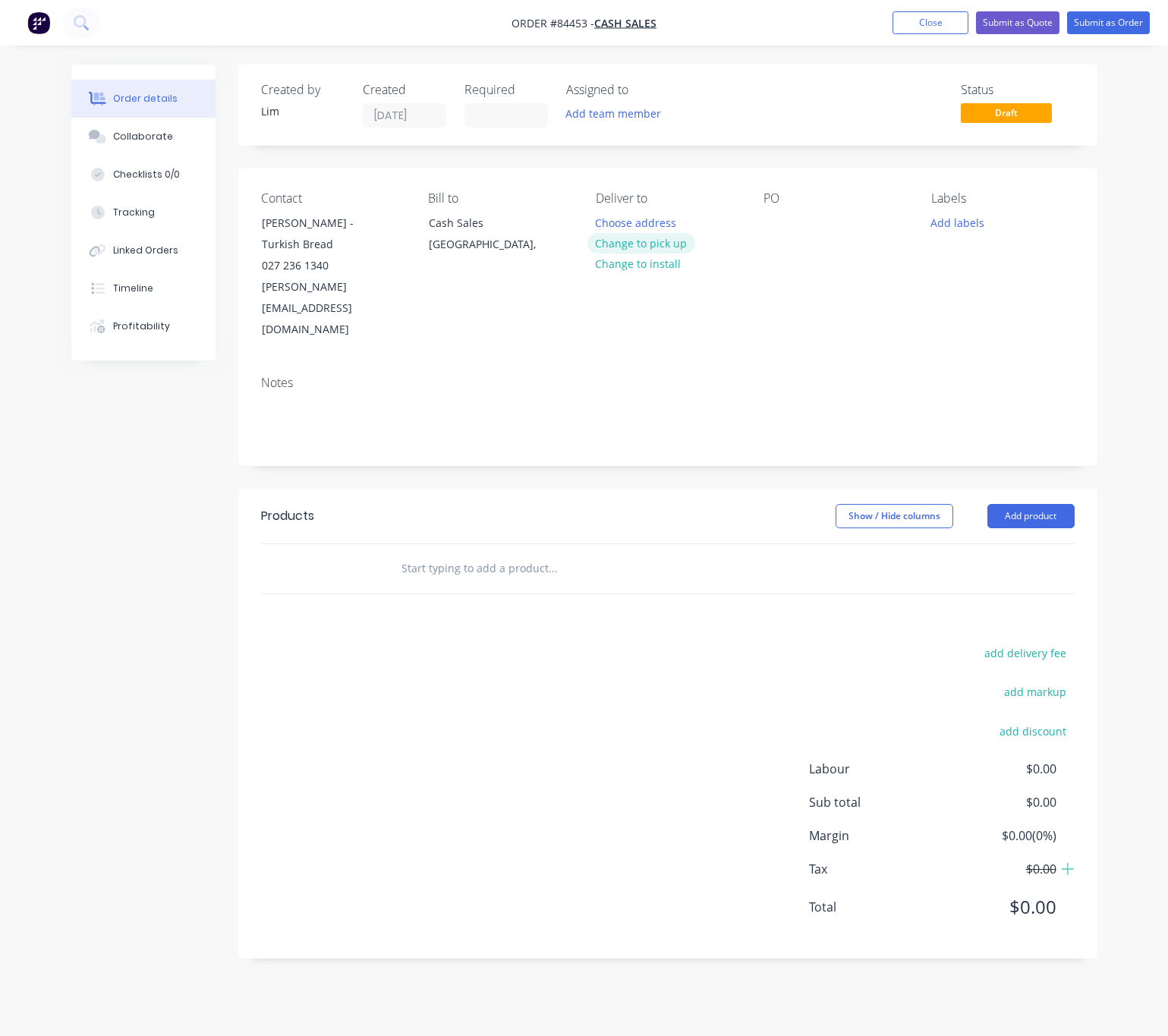
click at [669, 244] on button "Change to pick up" at bounding box center [640, 243] width 108 height 21
click at [786, 217] on div at bounding box center [775, 222] width 24 height 22
drag, startPoint x: 979, startPoint y: 215, endPoint x: 987, endPoint y: 228, distance: 15.3
click at [979, 214] on button "Add labels" at bounding box center [956, 222] width 69 height 21
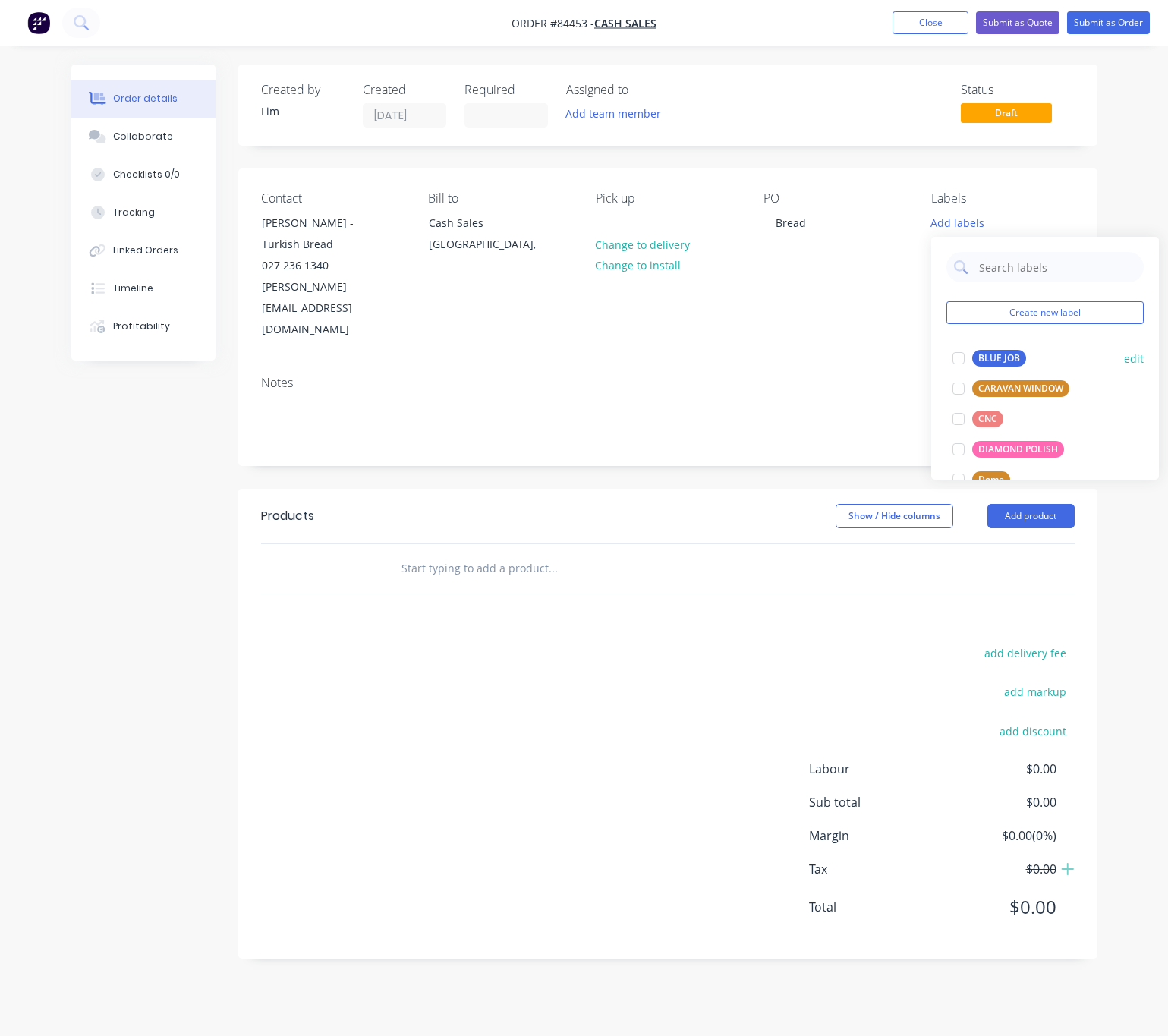
click at [1012, 354] on div "BLUE JOB" at bounding box center [998, 358] width 54 height 17
drag, startPoint x: 701, startPoint y: 429, endPoint x: 503, endPoint y: 506, distance: 212.4
click at [699, 488] on header "Products Show / Hide columns Add product" at bounding box center [667, 515] width 859 height 54
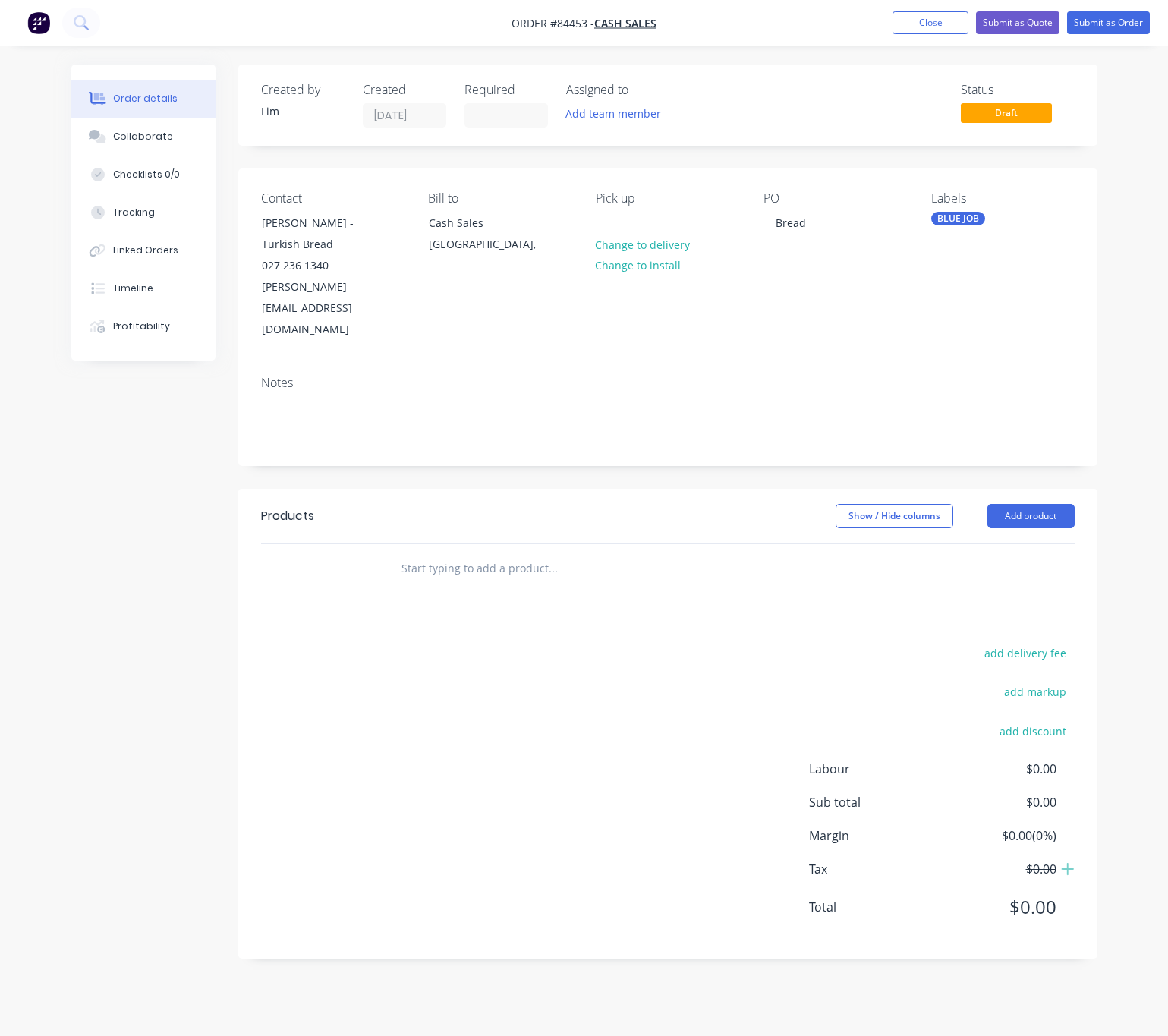
click at [439, 554] on input "text" at bounding box center [552, 569] width 303 height 30
type input "s"
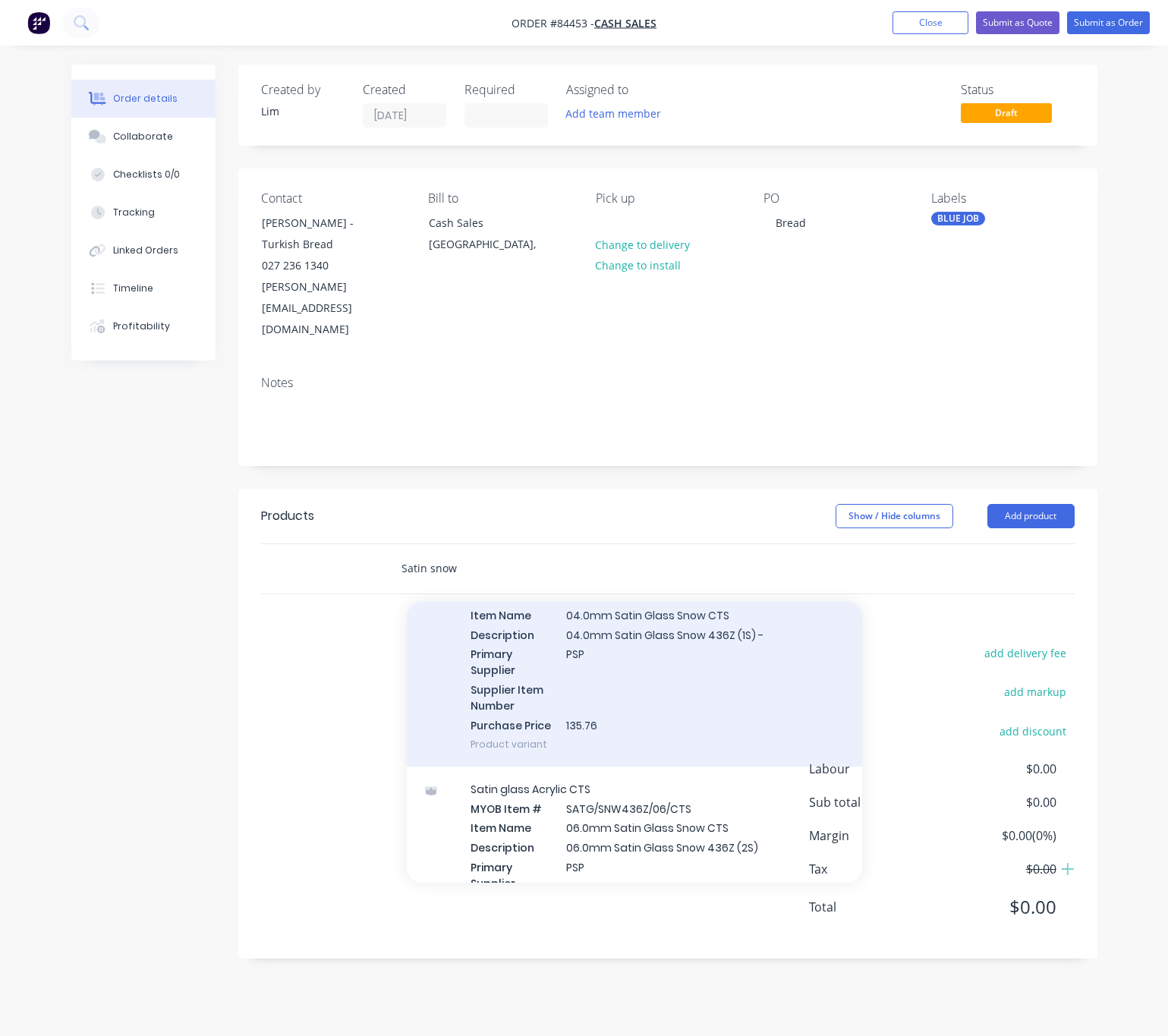
scroll to position [1024, 0]
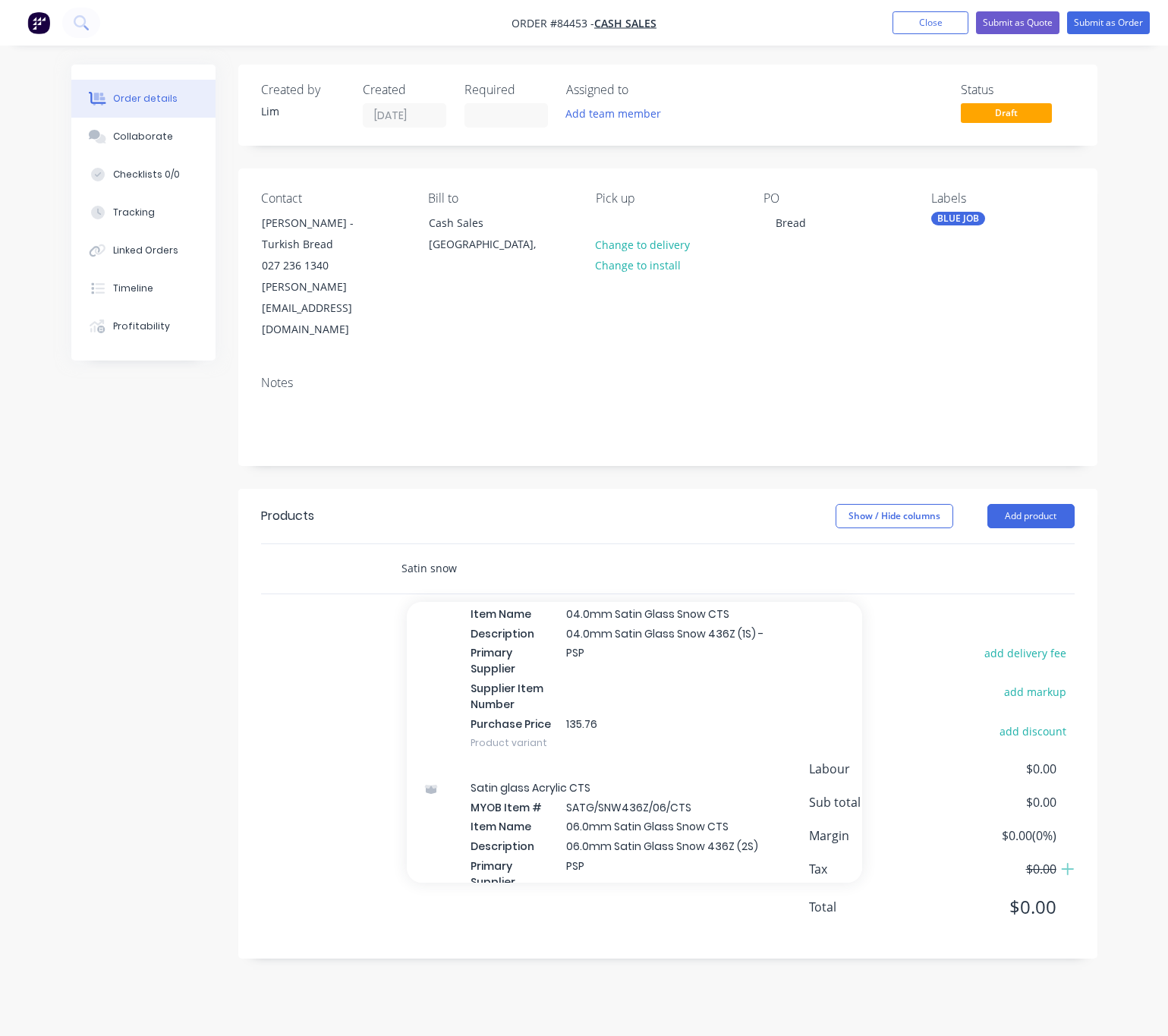
type input "Satin snow"
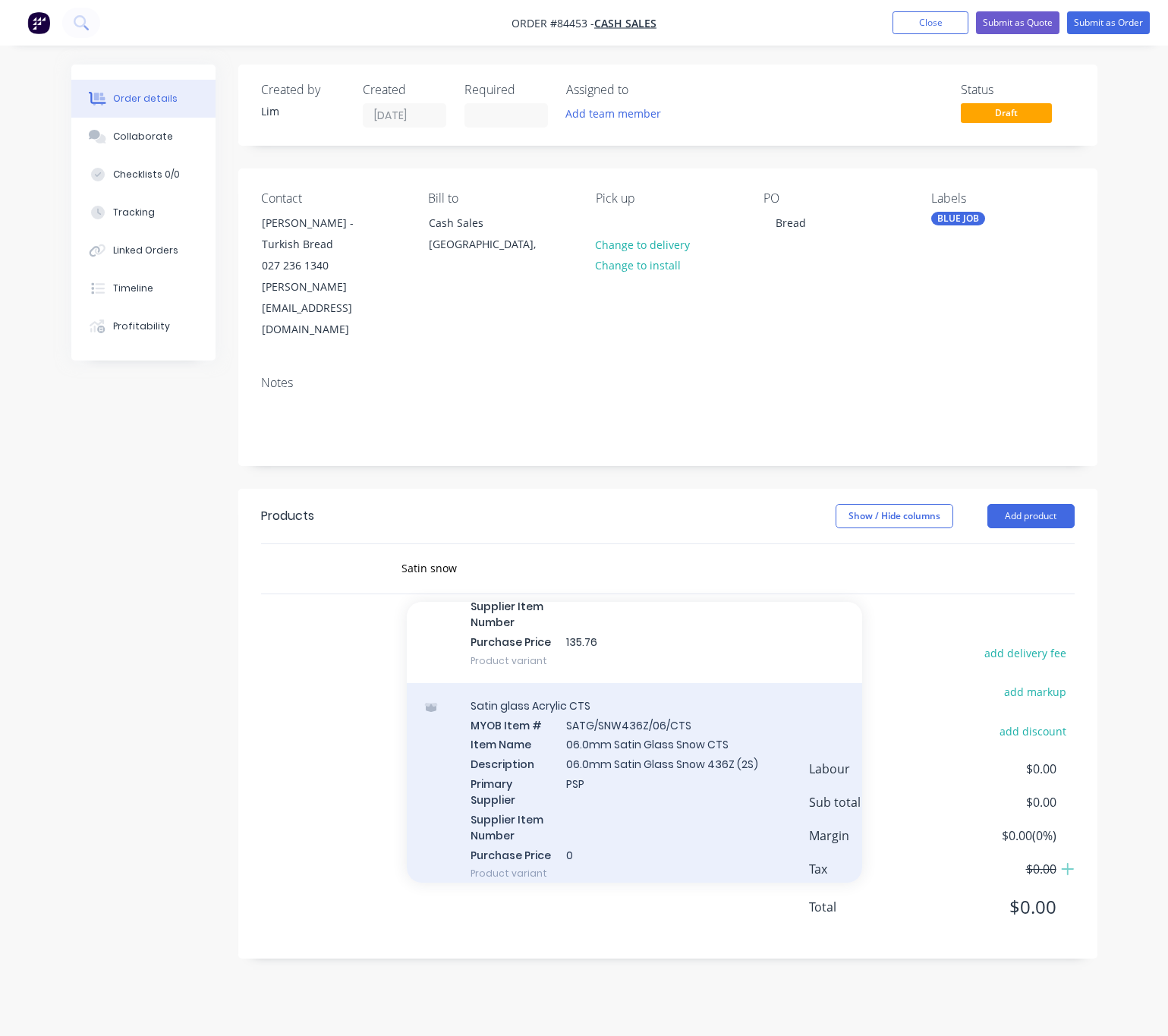
scroll to position [1146, 0]
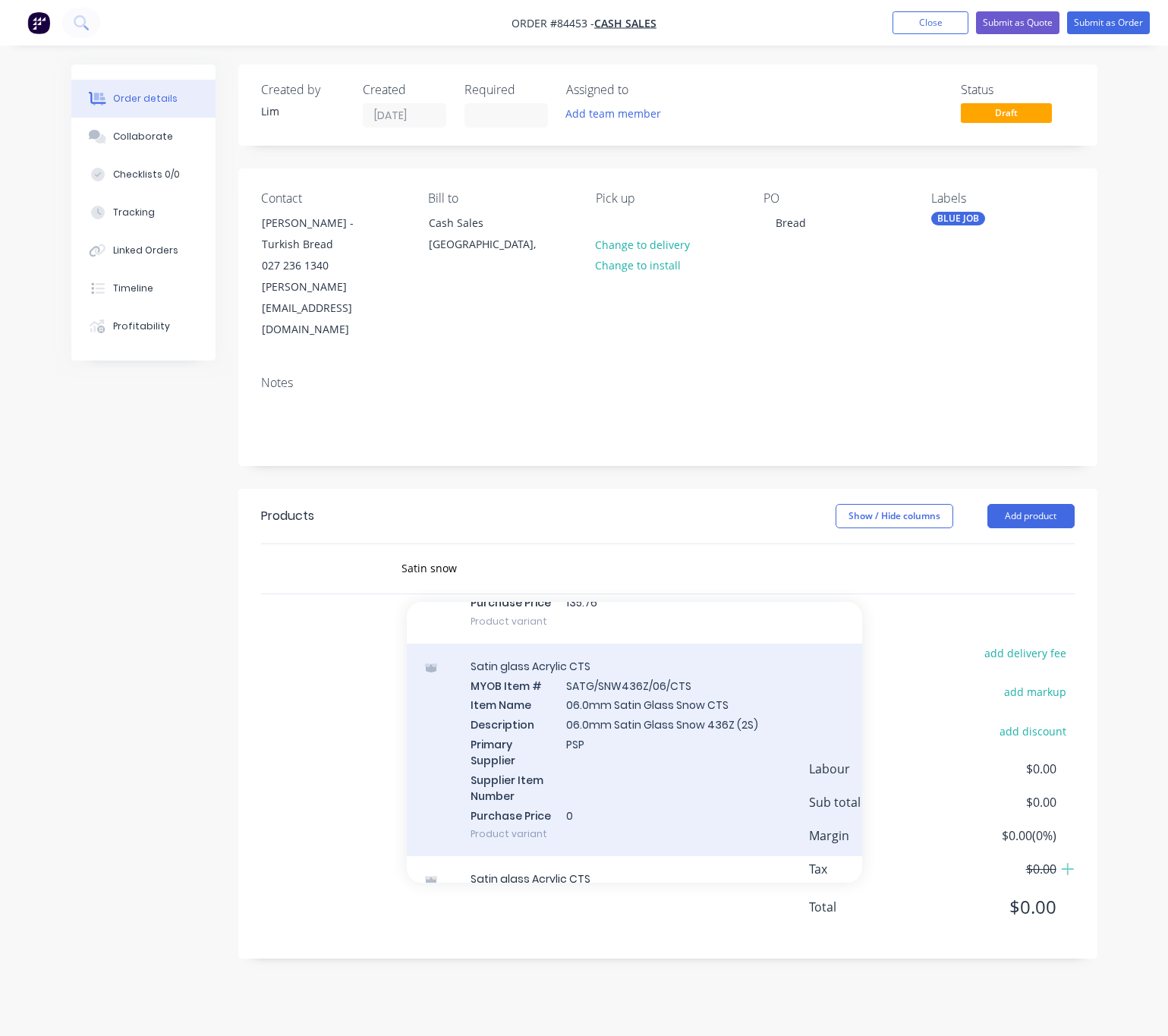
click at [731, 692] on div "Satin glass Acrylic CTS MYOB Item # SATG/SNW436Z/06/CTS Item Name 06.0mm Satin …" at bounding box center [634, 749] width 455 height 213
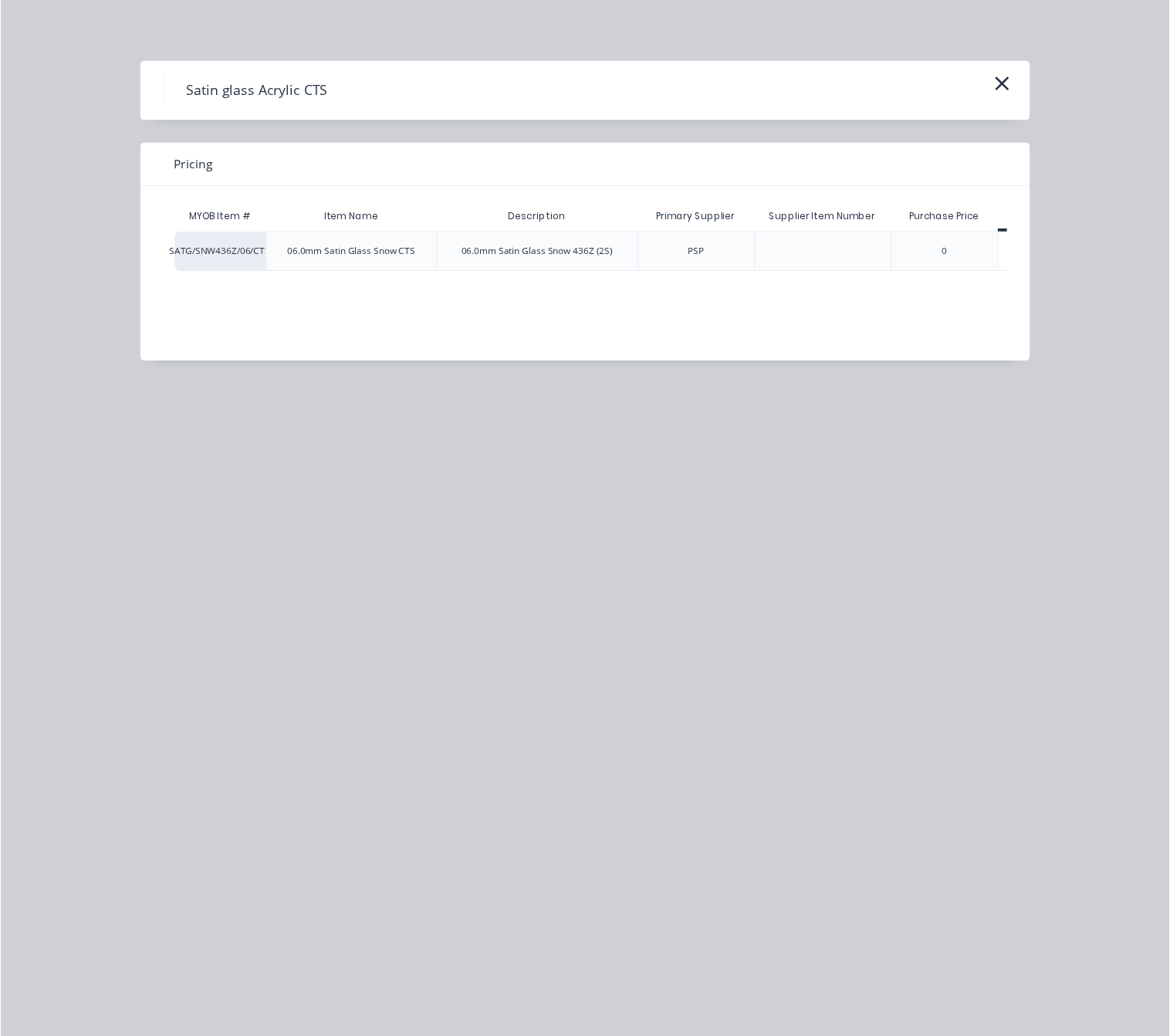
scroll to position [0, 70]
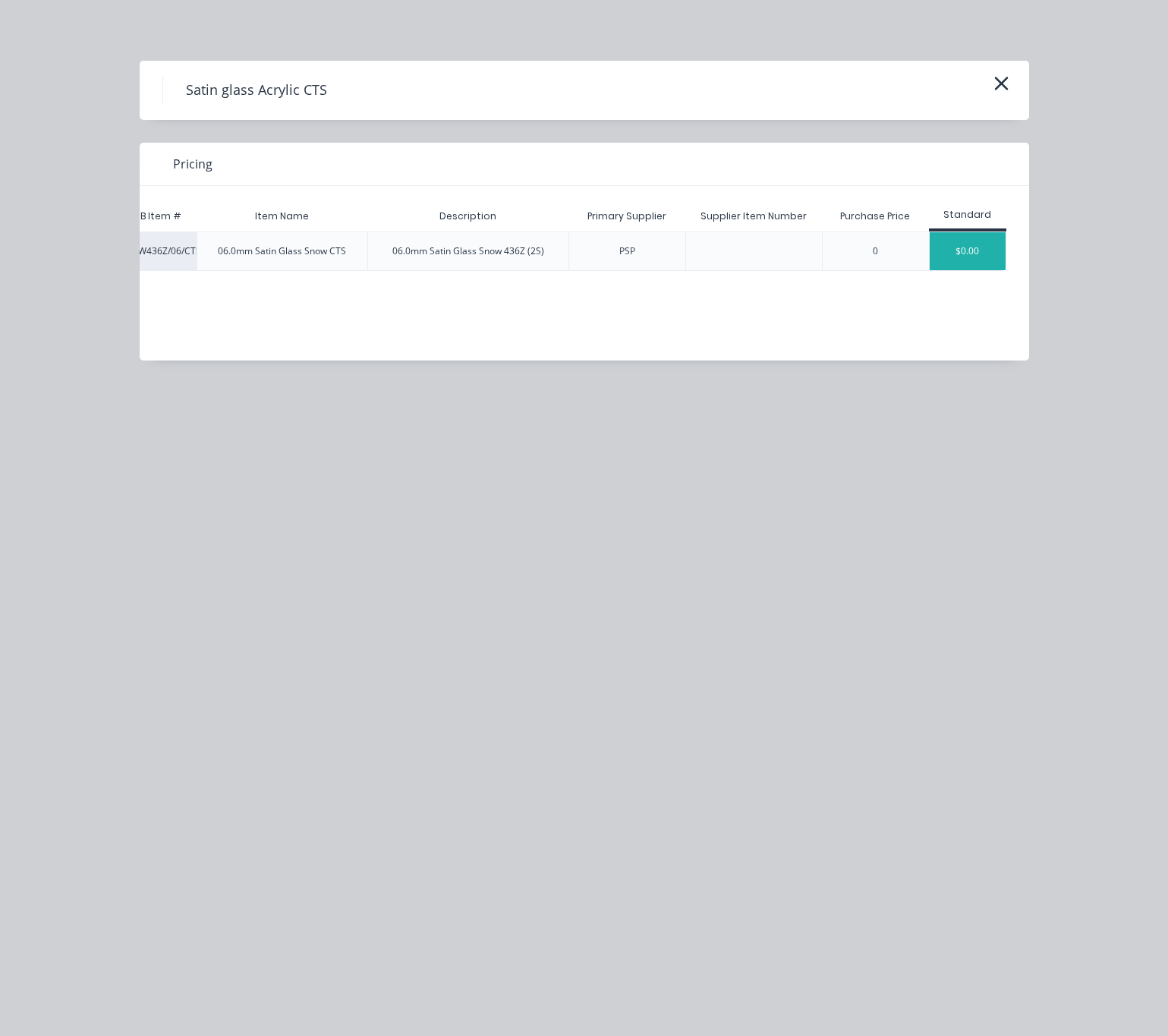
click at [986, 255] on div "$0.00" at bounding box center [967, 251] width 76 height 38
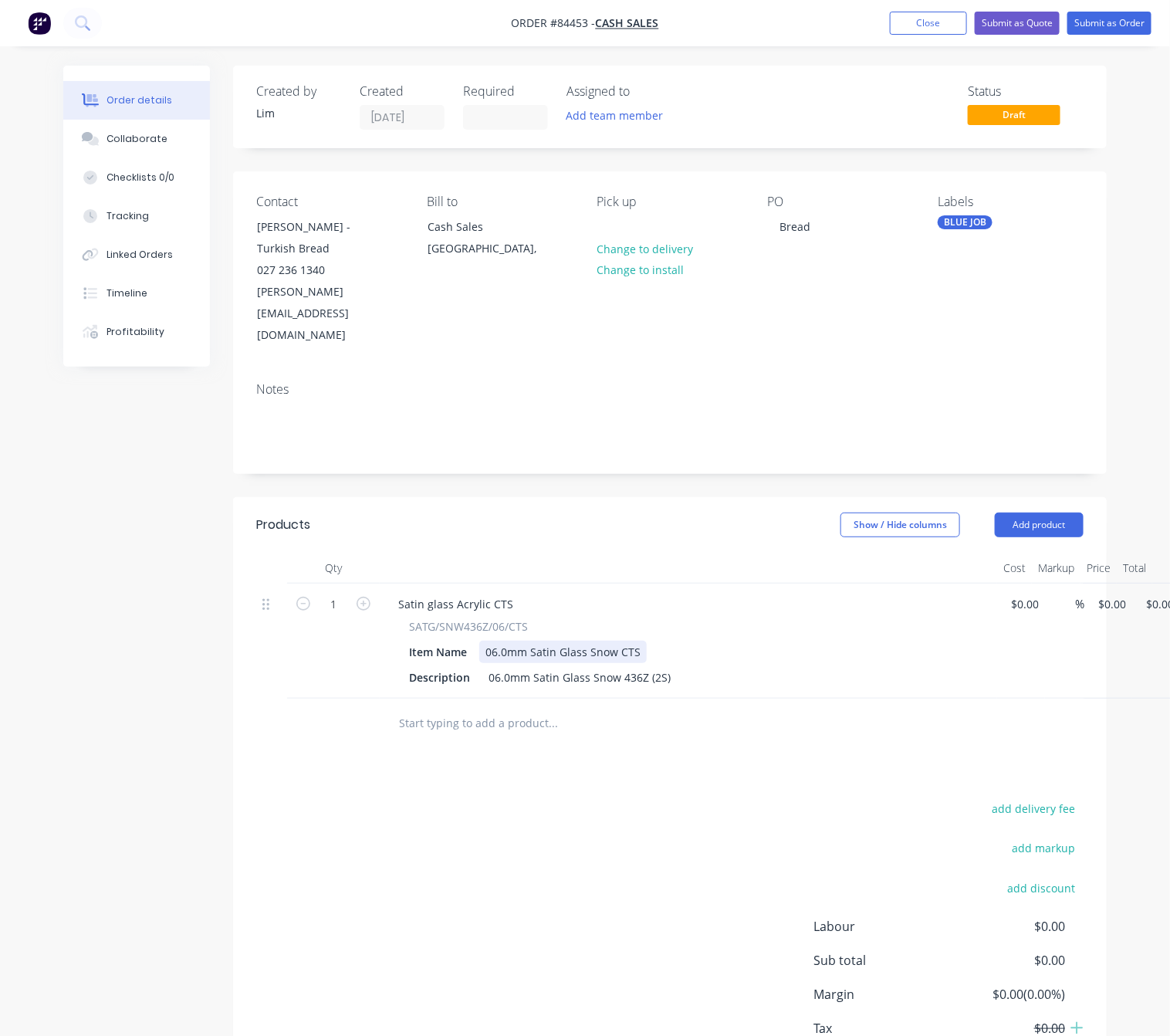
click at [646, 640] on div "Item Name 06.0mm Satin Glass Snow CTS" at bounding box center [685, 652] width 565 height 22
click at [671, 666] on div "06.0mm Satin Glass Snow 436Z (2S)" at bounding box center [579, 677] width 195 height 22
click at [693, 798] on div "add delivery fee add markup add discount Labour $0.00 Sub total $0.00 Margin $0…" at bounding box center [669, 947] width 827 height 298
click at [1083, 583] on div "1 Satin glass Acrylic CTS SATG/SNW436Z/06/CTS Item Name 06.0mm Satin Glass Snow…" at bounding box center [669, 640] width 827 height 115
click at [558, 946] on div "add delivery fee add markup add discount Labour $0.00 Sub total $0.00 Margin $0…" at bounding box center [669, 947] width 827 height 298
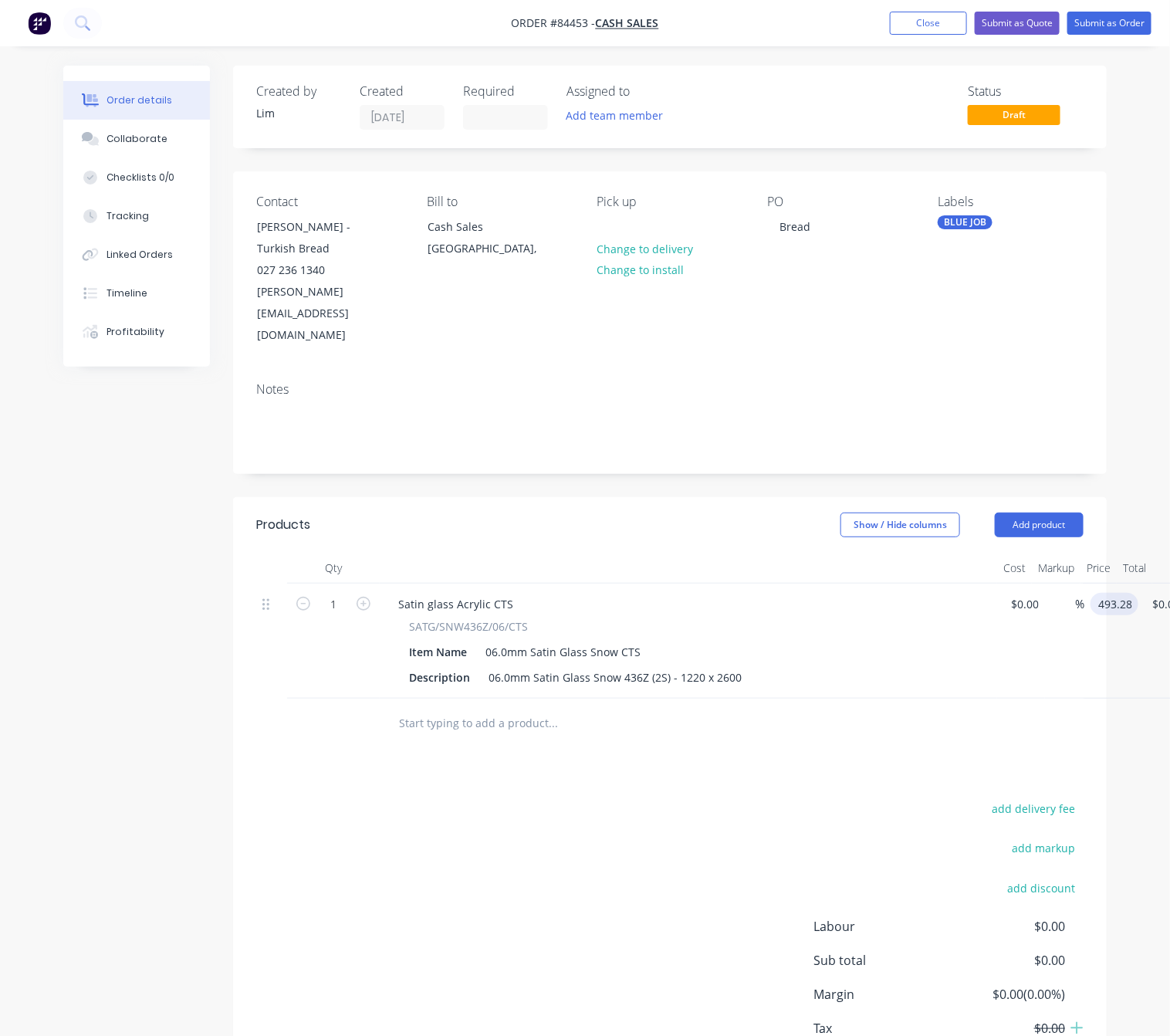
type input "$493.28"
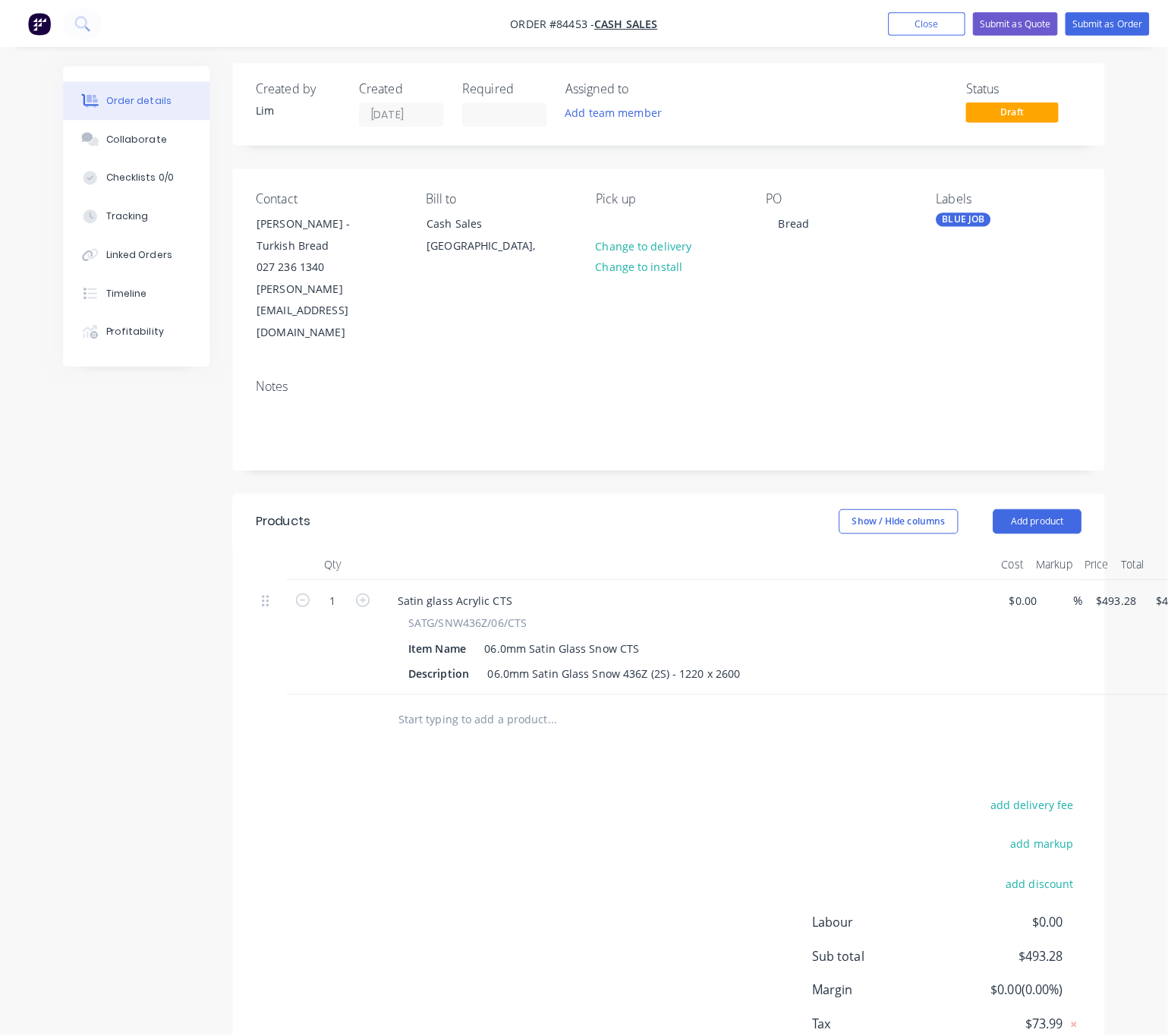
scroll to position [0, 0]
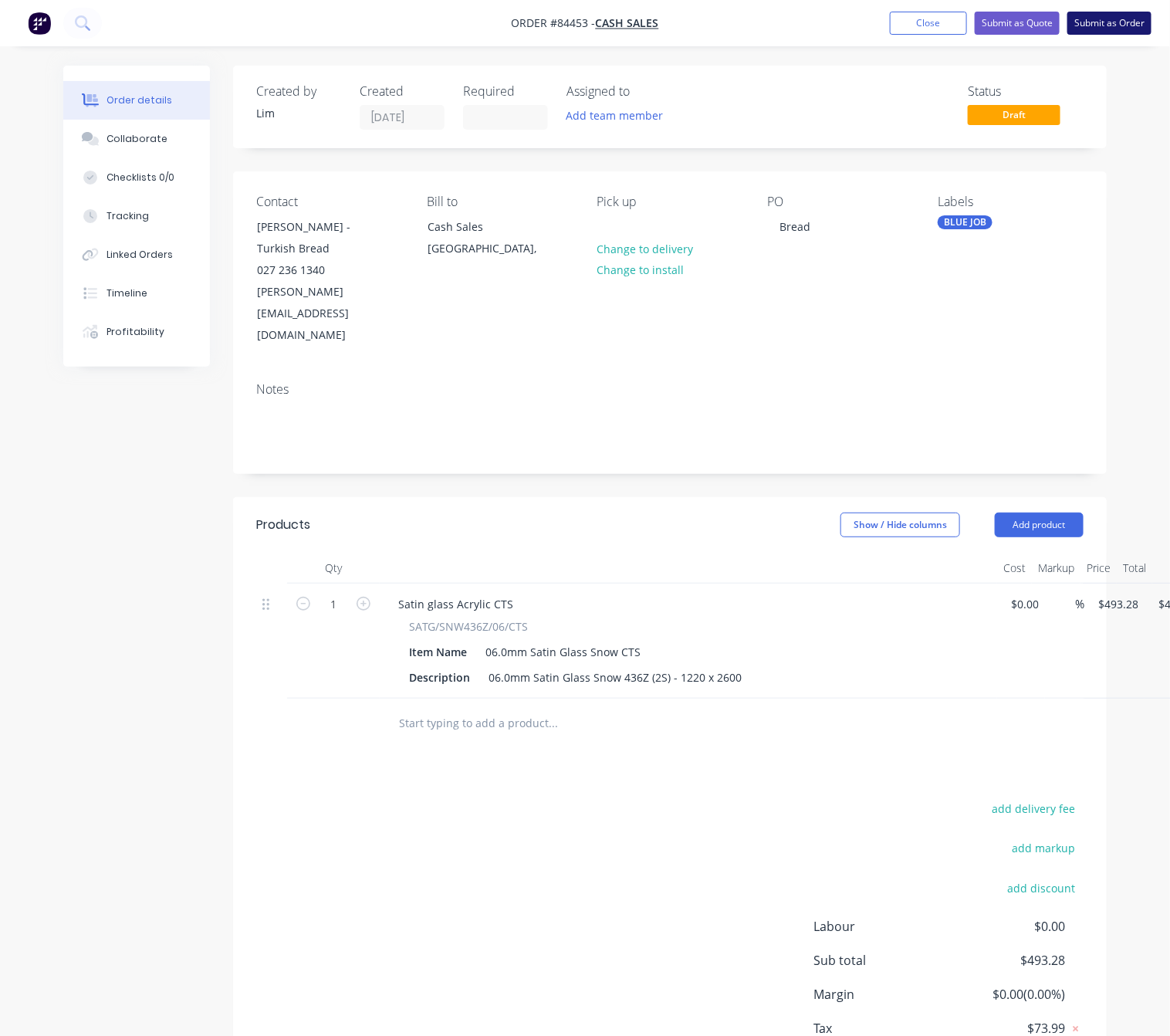
click at [1109, 29] on button "Submit as Order" at bounding box center [1109, 23] width 84 height 23
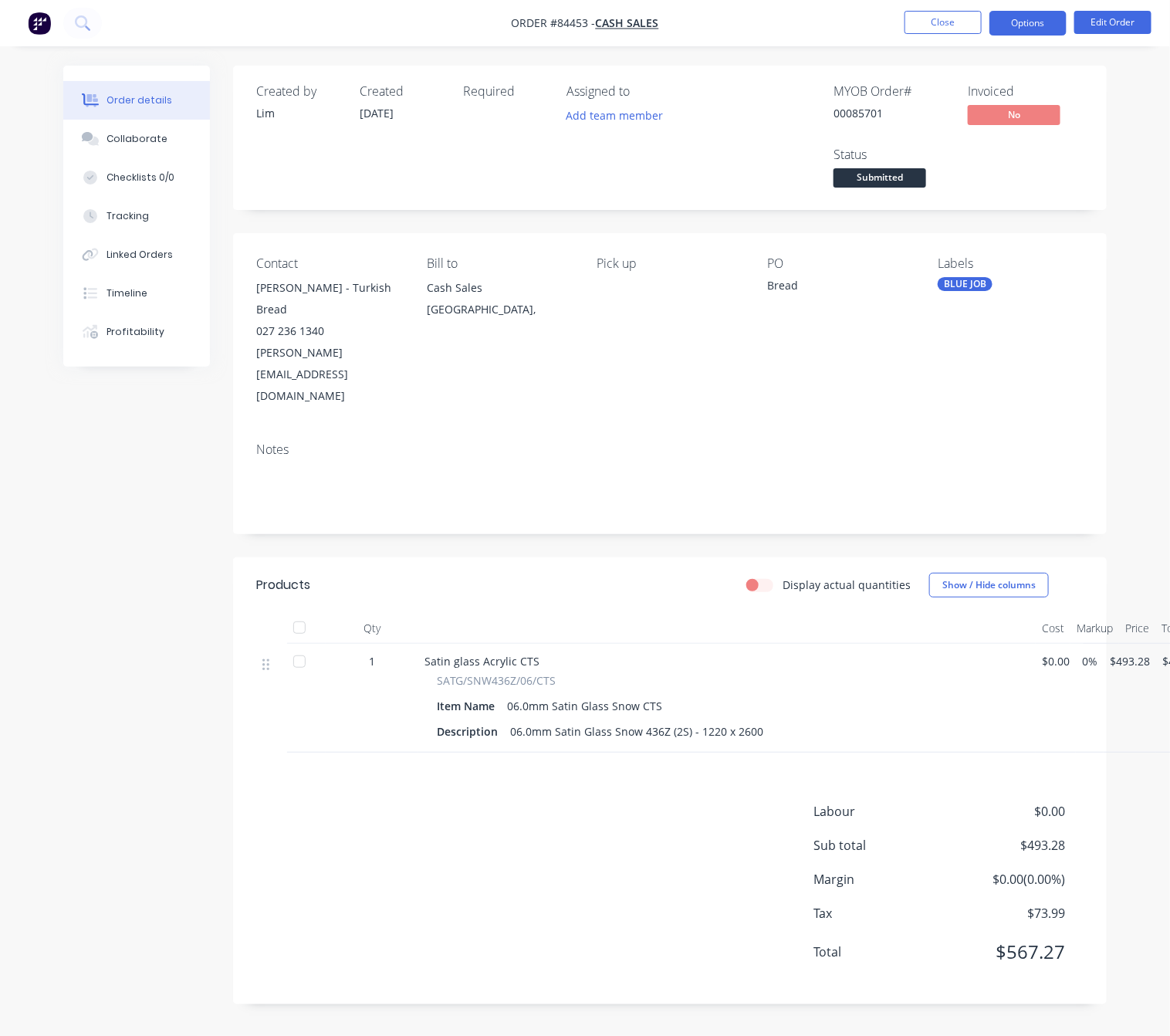
click at [1030, 23] on button "Options" at bounding box center [1027, 23] width 77 height 25
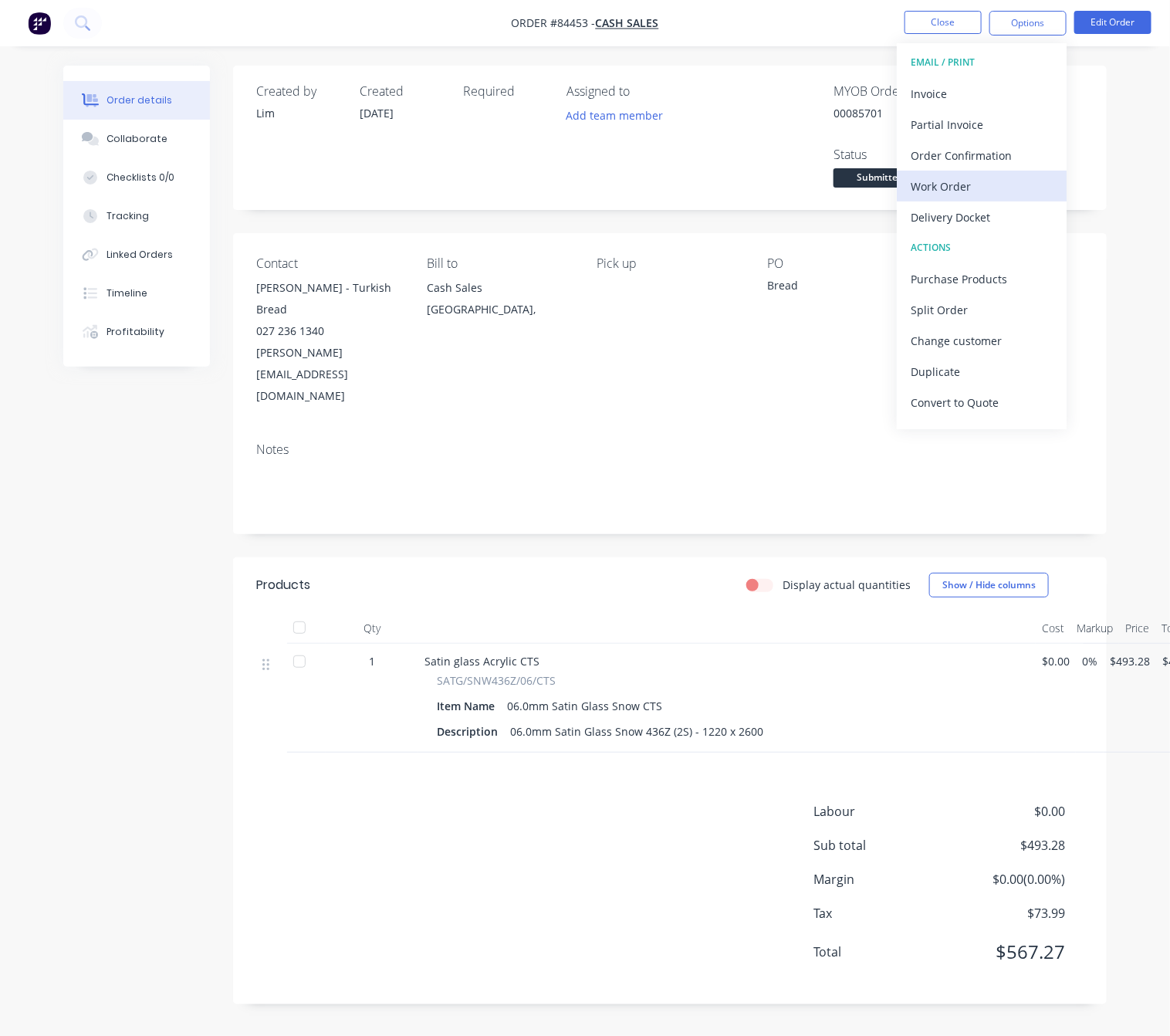
click at [991, 191] on div "Work Order" at bounding box center [981, 186] width 142 height 22
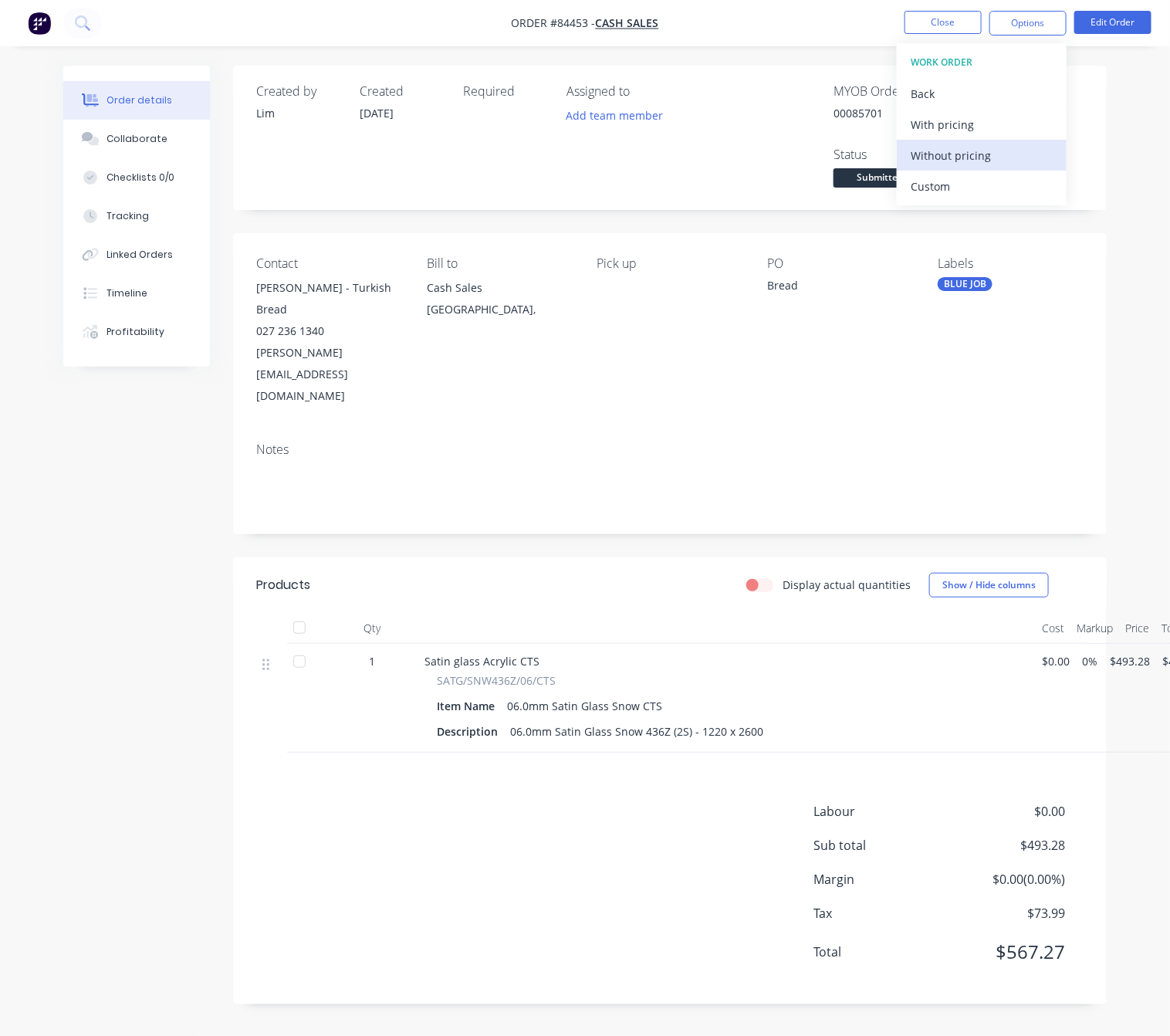
click at [996, 142] on button "Without pricing" at bounding box center [981, 155] width 170 height 31
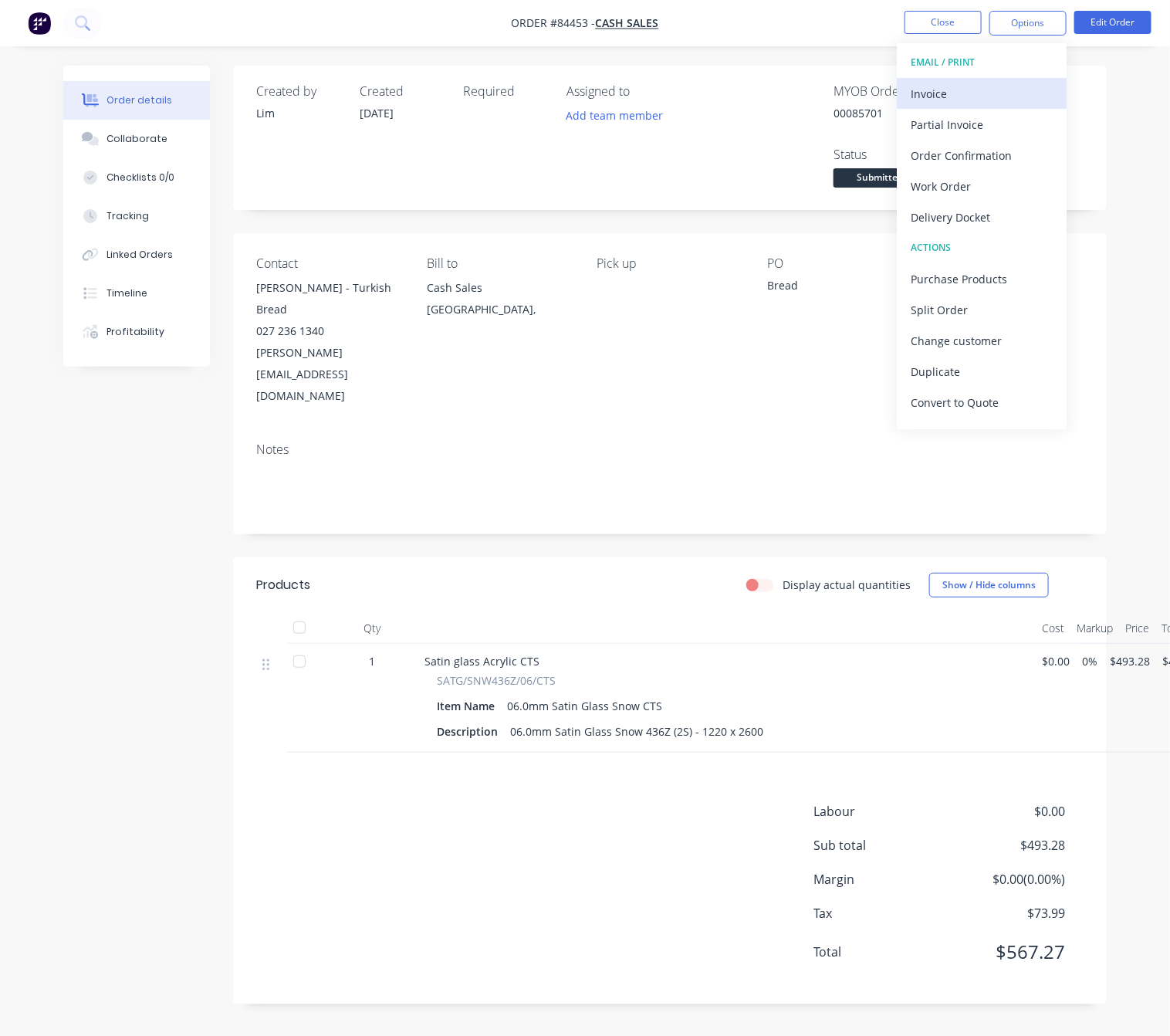
click at [986, 91] on div "Invoice" at bounding box center [981, 94] width 142 height 22
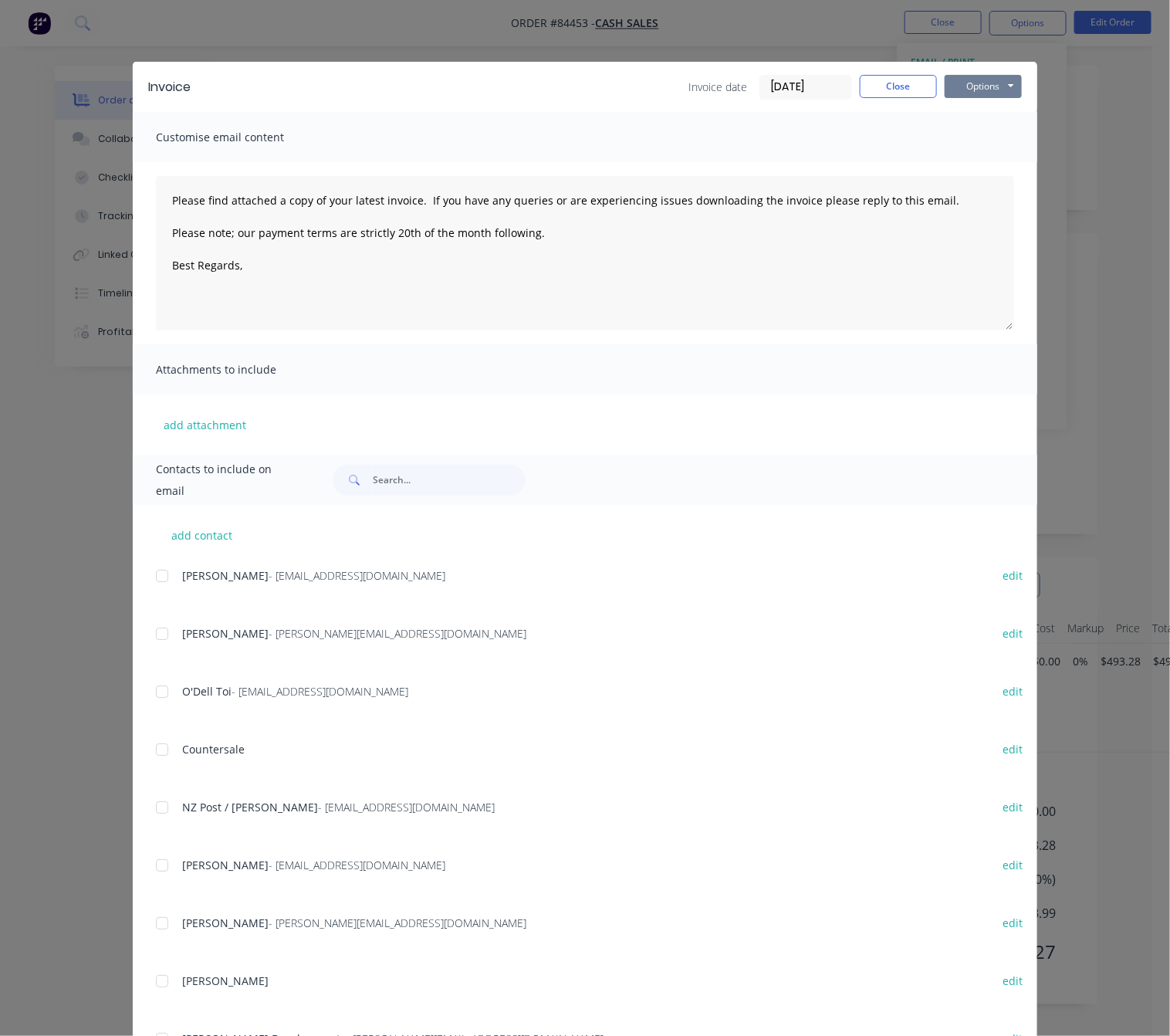
click at [996, 88] on button "Options" at bounding box center [983, 86] width 77 height 23
click at [1008, 119] on button "Preview" at bounding box center [994, 114] width 99 height 26
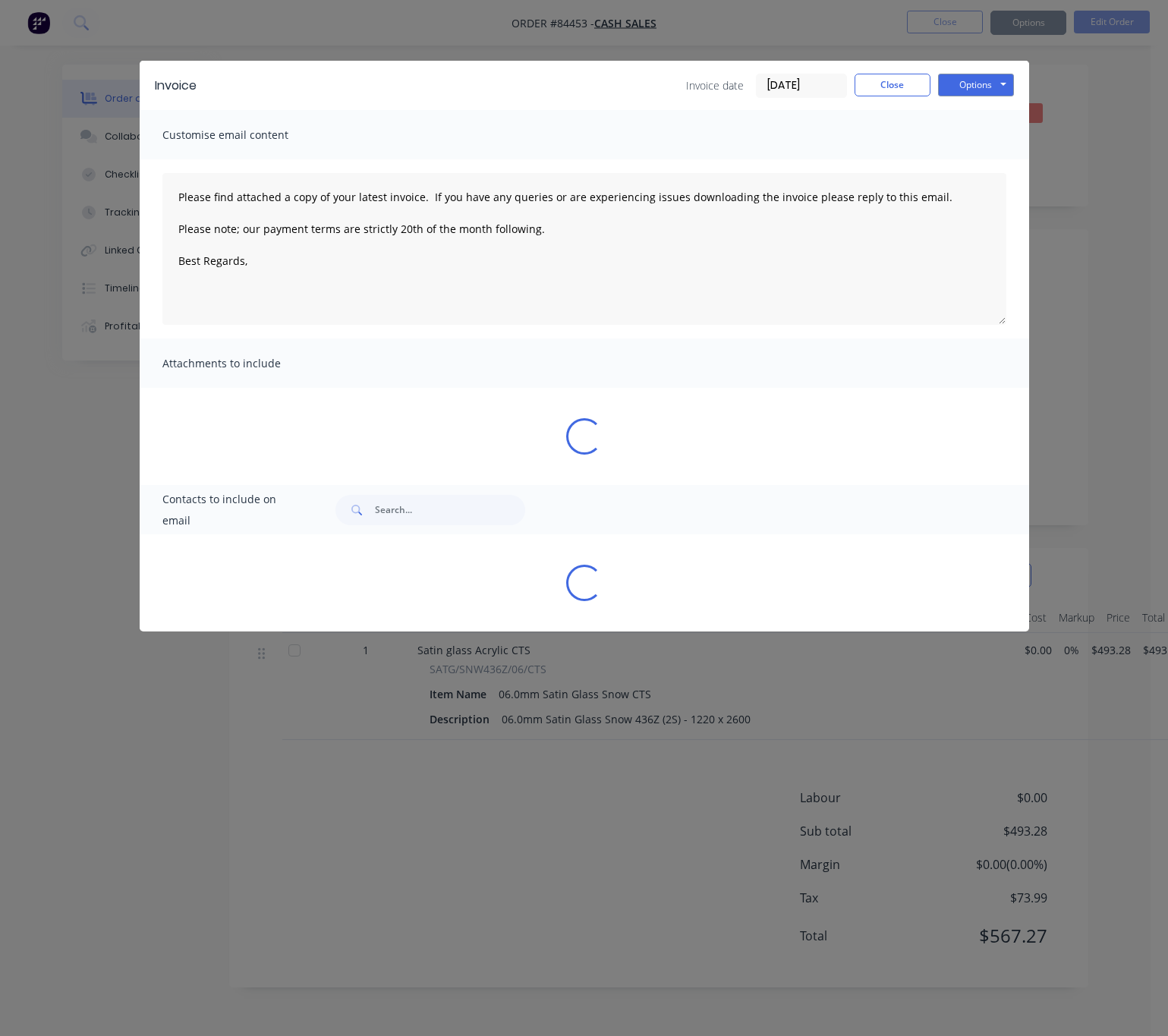
type textarea "Please find attached a copy of your latest invoice. If you have any queries or …"
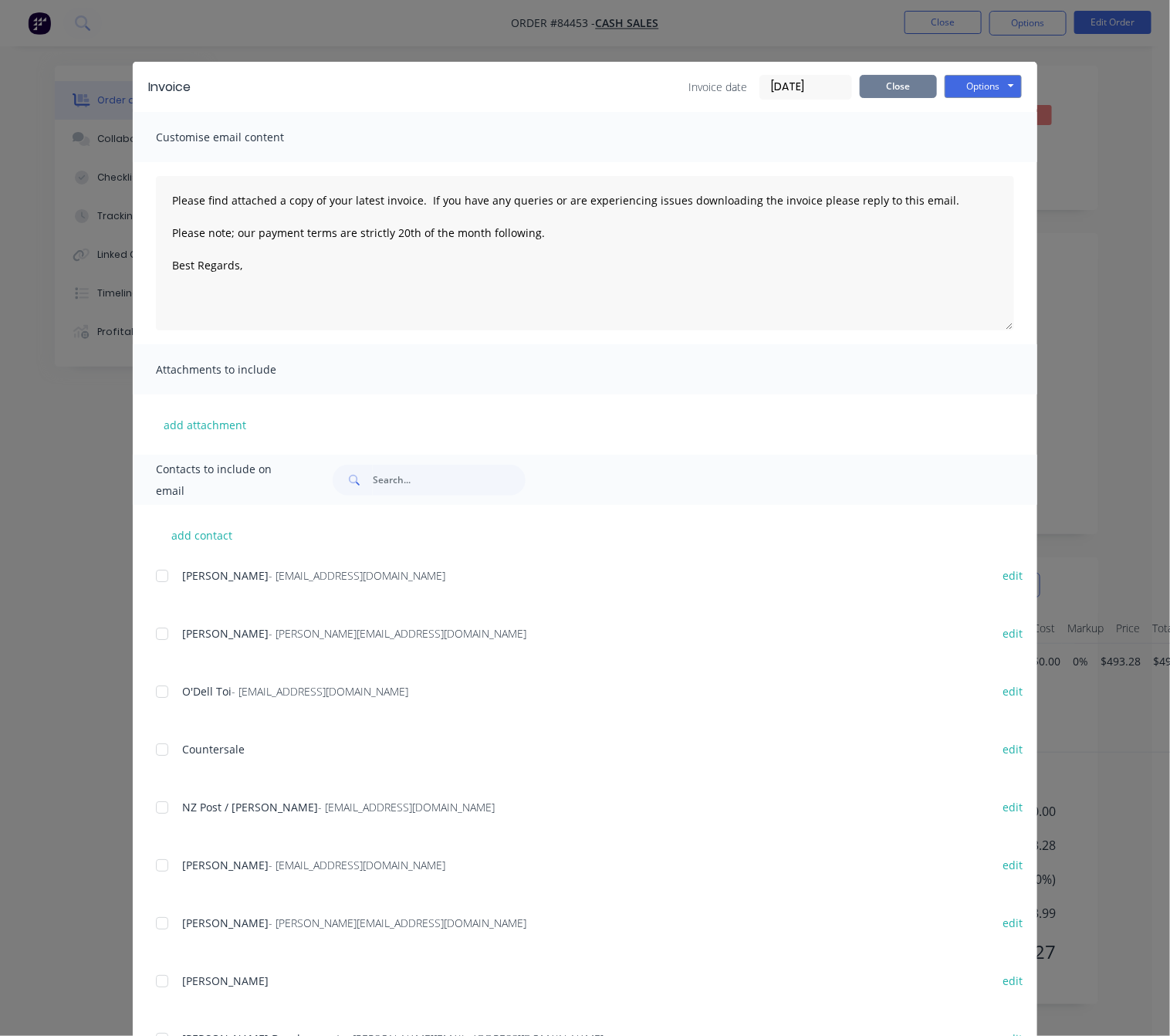
click at [884, 77] on button "Close" at bounding box center [898, 86] width 77 height 23
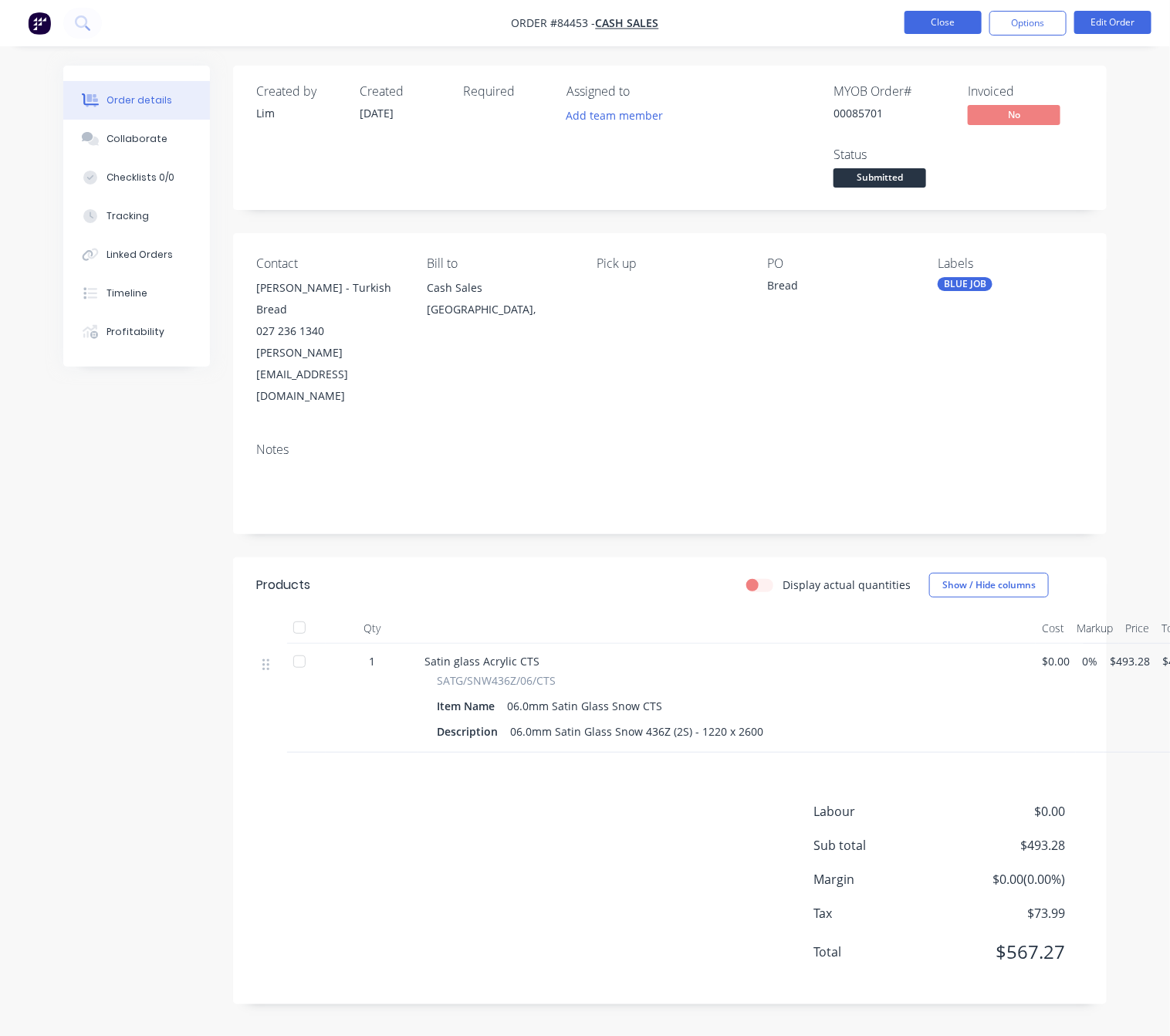
click at [949, 26] on button "Close" at bounding box center [942, 22] width 77 height 23
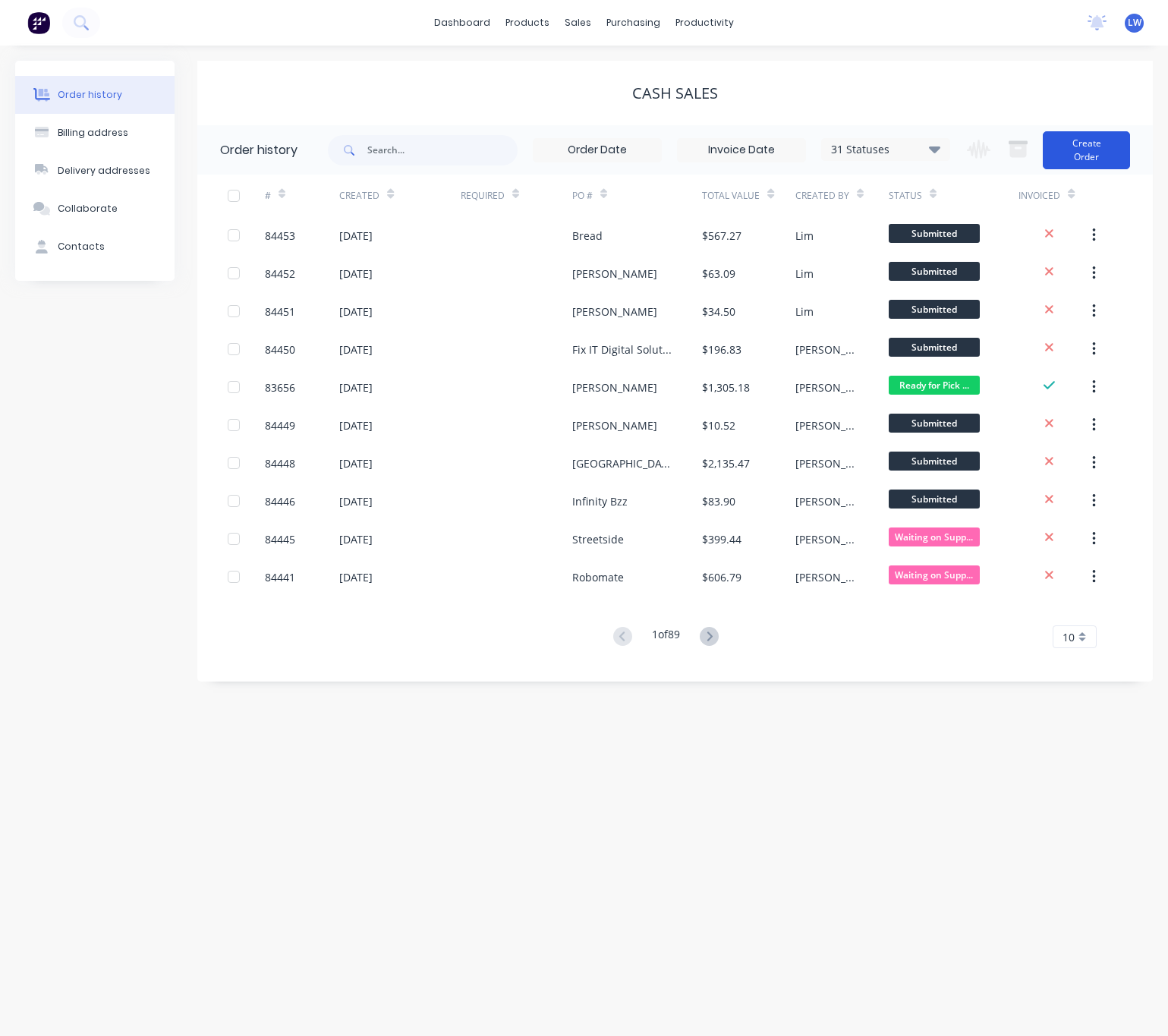
click at [1094, 162] on button "Create Order" at bounding box center [1086, 150] width 87 height 38
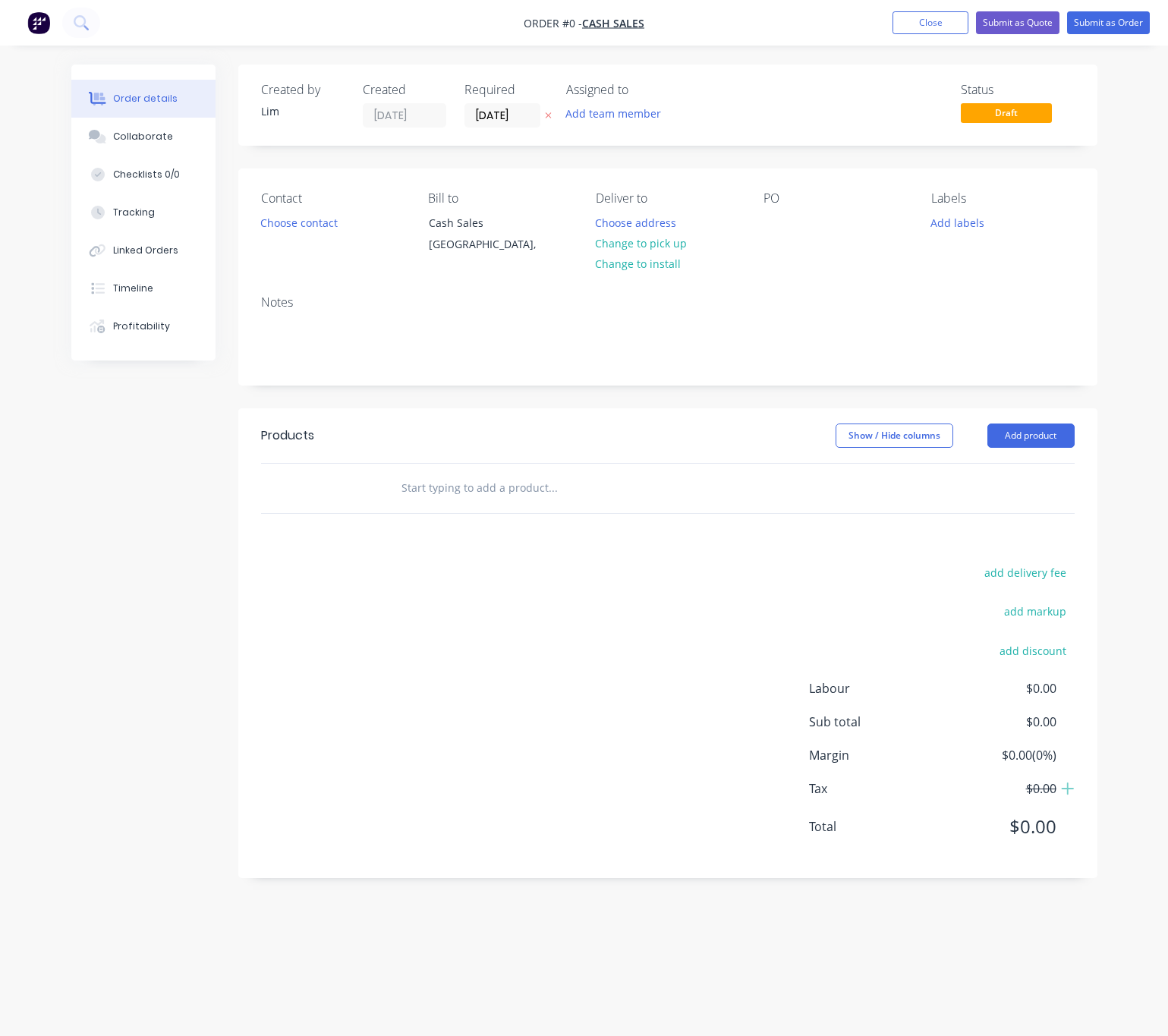
click at [549, 119] on icon at bounding box center [548, 115] width 7 height 9
click at [308, 227] on button "Choose contact" at bounding box center [298, 222] width 94 height 21
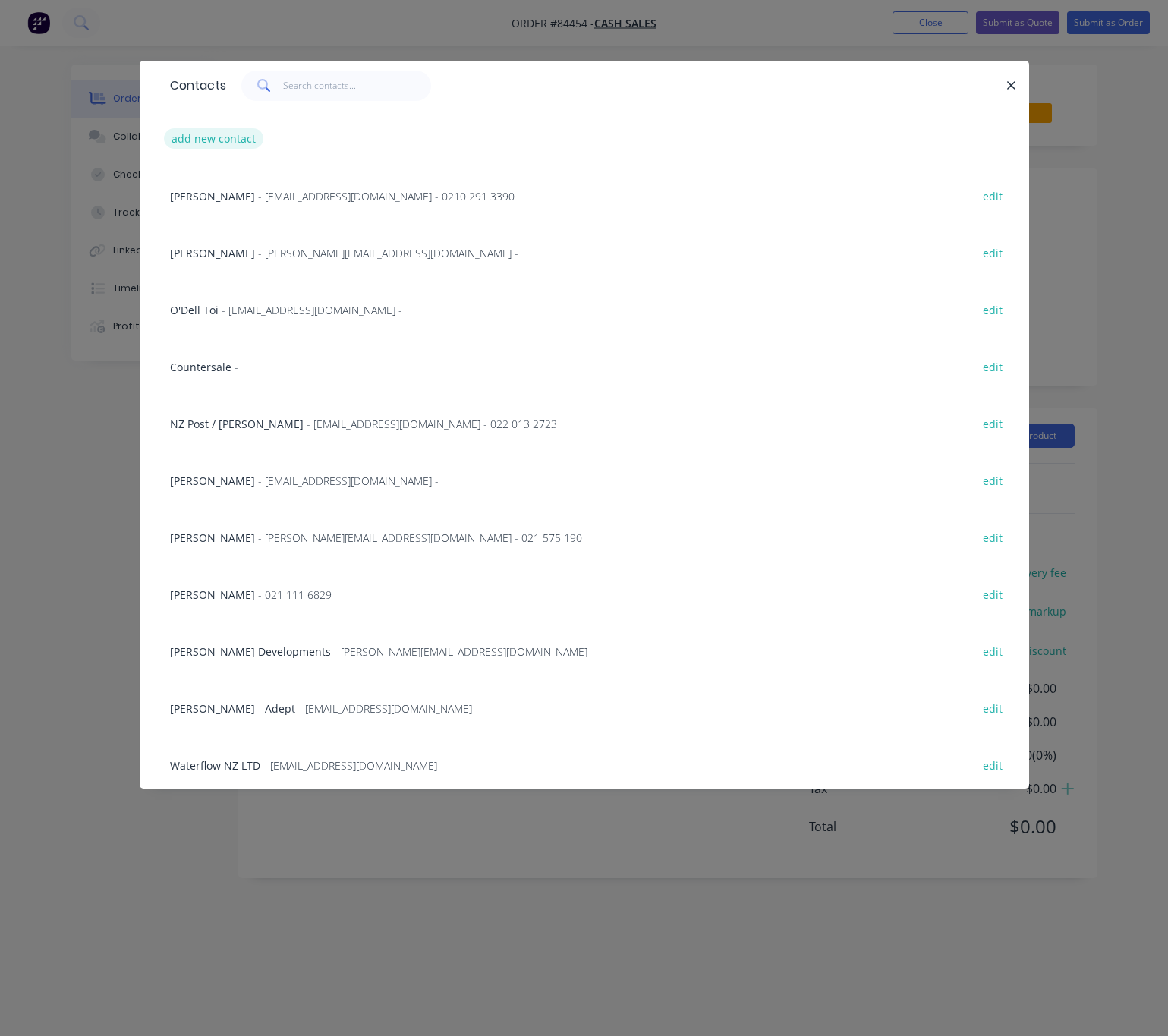
click at [209, 130] on button "add new contact" at bounding box center [214, 138] width 100 height 21
select select "NZ"
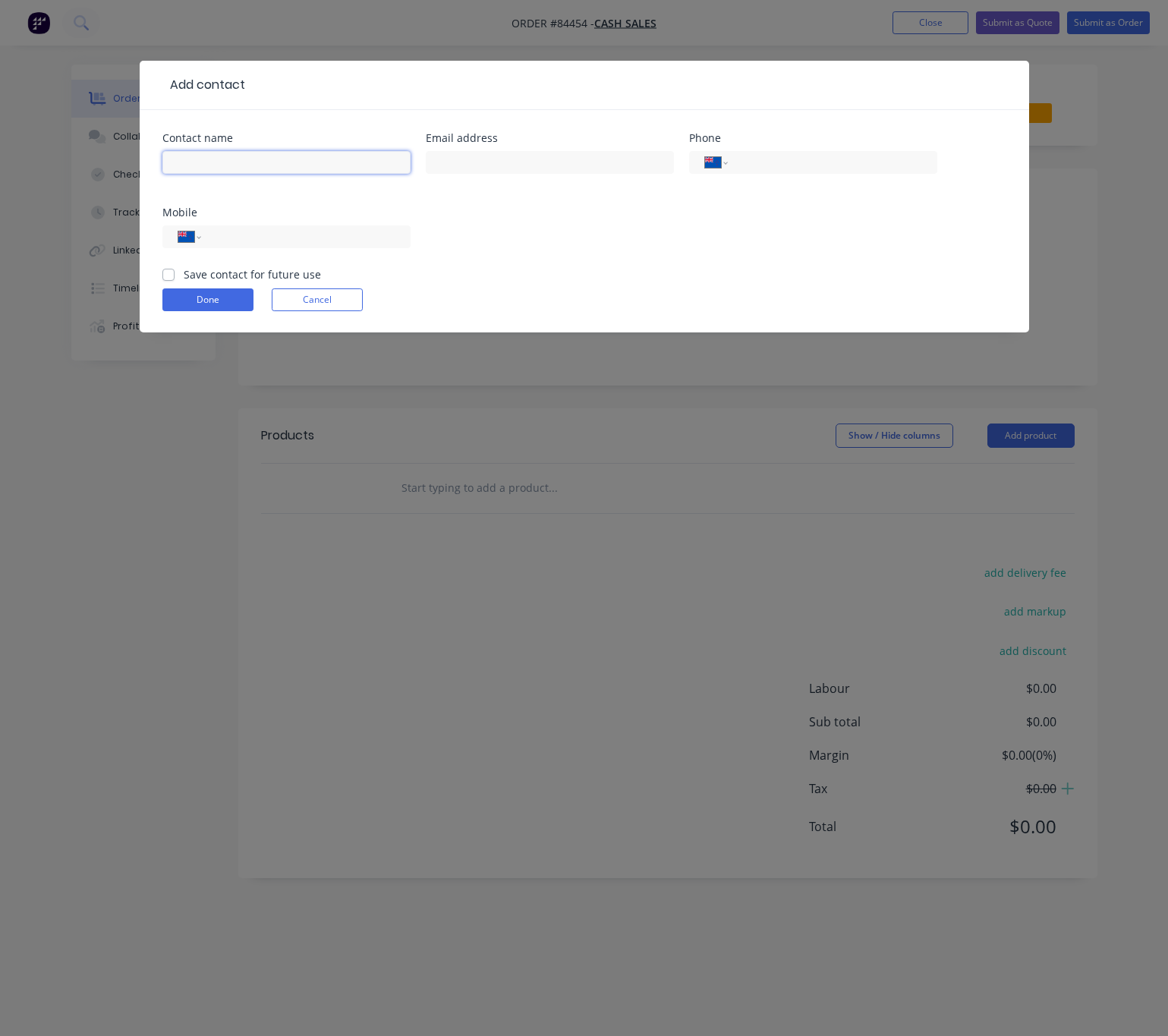
click at [258, 160] on input "text" at bounding box center [286, 162] width 248 height 23
type input "Hayden"
click at [449, 162] on input "text" at bounding box center [549, 162] width 248 height 23
type input "haydes.allen@gmail.com"
click at [305, 248] on div "International Afghanistan Åland Islands Albania Algeria American Samoa Andorra …" at bounding box center [286, 237] width 248 height 23
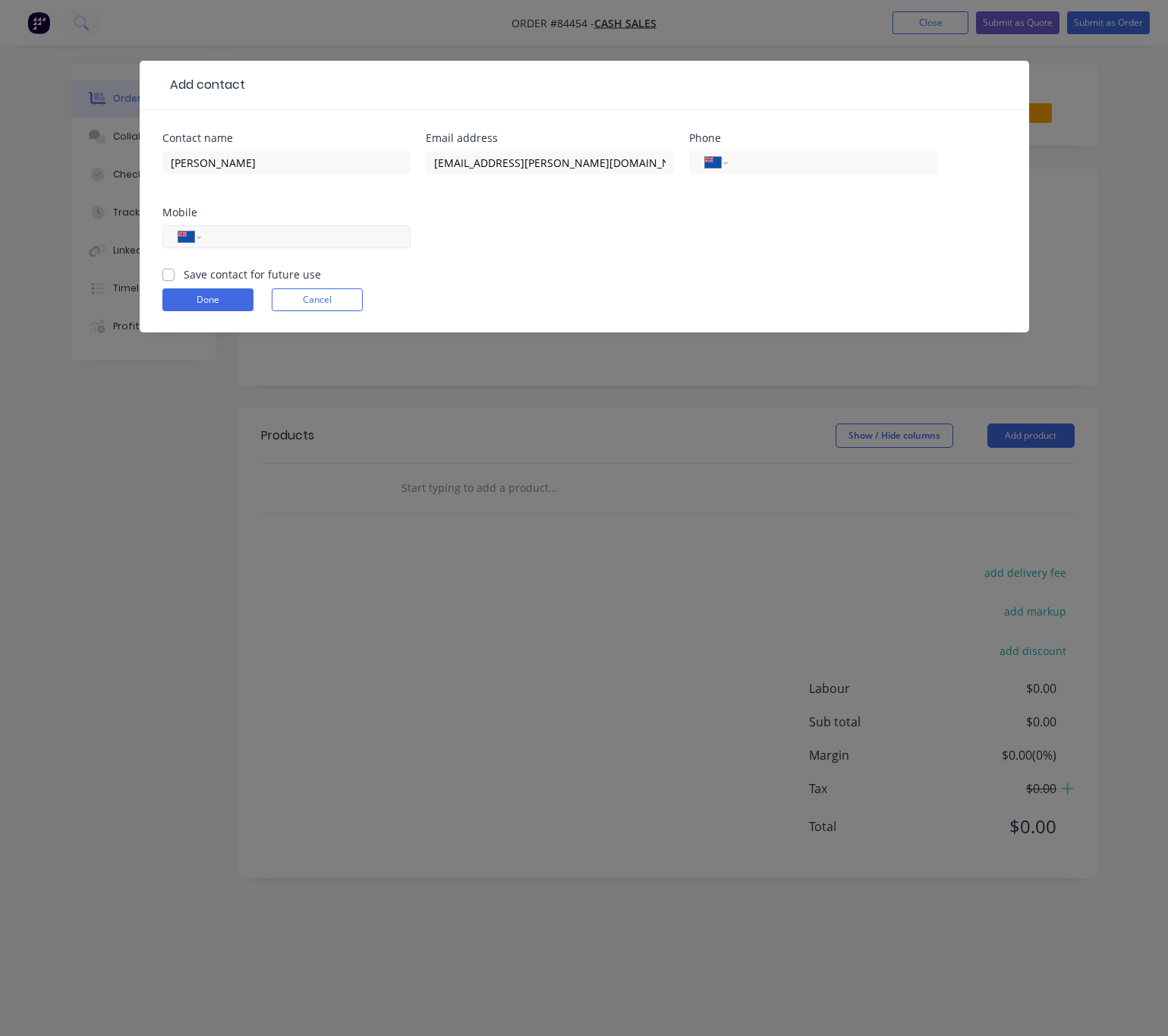
click at [314, 239] on input "tel" at bounding box center [303, 237] width 182 height 18
type input "021 992 848"
drag, startPoint x: 162, startPoint y: 268, endPoint x: 171, endPoint y: 280, distance: 15.0
click at [184, 268] on label "Save contact for future use" at bounding box center [252, 274] width 137 height 16
click at [164, 268] on input "Save contact for future use" at bounding box center [168, 273] width 13 height 14
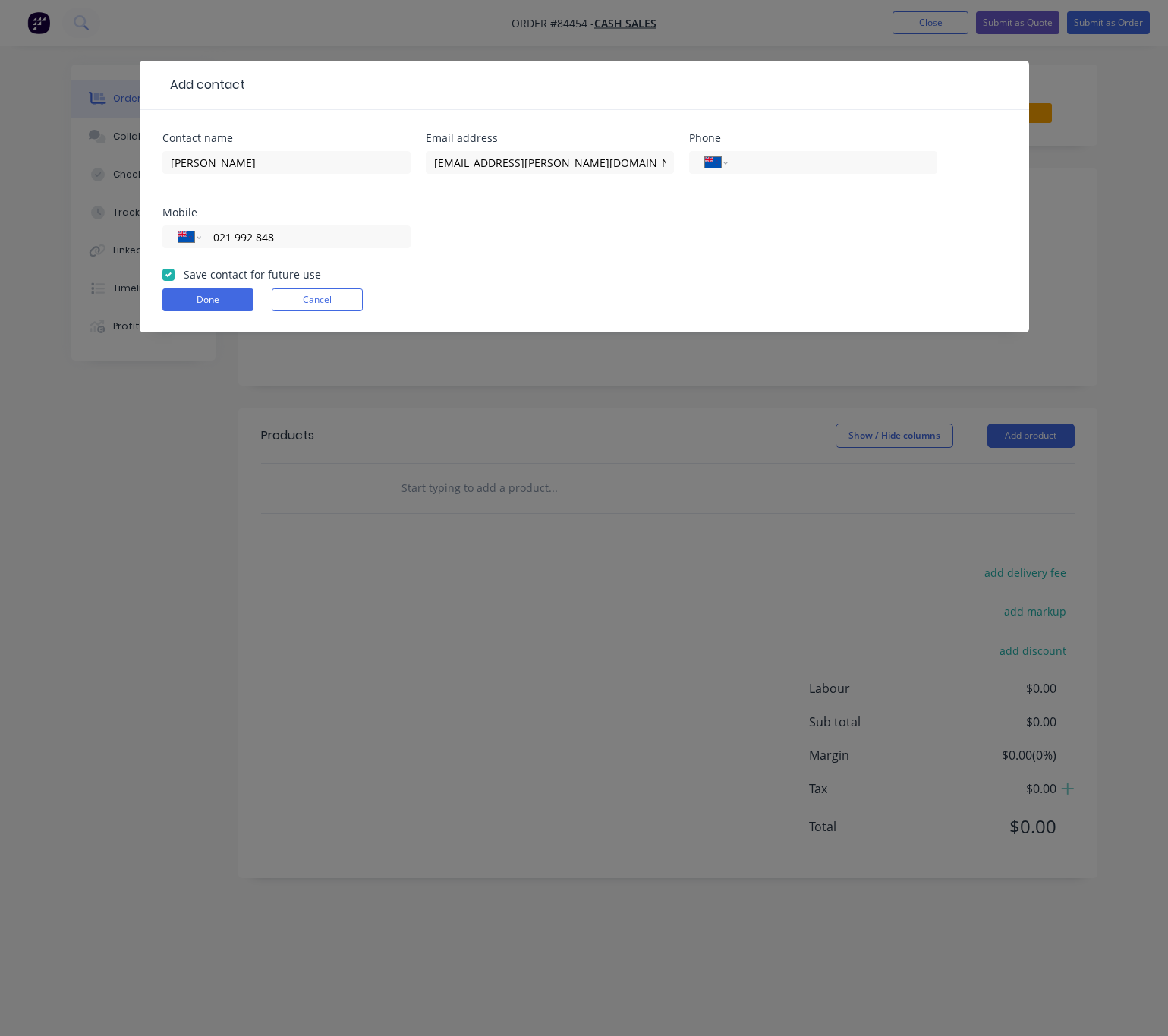
checkbox input "true"
click at [185, 290] on button "Done" at bounding box center [207, 299] width 91 height 23
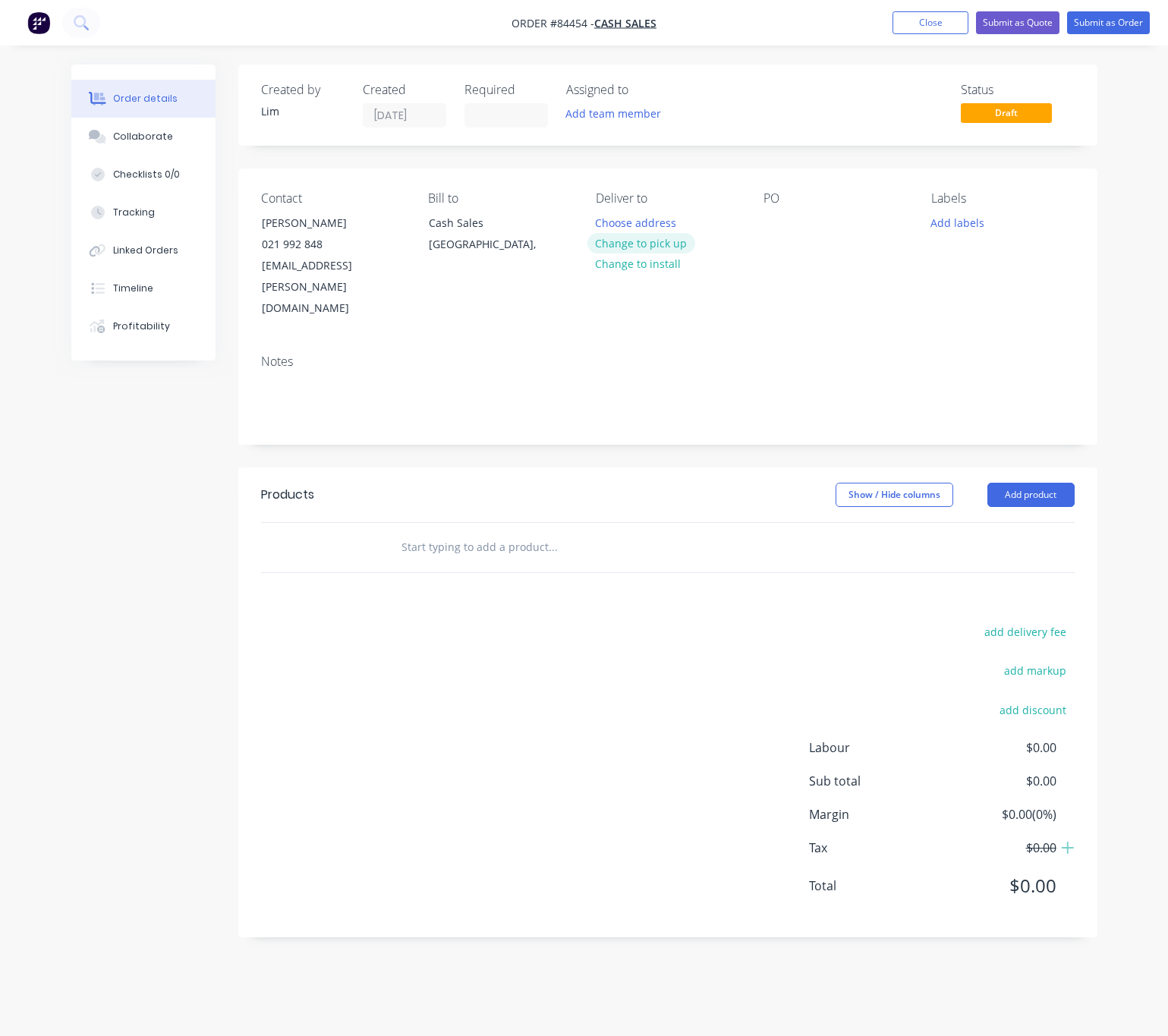
click at [665, 247] on button "Change to pick up" at bounding box center [640, 243] width 108 height 21
click at [779, 221] on div at bounding box center [775, 222] width 24 height 22
click at [961, 224] on button "Add labels" at bounding box center [956, 222] width 69 height 21
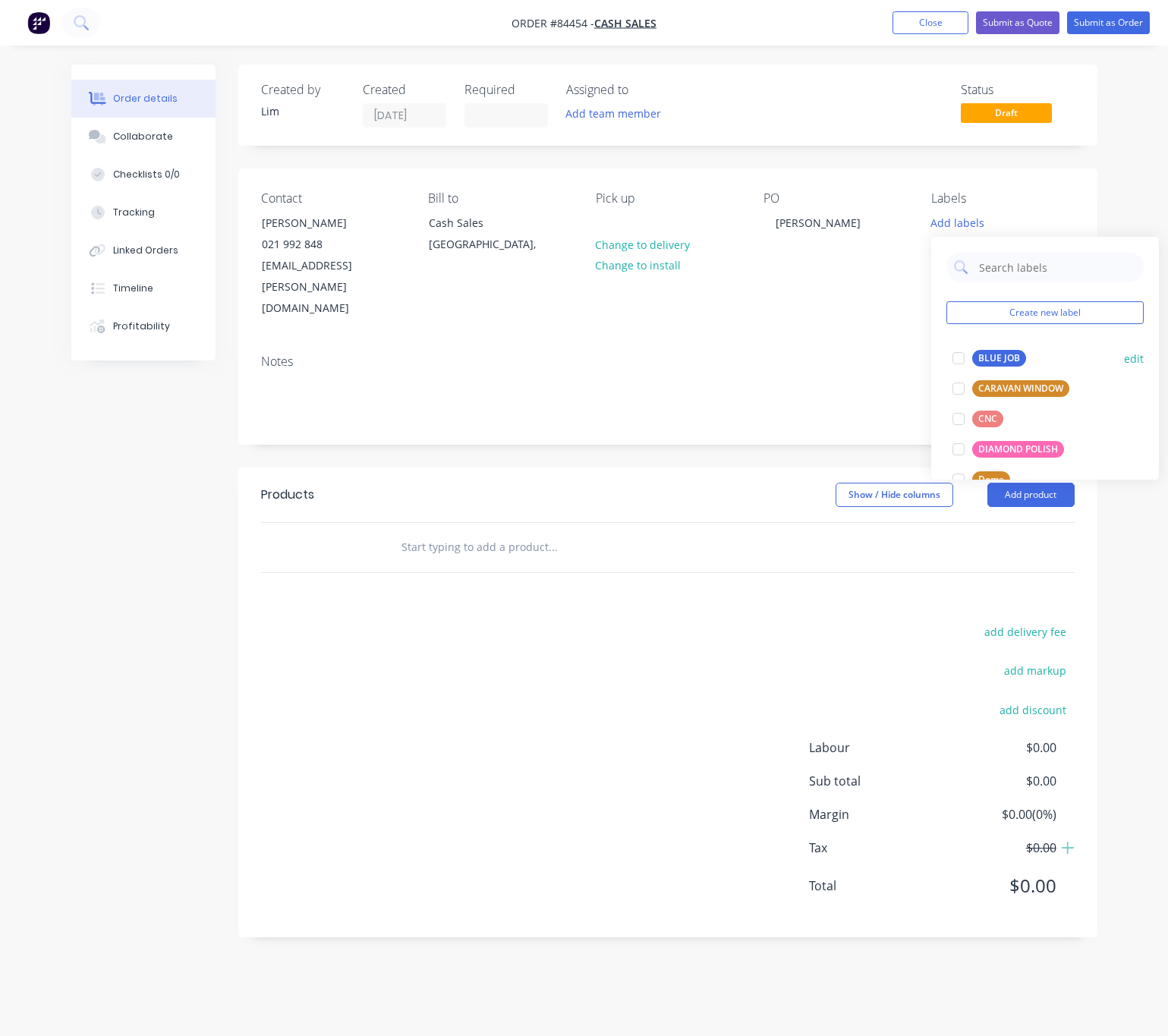
click at [1002, 349] on button "BLUE JOB" at bounding box center [989, 358] width 86 height 21
click at [642, 467] on header "Products Show / Hide columns Add product" at bounding box center [667, 494] width 859 height 54
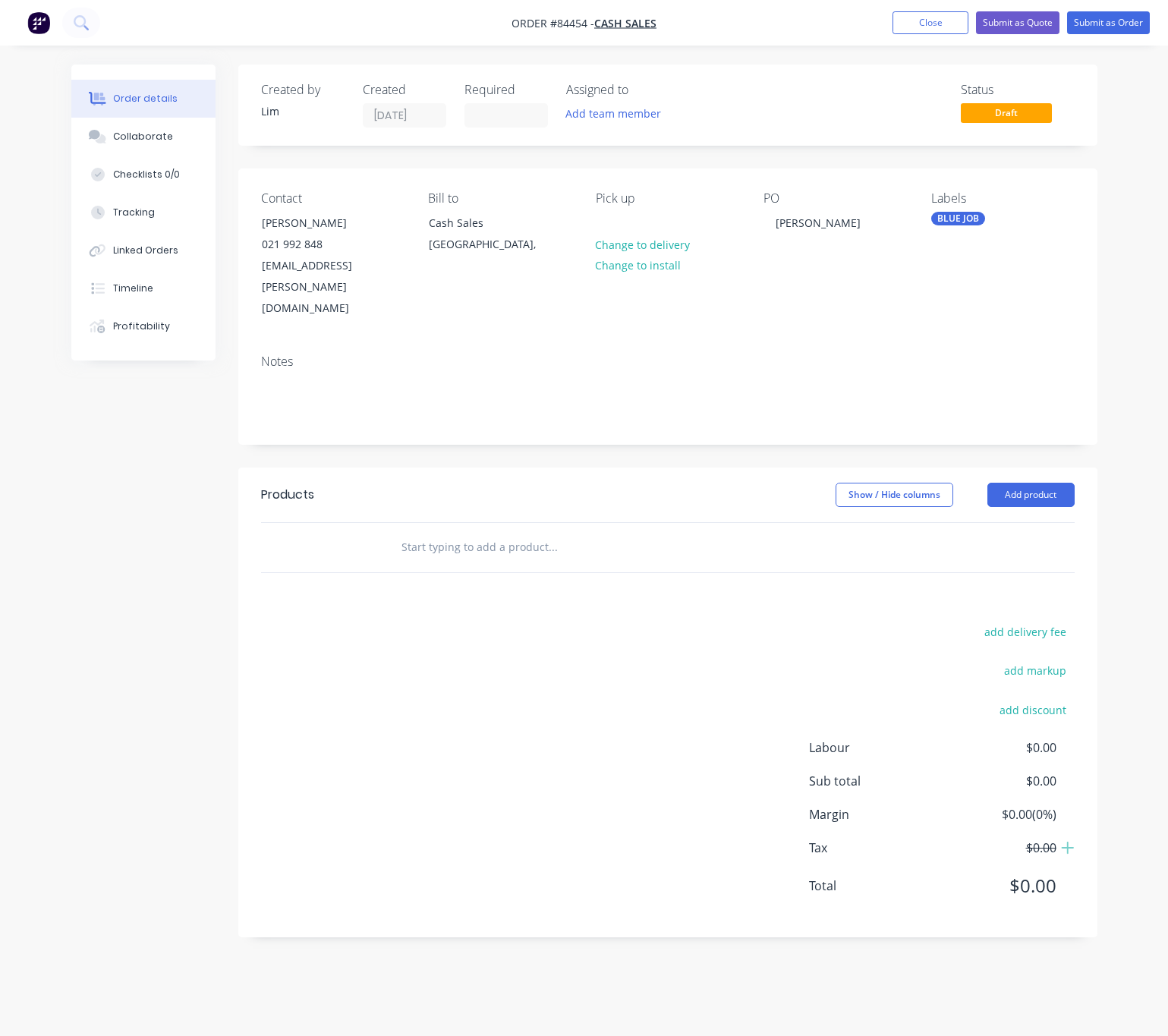
click at [496, 532] on input "text" at bounding box center [552, 547] width 303 height 30
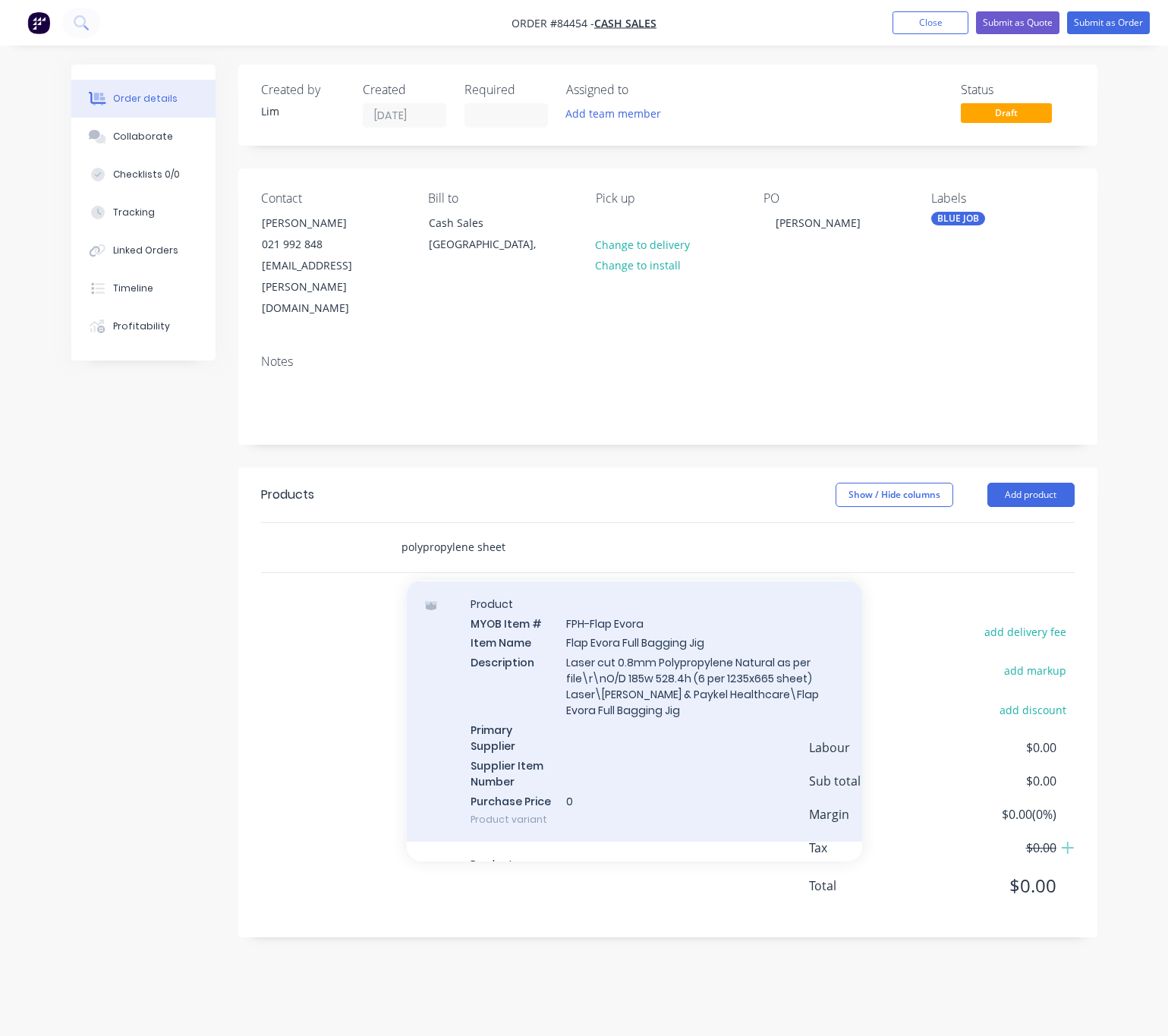
scroll to position [676, 0]
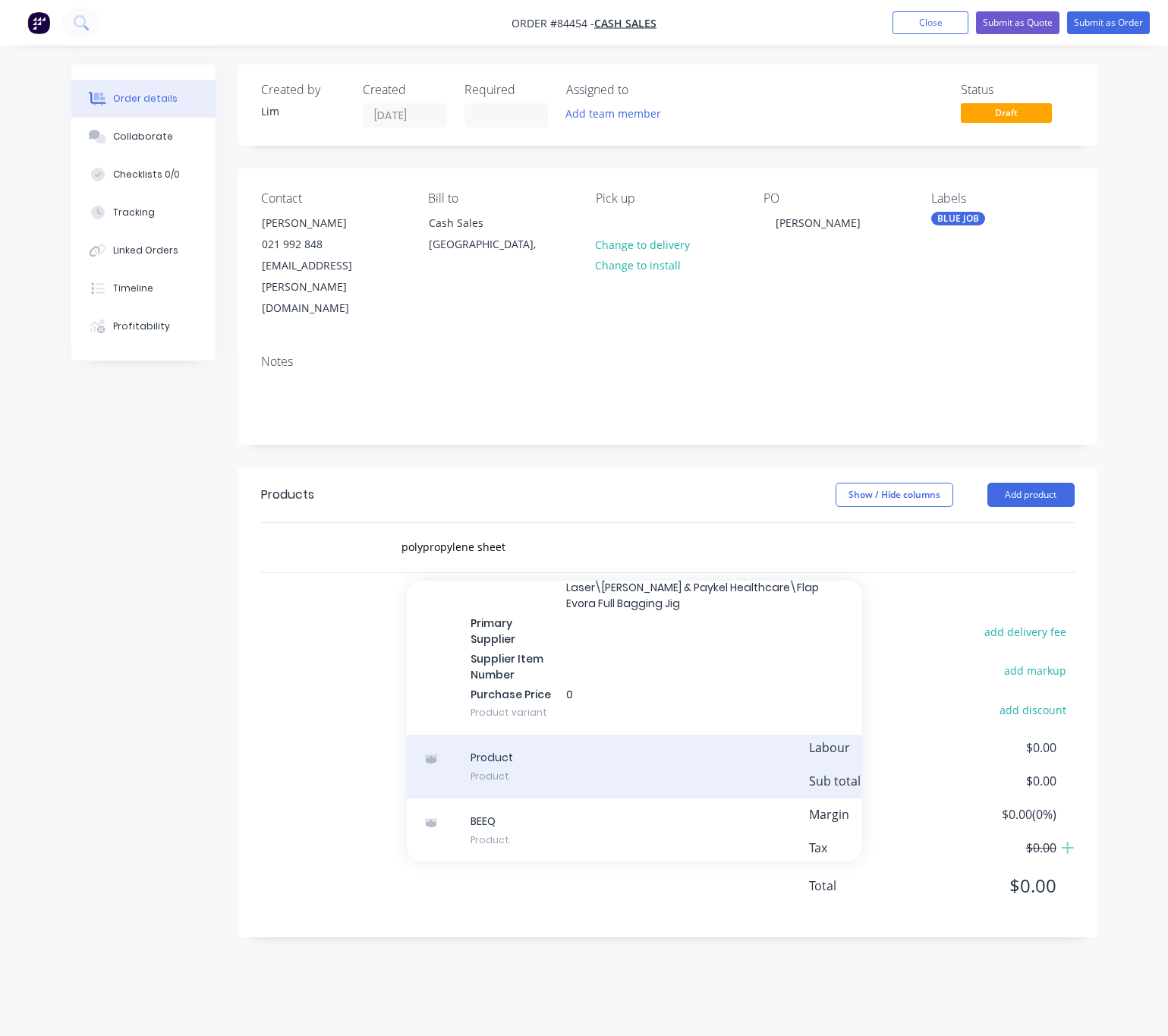
click at [626, 734] on div "Product Product" at bounding box center [634, 766] width 455 height 64
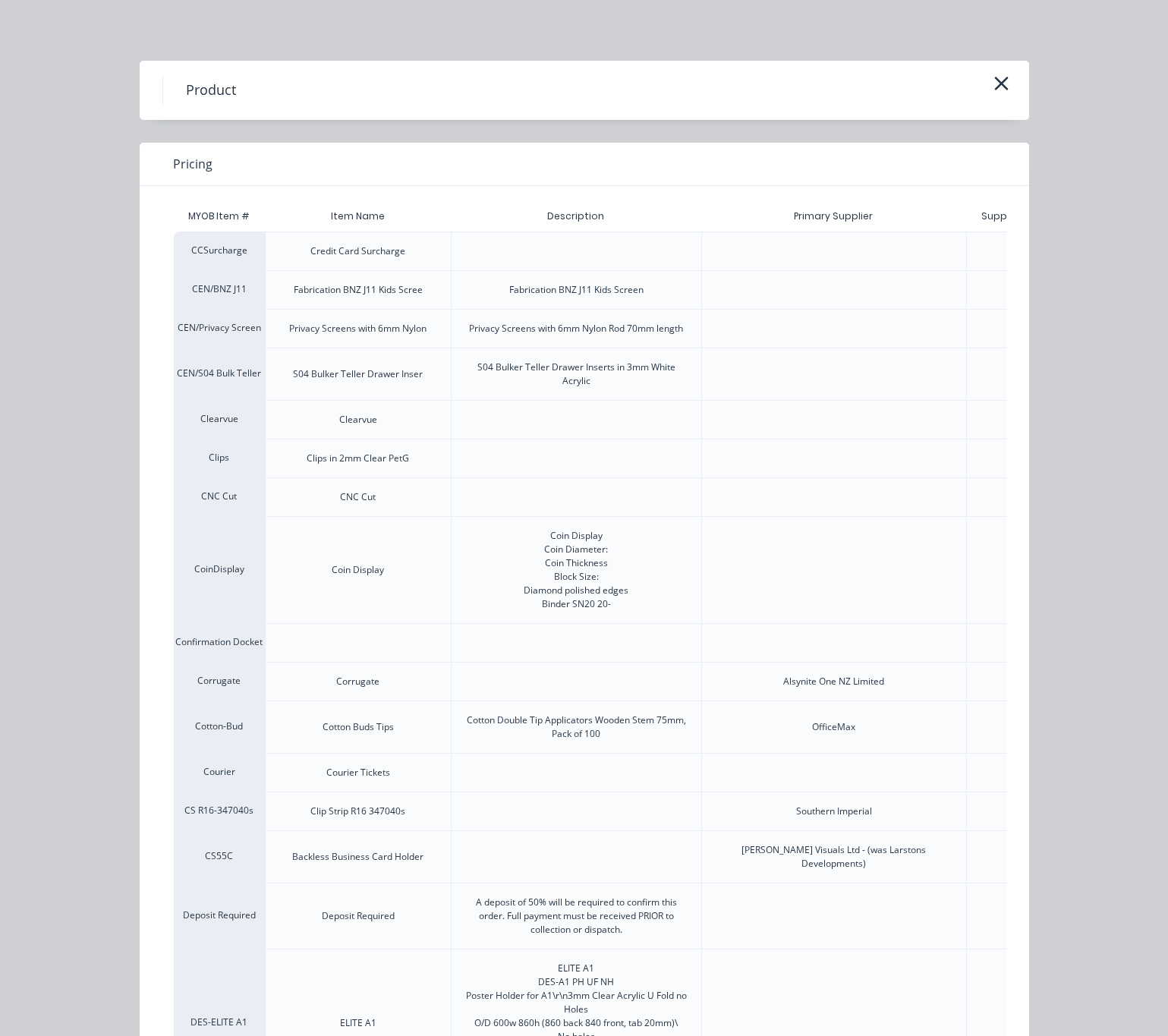
click at [993, 78] on icon "button" at bounding box center [1001, 83] width 16 height 21
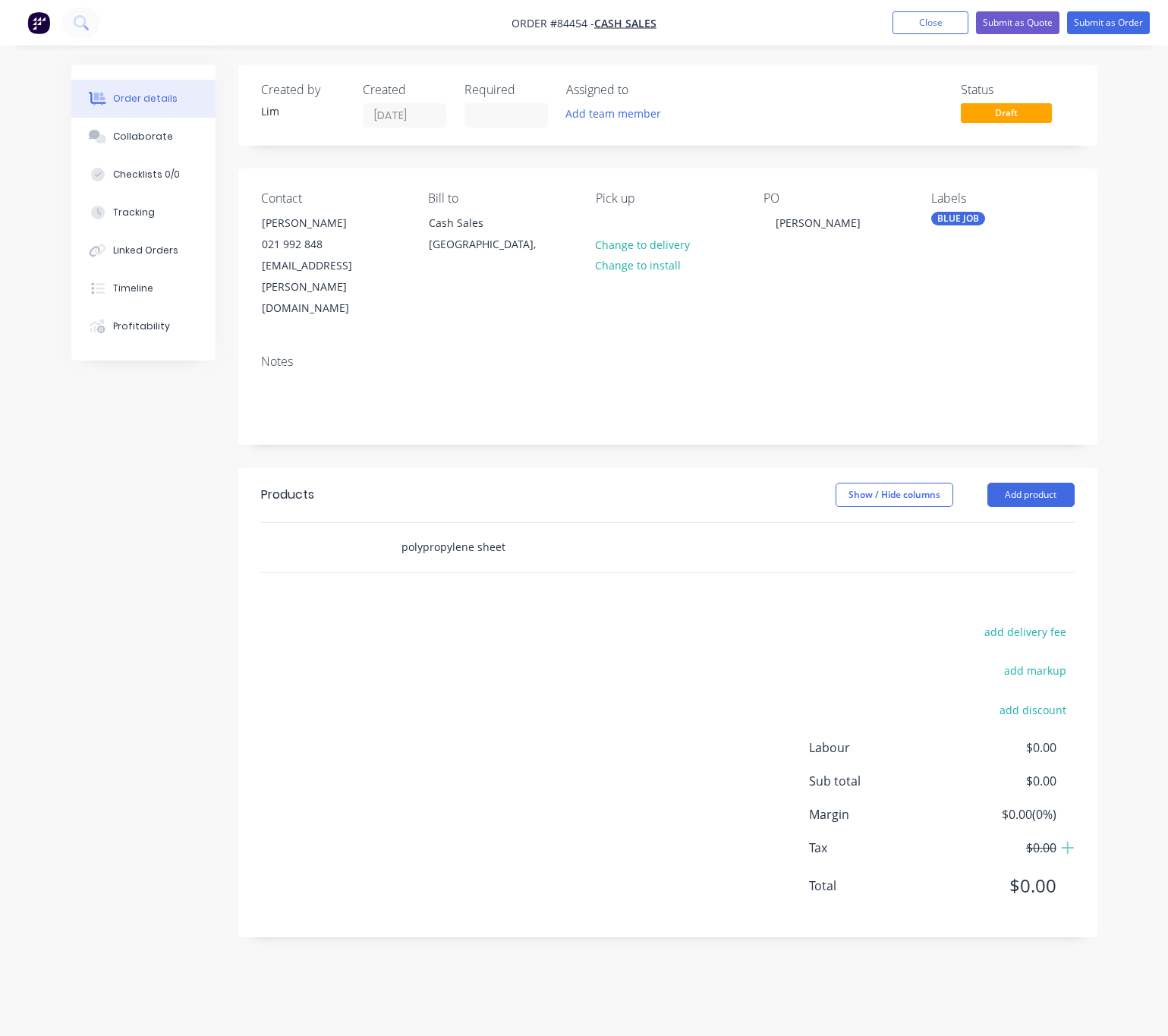
click at [497, 532] on input "polypropylene sheet" at bounding box center [552, 547] width 303 height 30
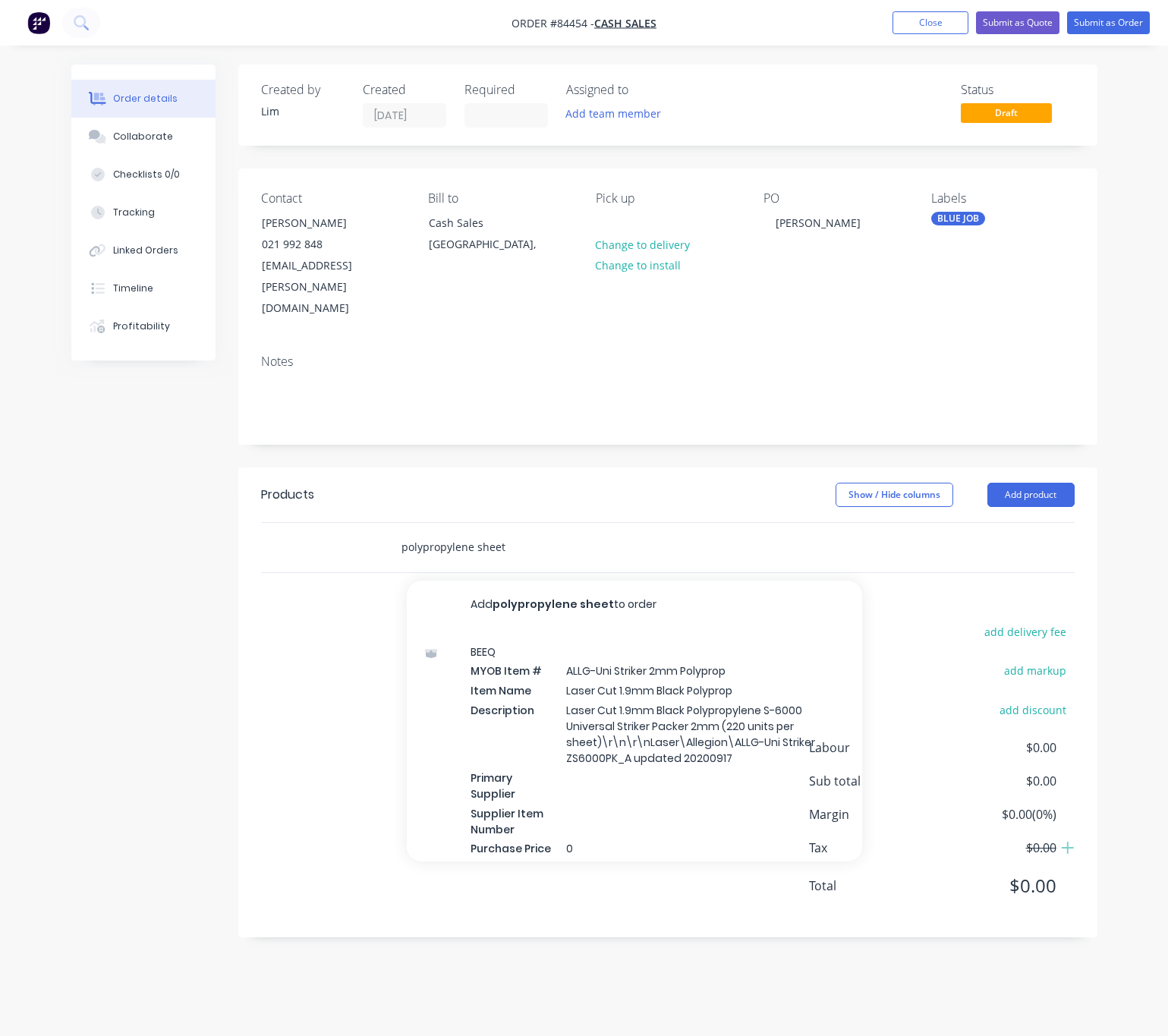
drag, startPoint x: 506, startPoint y: 508, endPoint x: 477, endPoint y: 508, distance: 29.0
click at [477, 532] on input "polypropylene sheet" at bounding box center [552, 547] width 303 height 30
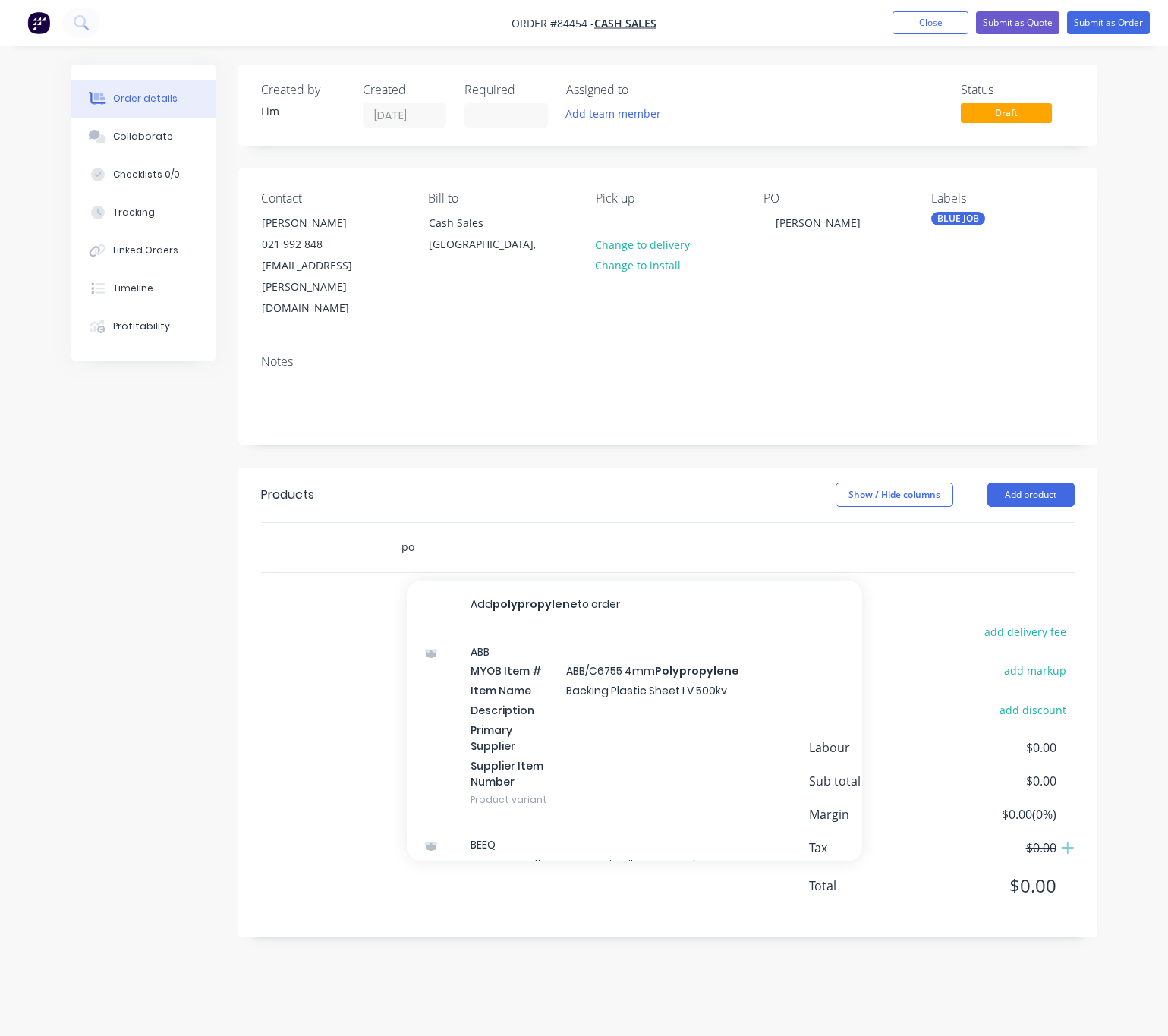
type input "p"
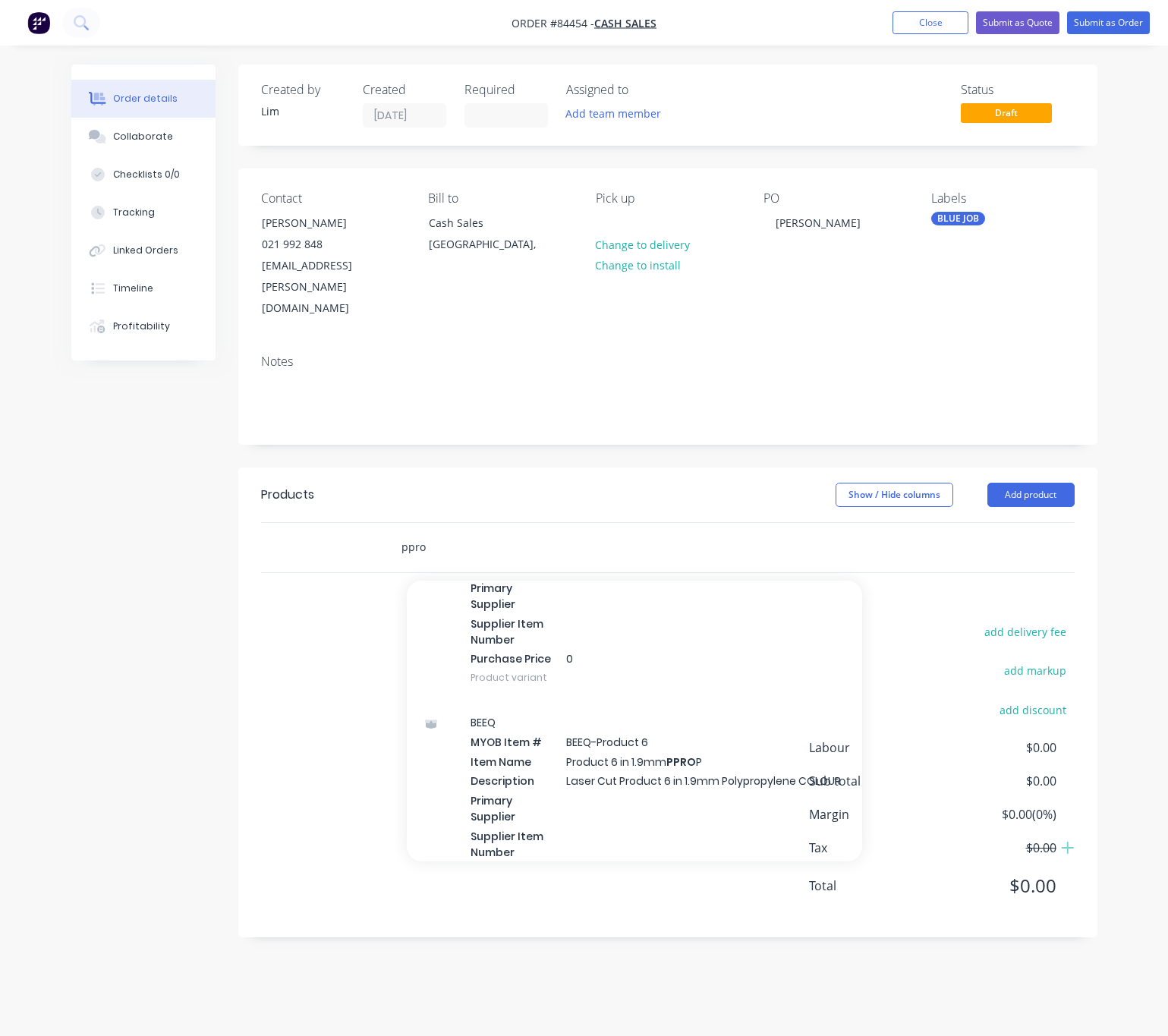
scroll to position [23068, 0]
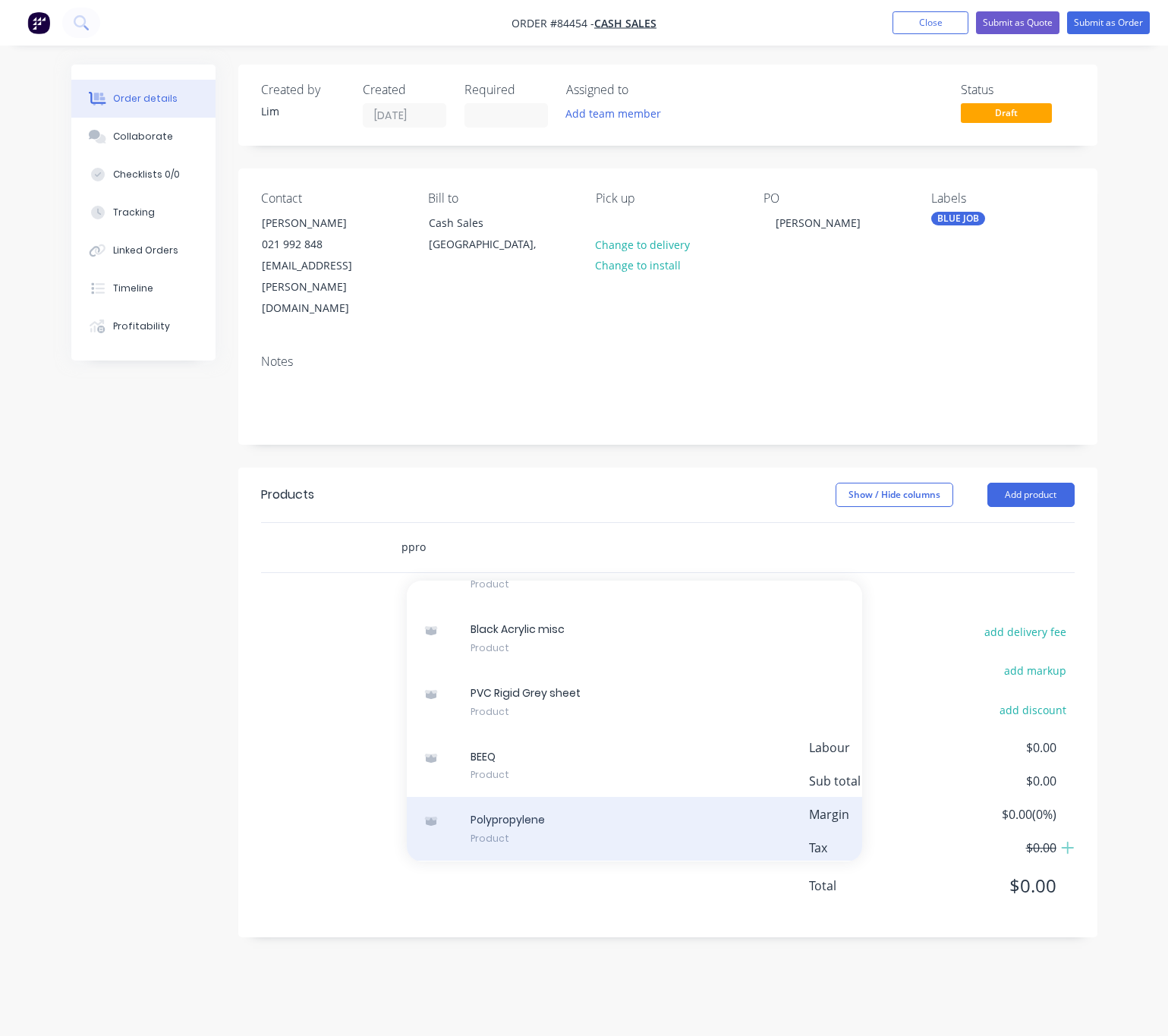
type input "ppro"
click at [609, 797] on div "Polypropylene Product" at bounding box center [634, 829] width 455 height 64
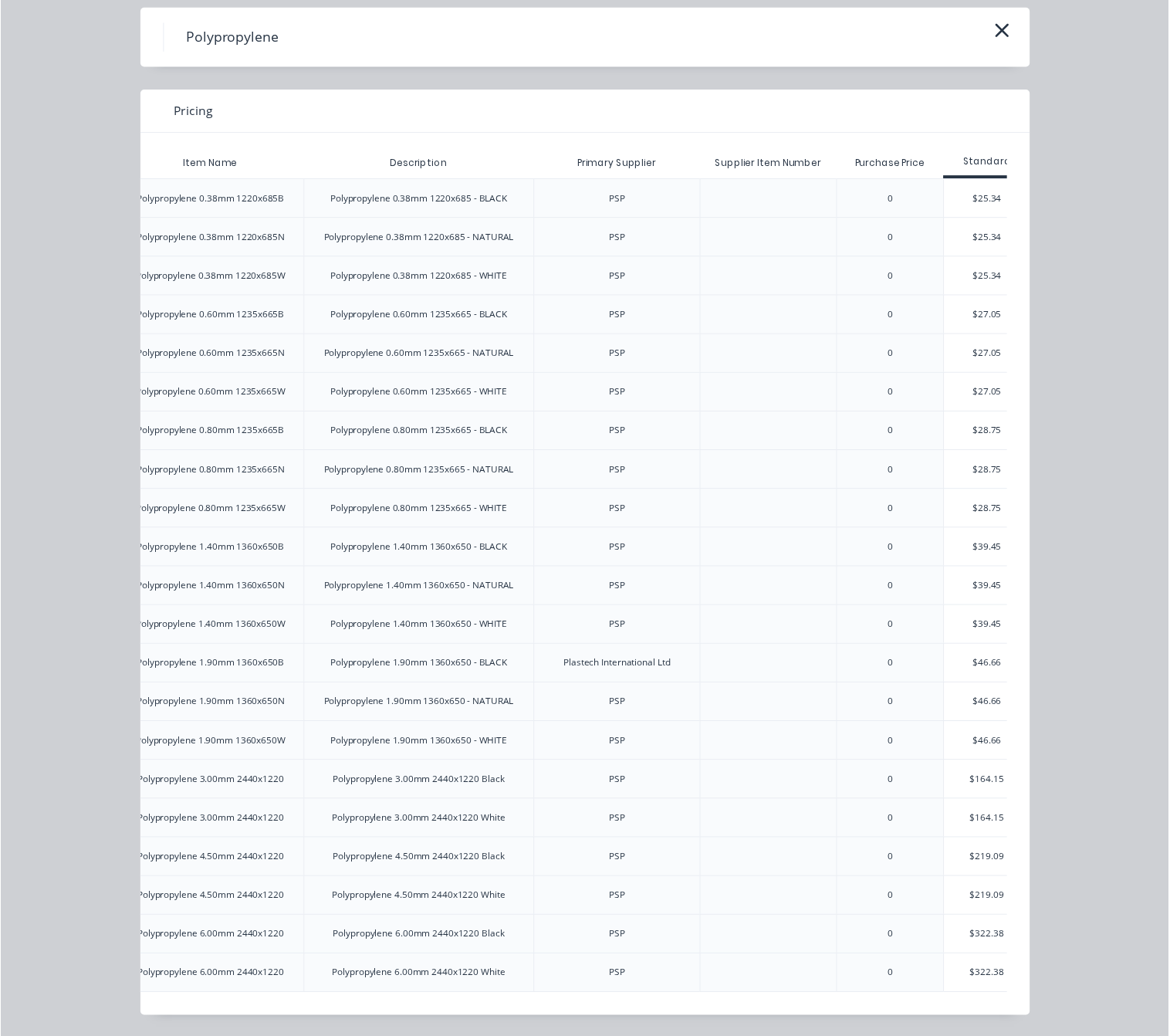
scroll to position [0, 154]
click at [980, 779] on div "$164.15" at bounding box center [999, 791] width 88 height 38
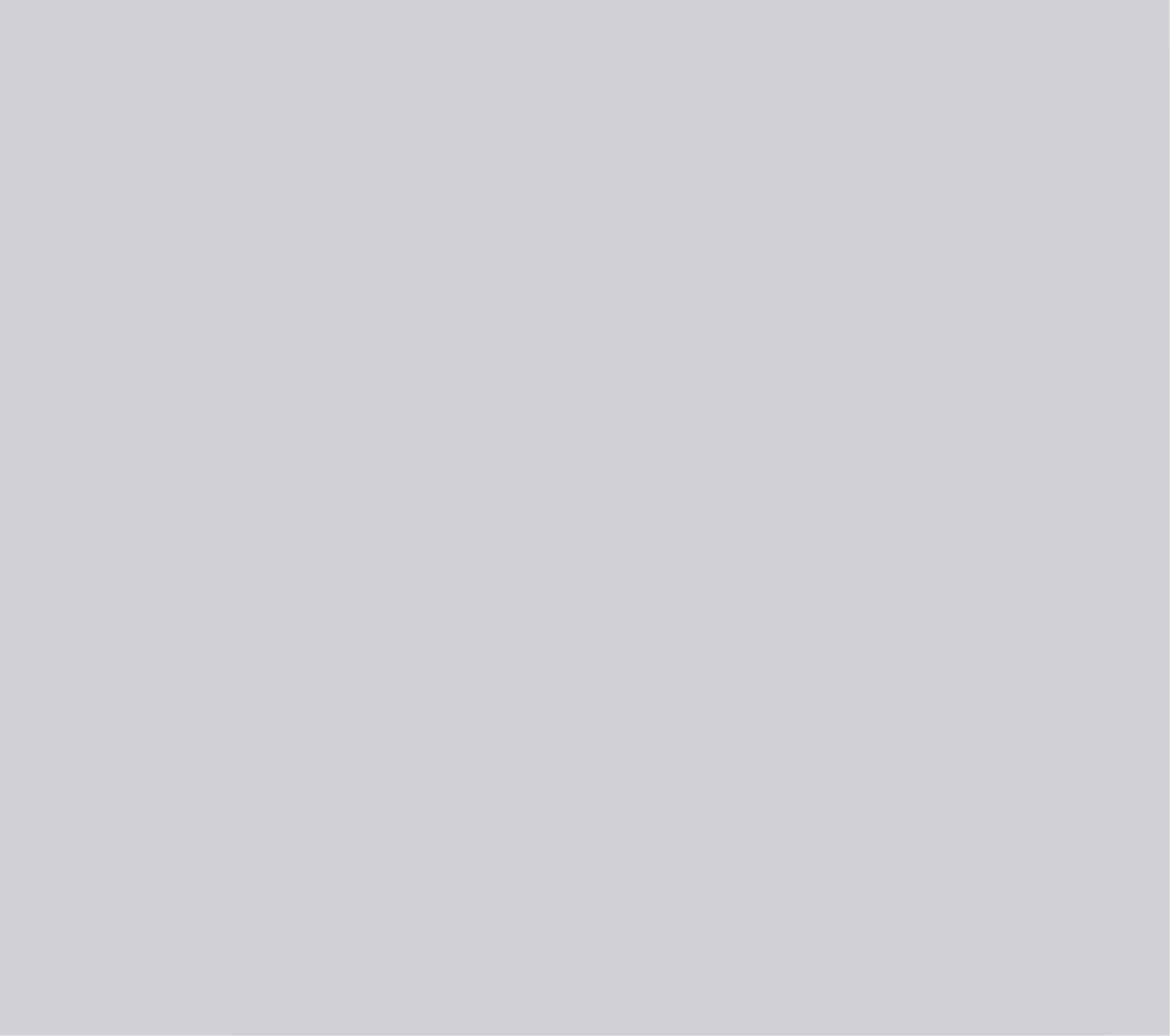
scroll to position [0, 0]
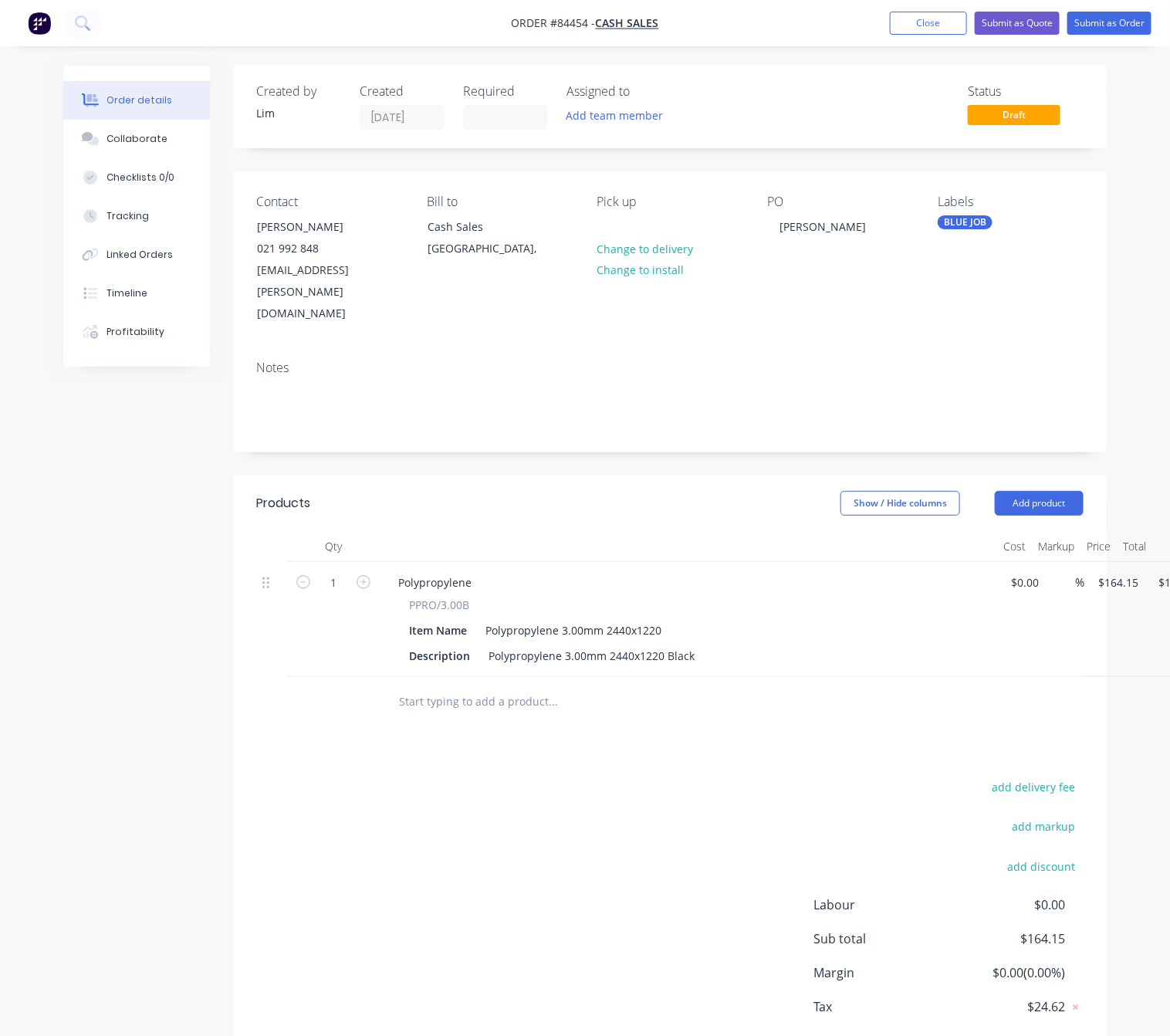
drag, startPoint x: 533, startPoint y: 817, endPoint x: 603, endPoint y: 797, distance: 72.8
click at [535, 816] on div "add delivery fee add markup add discount Labour $0.00 Sub total $164.15 Margin …" at bounding box center [669, 925] width 827 height 298
click at [1106, 16] on button "Submit as Order" at bounding box center [1109, 23] width 84 height 23
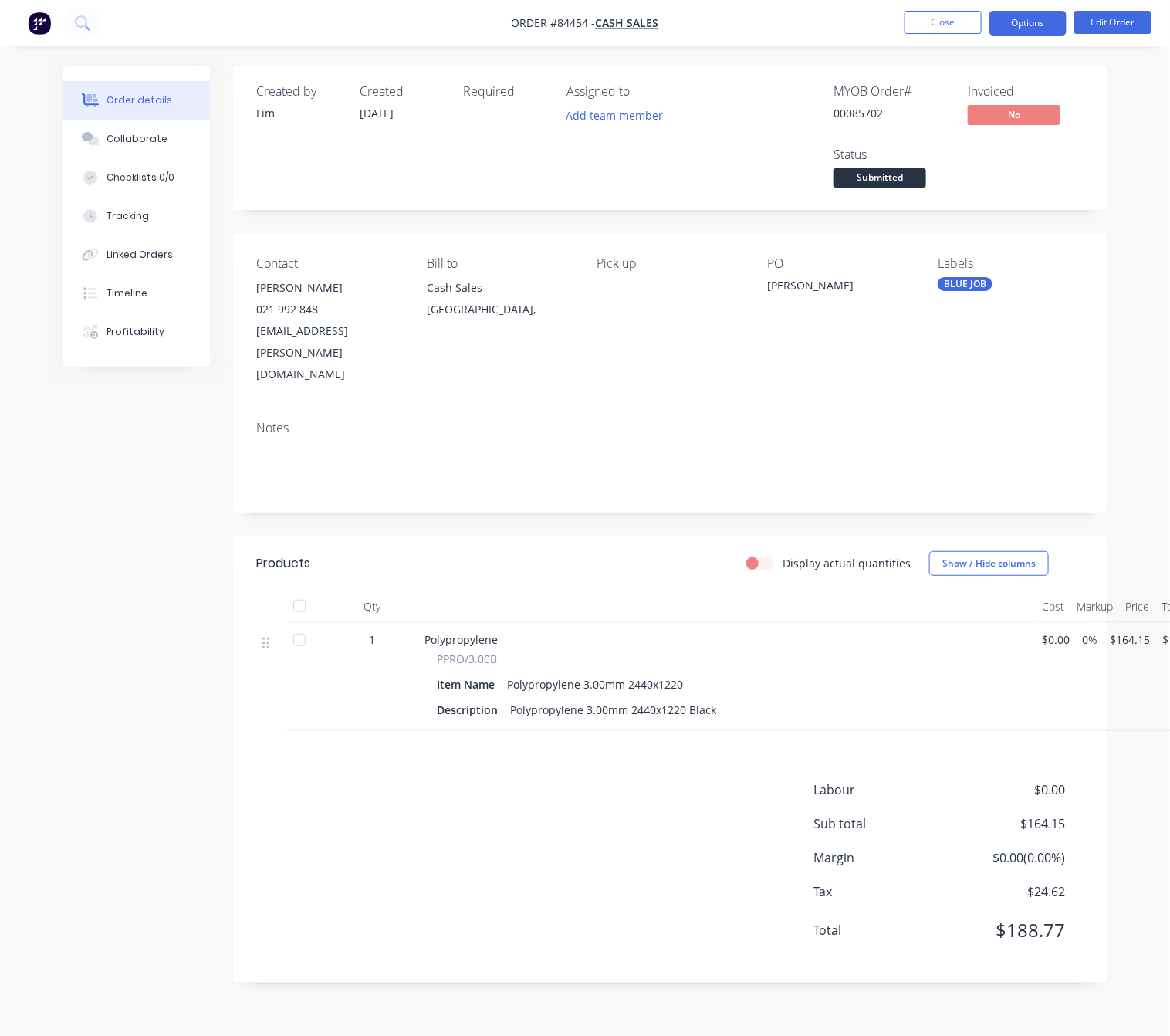
click at [1035, 16] on button "Options" at bounding box center [1027, 23] width 77 height 25
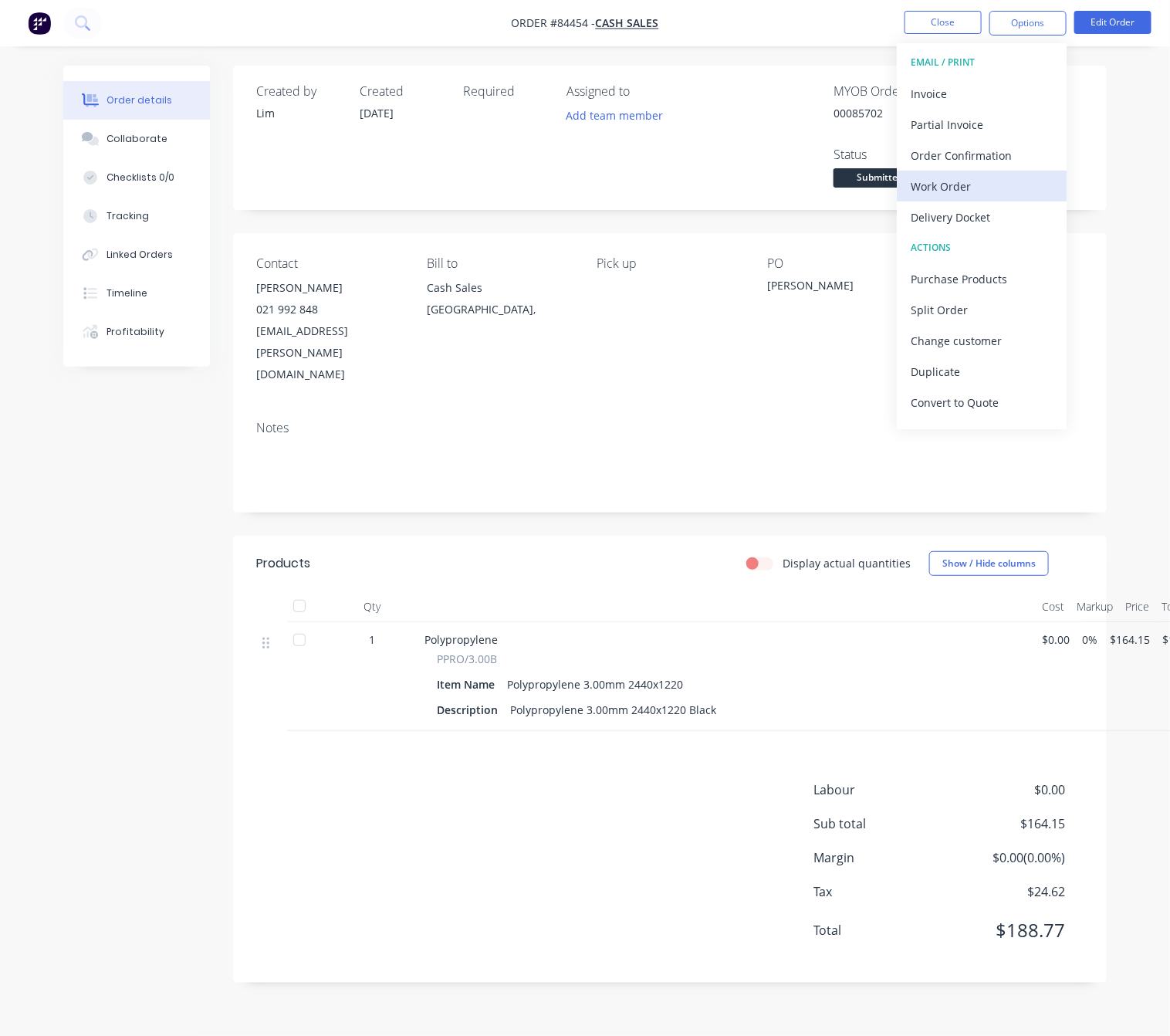
click at [986, 188] on div "Work Order" at bounding box center [981, 186] width 142 height 22
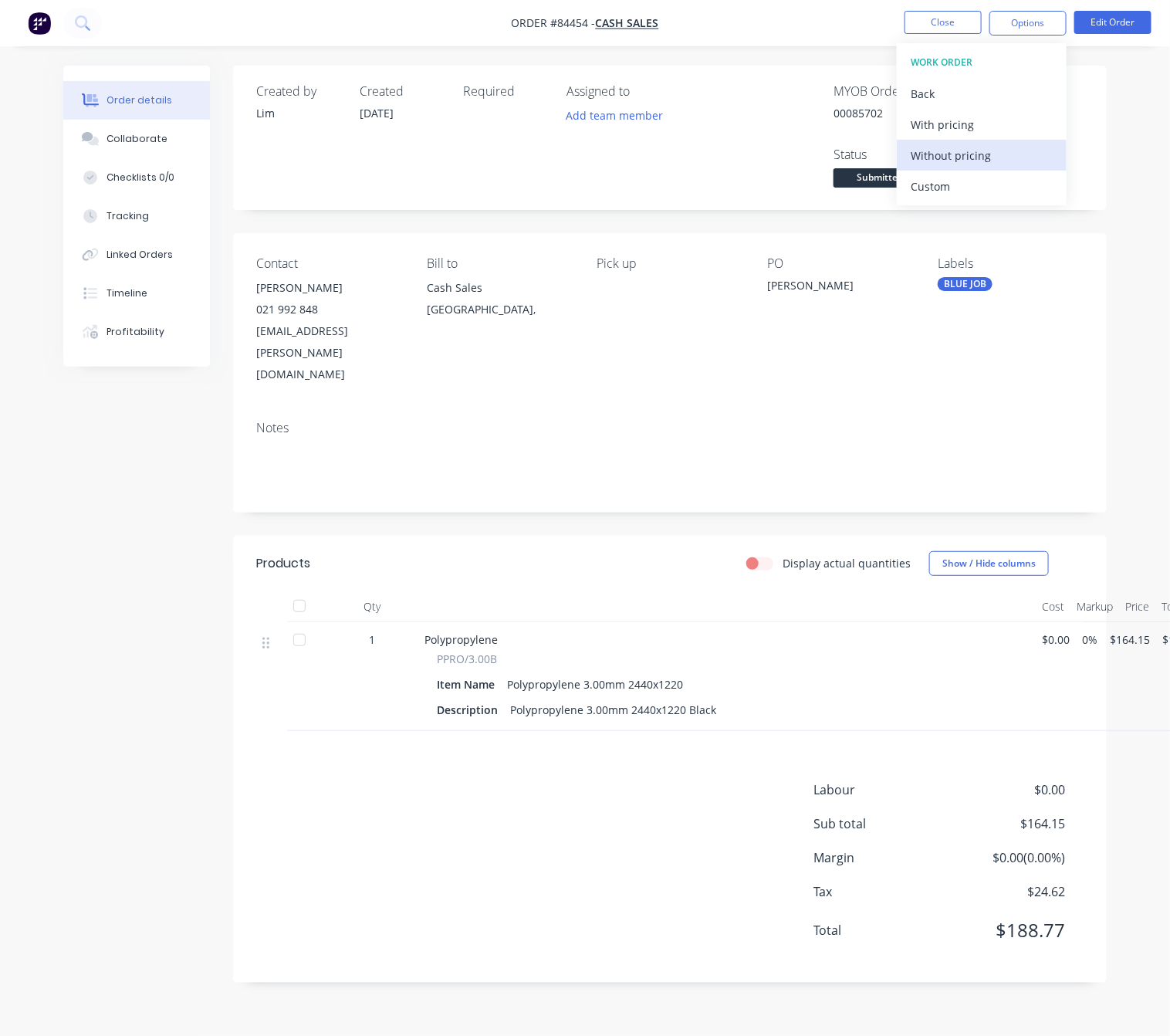
click at [1004, 149] on div "Without pricing" at bounding box center [981, 156] width 142 height 22
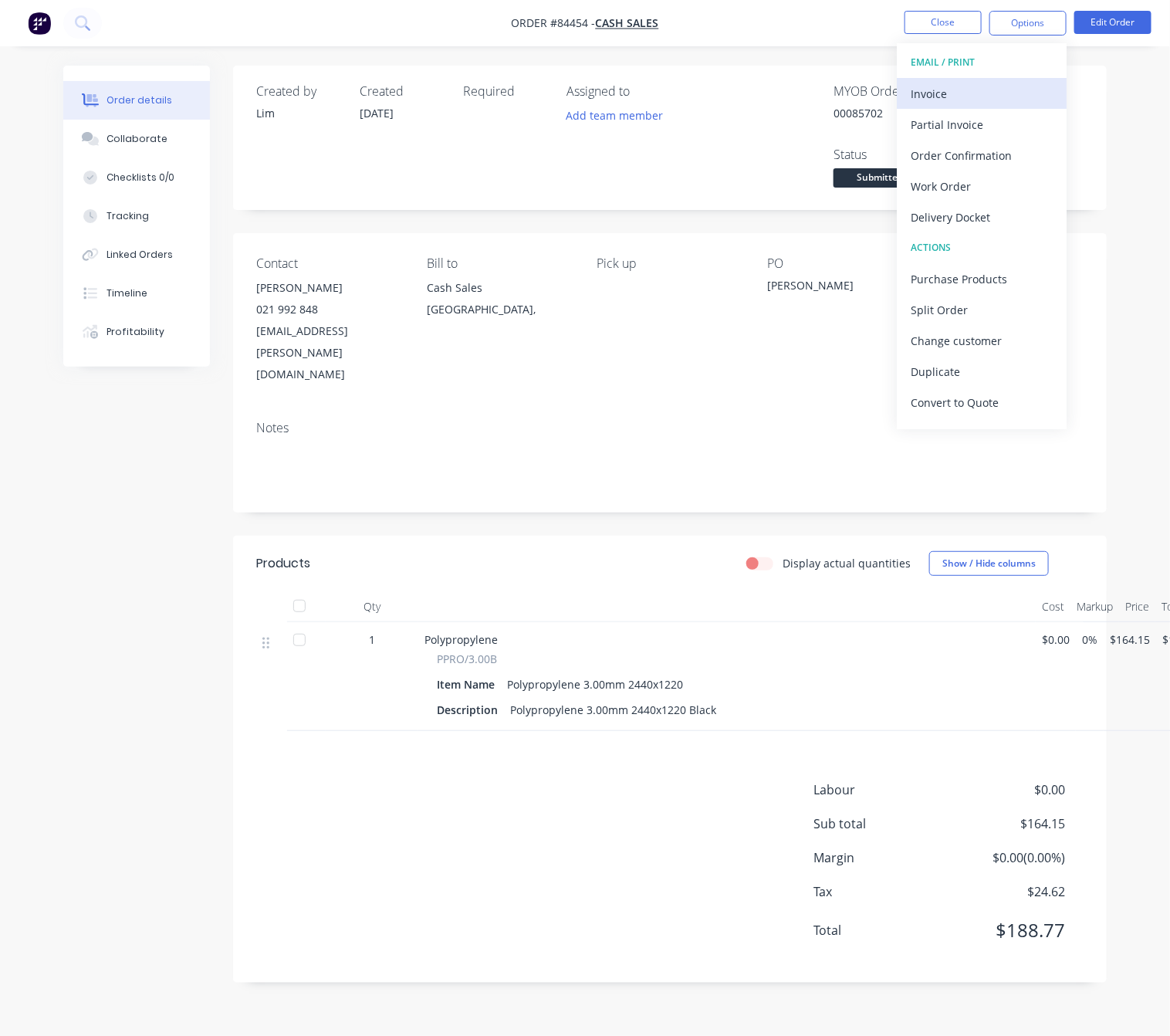
click at [985, 79] on button "Invoice" at bounding box center [981, 94] width 170 height 31
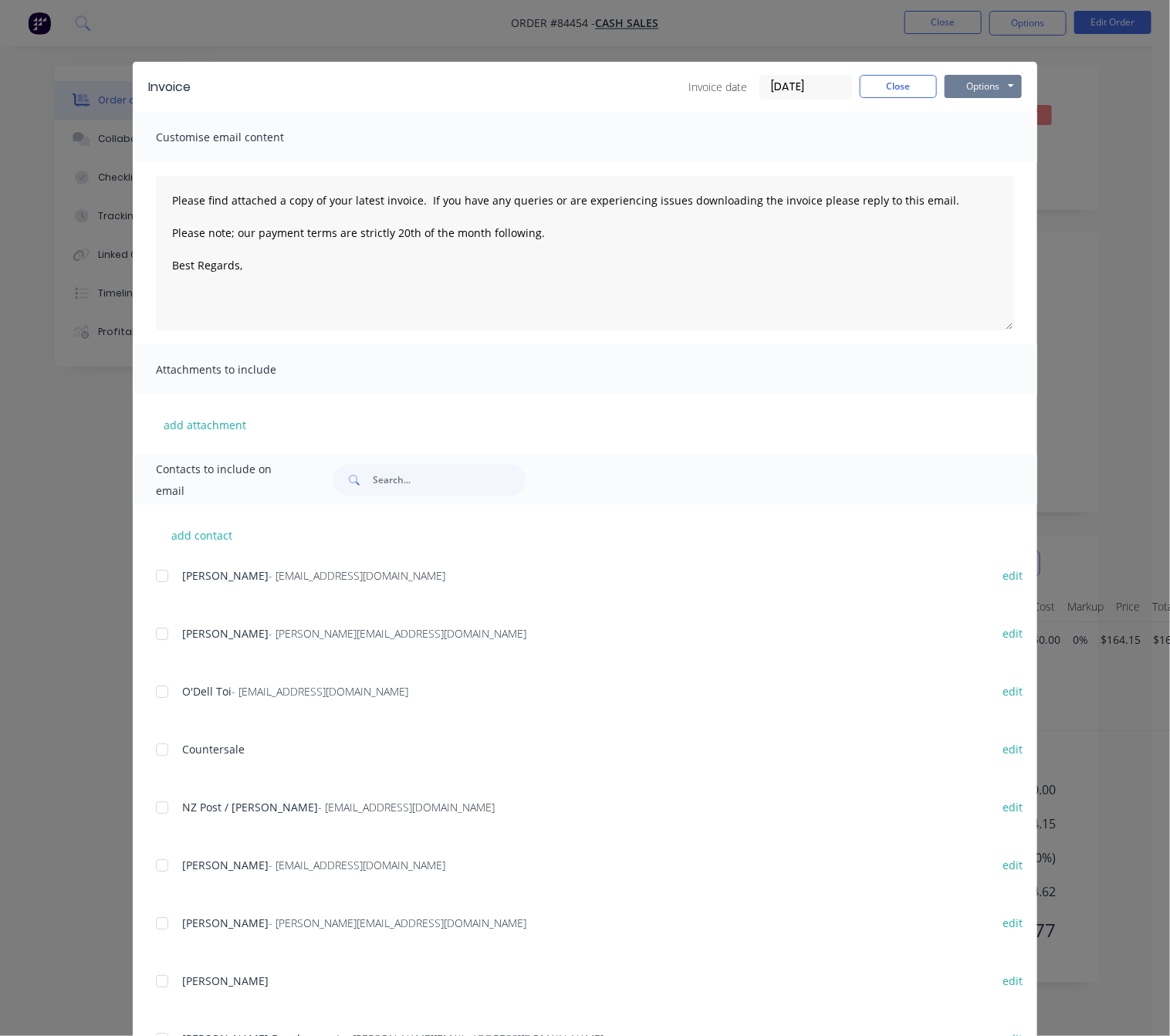
click at [988, 86] on button "Options" at bounding box center [983, 86] width 77 height 23
click at [991, 111] on button "Preview" at bounding box center [994, 114] width 99 height 26
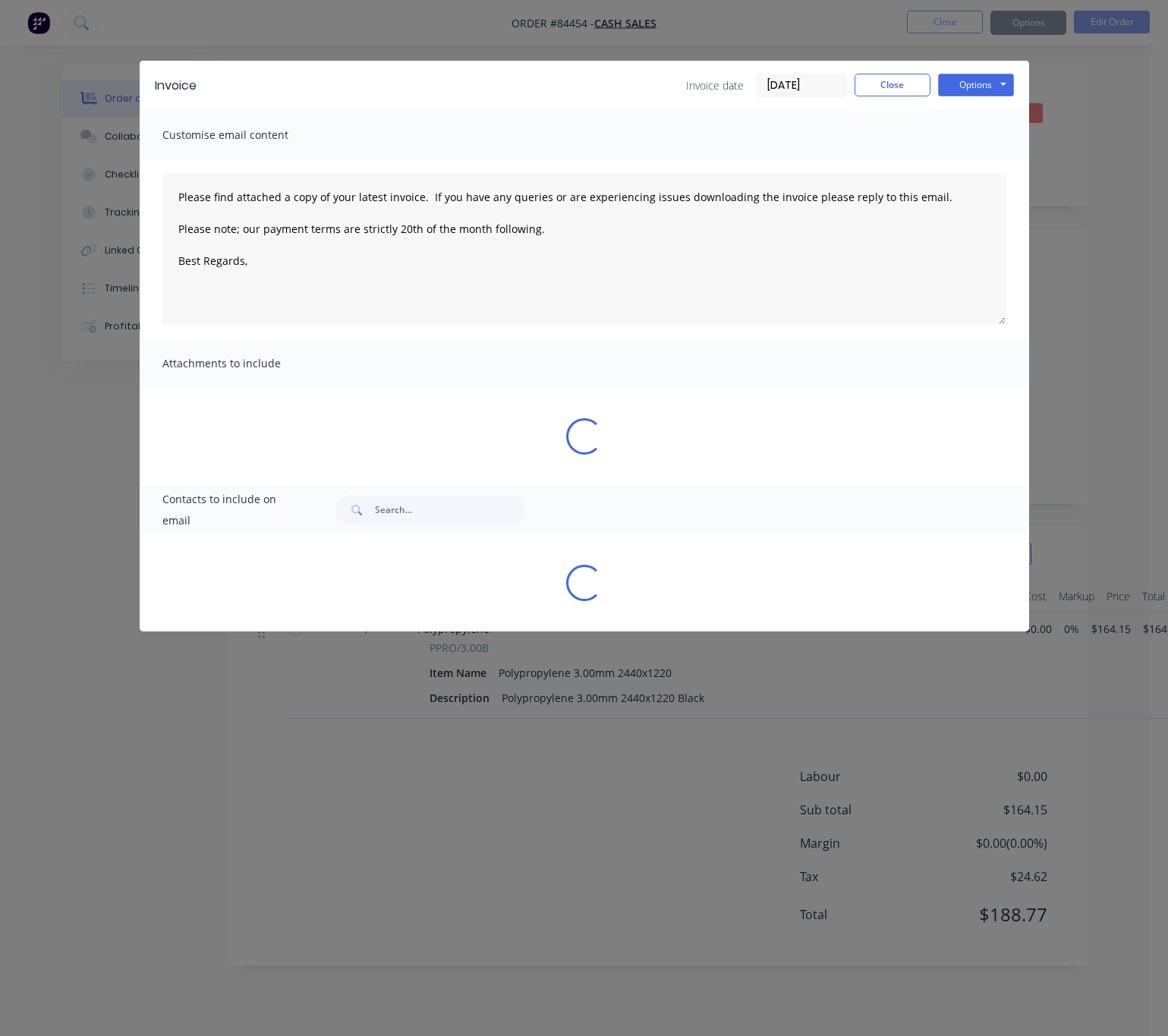
type textarea "Please find attached a copy of your latest invoice. If you have any queries or …"
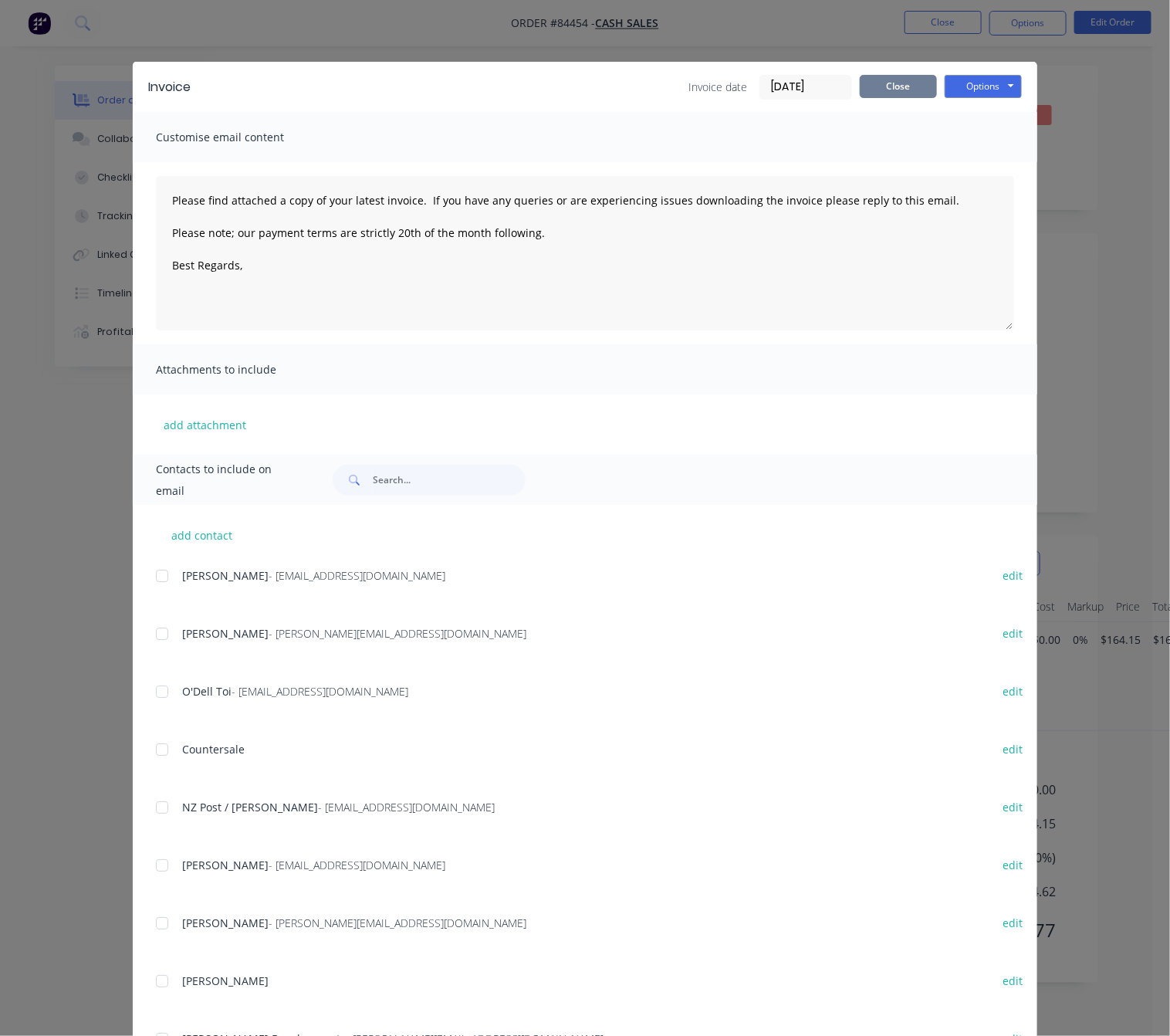
click at [878, 90] on button "Close" at bounding box center [898, 86] width 77 height 23
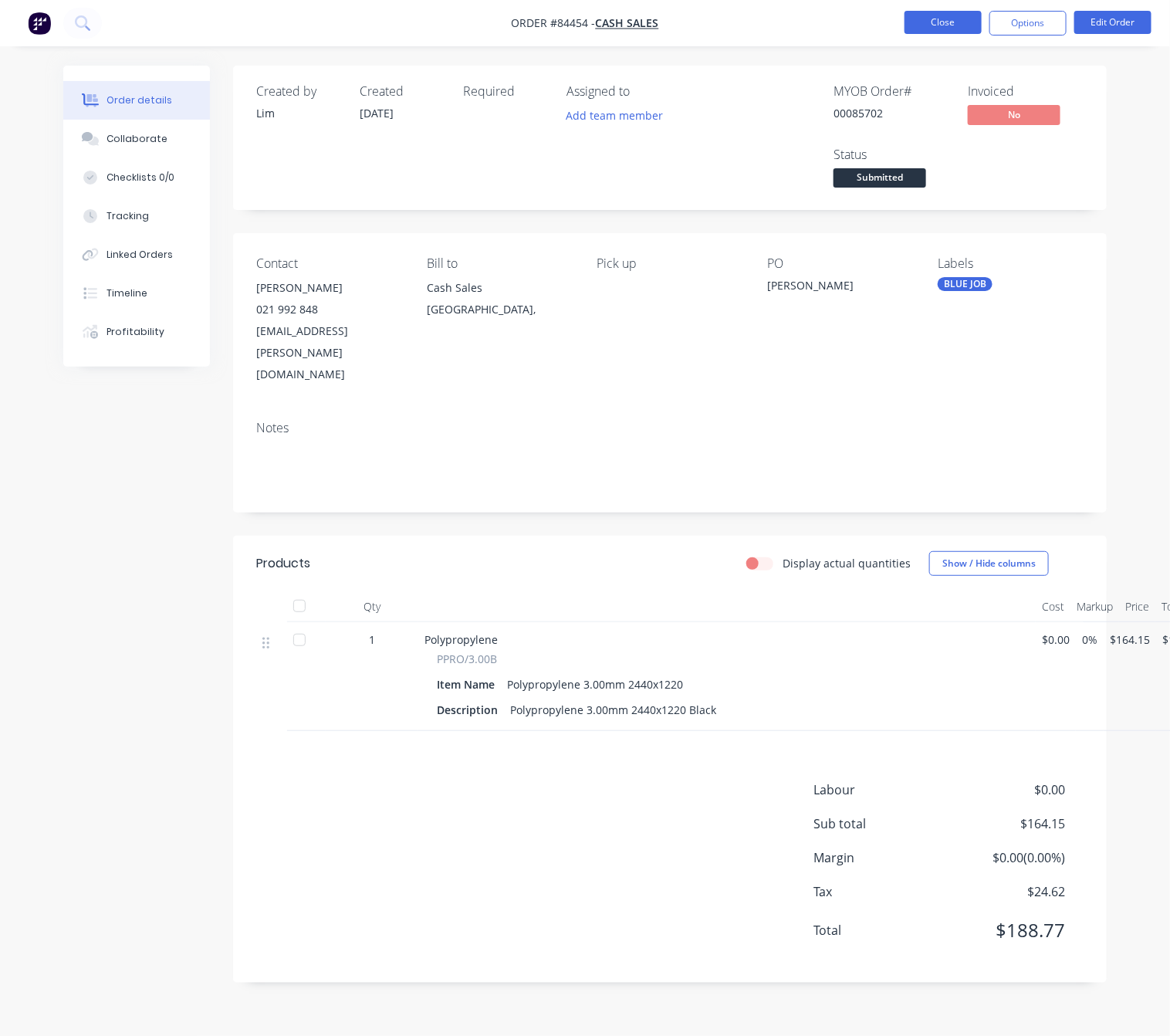
click at [957, 24] on button "Close" at bounding box center [942, 22] width 77 height 23
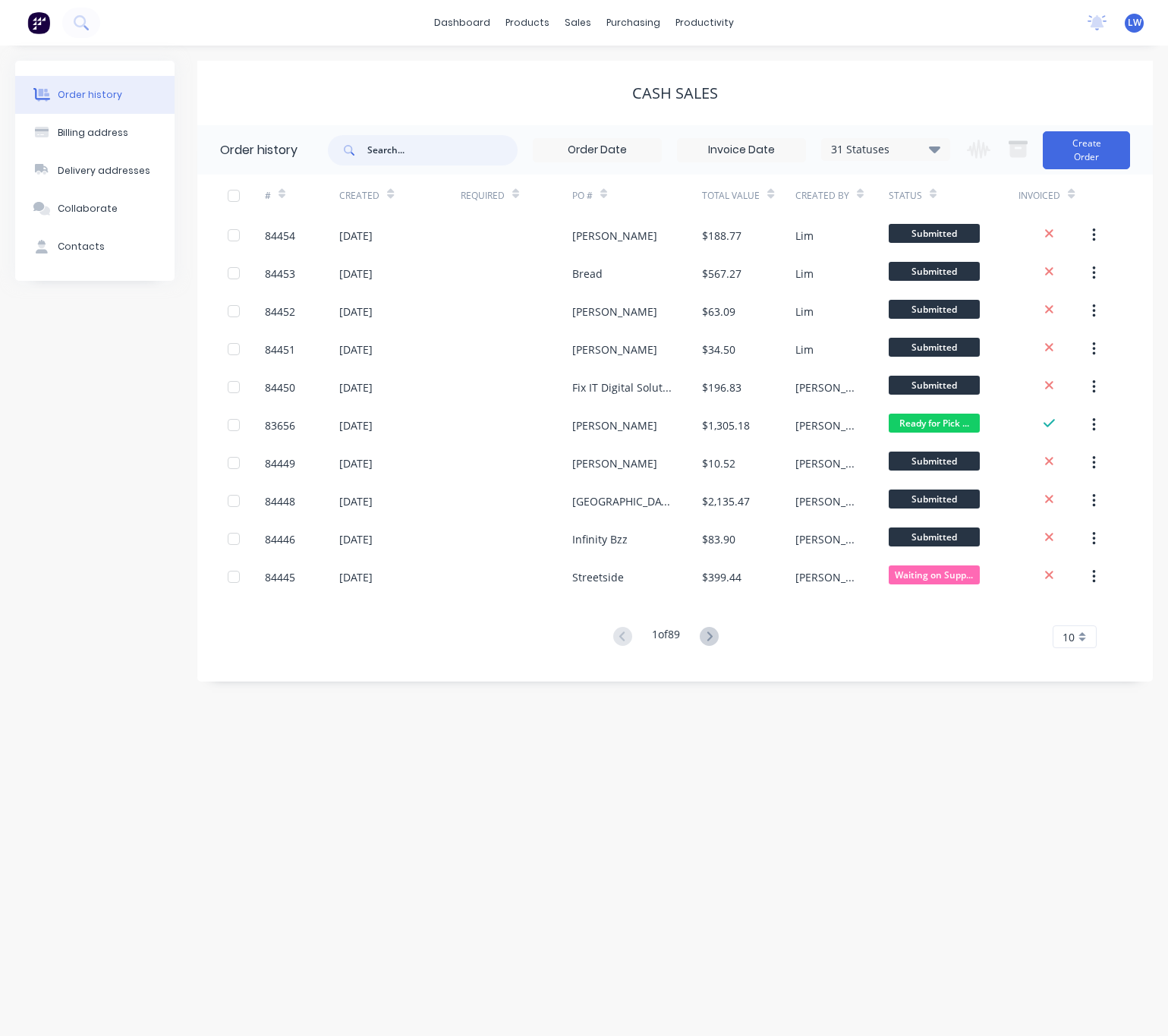
click at [405, 161] on input "text" at bounding box center [442, 151] width 150 height 30
type input "85537"
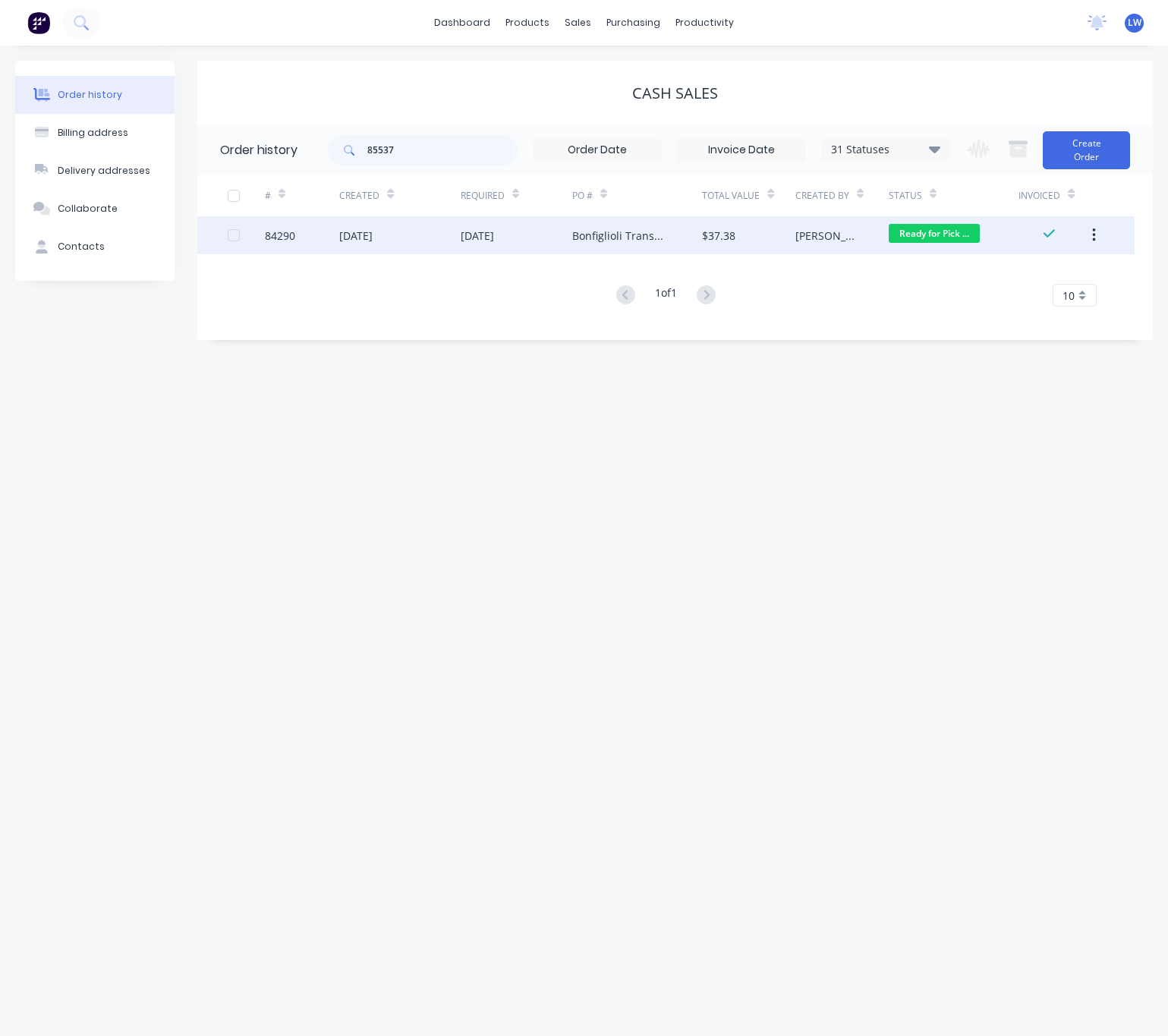
click at [621, 246] on div "Bonfiglioli Transmission" at bounding box center [637, 235] width 130 height 38
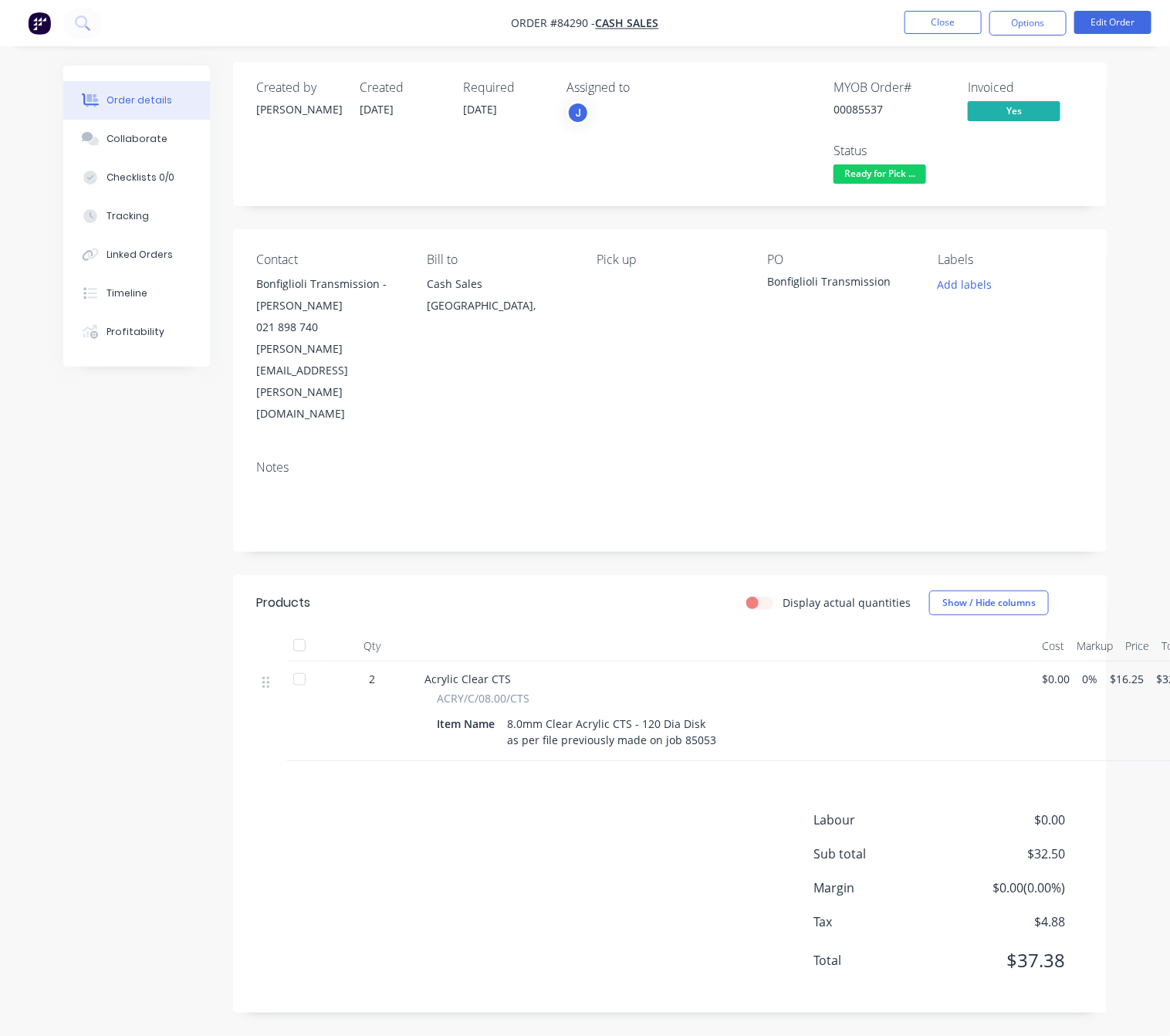
scroll to position [17, 0]
click at [970, 31] on button "Close" at bounding box center [942, 22] width 77 height 23
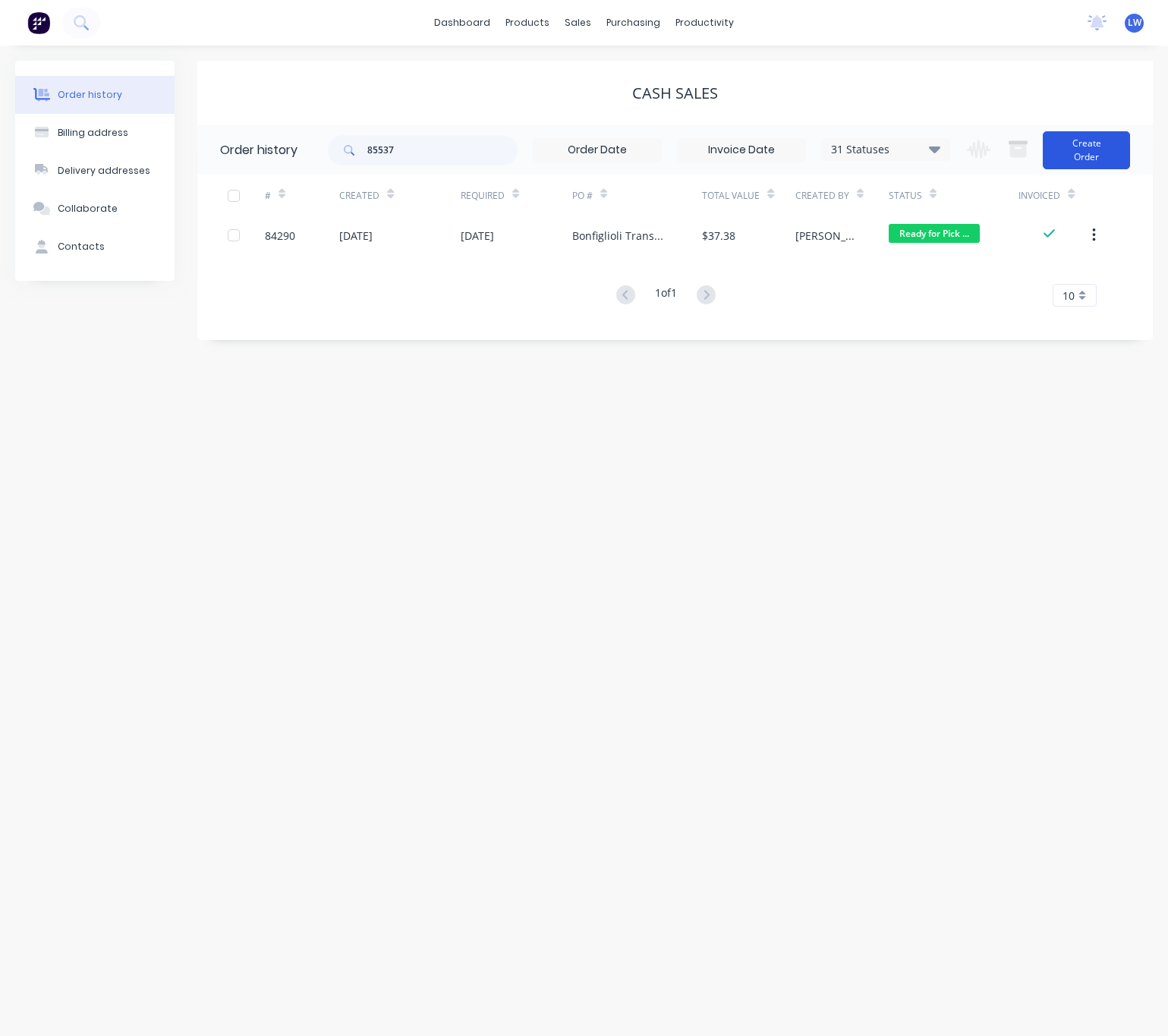
click at [1065, 151] on button "Create Order" at bounding box center [1086, 150] width 87 height 38
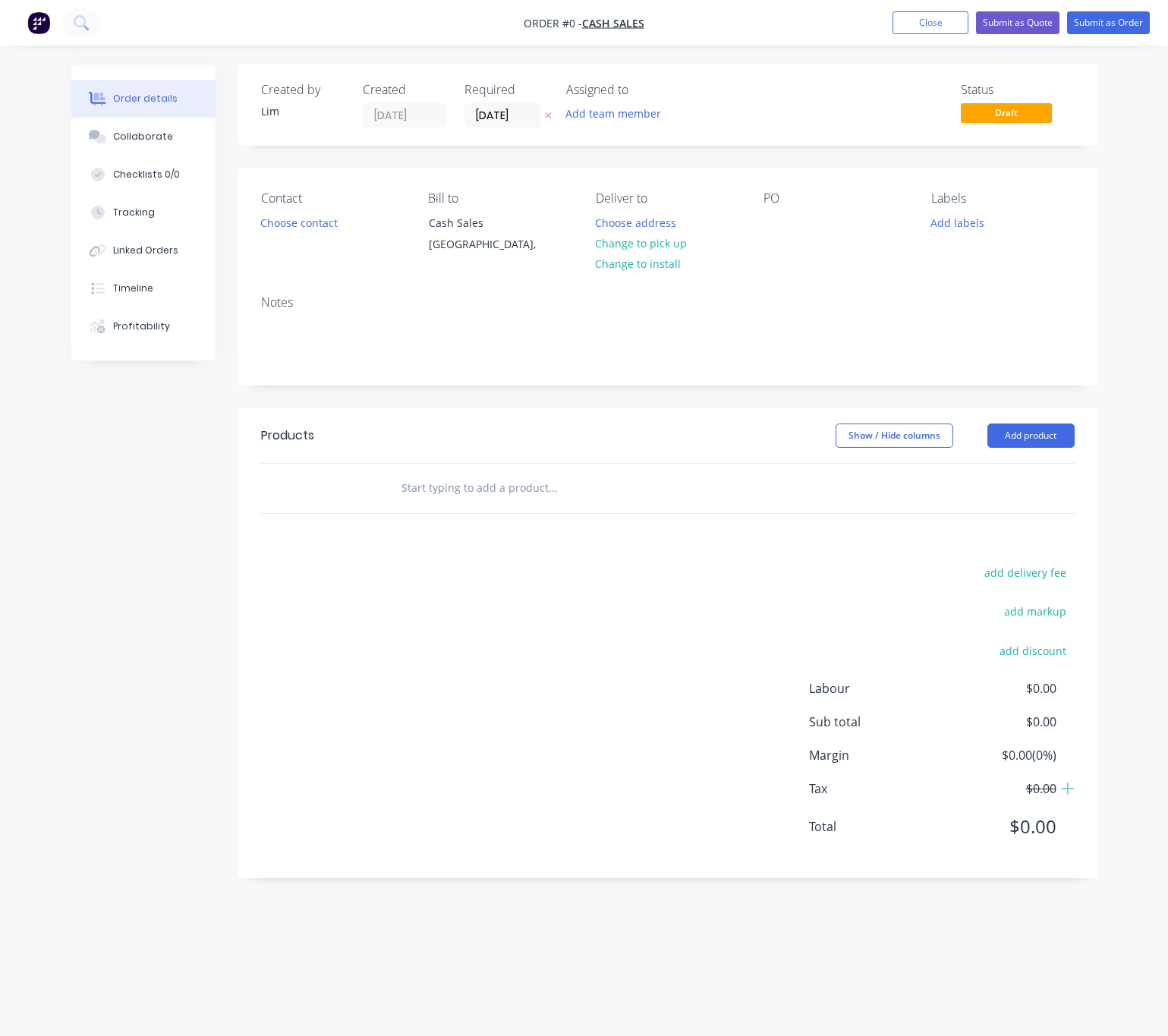
click at [542, 117] on button at bounding box center [548, 115] width 16 height 18
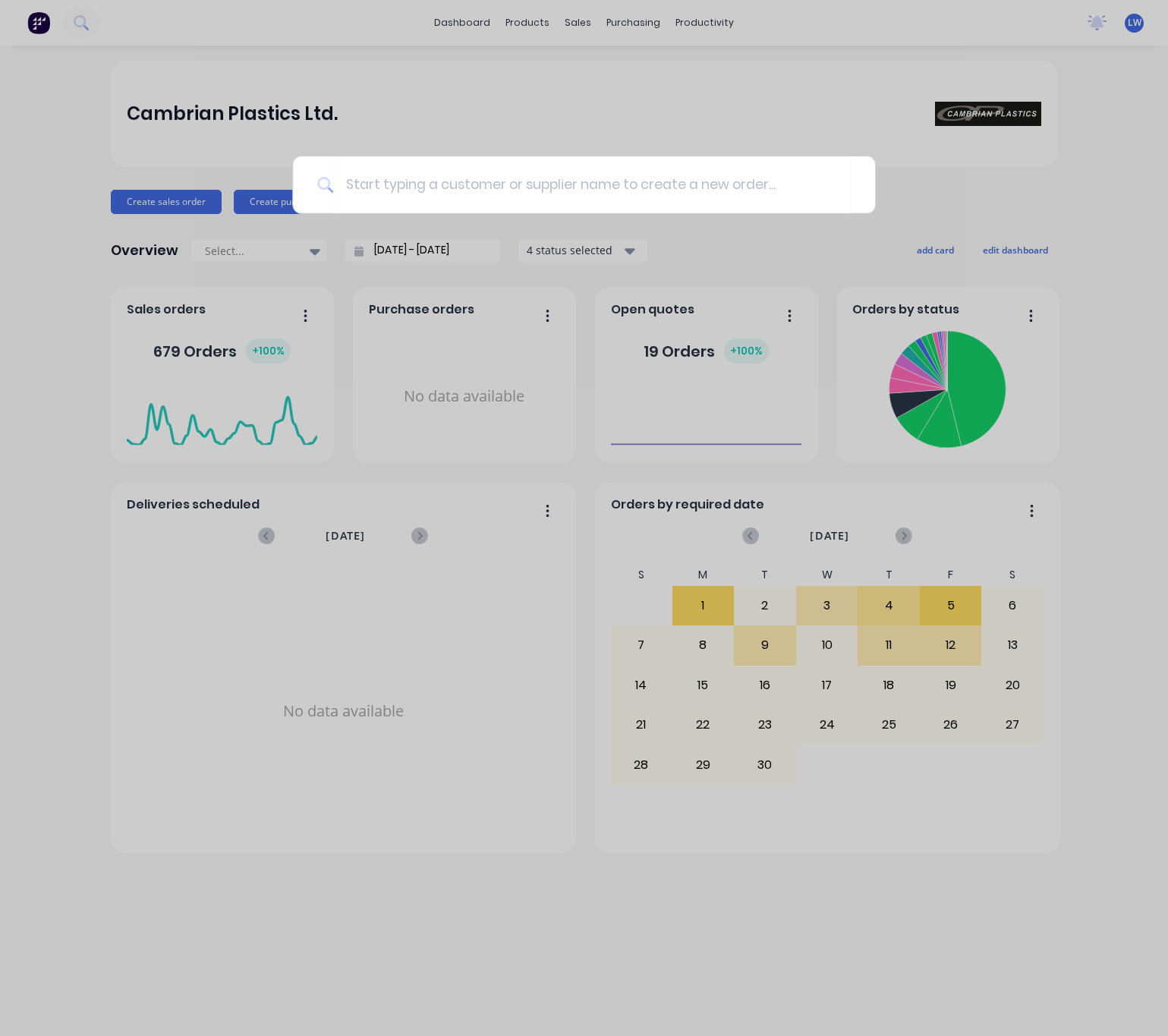
click at [360, 176] on input at bounding box center [591, 185] width 518 height 57
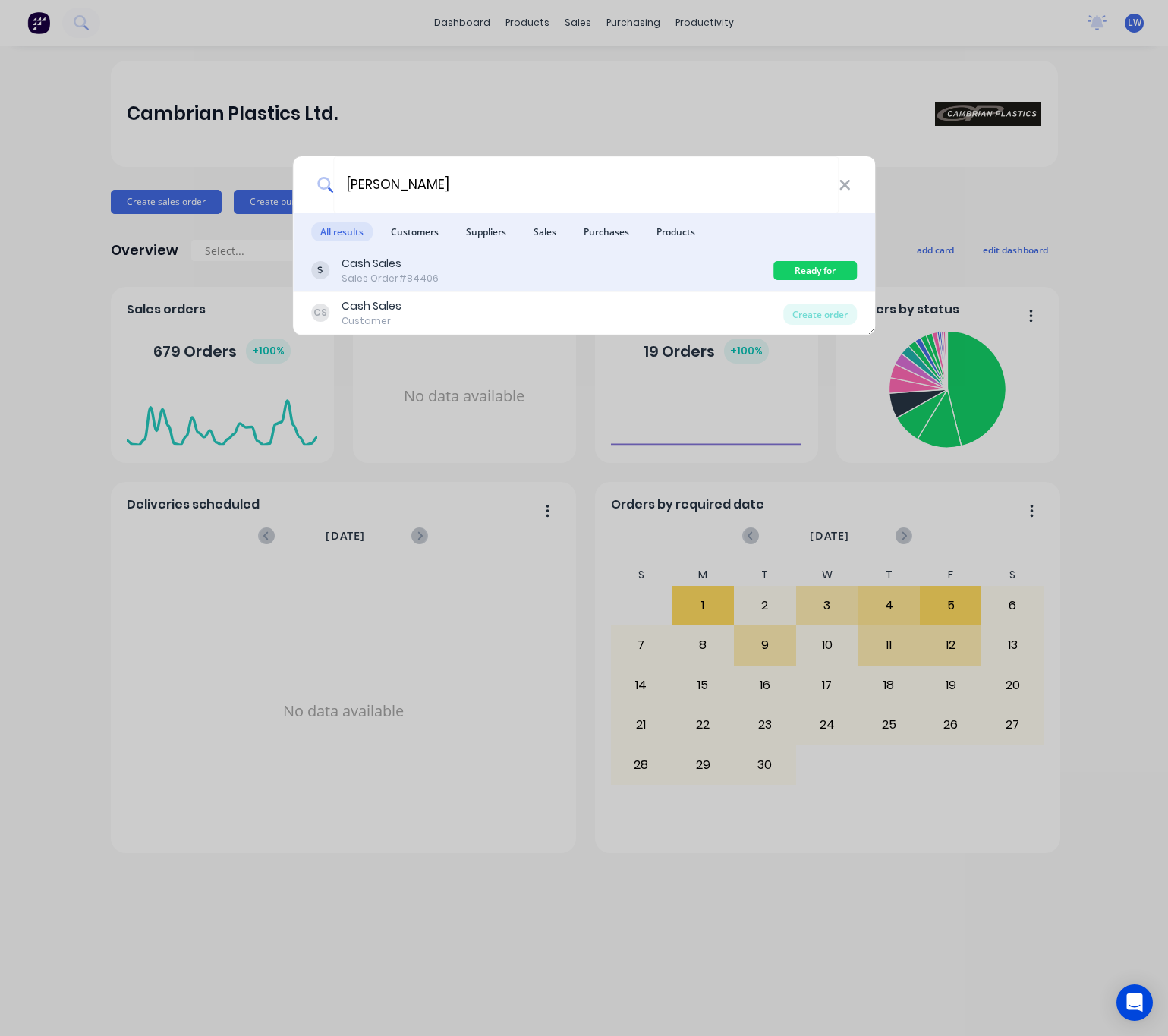
type input "[PERSON_NAME]"
click at [649, 268] on div "Cash Sales Sales Order #84406" at bounding box center [543, 270] width 463 height 29
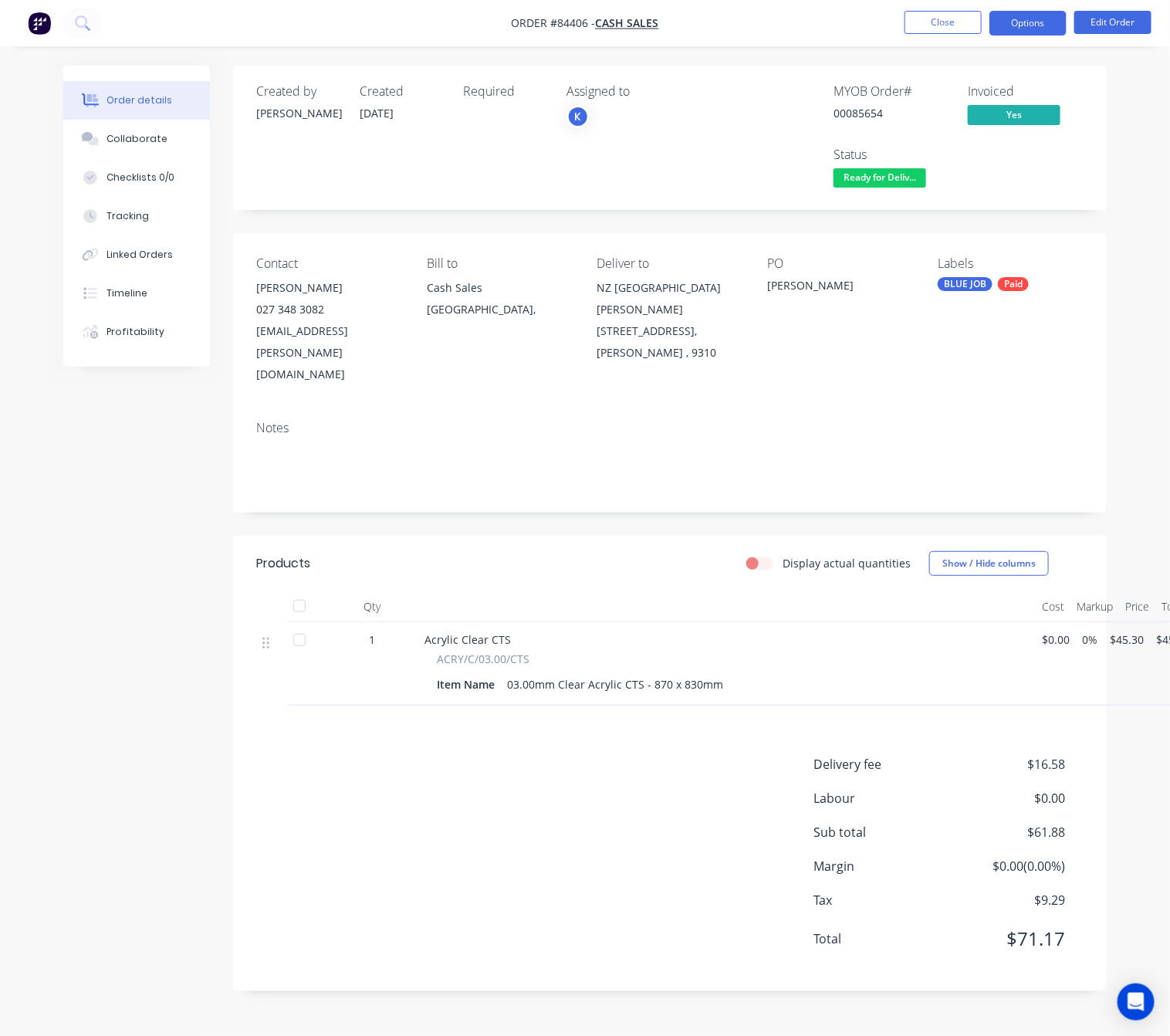
click at [1051, 26] on button "Options" at bounding box center [1027, 23] width 77 height 25
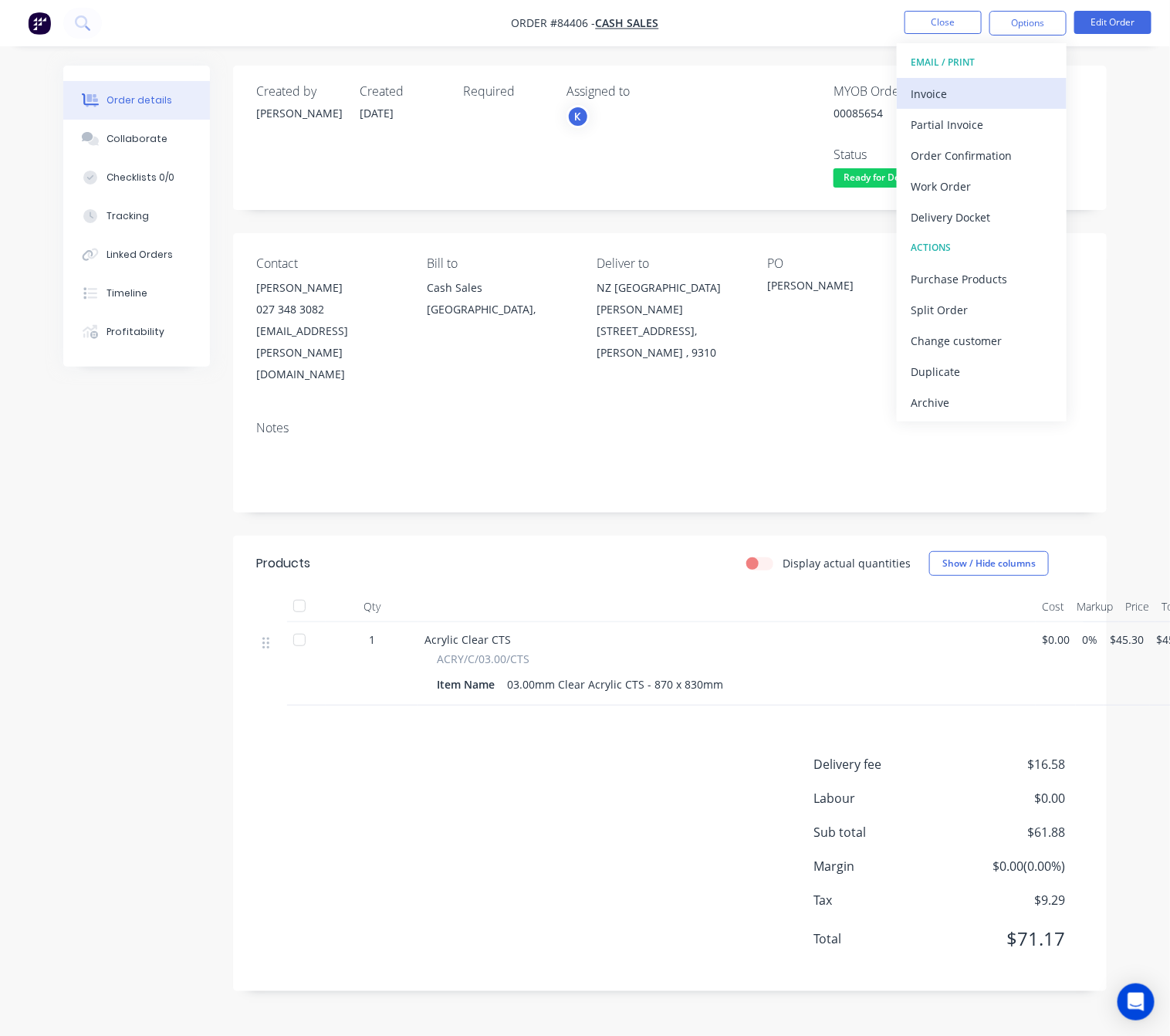
click at [1016, 91] on div "Invoice" at bounding box center [981, 94] width 142 height 22
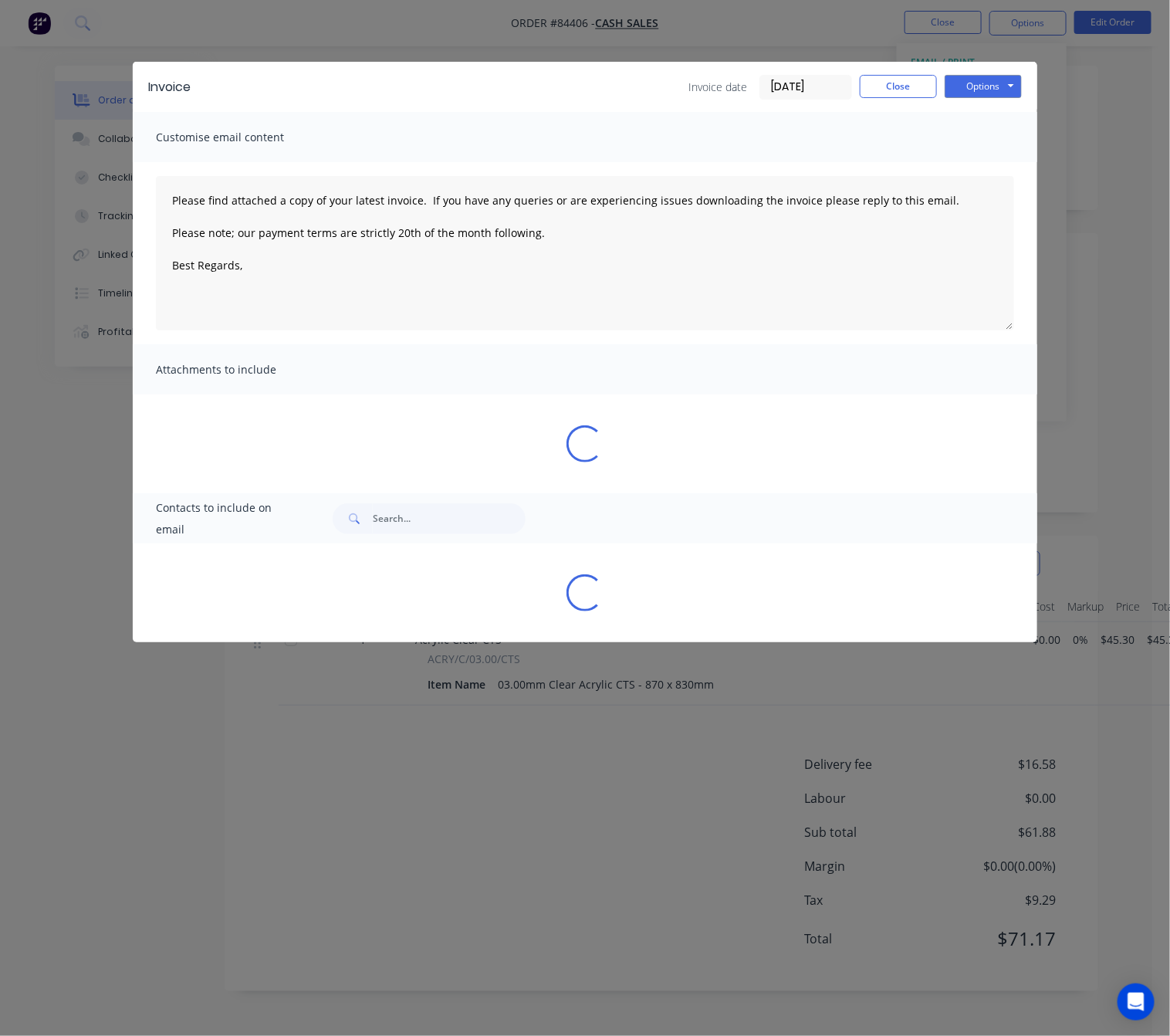
type textarea "Please find attached a copy of your latest invoice. If you have any queries or …"
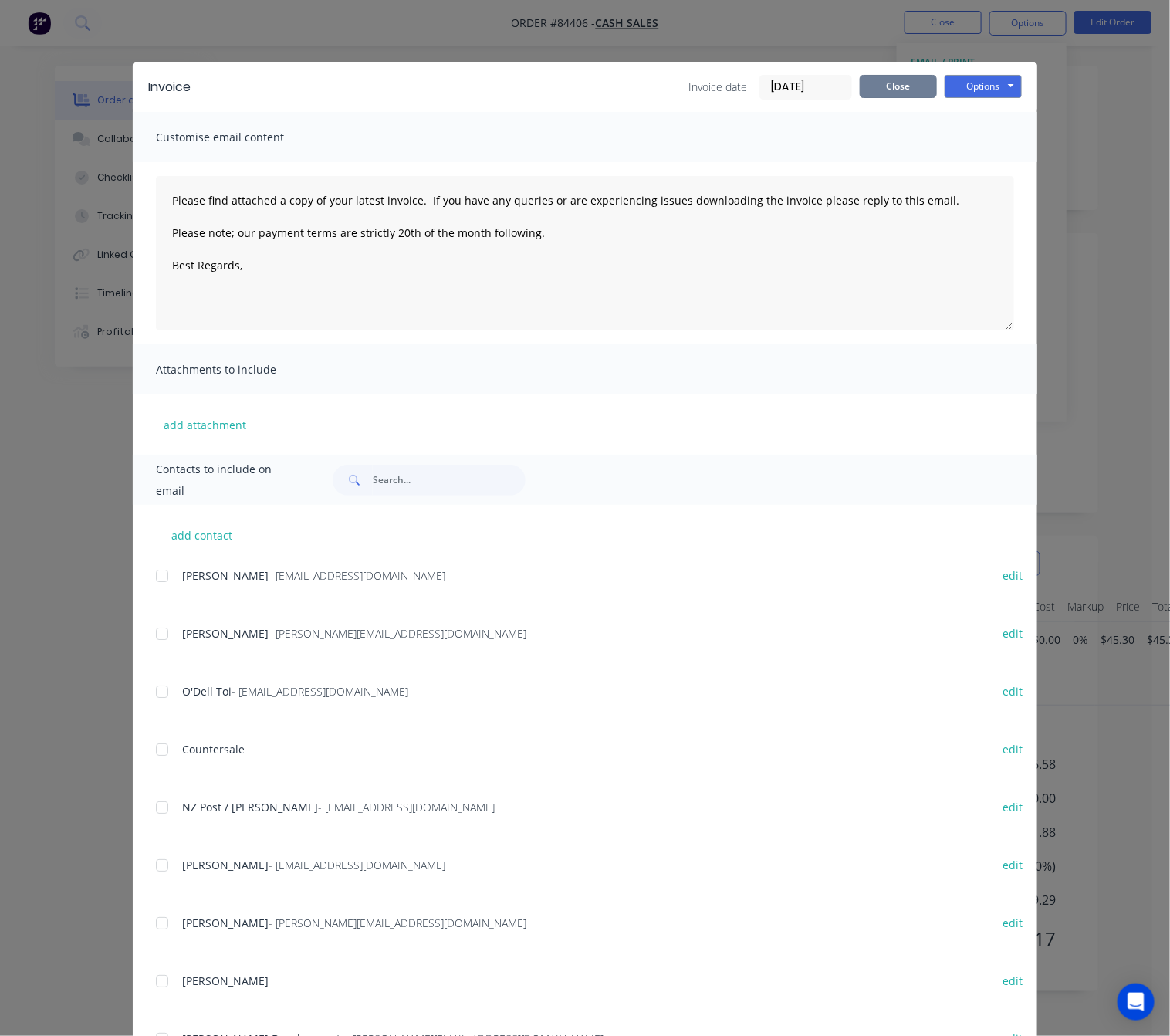
click at [868, 93] on button "Close" at bounding box center [898, 86] width 77 height 23
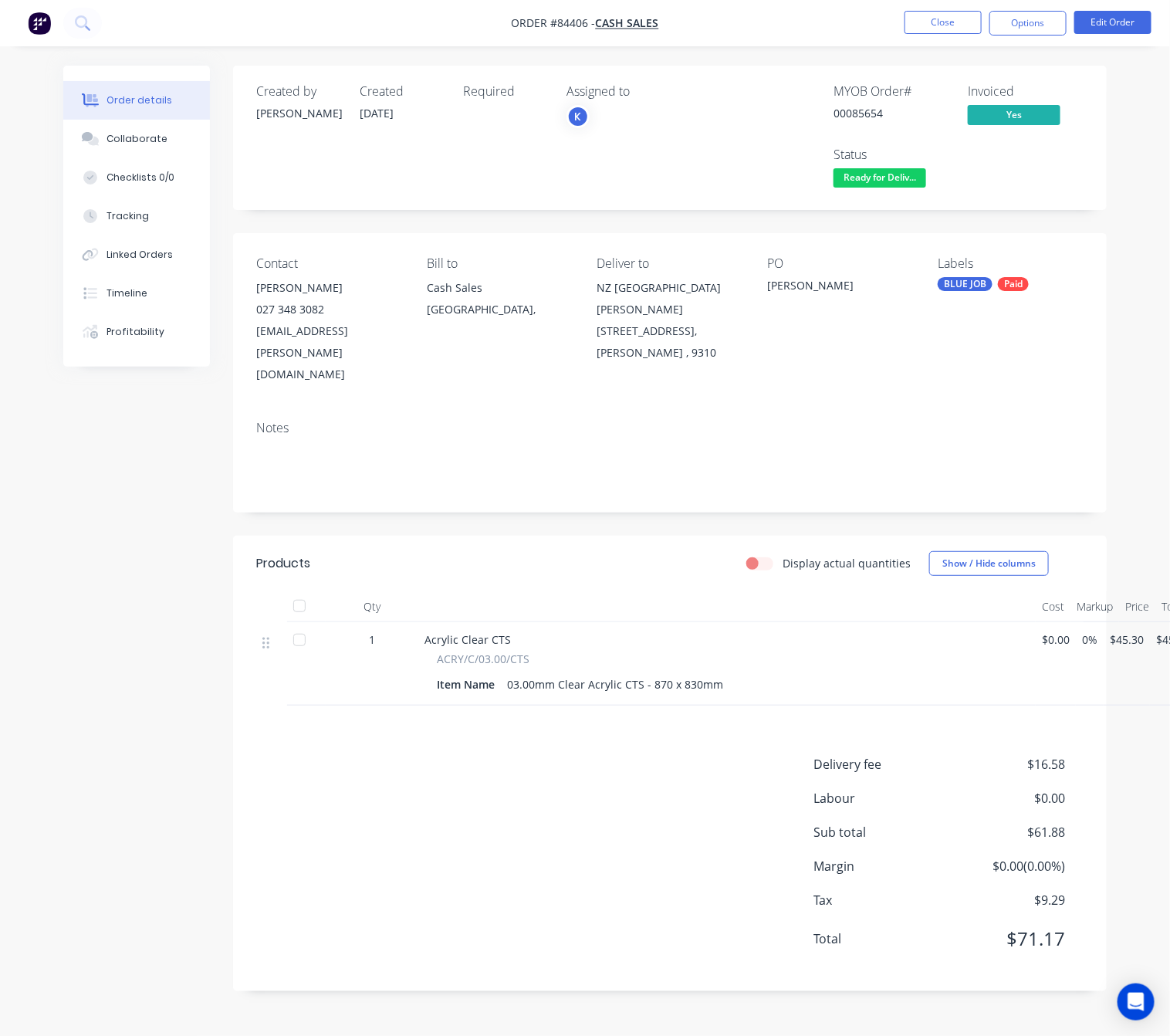
scroll to position [0, 26]
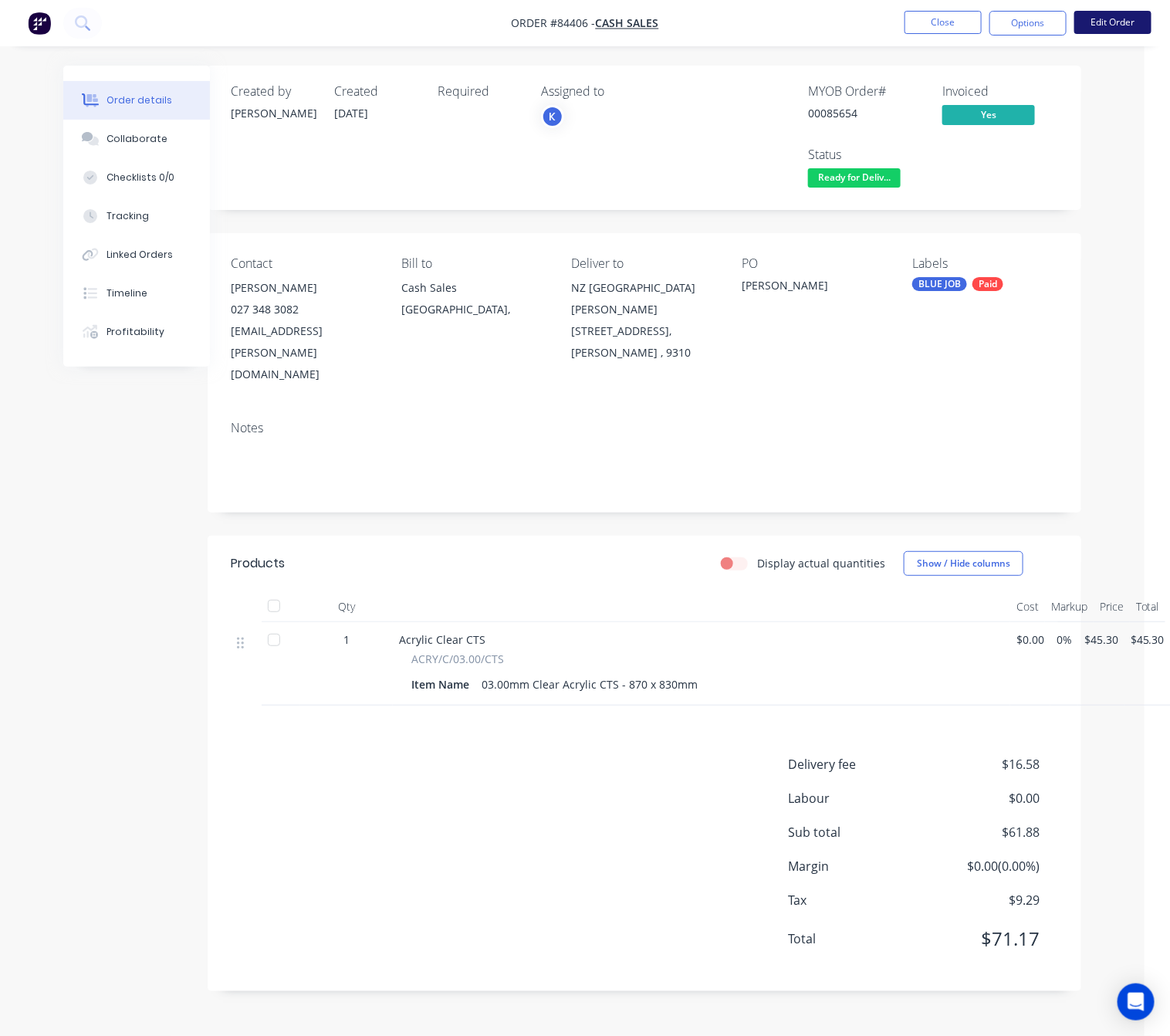
click at [1109, 13] on button "Edit Order" at bounding box center [1112, 22] width 77 height 23
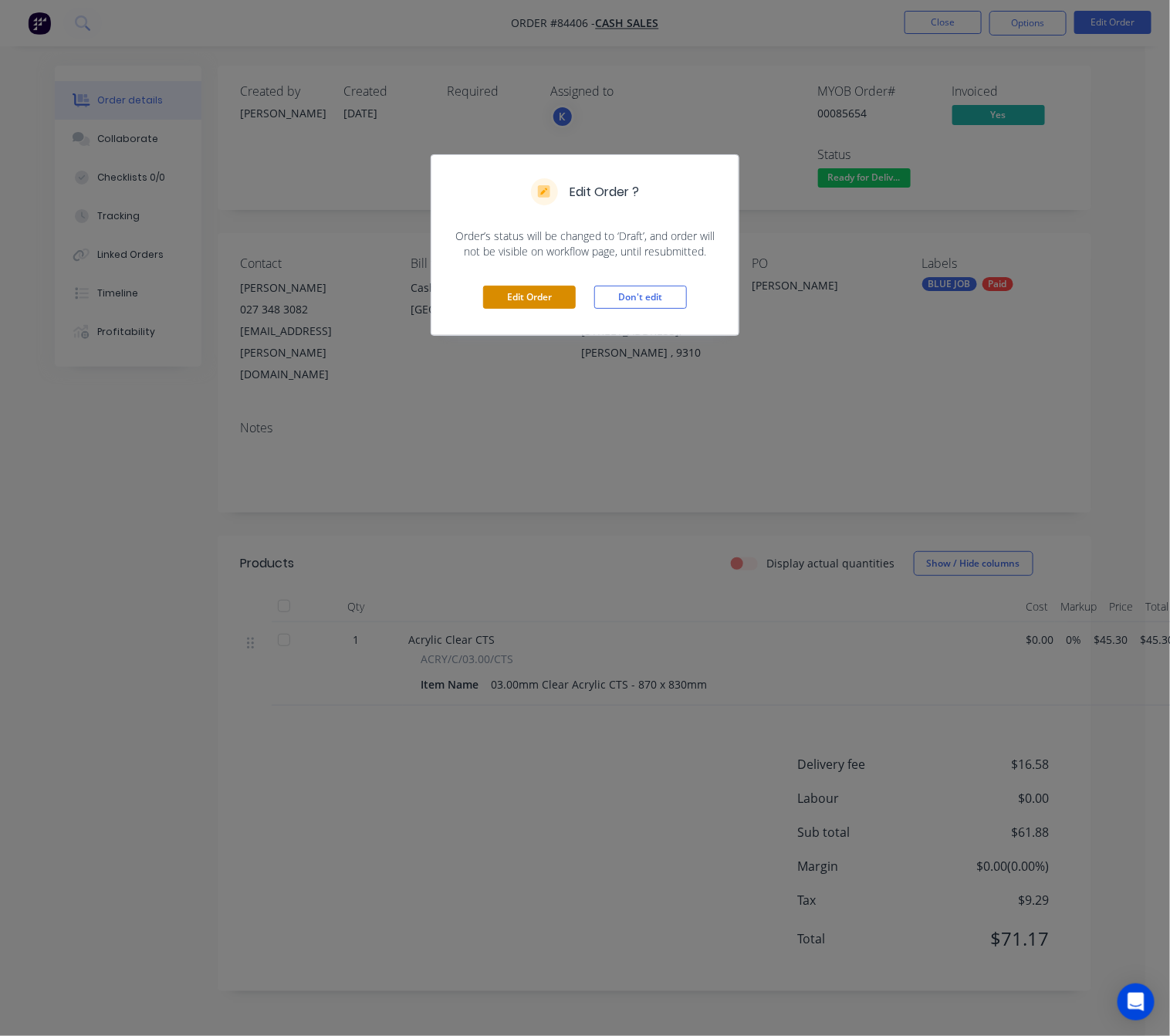
click at [552, 304] on button "Edit Order" at bounding box center [529, 297] width 93 height 23
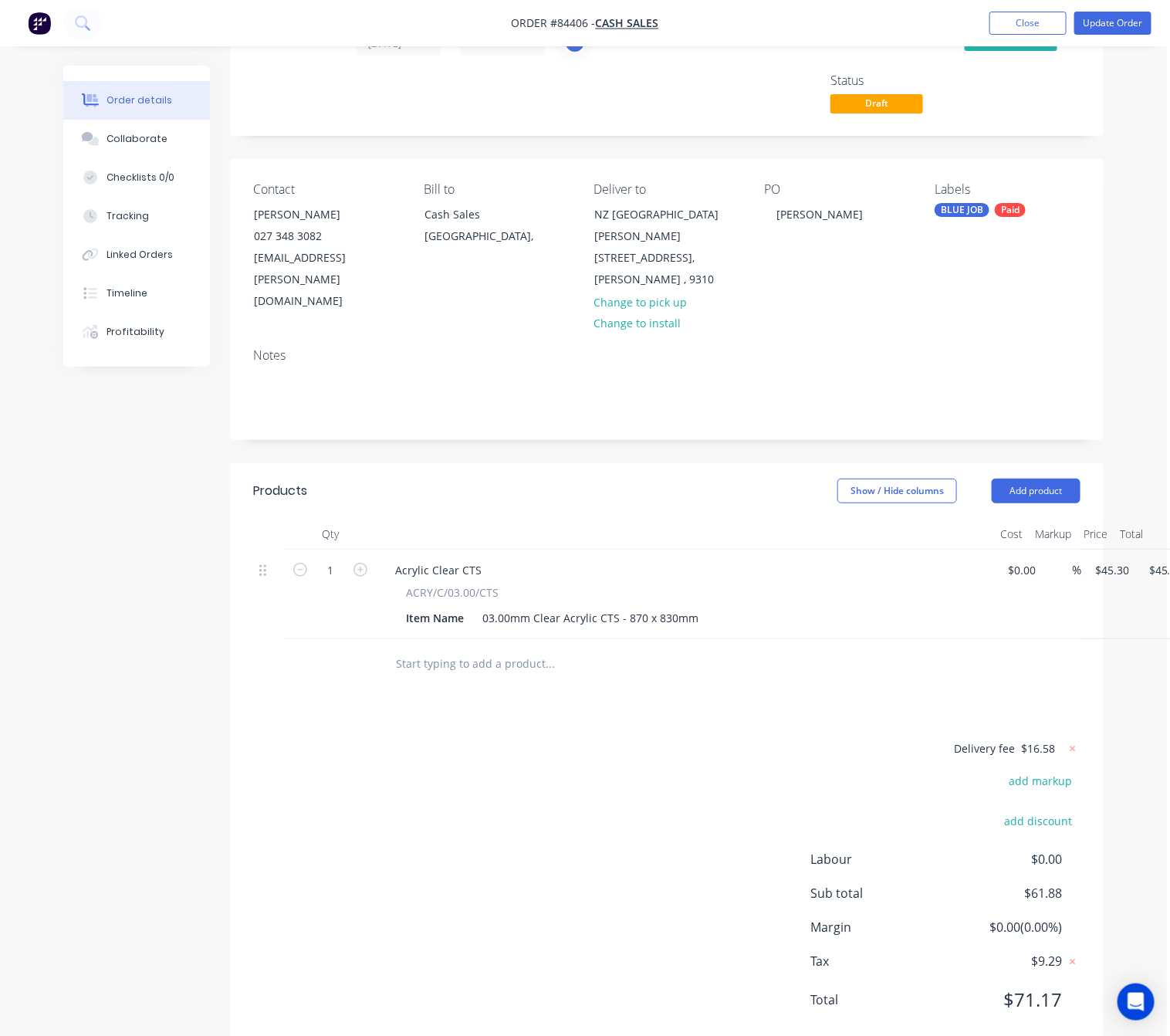
scroll to position [74, 61]
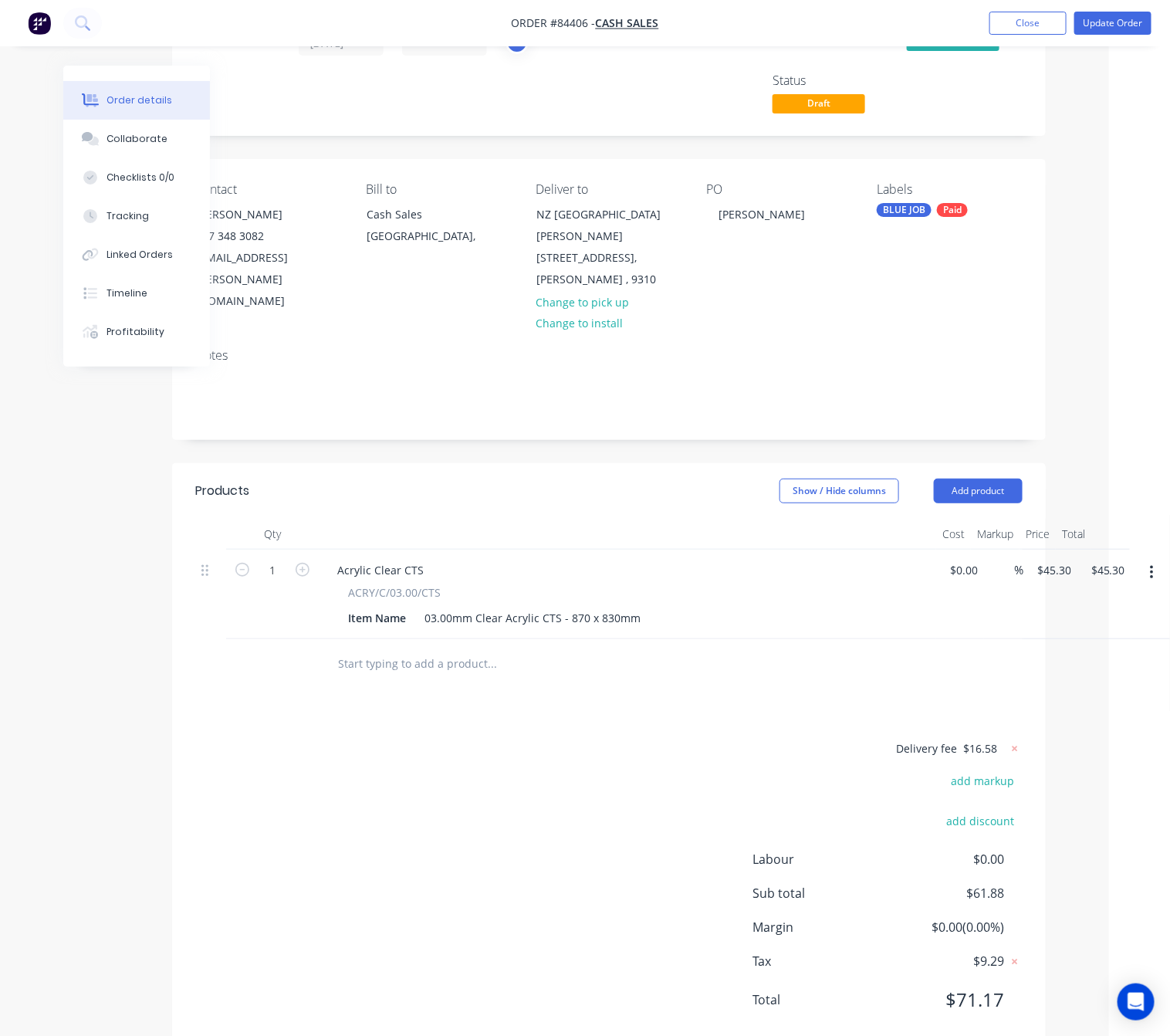
click at [459, 648] on input "text" at bounding box center [491, 663] width 309 height 31
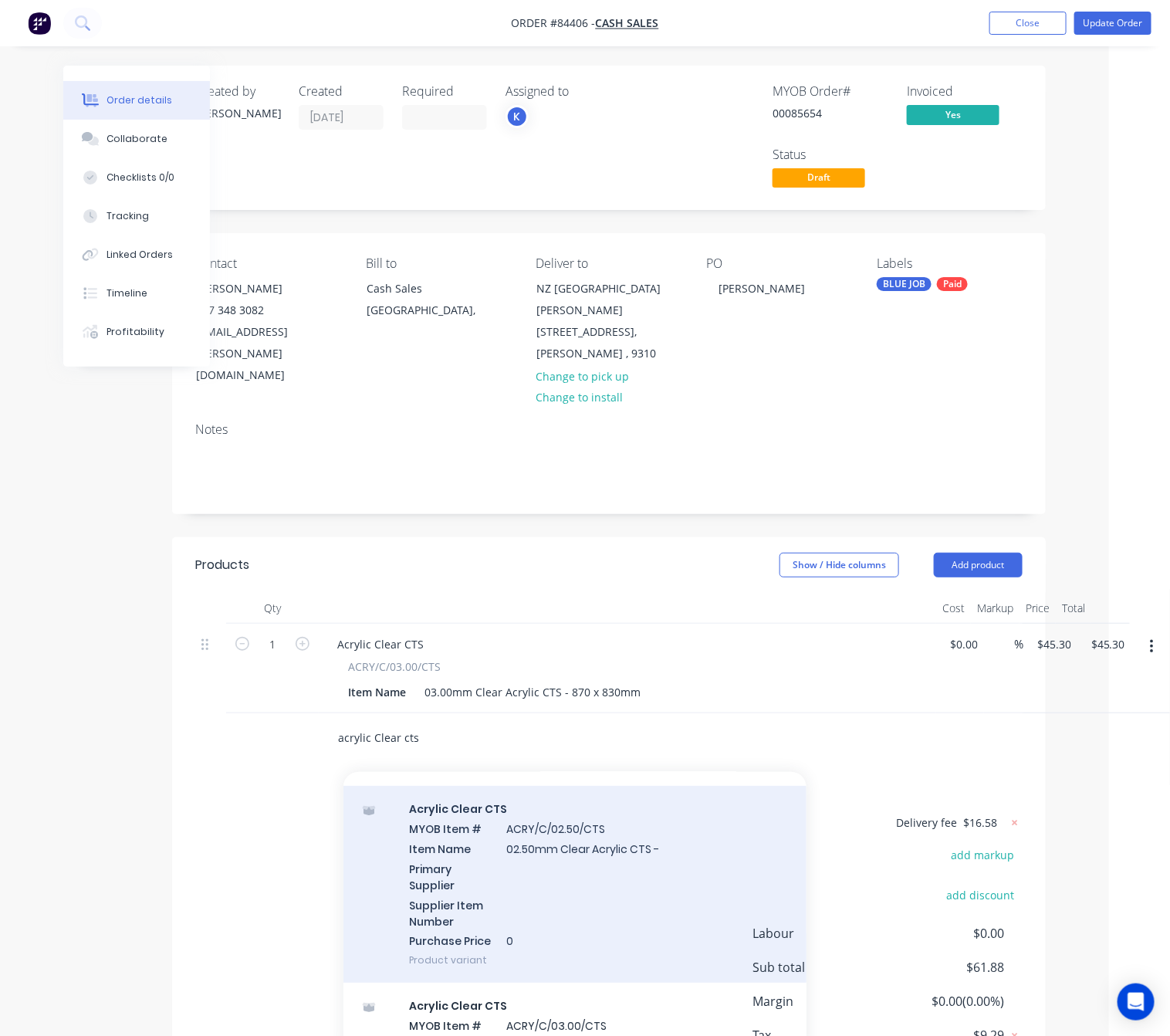
scroll to position [347, 0]
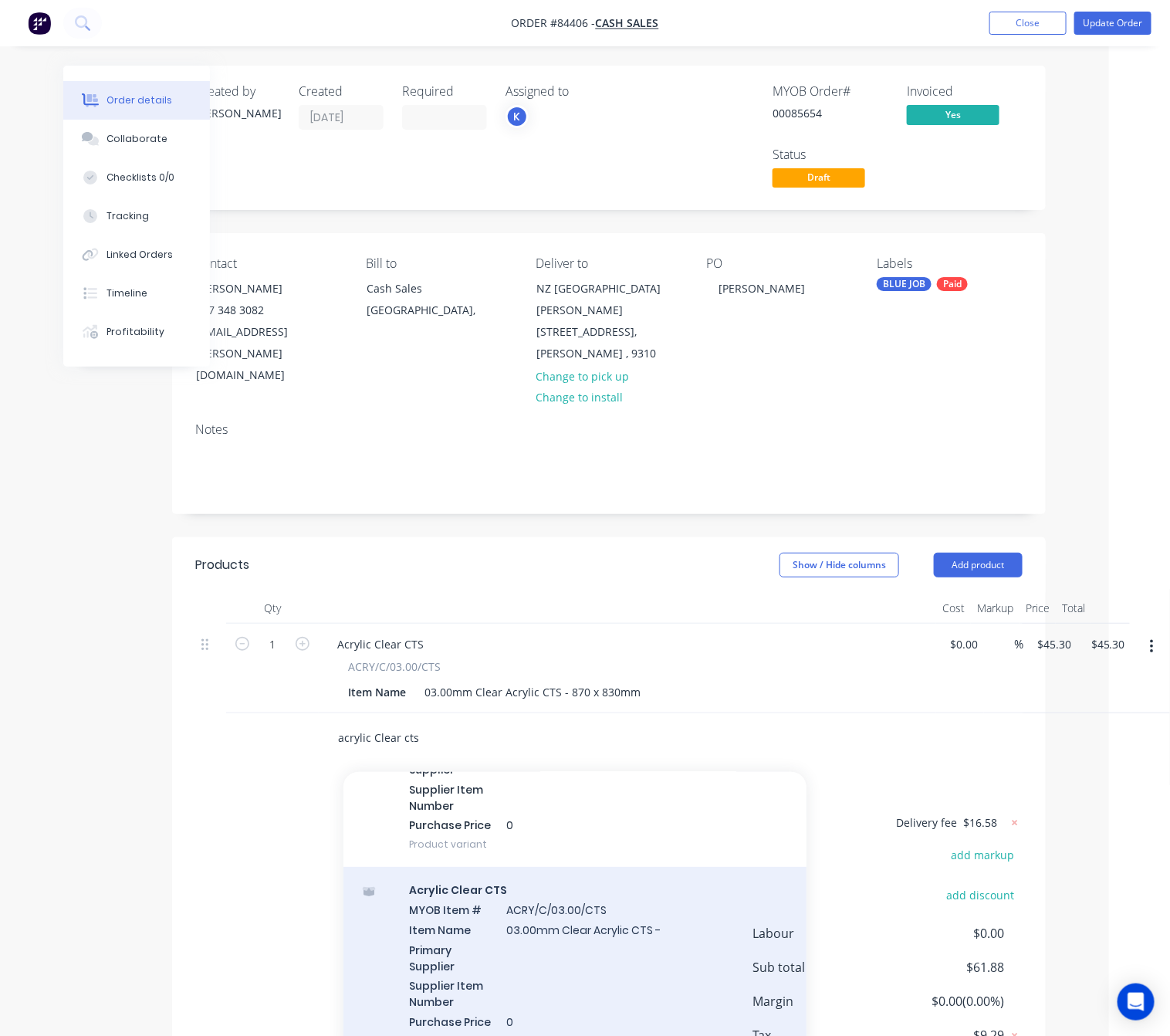
type input "acrylic Clear cts"
click at [645, 930] on div "Acrylic Clear CTS MYOB Item # ACRY/C/03.00/CTS Item Name 03.00mm Clear Acrylic …" at bounding box center [575, 965] width 463 height 196
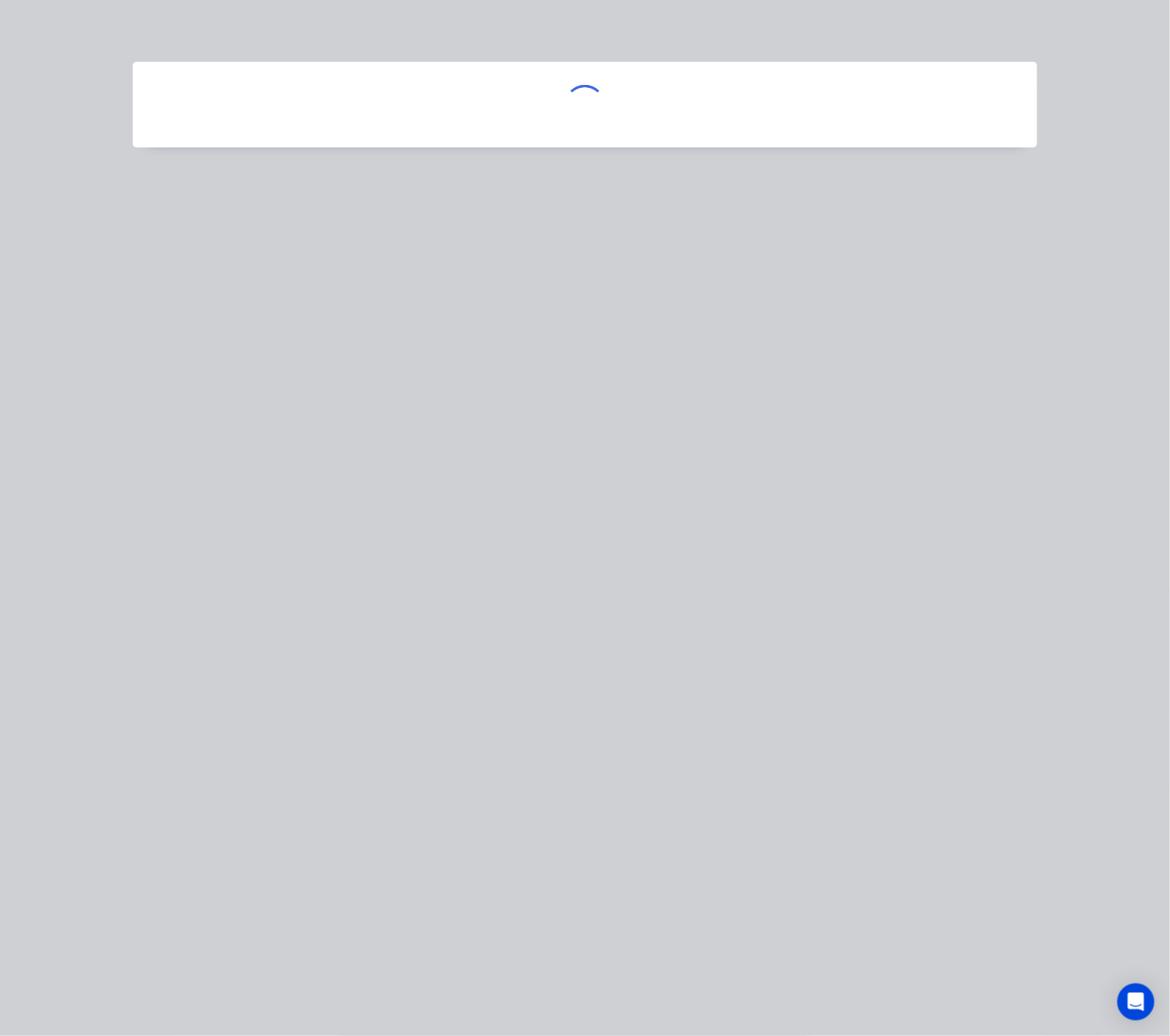
scroll to position [0, 52]
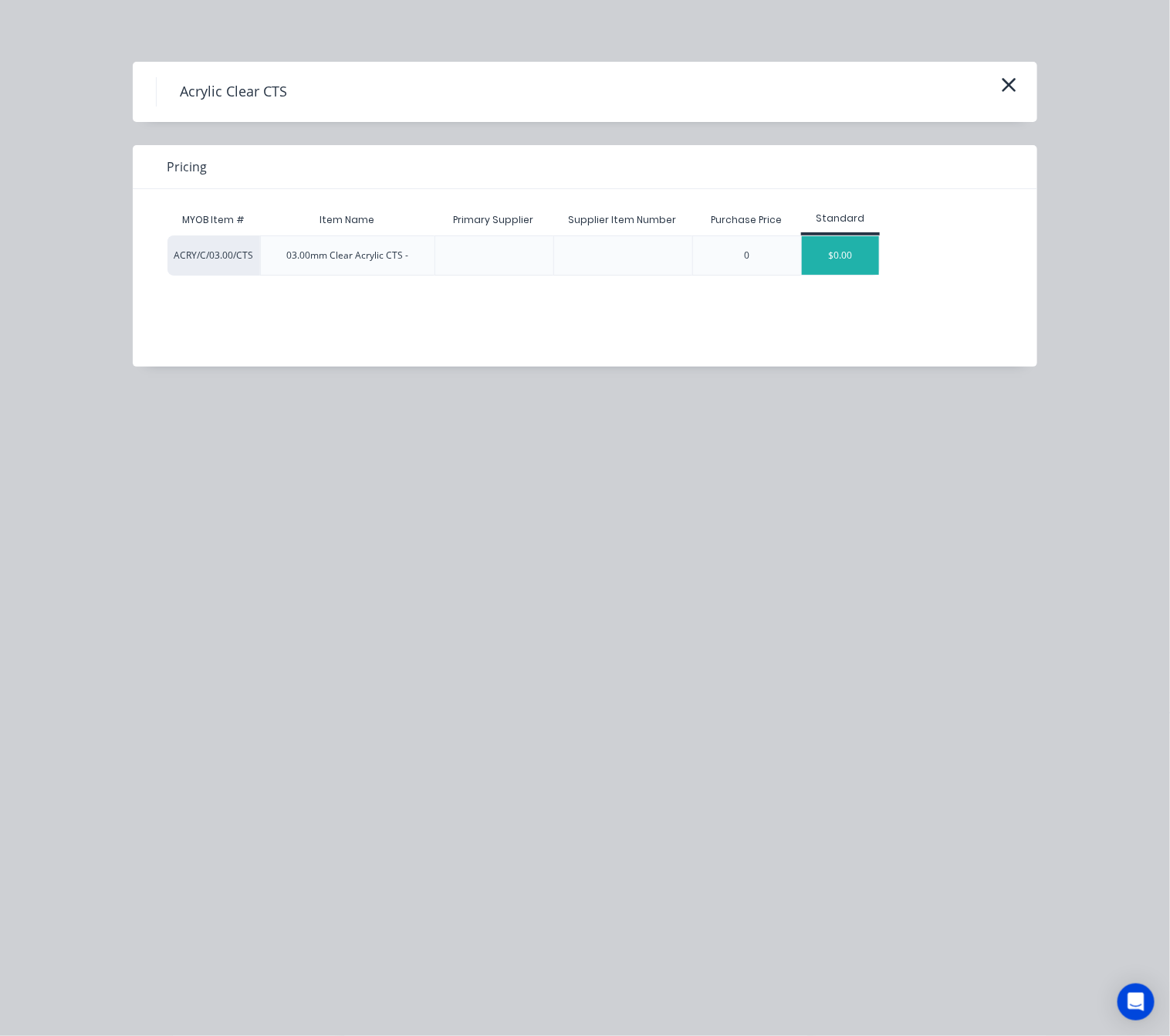
click at [843, 262] on div "$0.00" at bounding box center [840, 255] width 77 height 38
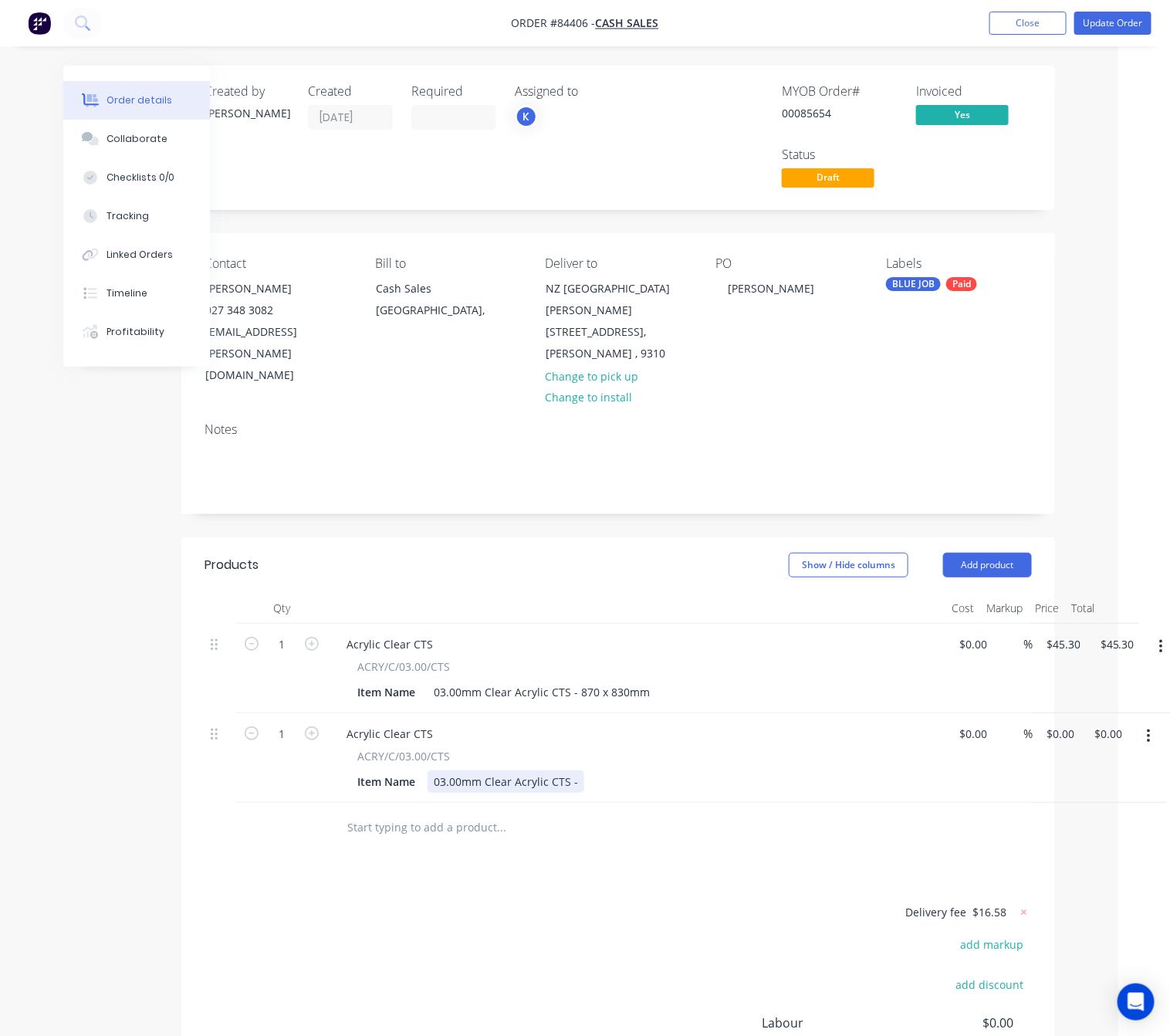
click at [575, 771] on div "03.00mm Clear Acrylic CTS -" at bounding box center [506, 782] width 156 height 22
click at [639, 902] on div "Delivery fee $16.58 add markup add discount Labour $0.00 Sub total $61.88 Margi…" at bounding box center [617, 1047] width 827 height 290
click at [1059, 722] on input "0" at bounding box center [1063, 733] width 36 height 22
click at [410, 902] on div "Delivery fee $16.58 add markup add discount Labour $0.00 Sub total $61.88 Margi…" at bounding box center [617, 1047] width 827 height 290
type input "$25.00"
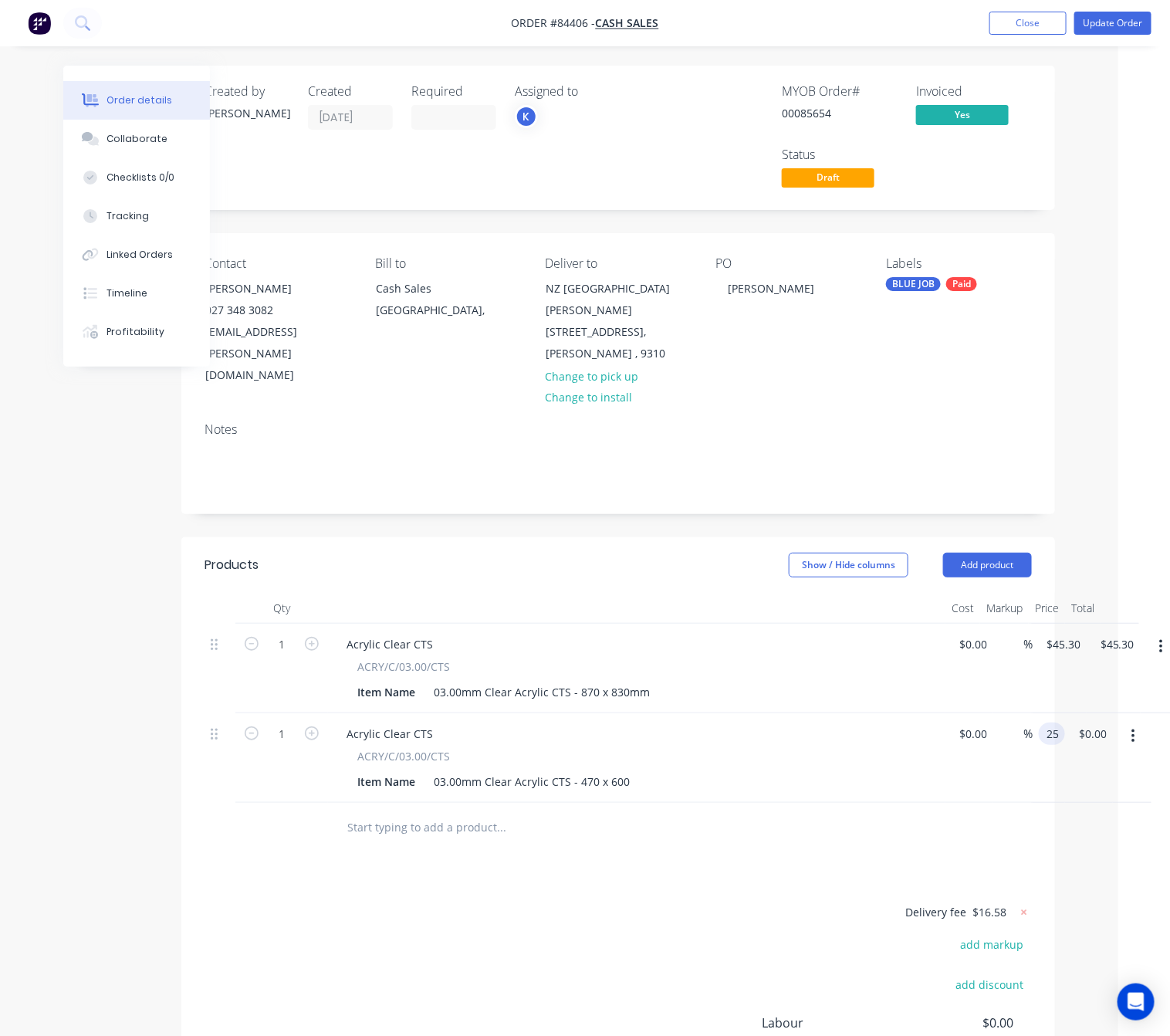
type input "$25.00"
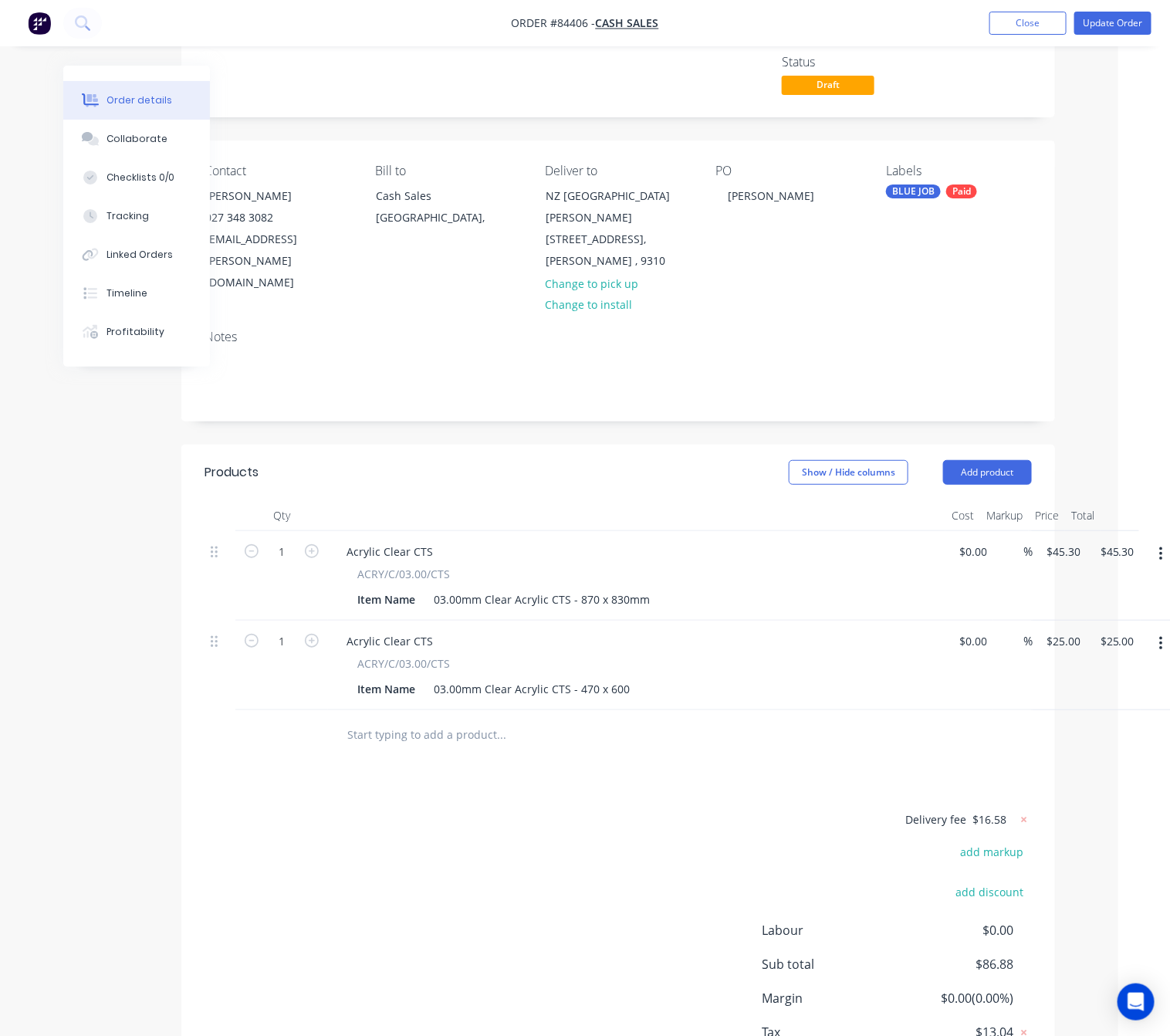
scroll to position [162, 52]
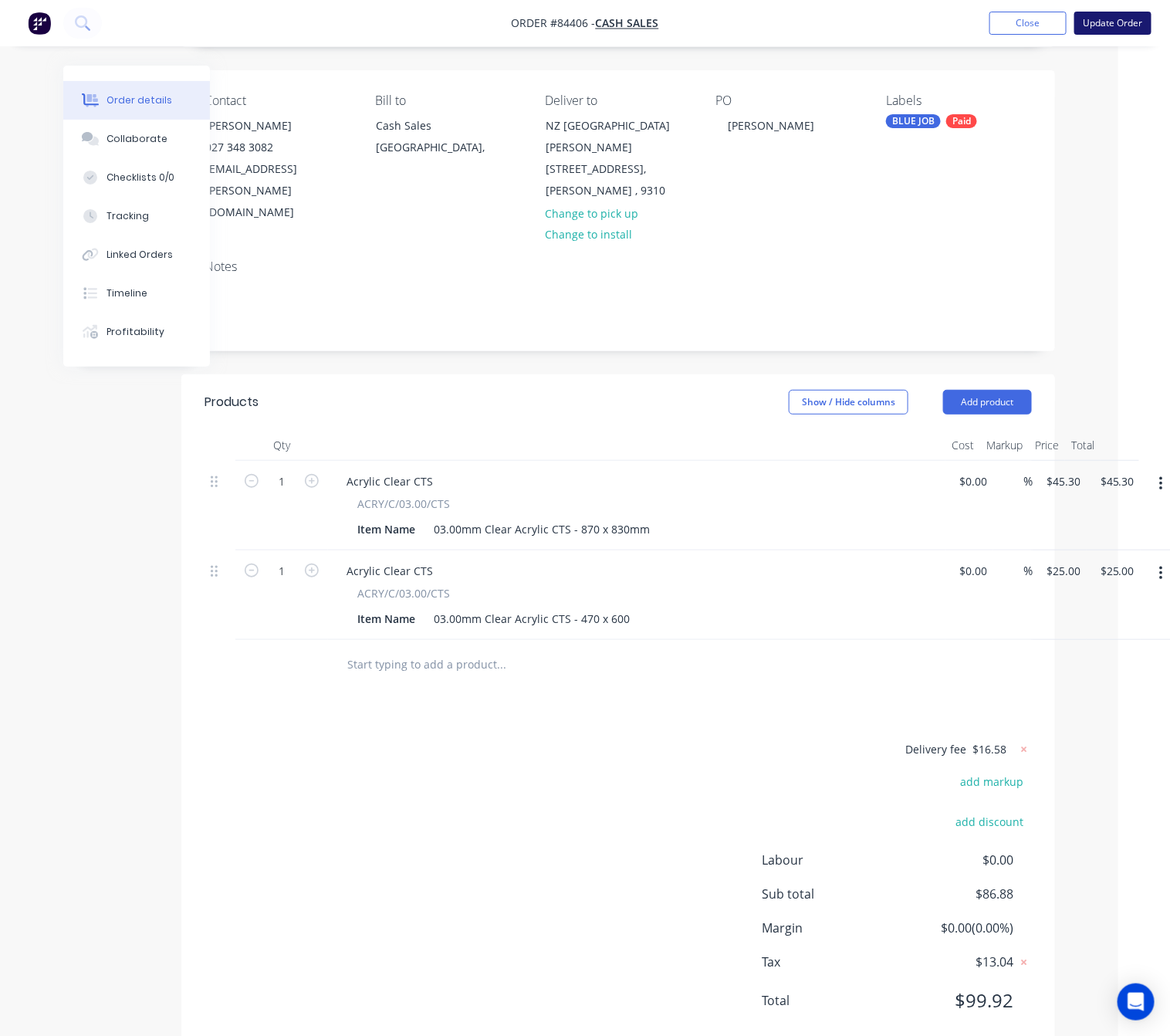
click at [1121, 35] on button "Update Order" at bounding box center [1112, 23] width 77 height 23
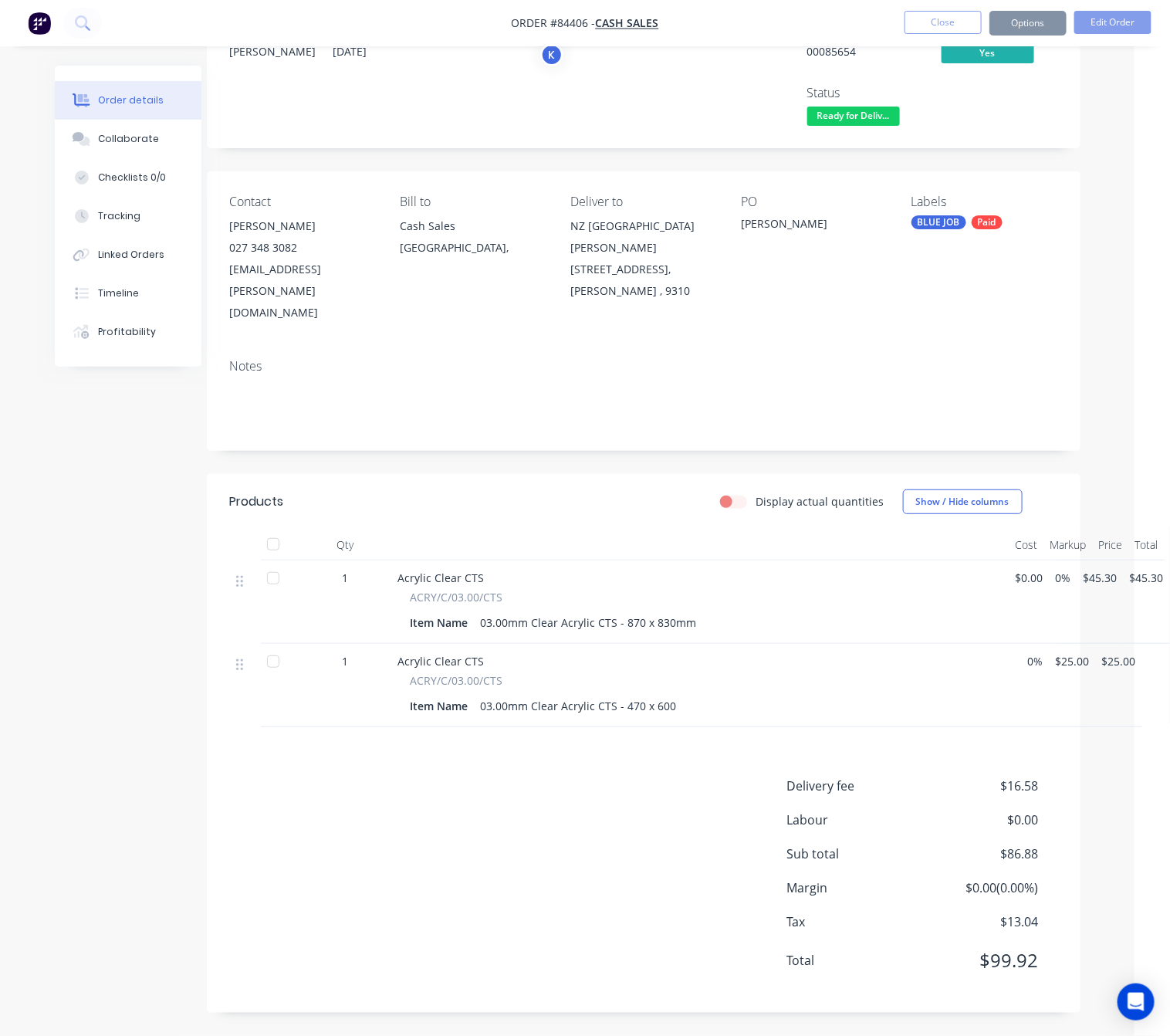
scroll to position [0, 0]
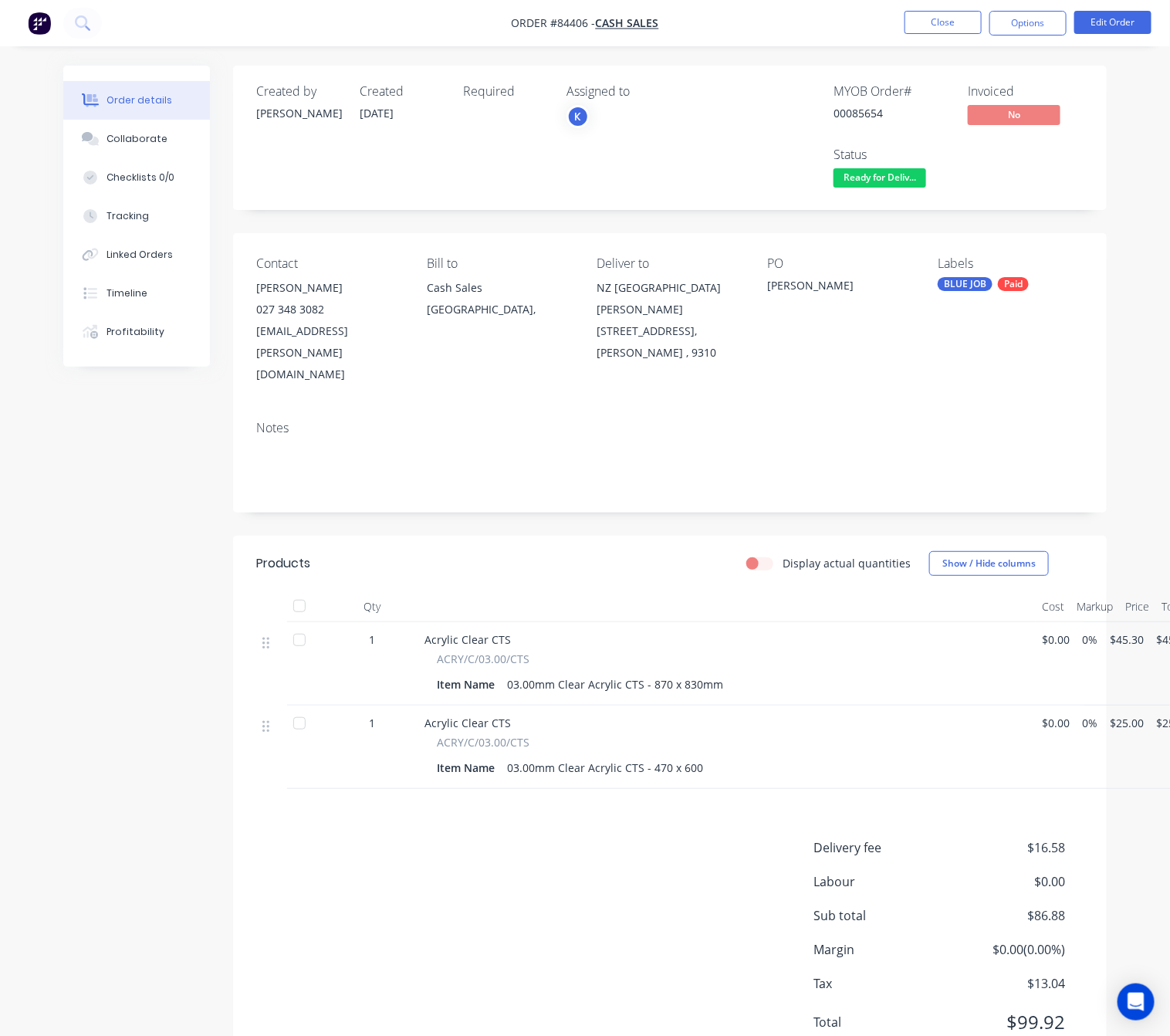
click at [19, 888] on div "Order details Collaborate Checklists 0/0 Tracking Linked Orders Timeline Profit…" at bounding box center [585, 549] width 1170 height 1097
drag, startPoint x: 253, startPoint y: 321, endPoint x: 360, endPoint y: 325, distance: 107.1
click at [392, 345] on div "Contact [PERSON_NAME] [PHONE_NUMBER] [EMAIL_ADDRESS][PERSON_NAME][DOMAIN_NAME] …" at bounding box center [669, 321] width 873 height 175
copy div "027 348 3082 [EMAIL_ADDRESS][PERSON_NAME][DOMAIN_NAME]"
drag, startPoint x: 1039, startPoint y: 20, endPoint x: 1042, endPoint y: 33, distance: 13.3
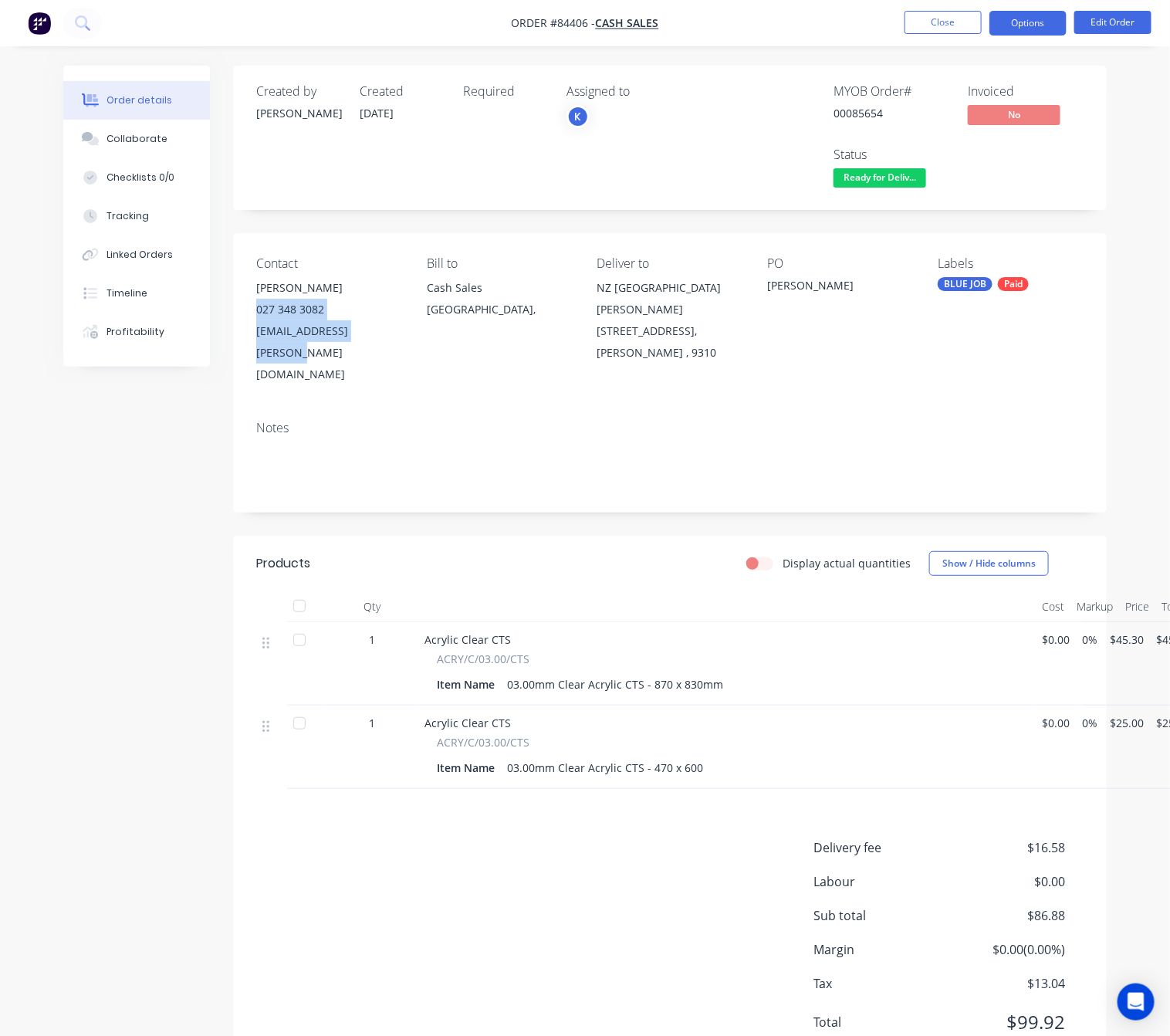
click at [1039, 20] on button "Options" at bounding box center [1027, 23] width 77 height 25
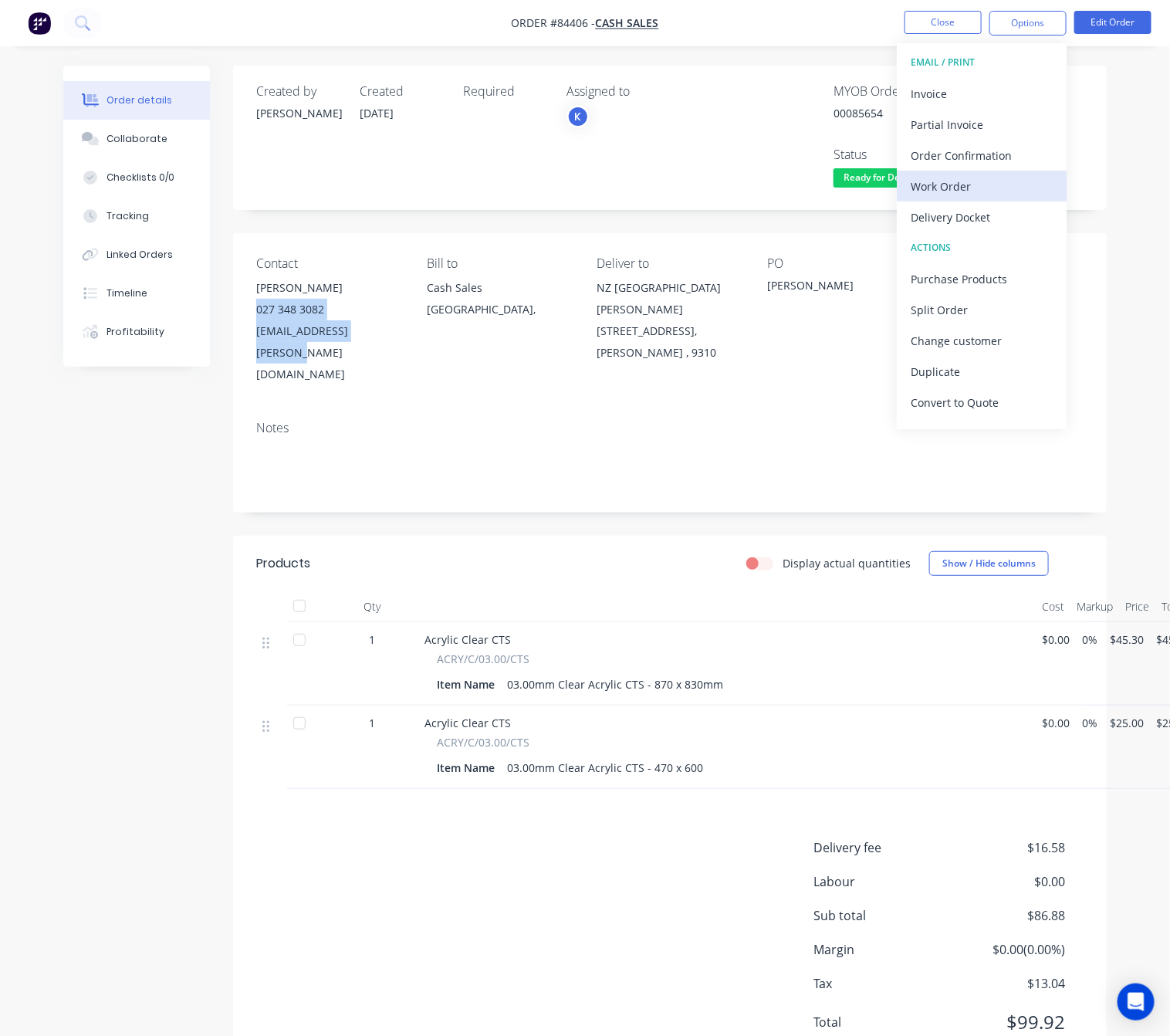
click at [968, 186] on div "Work Order" at bounding box center [981, 186] width 142 height 22
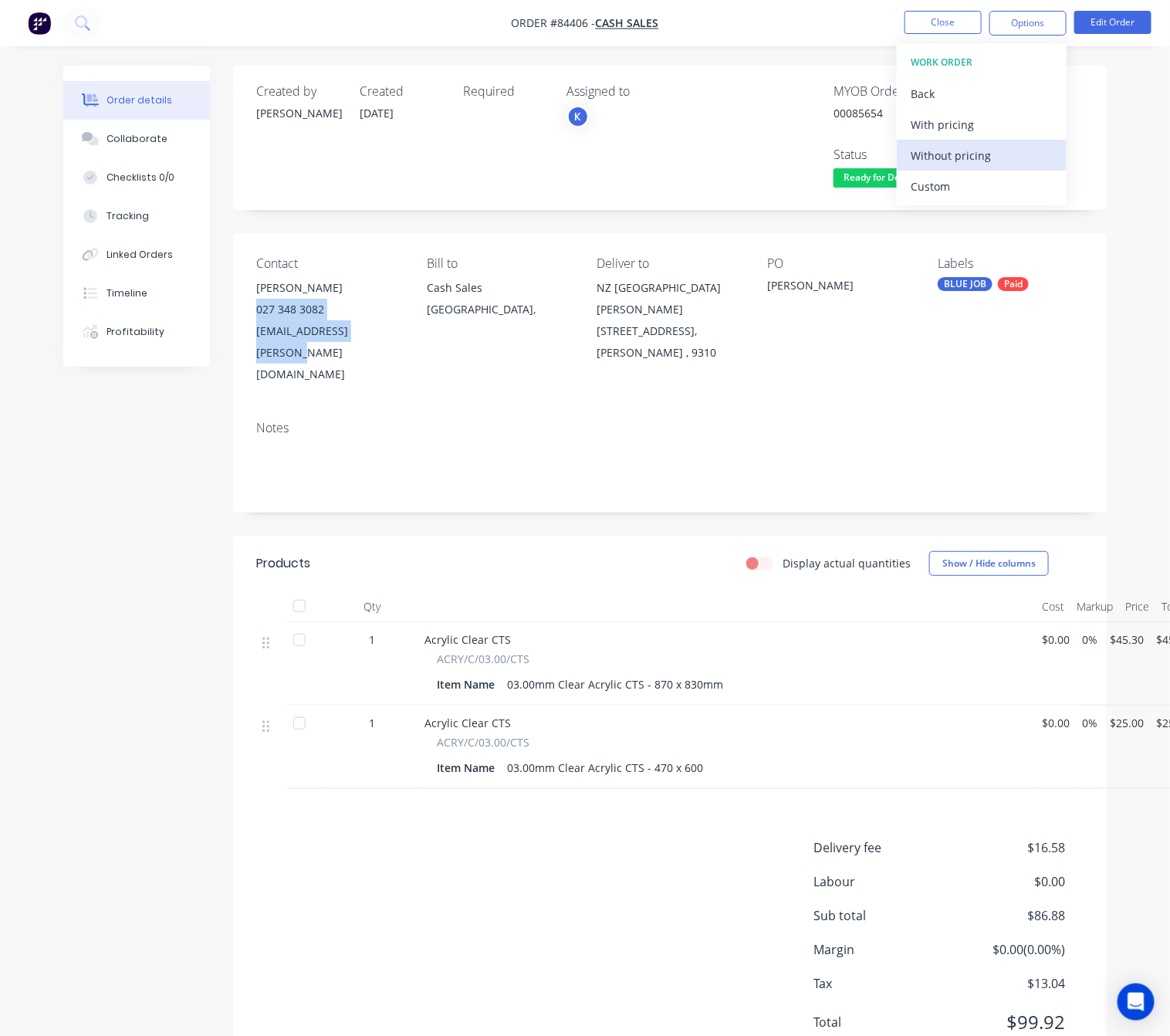
click at [980, 155] on div "Without pricing" at bounding box center [981, 156] width 142 height 22
